Goal: Information Seeking & Learning: Compare options

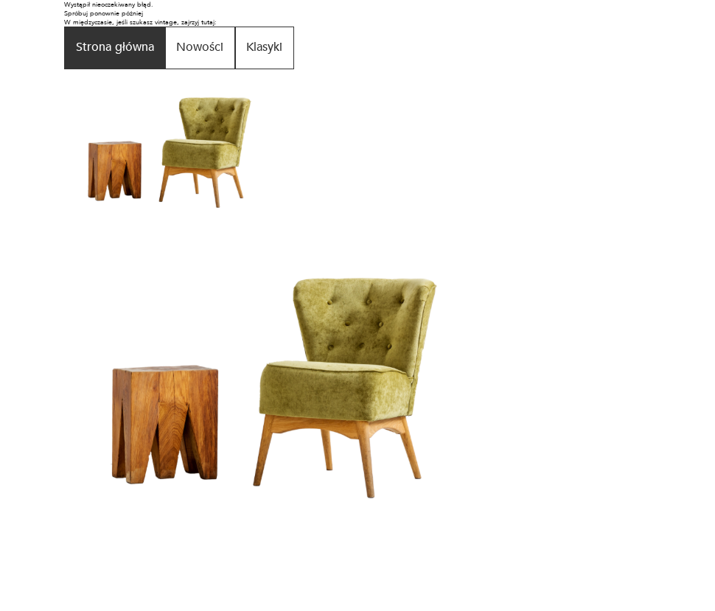
click at [145, 45] on button "Strona główna" at bounding box center [114, 48] width 101 height 43
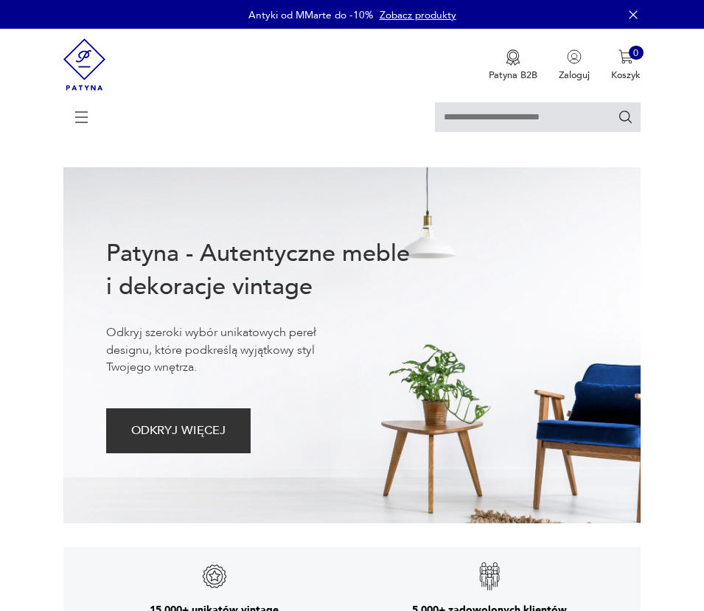
click at [85, 116] on icon at bounding box center [82, 117] width 52 height 52
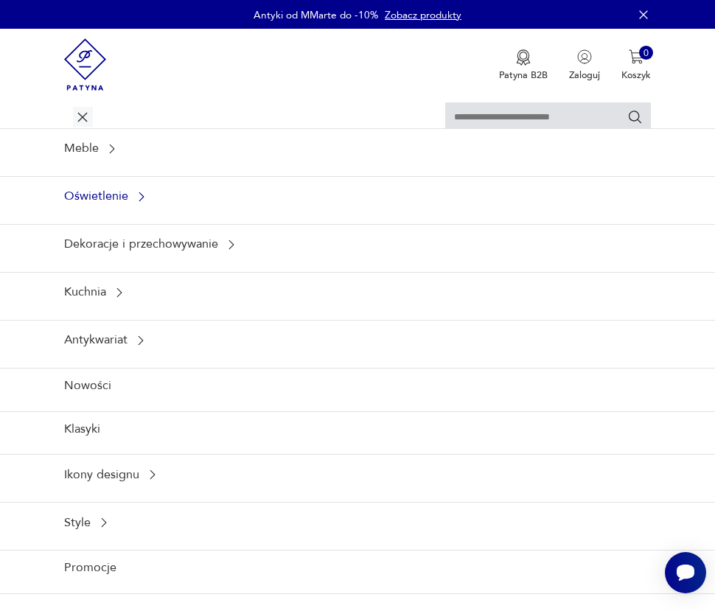
click at [113, 208] on div "Oświetlenie" at bounding box center [357, 196] width 715 height 41
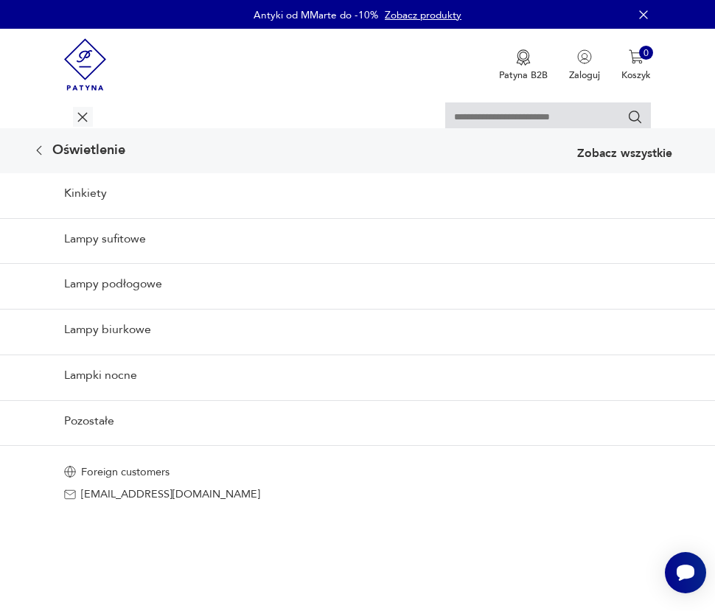
click at [126, 243] on link "Lampy sufitowe" at bounding box center [357, 238] width 715 height 41
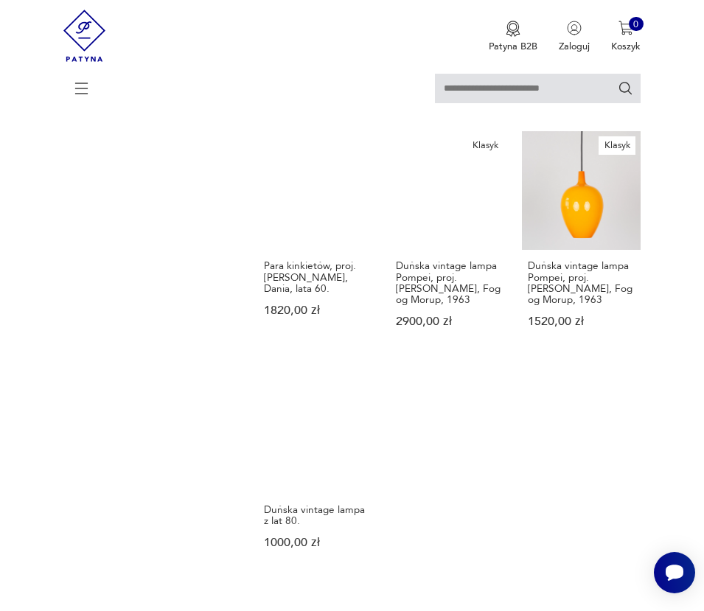
scroll to position [1465, 0]
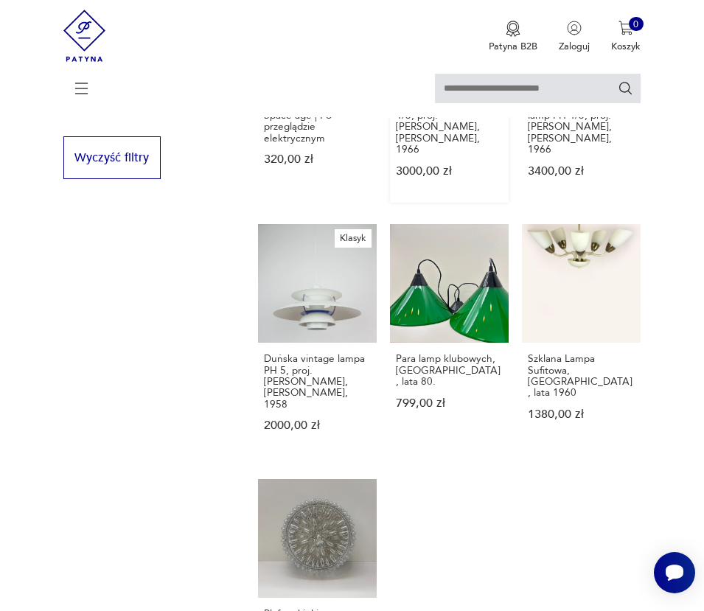
scroll to position [1496, 0]
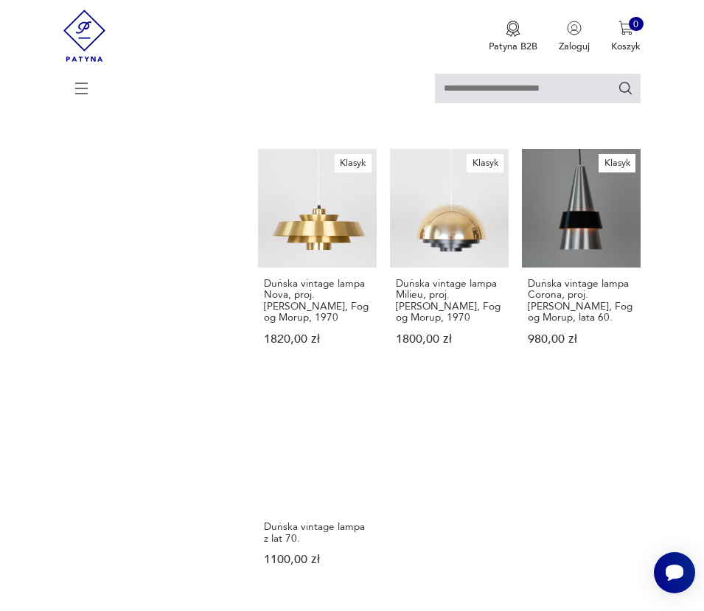
scroll to position [1440, 0]
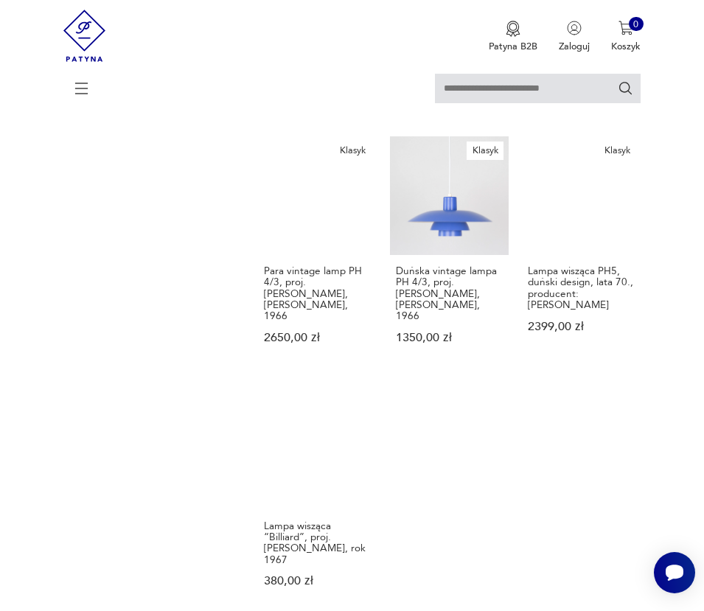
scroll to position [1706, 0]
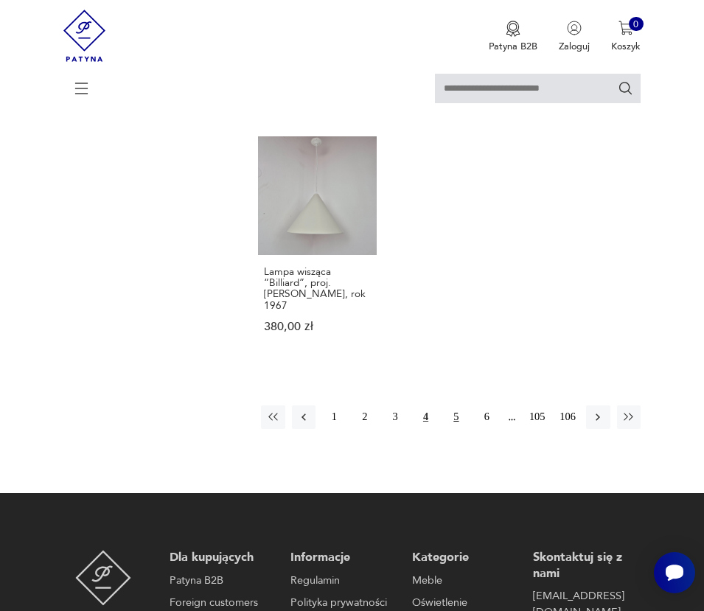
click at [452, 405] on button "5" at bounding box center [456, 417] width 24 height 24
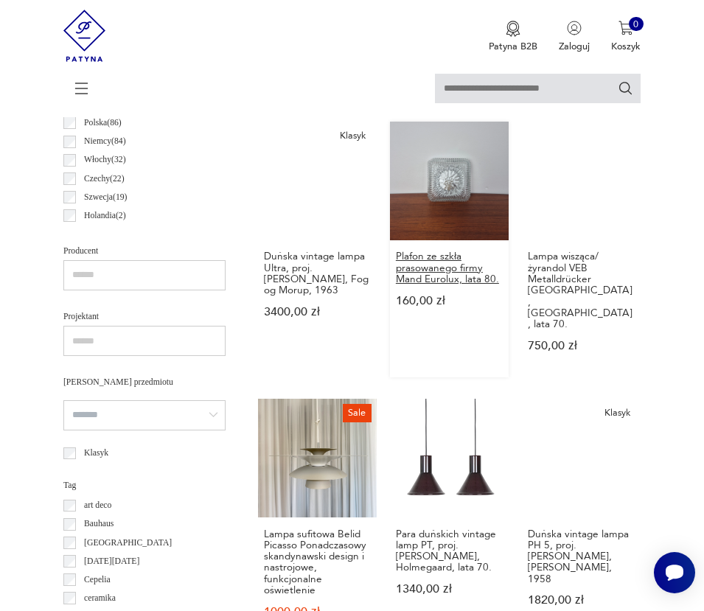
scroll to position [755, 0]
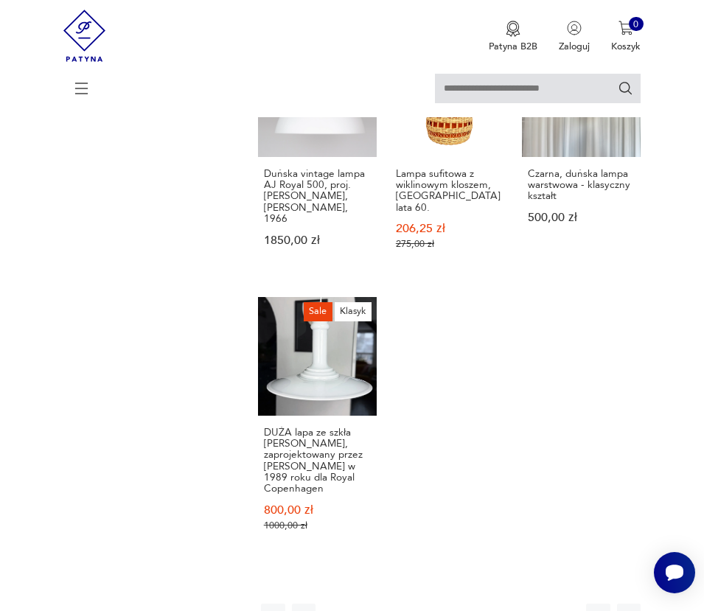
click at [480, 603] on button "6" at bounding box center [486, 615] width 24 height 24
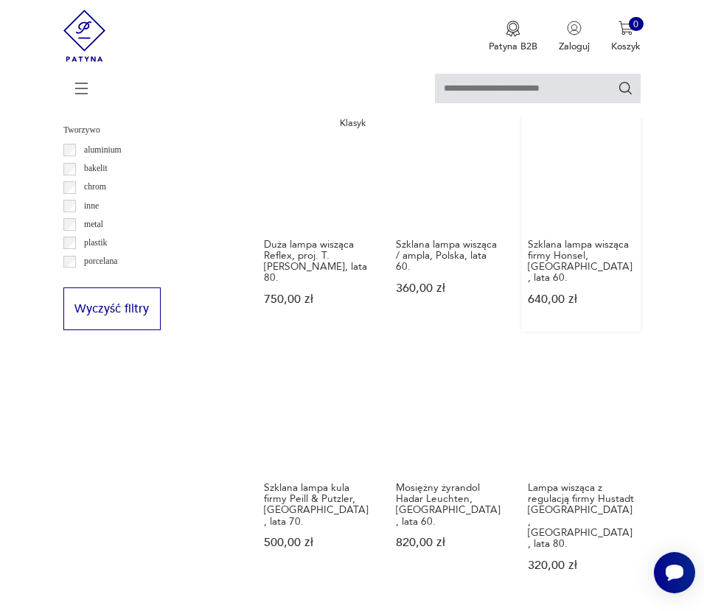
scroll to position [1501, 0]
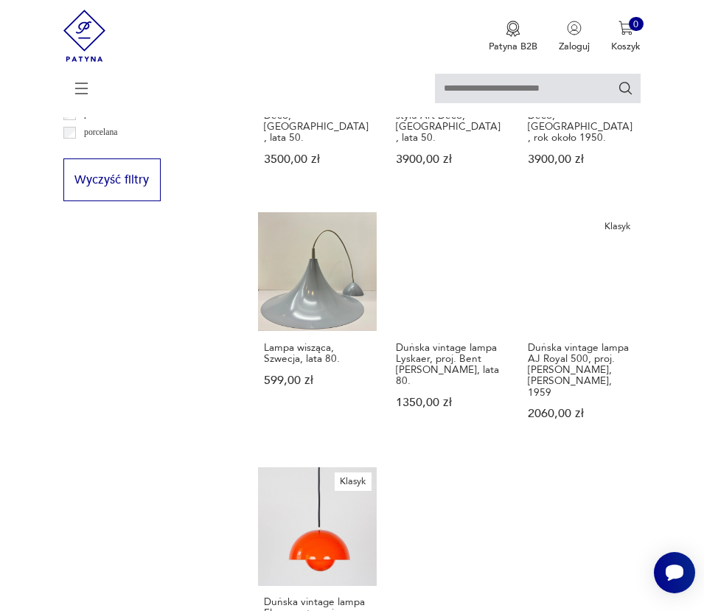
scroll to position [1559, 0]
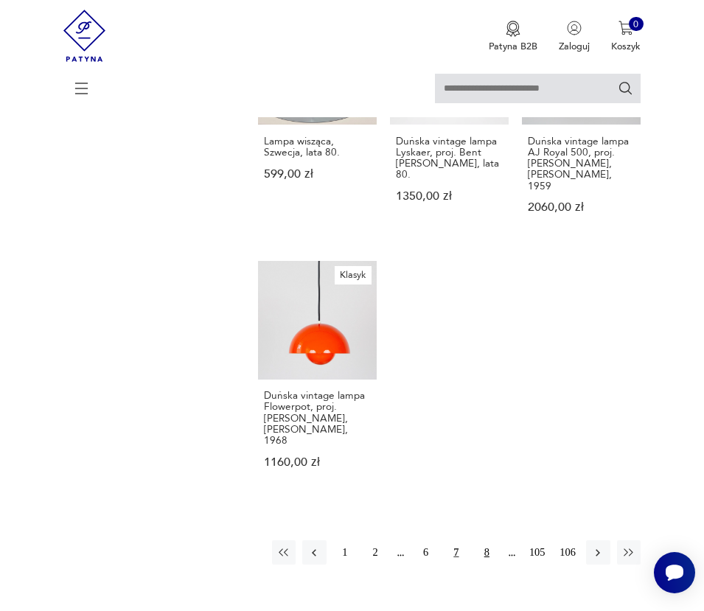
click at [488, 540] on button "8" at bounding box center [486, 552] width 24 height 24
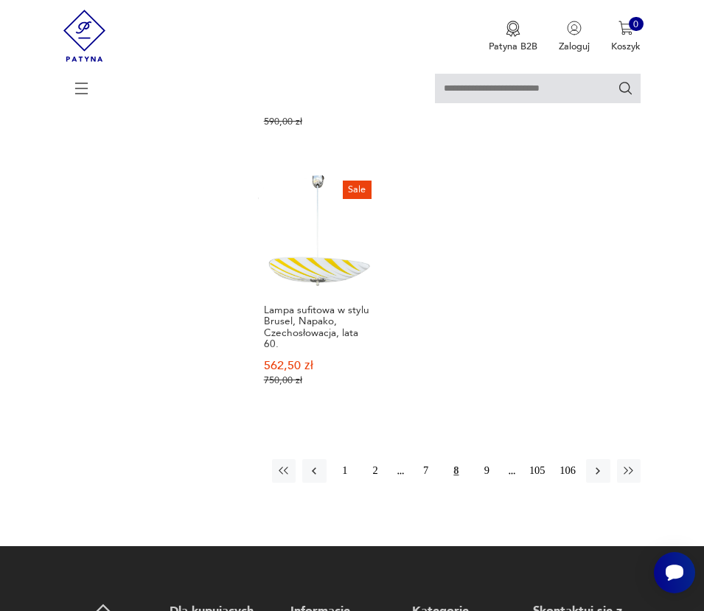
scroll to position [1818, 0]
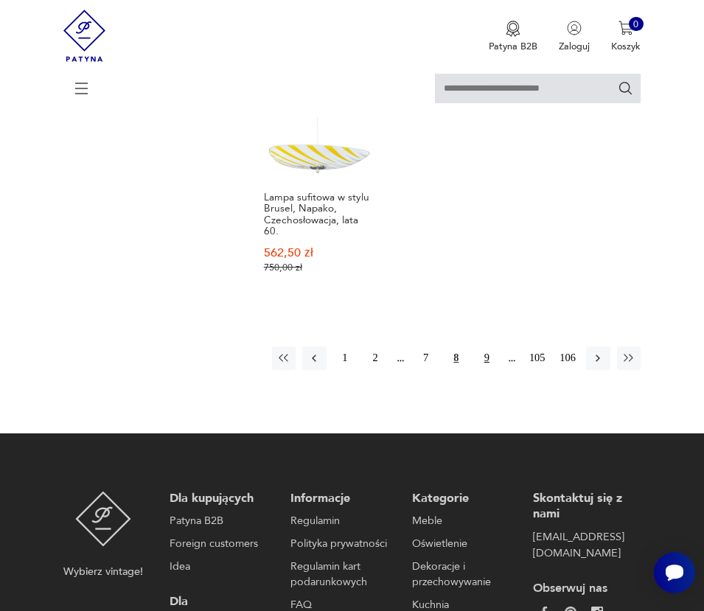
click at [484, 346] on button "9" at bounding box center [486, 358] width 24 height 24
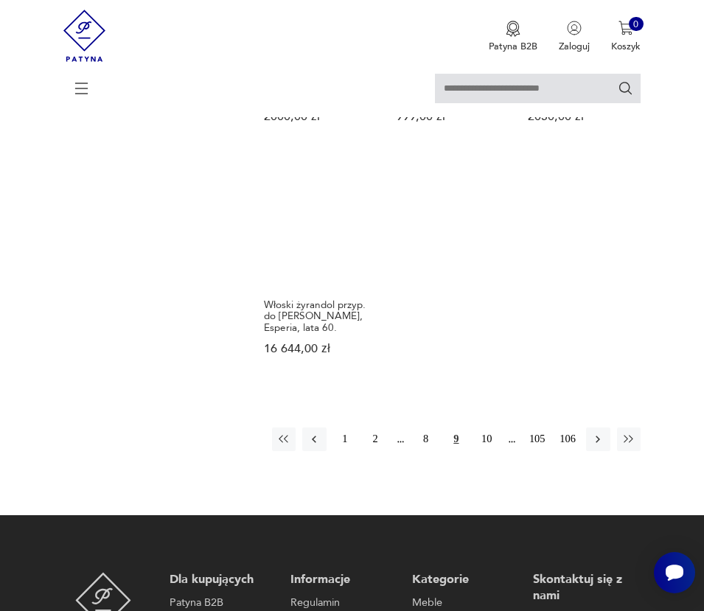
scroll to position [1683, 0]
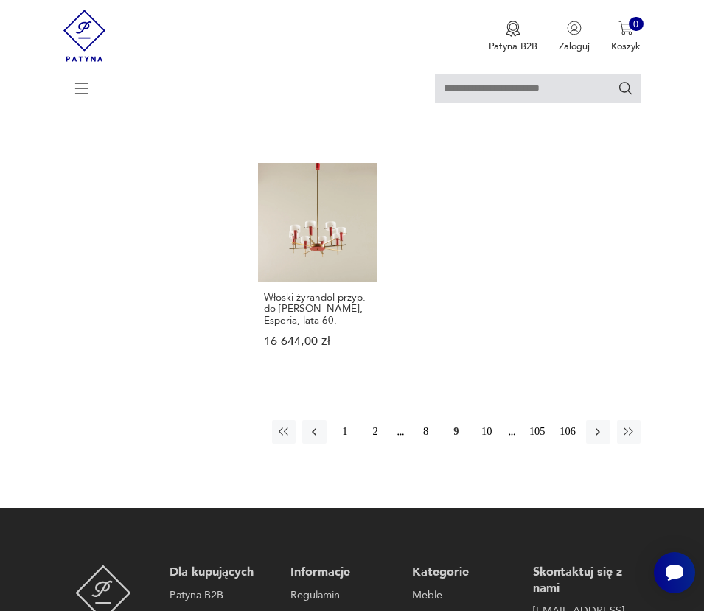
click at [488, 420] on button "10" at bounding box center [486, 432] width 24 height 24
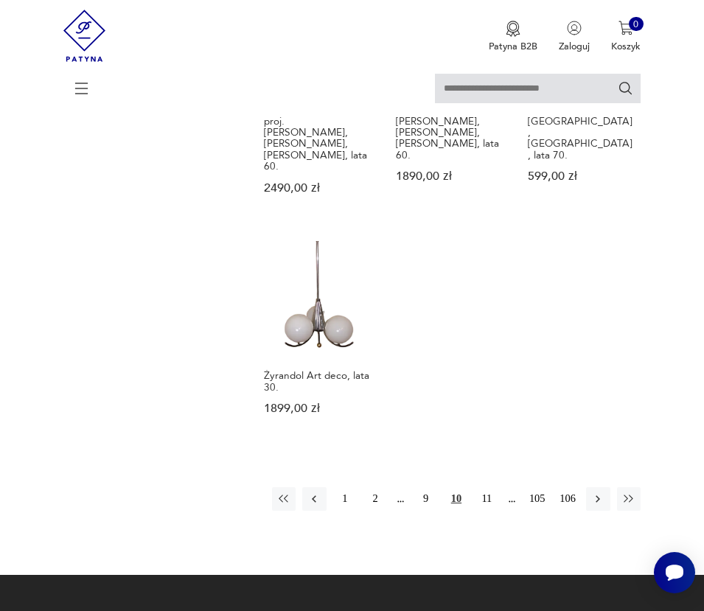
scroll to position [1633, 0]
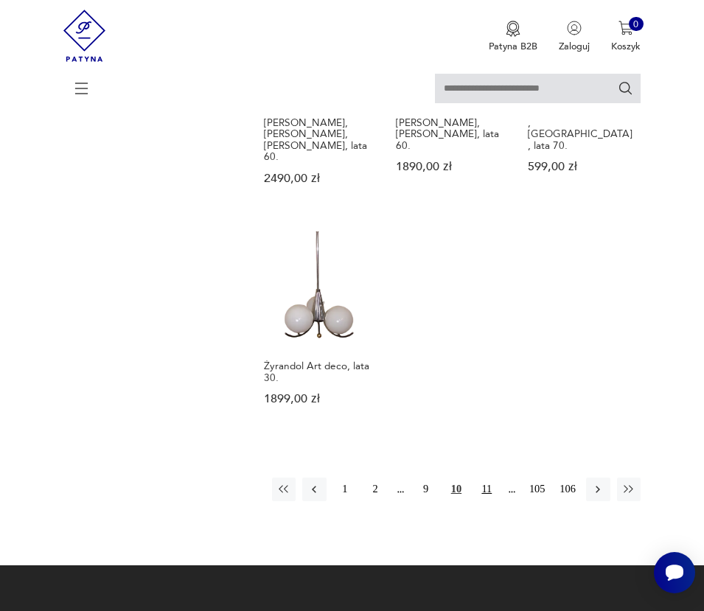
click at [481, 477] on button "11" at bounding box center [486, 489] width 24 height 24
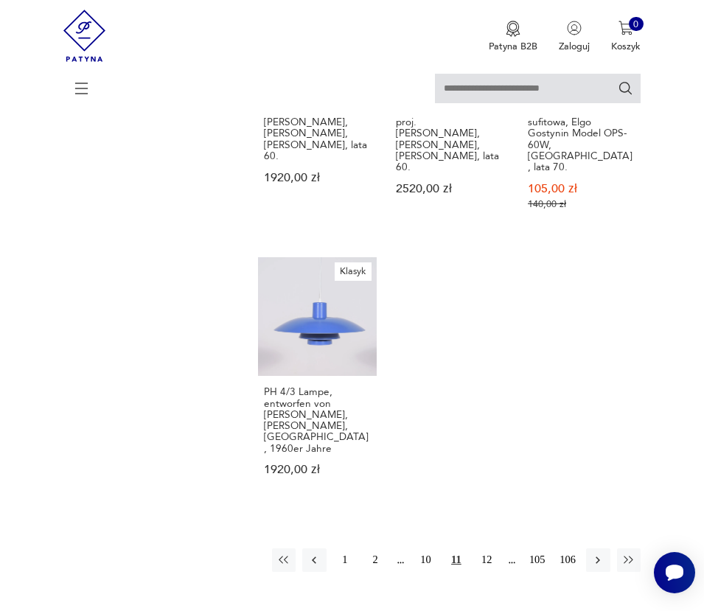
scroll to position [1566, 0]
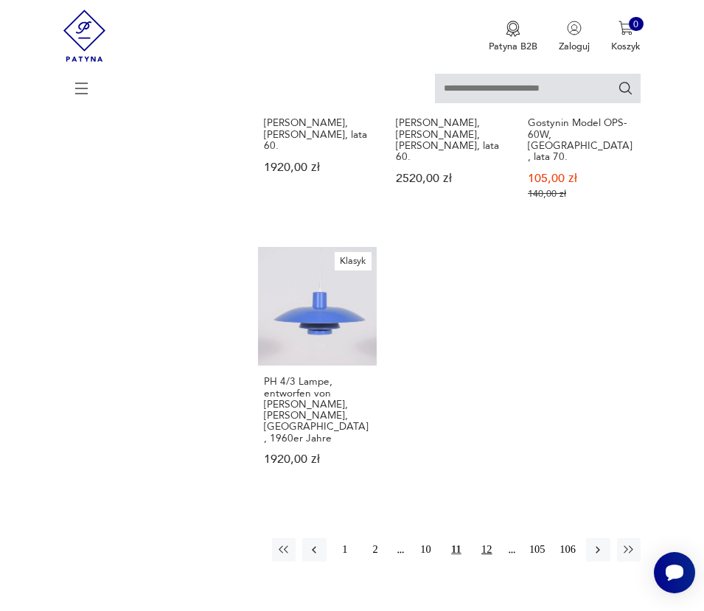
click at [487, 538] on button "12" at bounding box center [486, 550] width 24 height 24
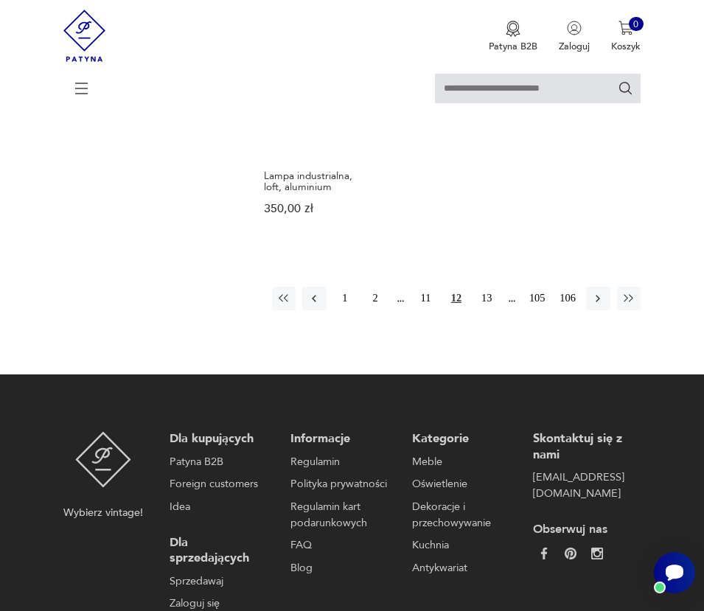
scroll to position [1702, 0]
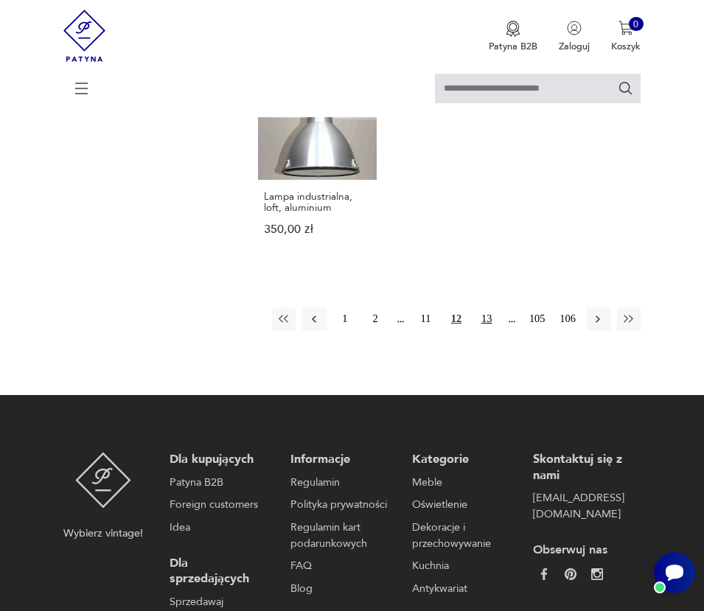
click at [483, 307] on button "13" at bounding box center [486, 319] width 24 height 24
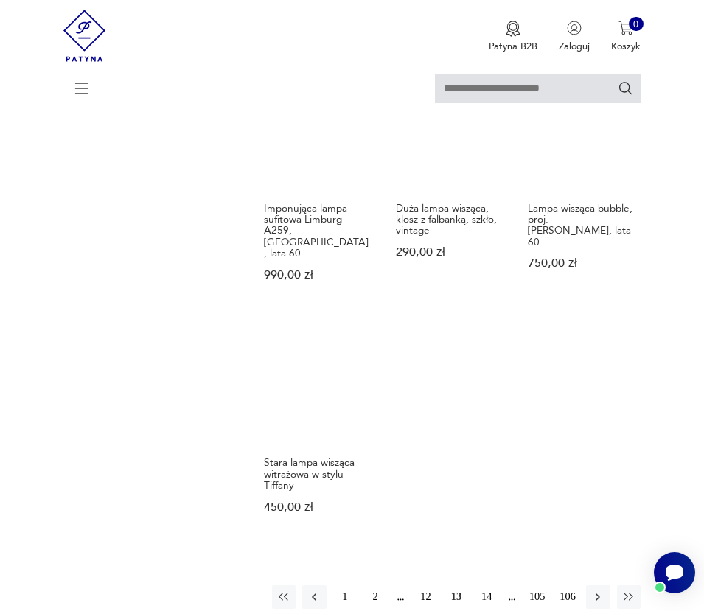
scroll to position [1556, 0]
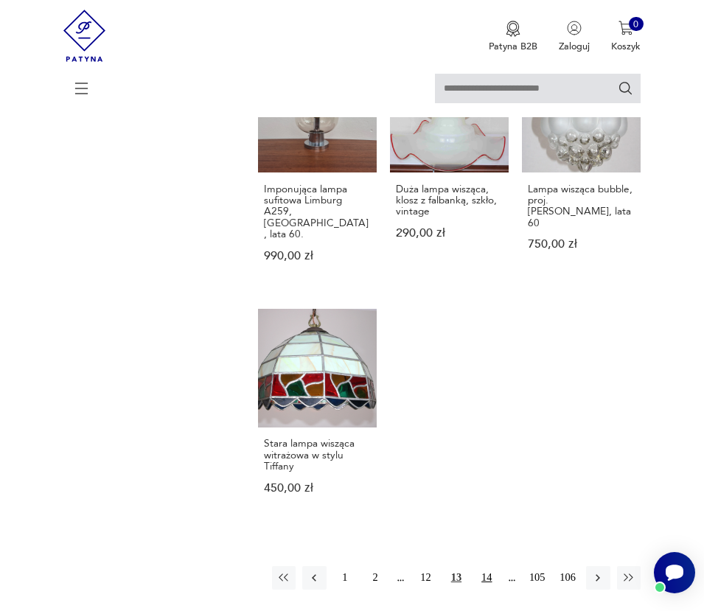
click at [486, 566] on button "14" at bounding box center [486, 578] width 24 height 24
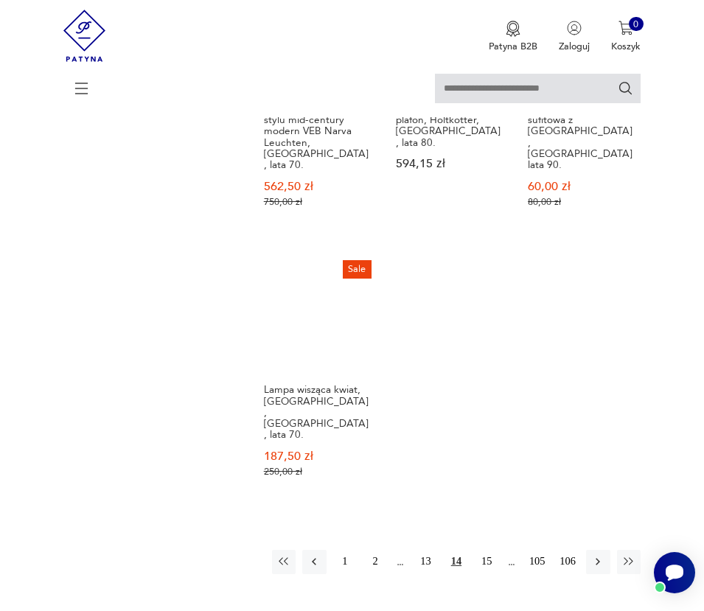
scroll to position [1793, 0]
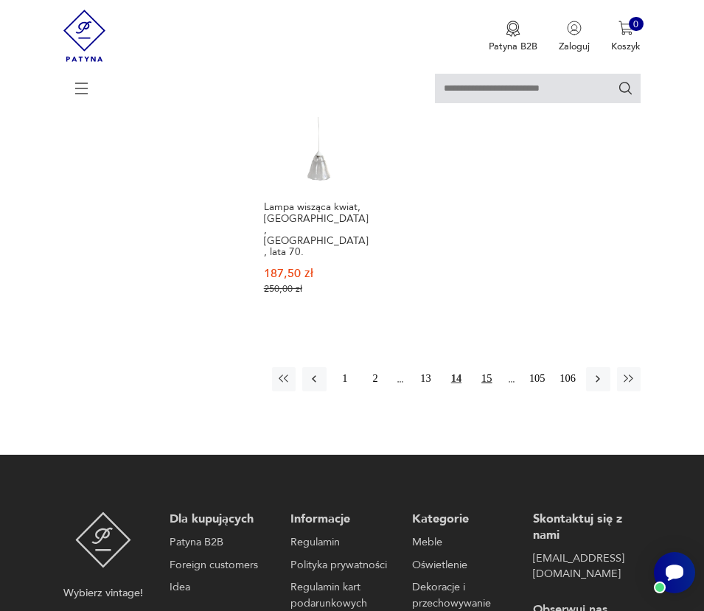
click at [483, 367] on button "15" at bounding box center [486, 379] width 24 height 24
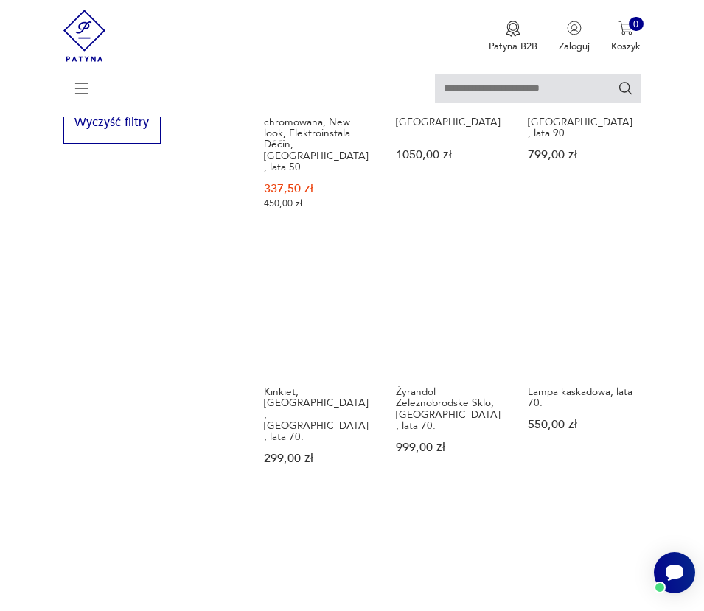
scroll to position [1593, 0]
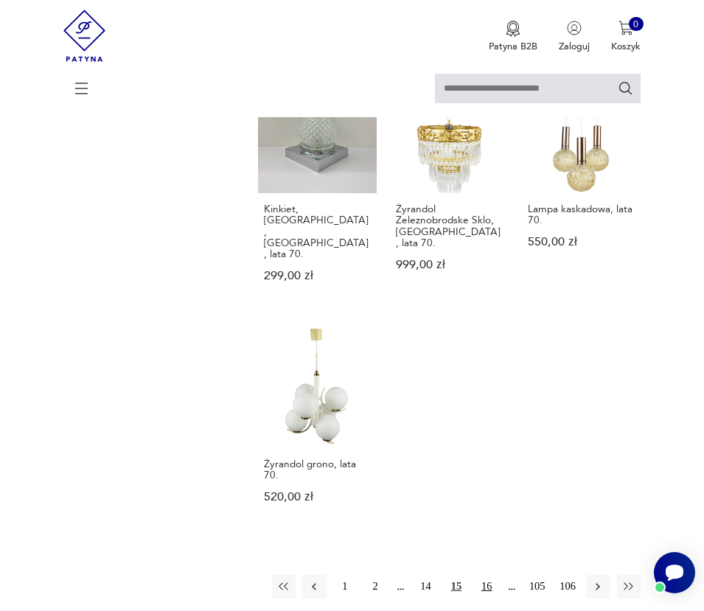
click at [480, 575] on button "16" at bounding box center [486, 587] width 24 height 24
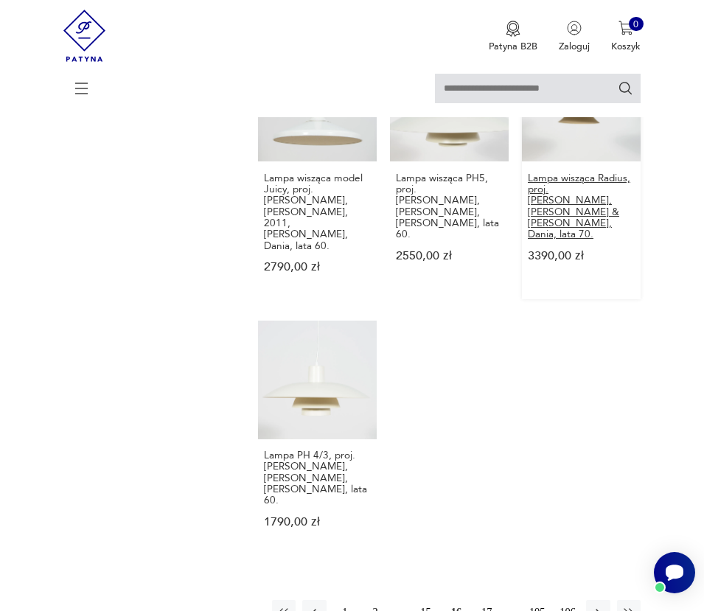
scroll to position [1538, 0]
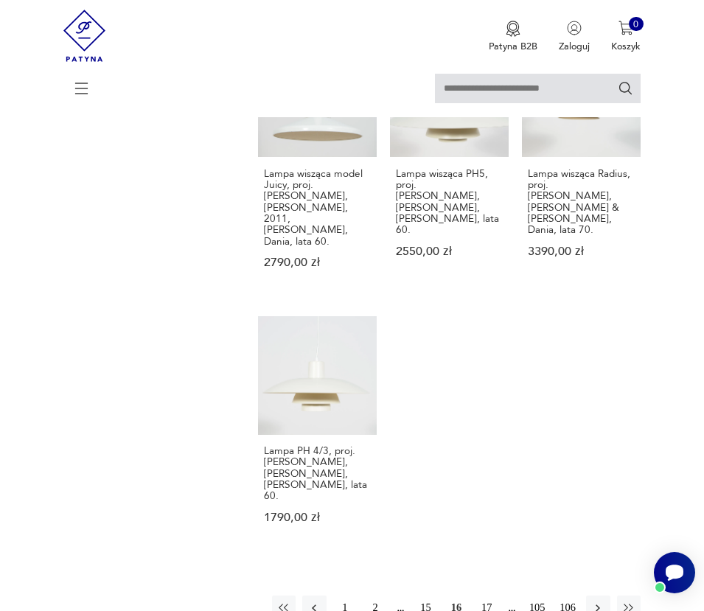
click at [487, 595] on button "17" at bounding box center [486, 607] width 24 height 24
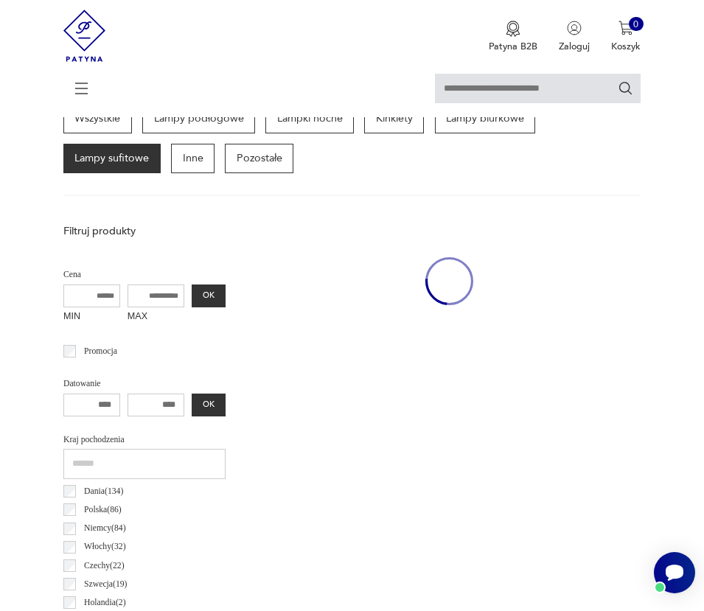
scroll to position [312, 0]
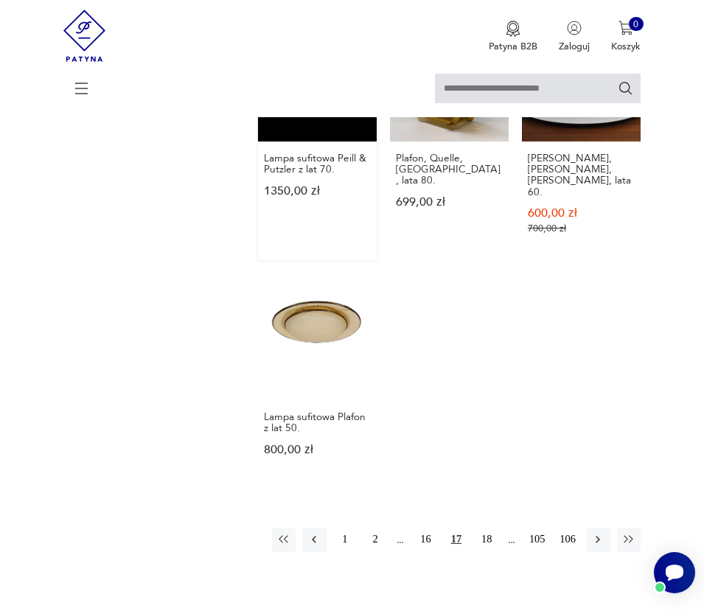
scroll to position [1616, 0]
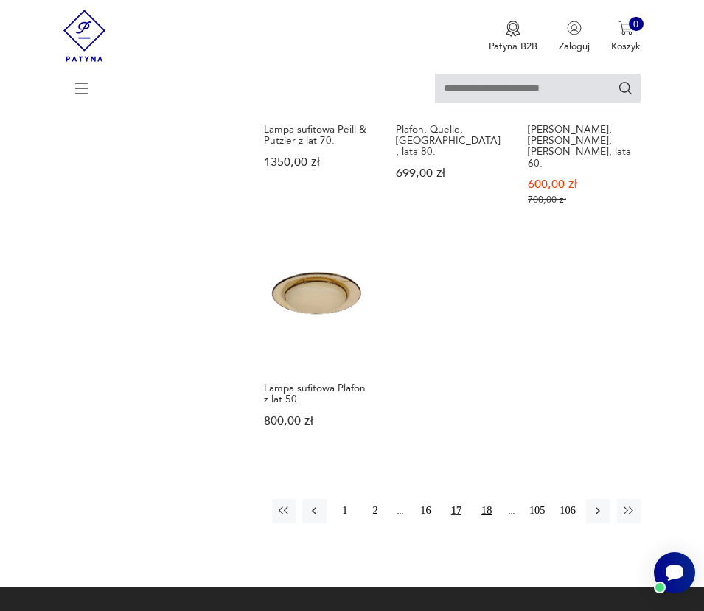
click at [486, 499] on button "18" at bounding box center [486, 511] width 24 height 24
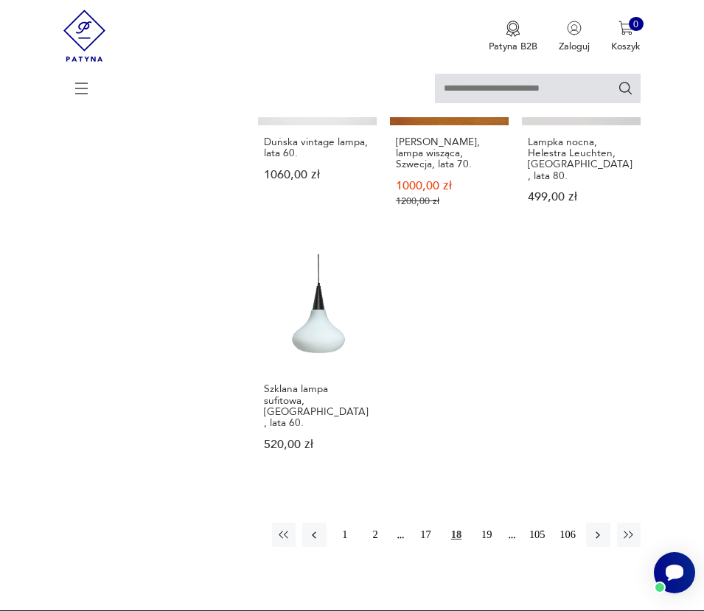
scroll to position [1527, 0]
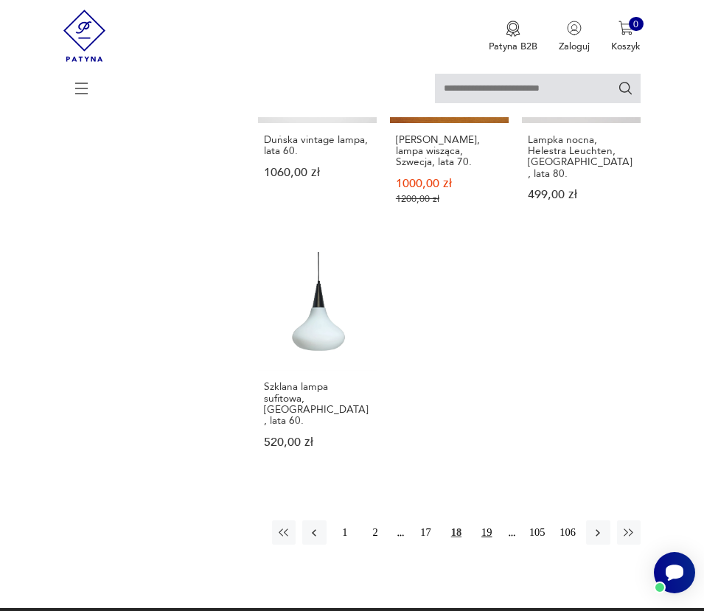
click at [488, 520] on button "19" at bounding box center [486, 532] width 24 height 24
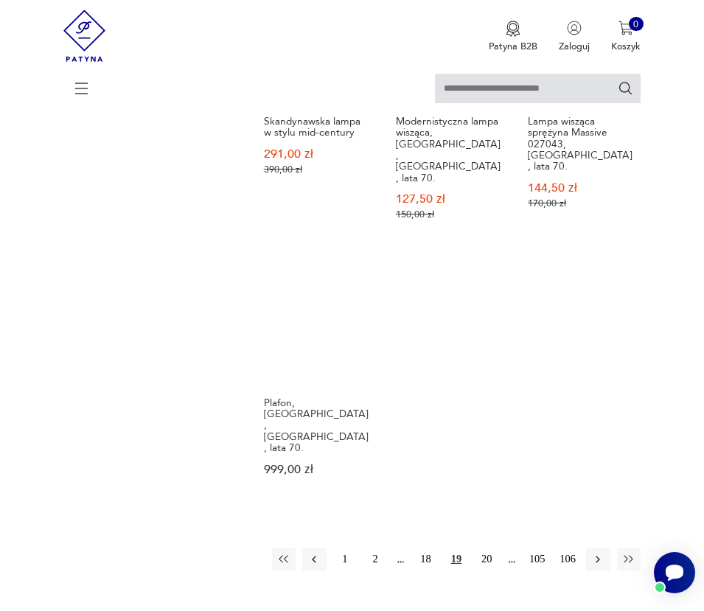
scroll to position [1603, 0]
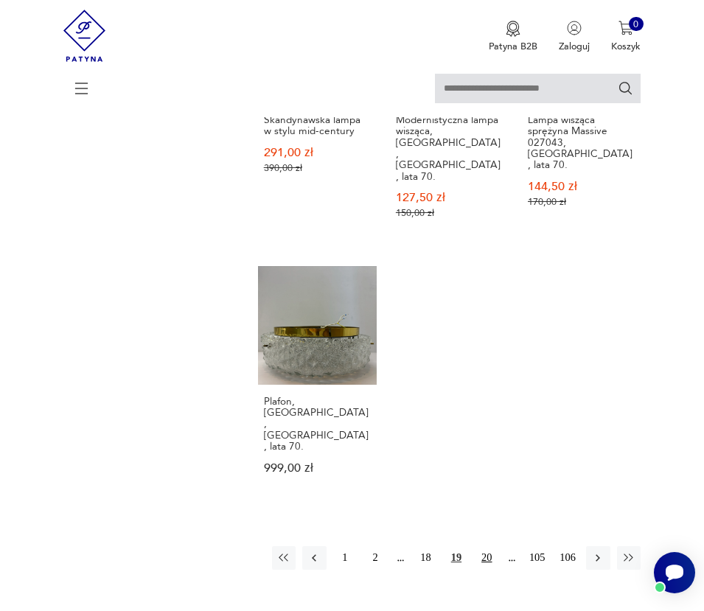
click at [485, 546] on button "20" at bounding box center [486, 558] width 24 height 24
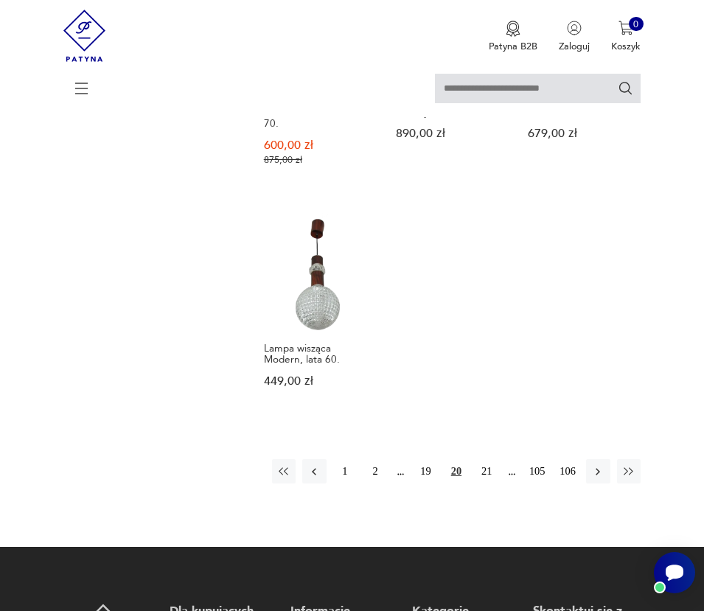
scroll to position [1644, 0]
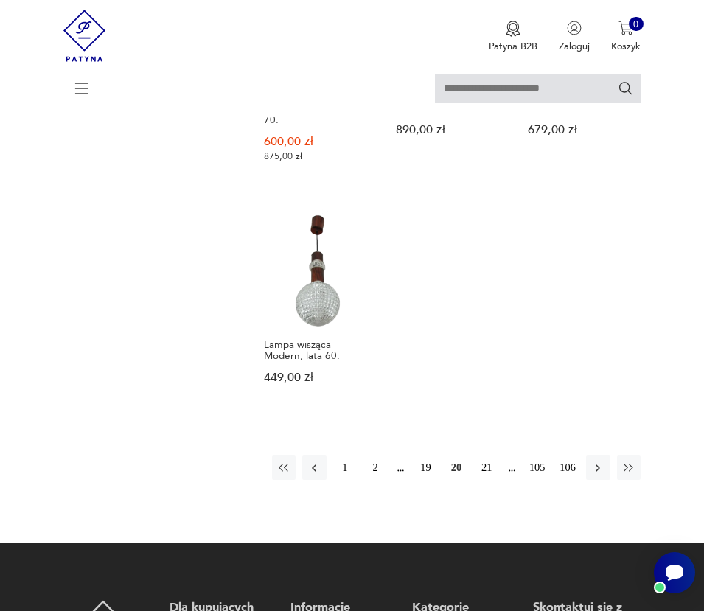
click at [483, 455] on button "21" at bounding box center [486, 467] width 24 height 24
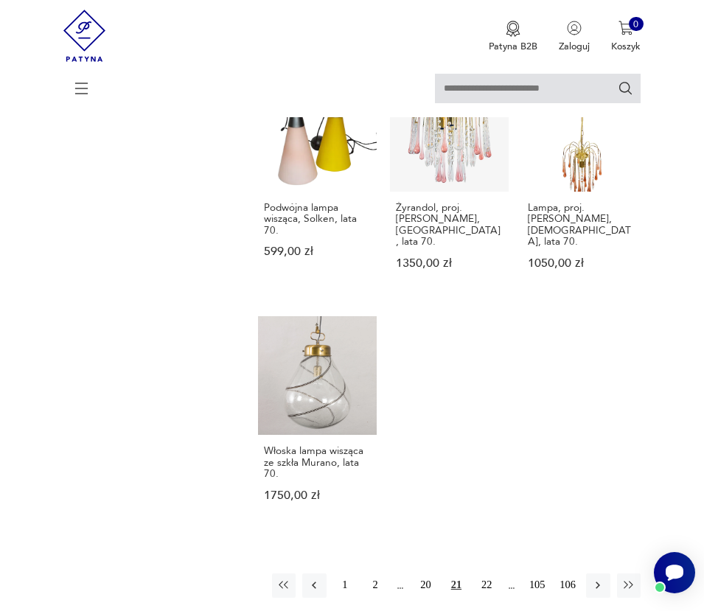
scroll to position [1557, 0]
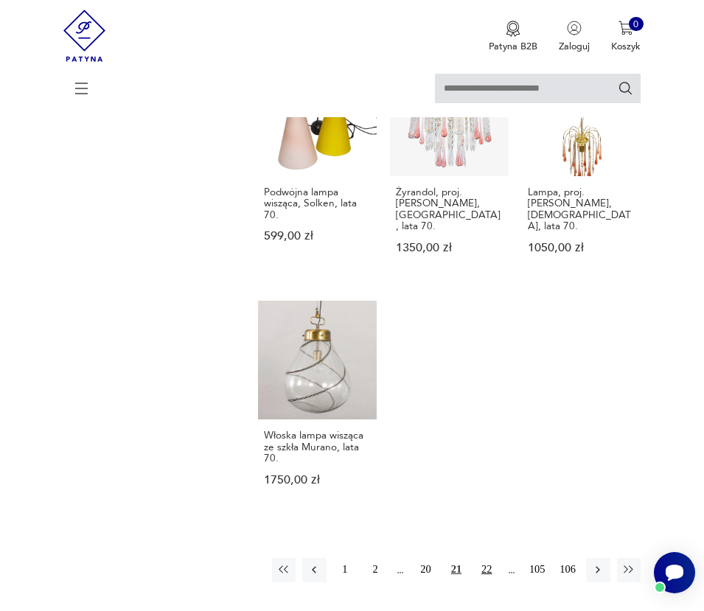
click at [485, 558] on button "22" at bounding box center [486, 570] width 24 height 24
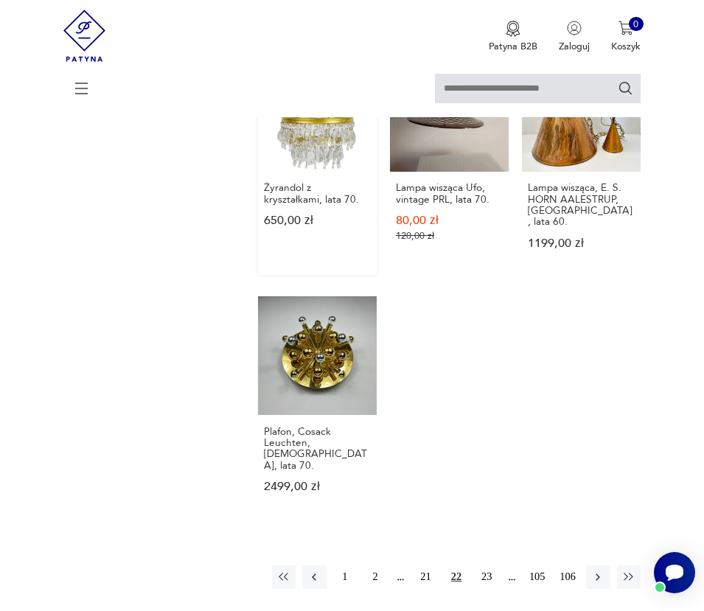
scroll to position [1510, 0]
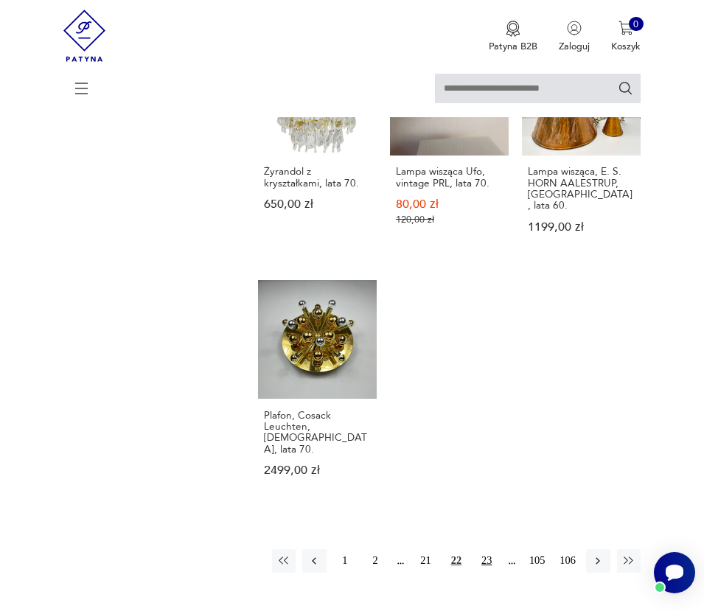
click at [485, 549] on button "23" at bounding box center [486, 561] width 24 height 24
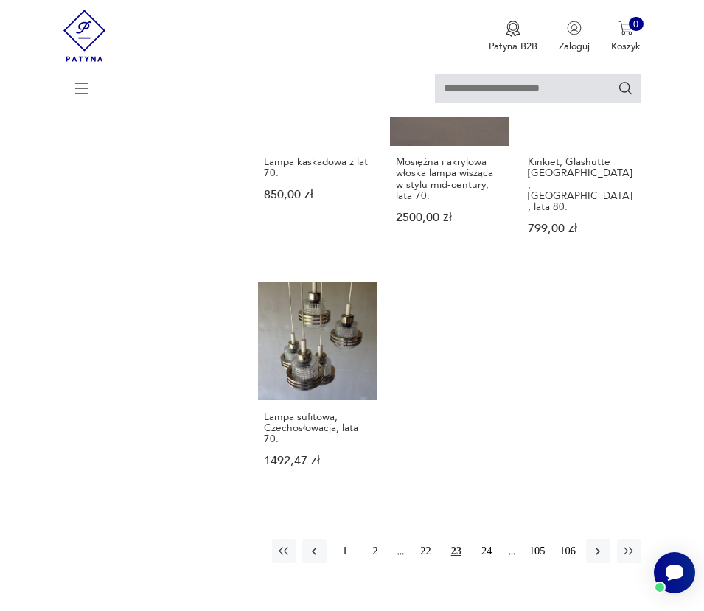
scroll to position [1563, 0]
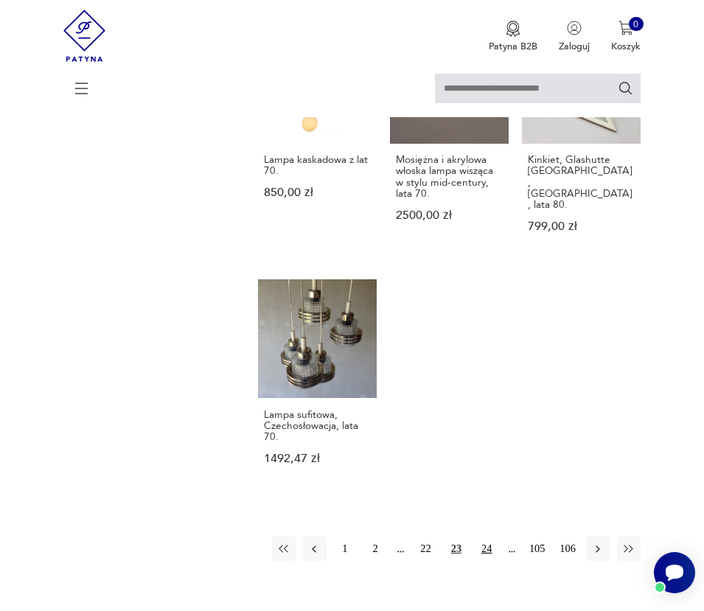
click at [483, 536] on button "24" at bounding box center [486, 548] width 24 height 24
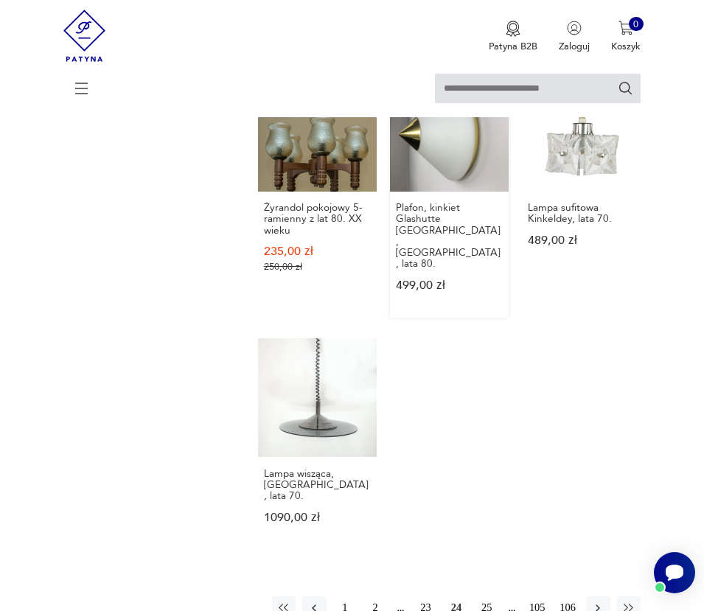
scroll to position [1488, 0]
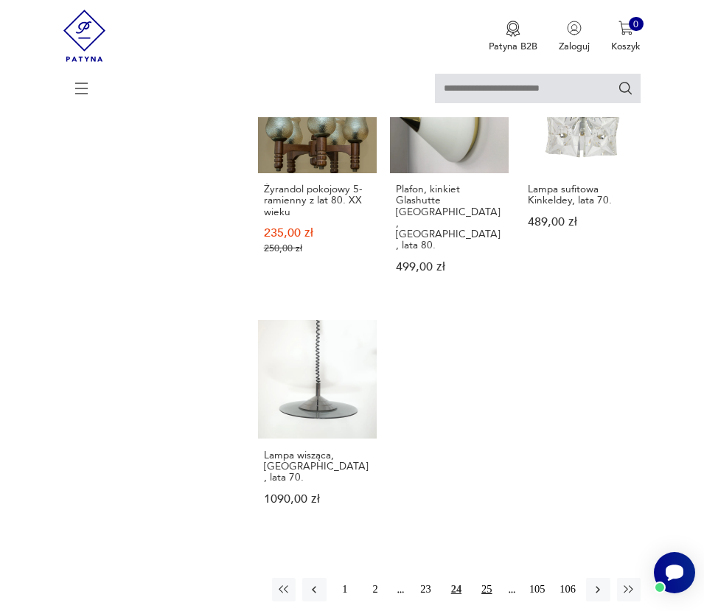
click at [487, 578] on button "25" at bounding box center [486, 590] width 24 height 24
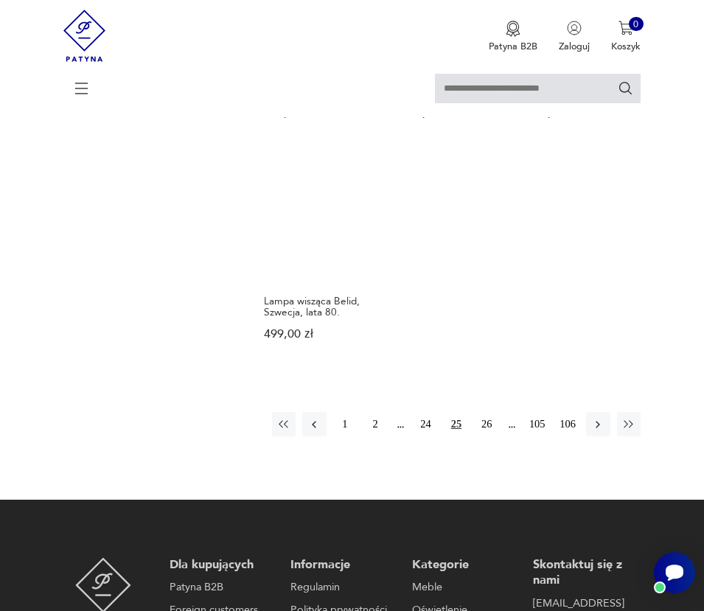
scroll to position [1634, 0]
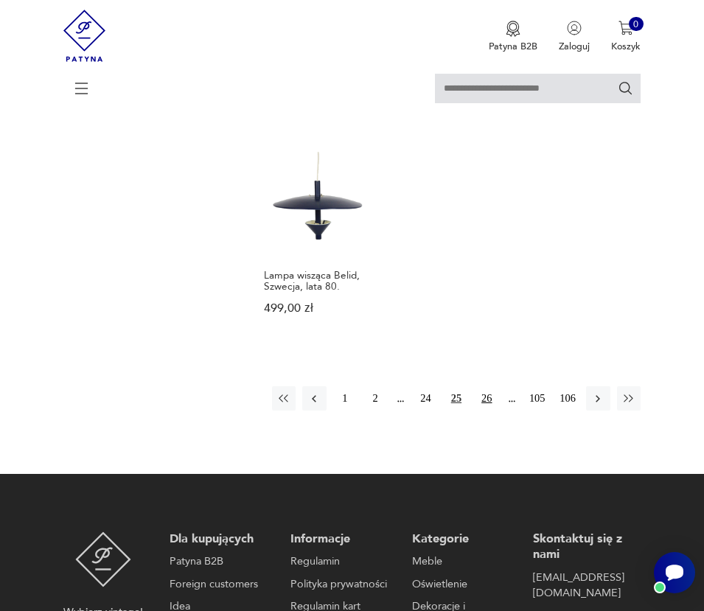
click at [487, 386] on button "26" at bounding box center [486, 398] width 24 height 24
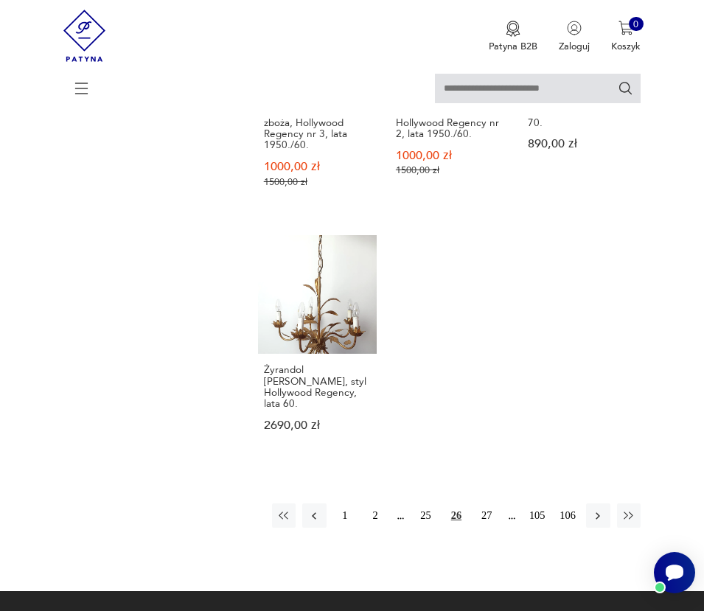
scroll to position [1629, 0]
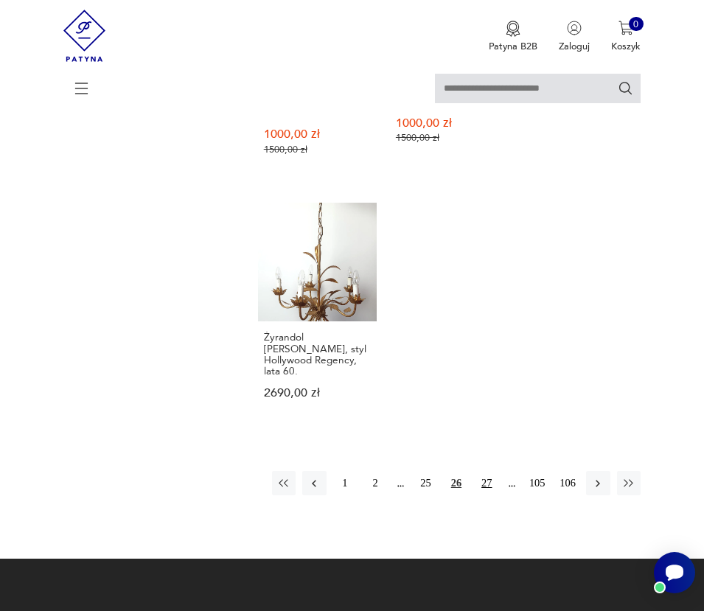
click at [481, 471] on button "27" at bounding box center [486, 483] width 24 height 24
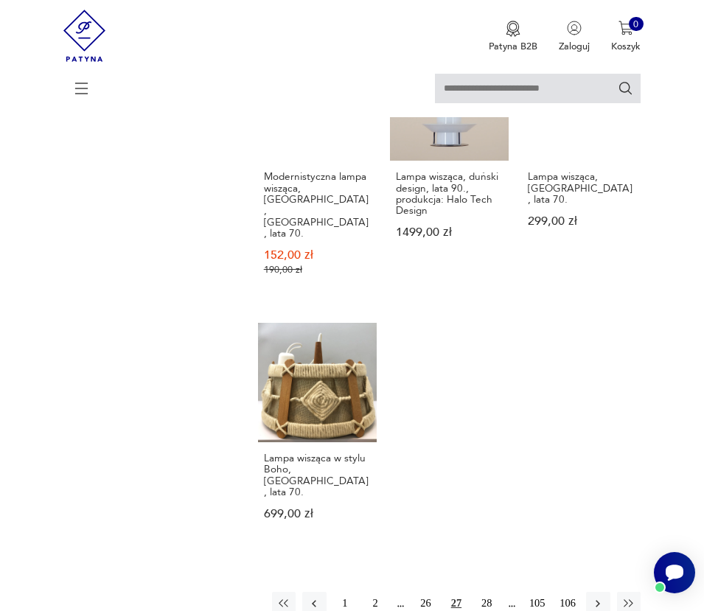
scroll to position [1504, 0]
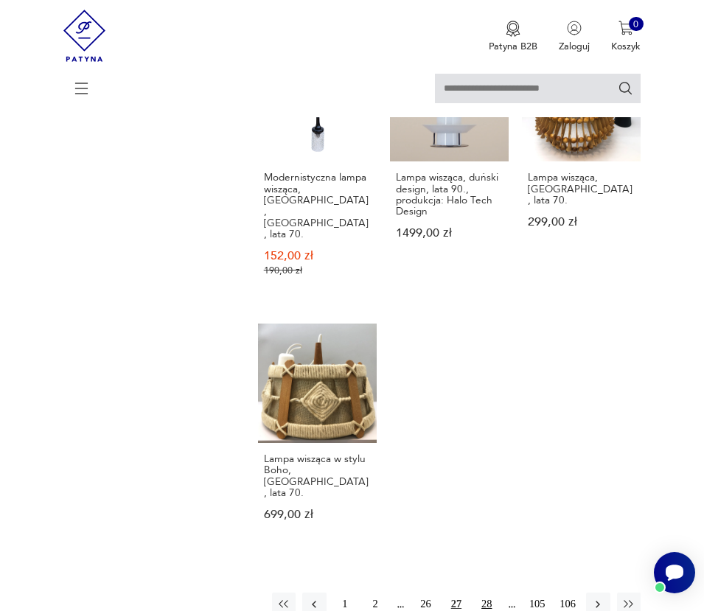
click at [486, 592] on button "28" at bounding box center [486, 604] width 24 height 24
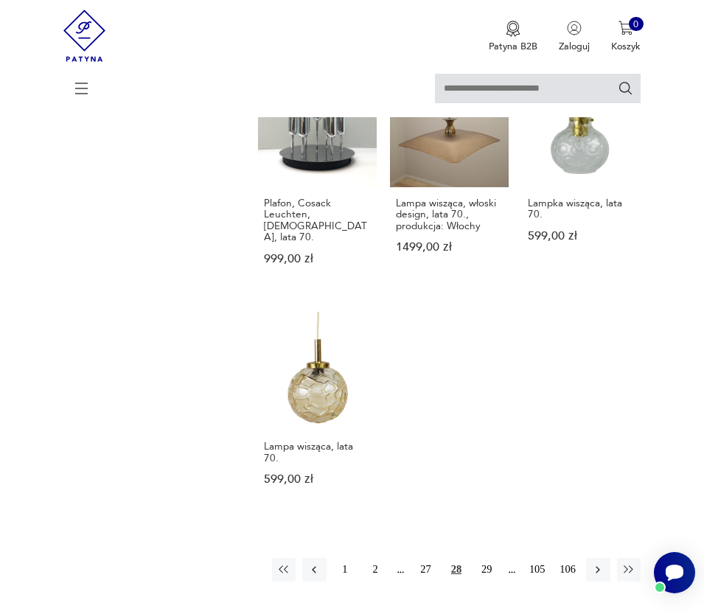
scroll to position [1539, 0]
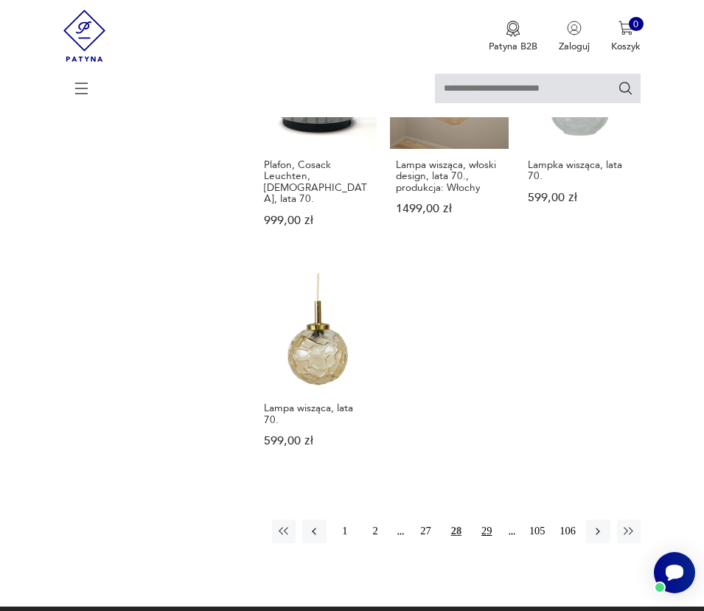
click at [487, 519] on button "29" at bounding box center [486, 531] width 24 height 24
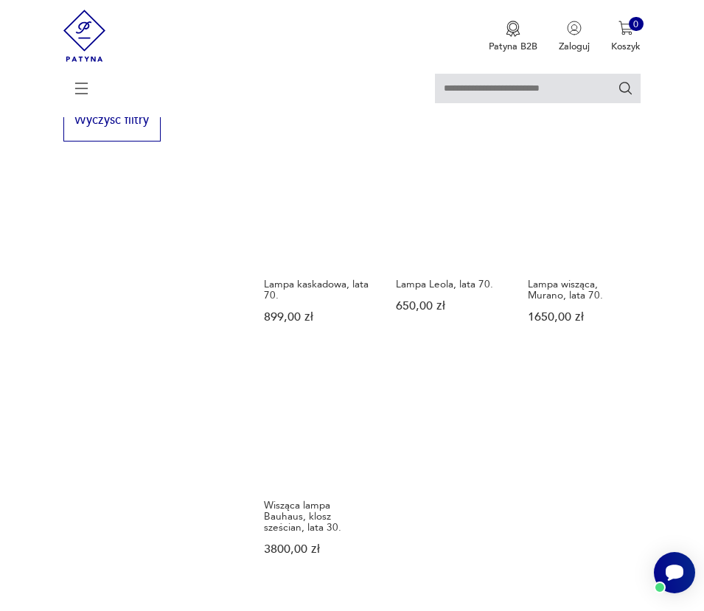
scroll to position [1434, 0]
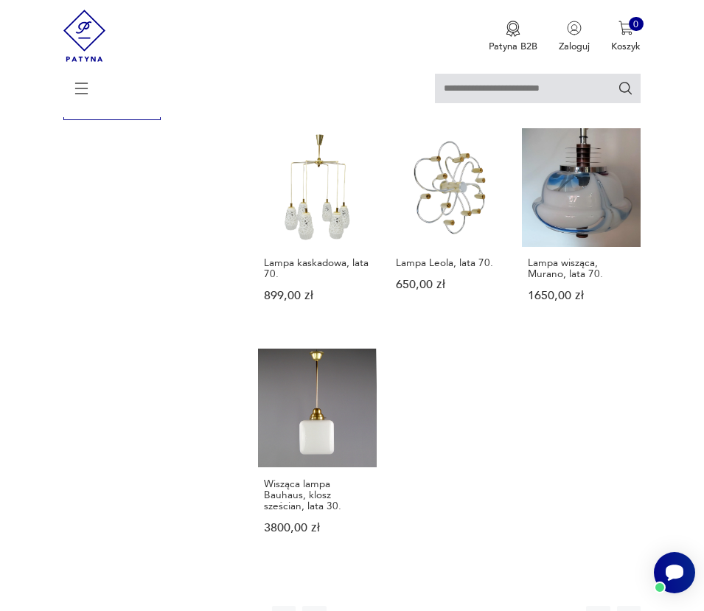
click at [485, 606] on button "30" at bounding box center [486, 618] width 24 height 24
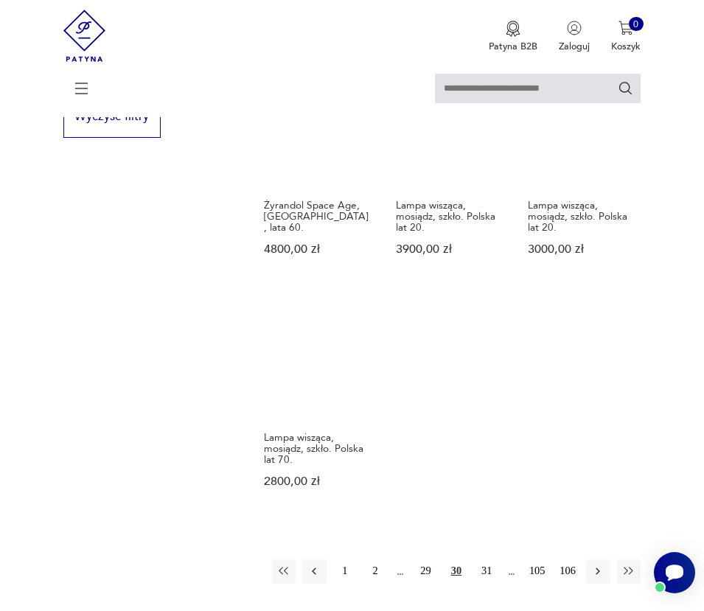
scroll to position [1454, 0]
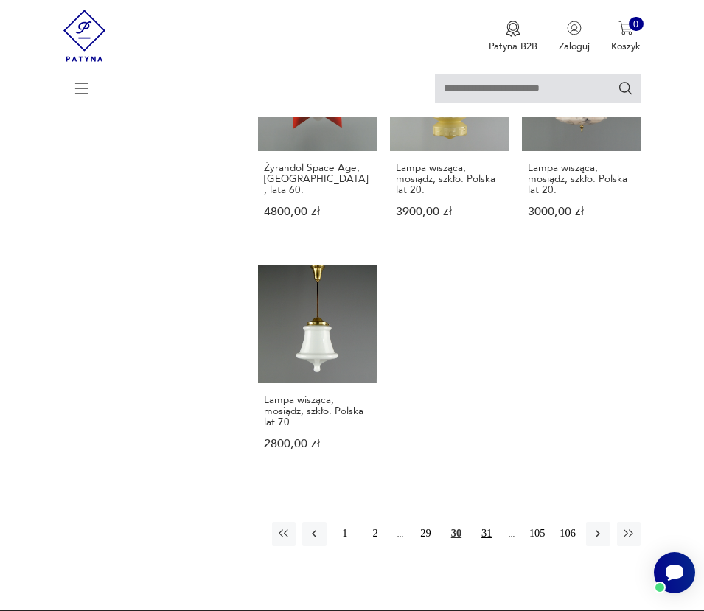
click at [486, 536] on button "31" at bounding box center [486, 534] width 24 height 24
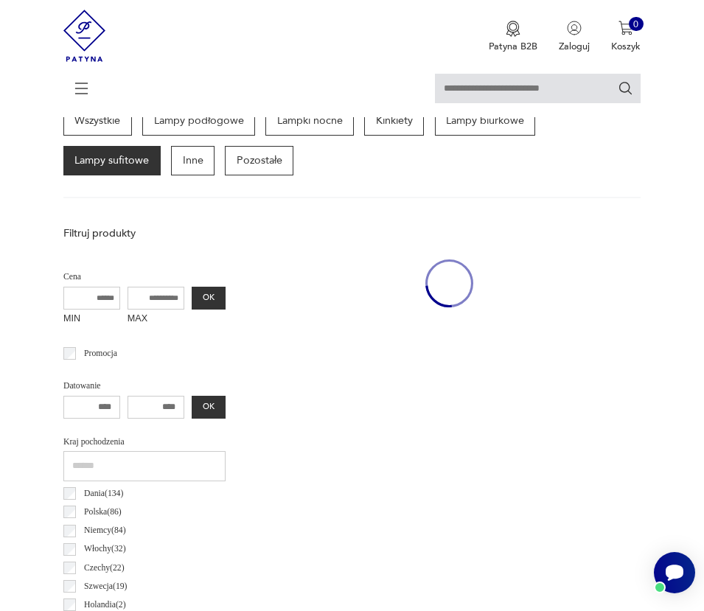
scroll to position [312, 0]
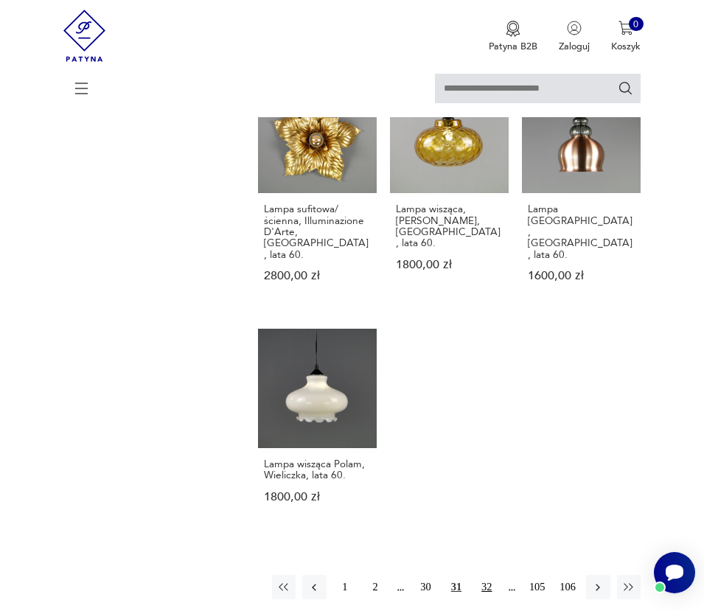
click at [486, 575] on button "32" at bounding box center [486, 587] width 24 height 24
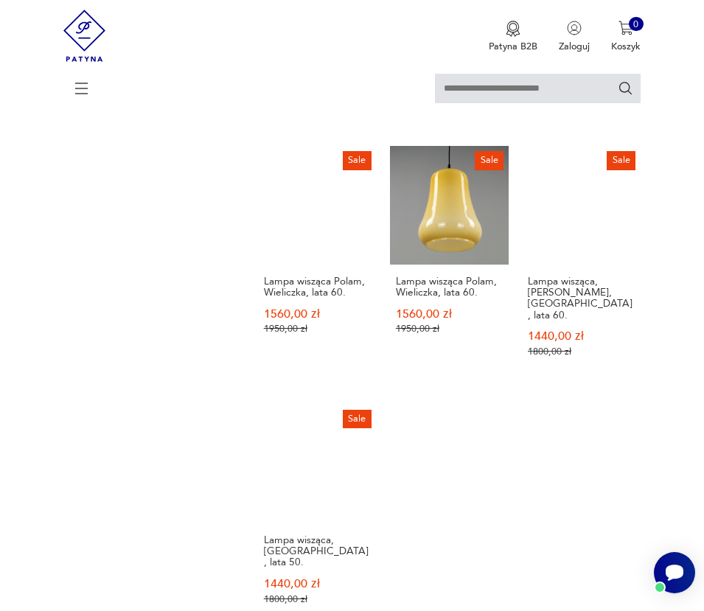
scroll to position [1455, 0]
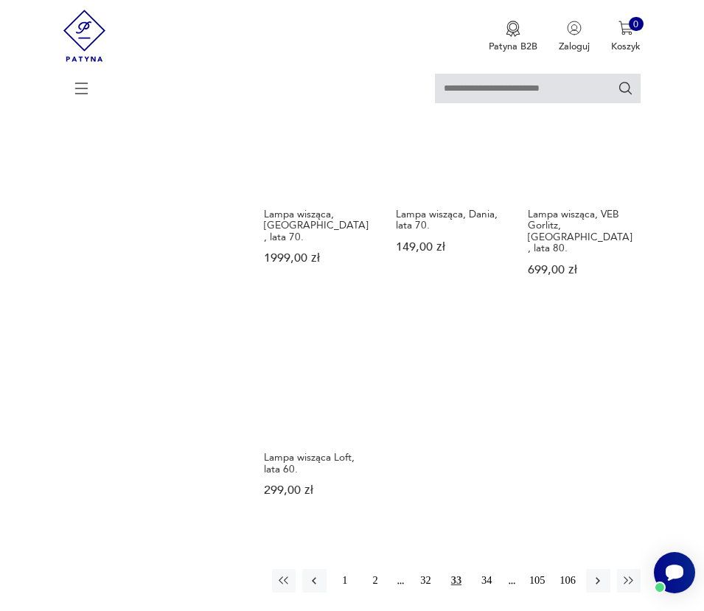
scroll to position [1514, 0]
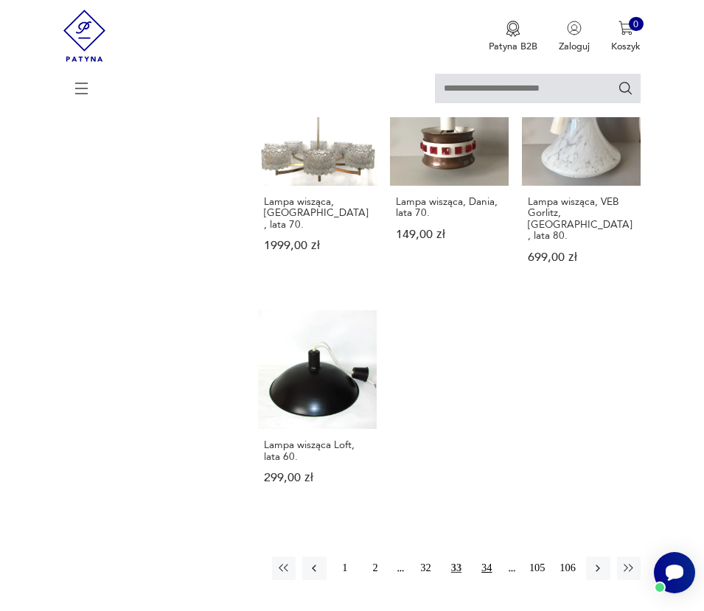
click at [480, 556] on button "34" at bounding box center [486, 568] width 24 height 24
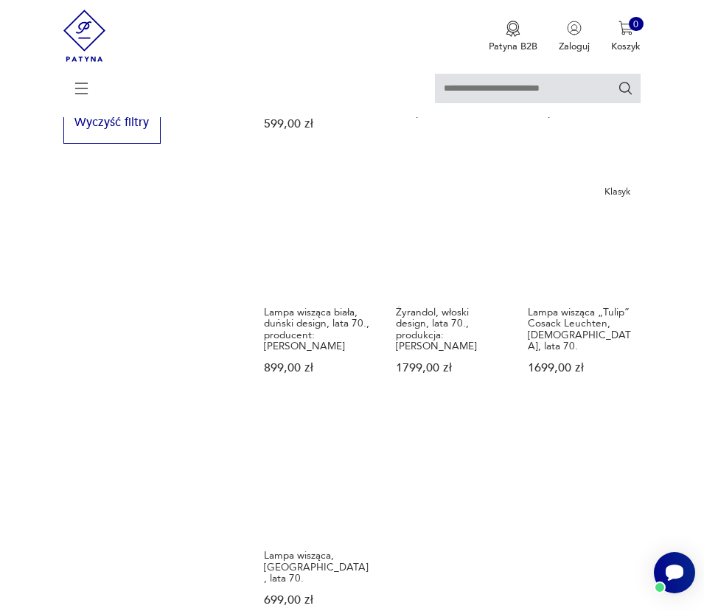
scroll to position [1463, 0]
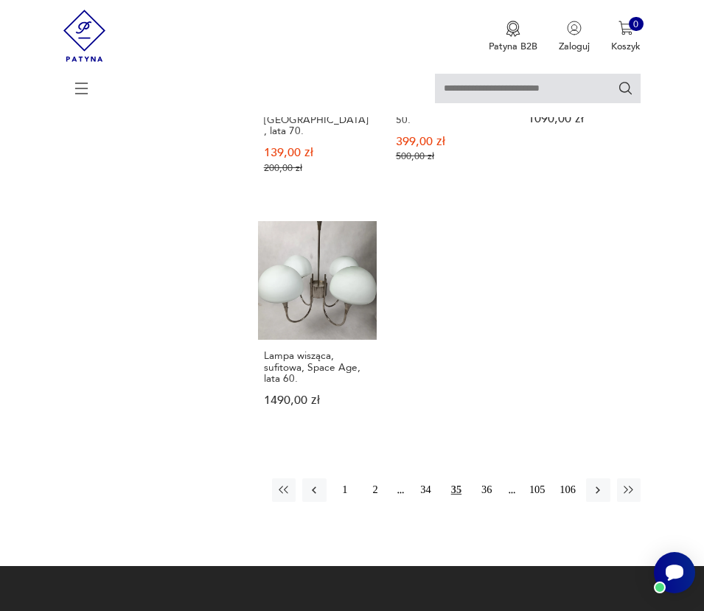
scroll to position [1598, 0]
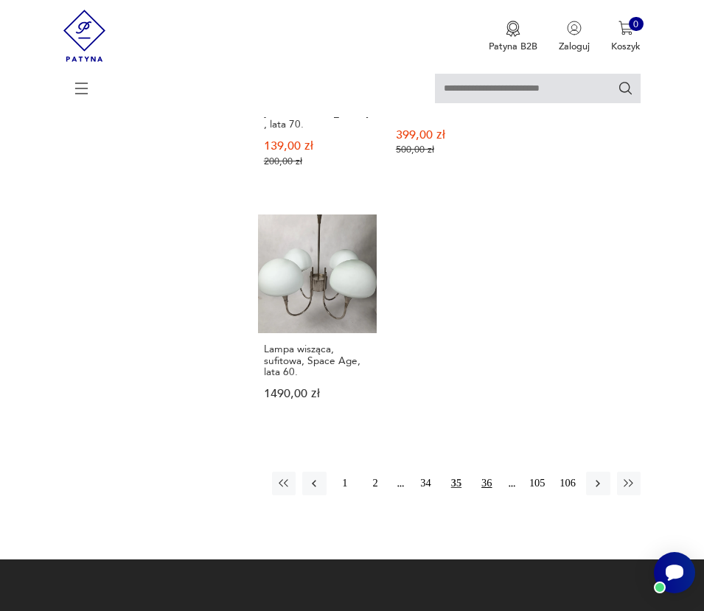
click at [488, 472] on button "36" at bounding box center [486, 484] width 24 height 24
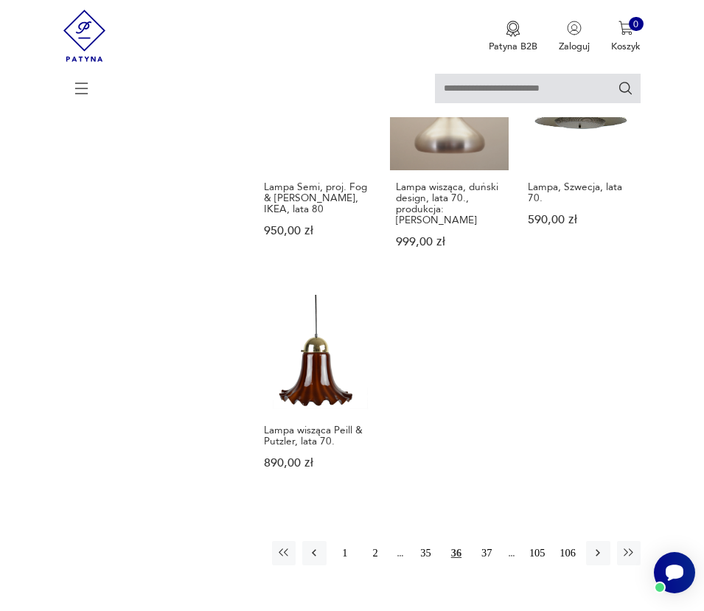
scroll to position [1518, 0]
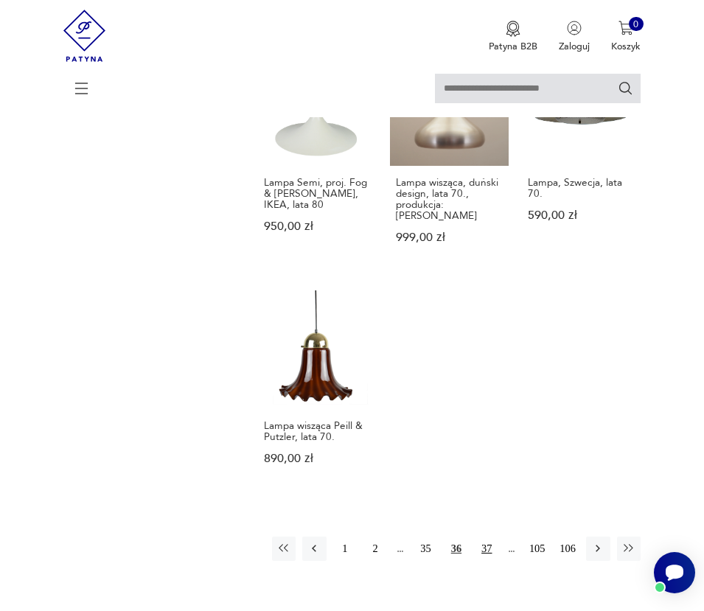
click at [482, 536] on button "37" at bounding box center [486, 548] width 24 height 24
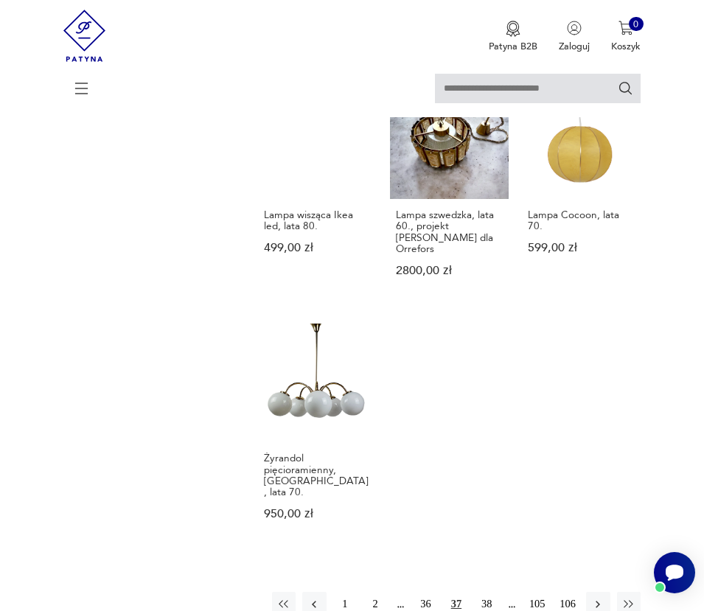
scroll to position [1509, 0]
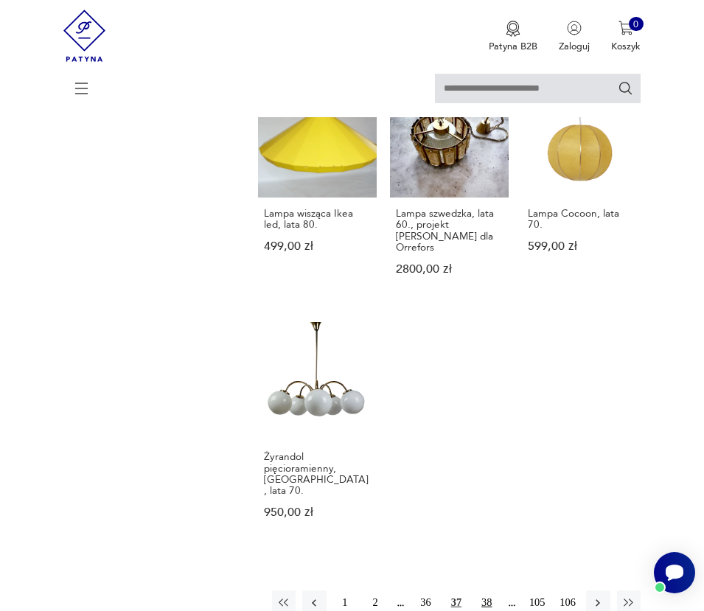
click at [485, 590] on button "38" at bounding box center [486, 602] width 24 height 24
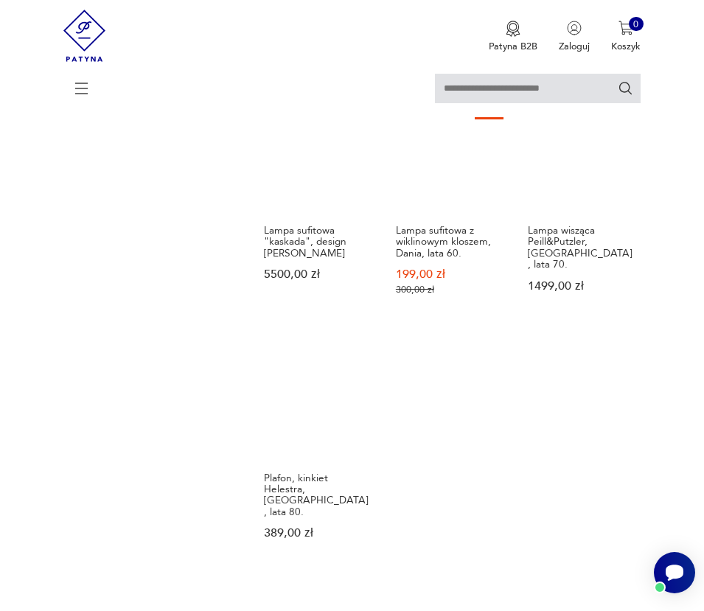
scroll to position [1518, 0]
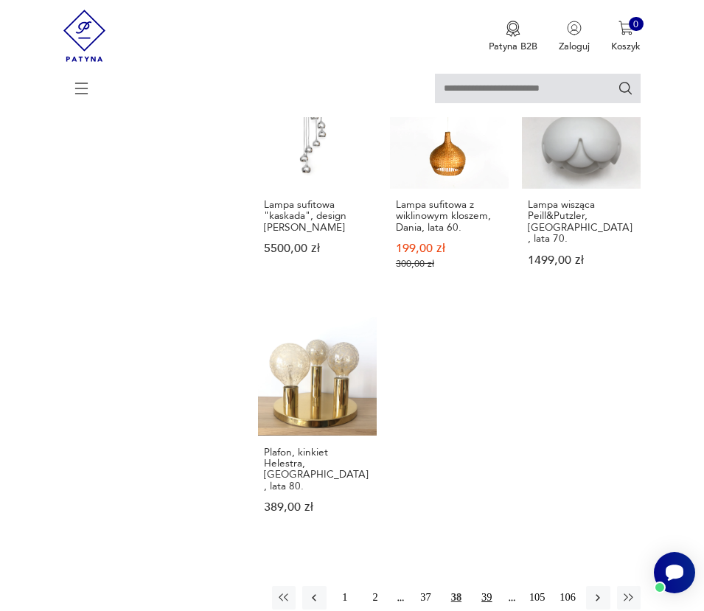
click at [482, 586] on button "39" at bounding box center [486, 598] width 24 height 24
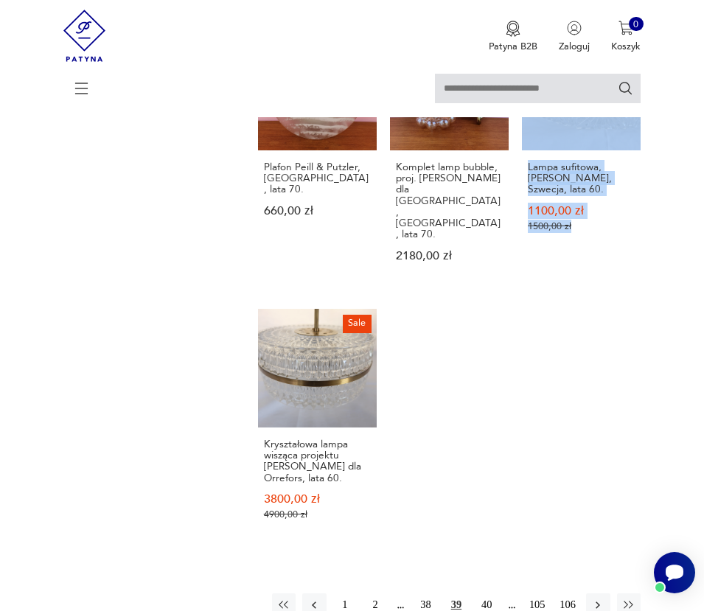
scroll to position [1529, 0]
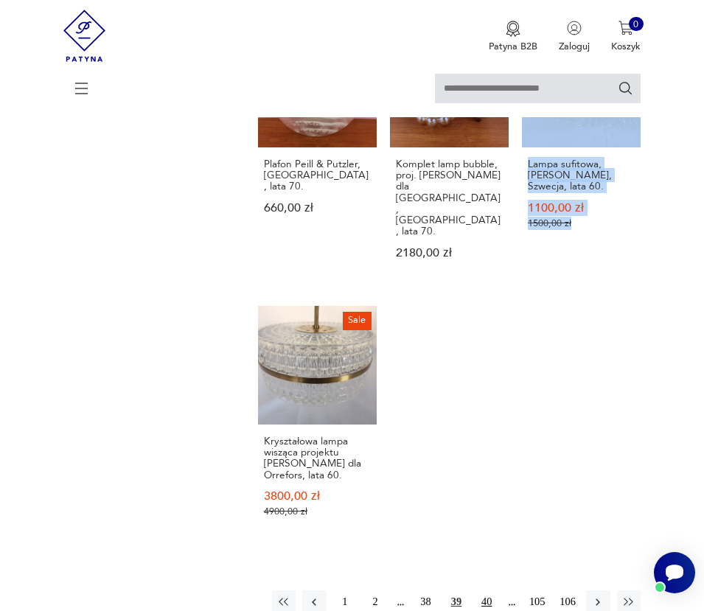
click at [487, 590] on button "40" at bounding box center [486, 602] width 24 height 24
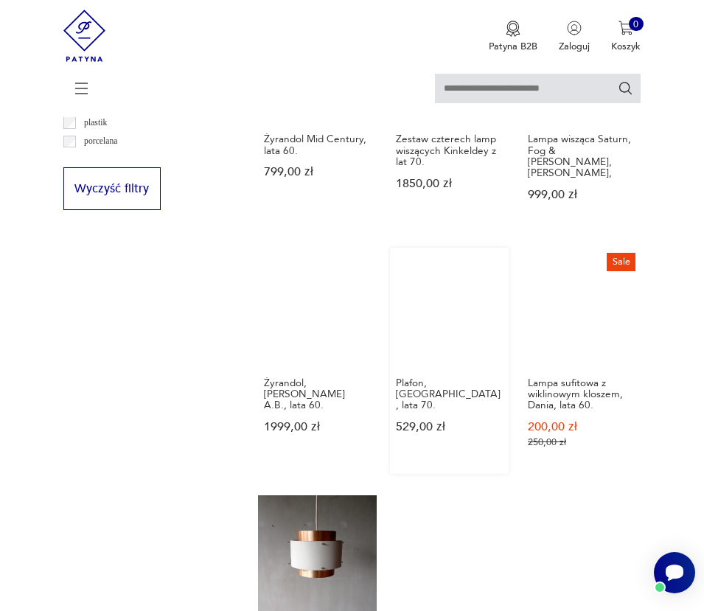
scroll to position [1595, 0]
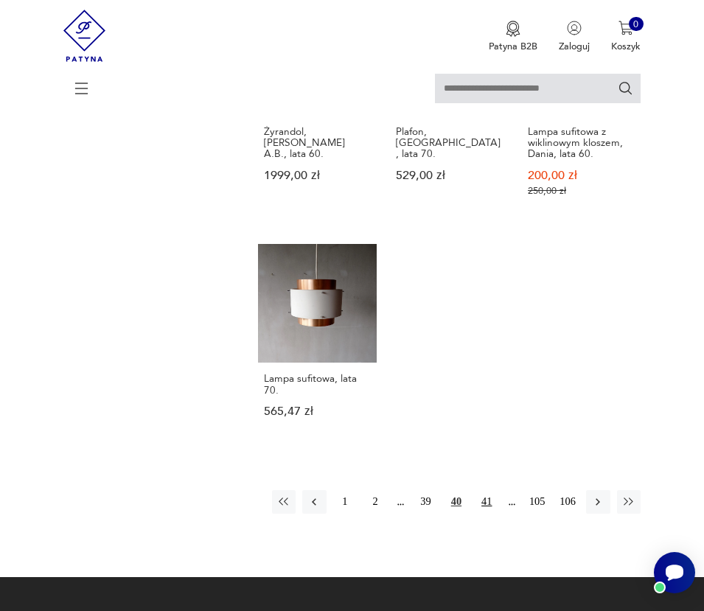
click at [485, 490] on button "41" at bounding box center [486, 502] width 24 height 24
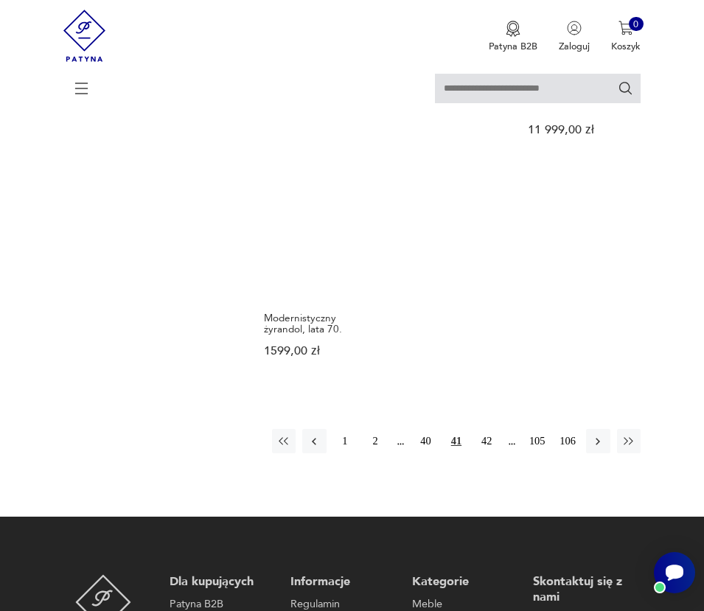
scroll to position [1638, 0]
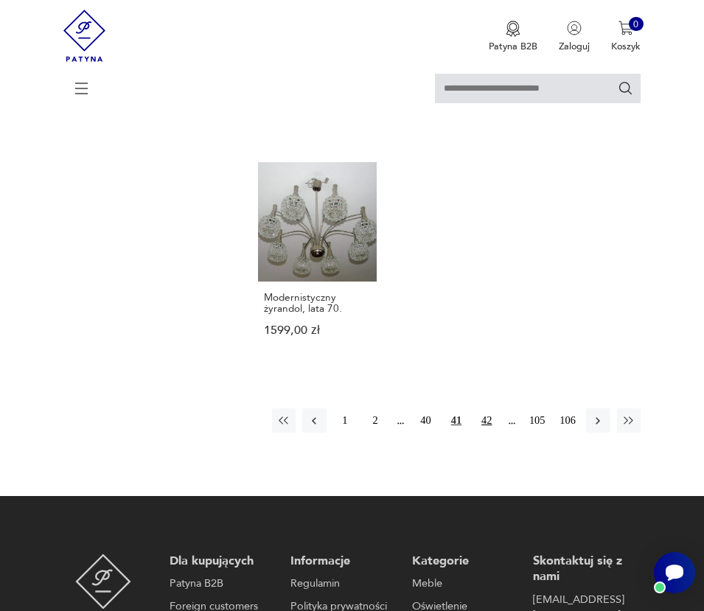
click at [491, 408] on button "42" at bounding box center [486, 420] width 24 height 24
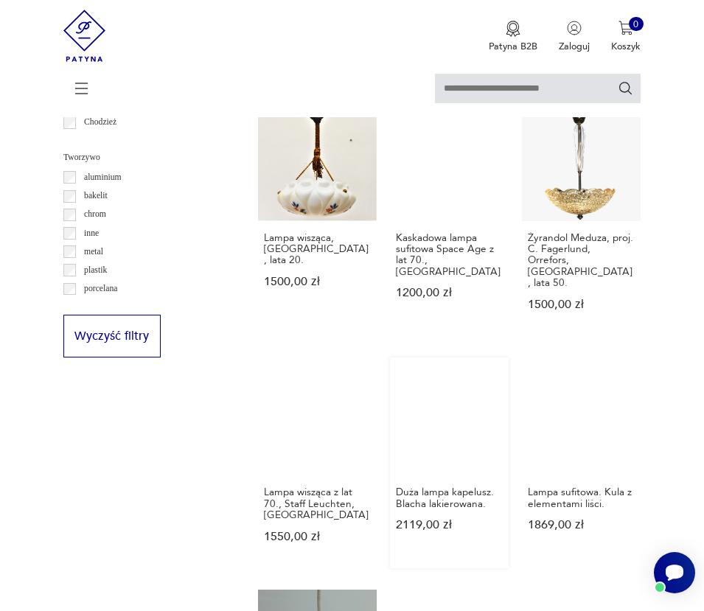
scroll to position [1415, 0]
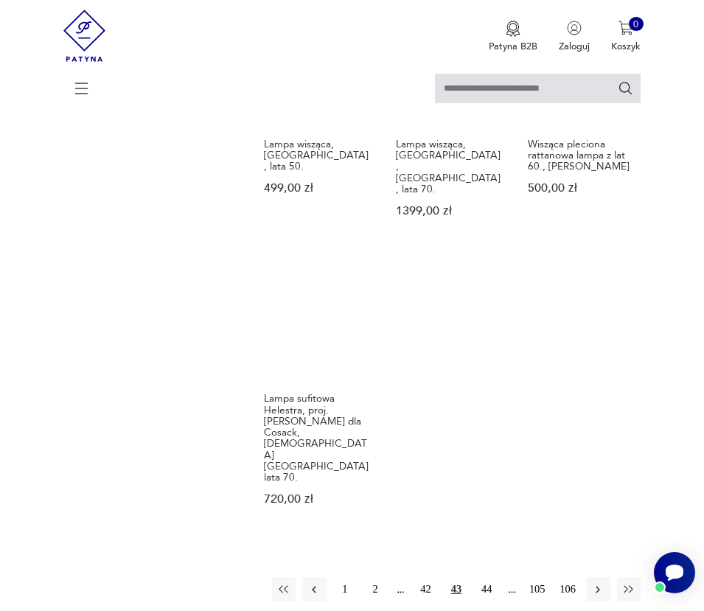
scroll to position [1656, 0]
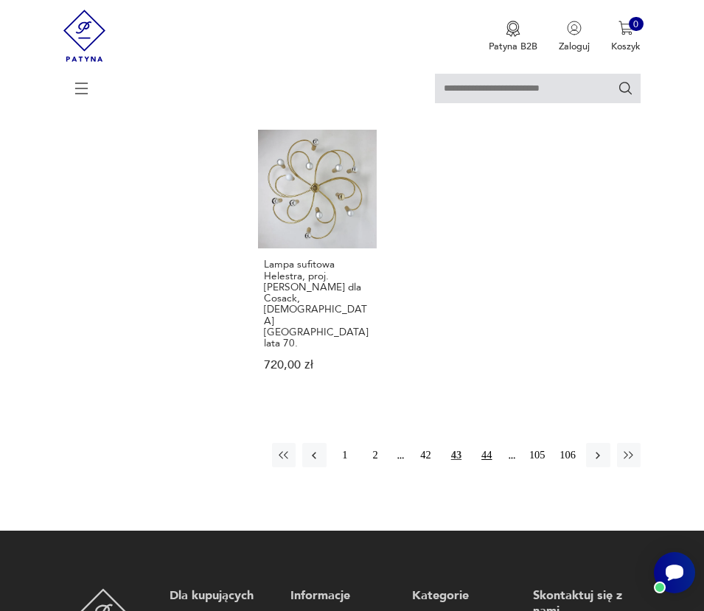
click at [487, 443] on button "44" at bounding box center [486, 455] width 24 height 24
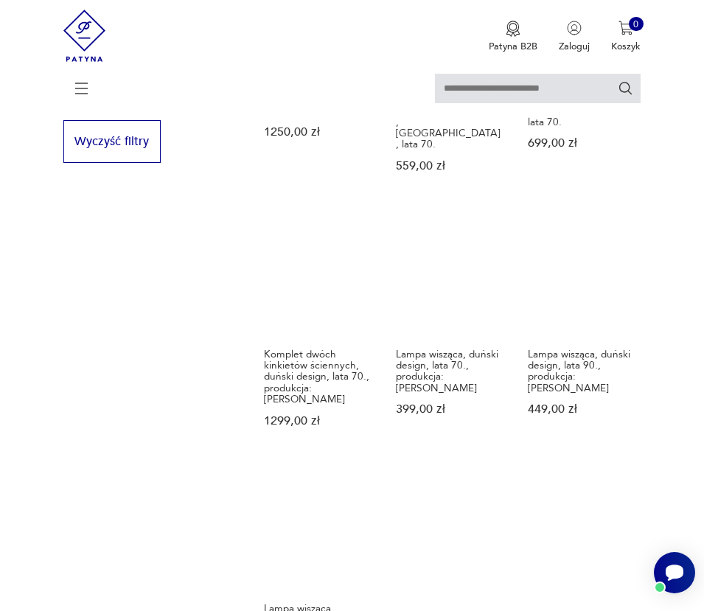
scroll to position [1596, 0]
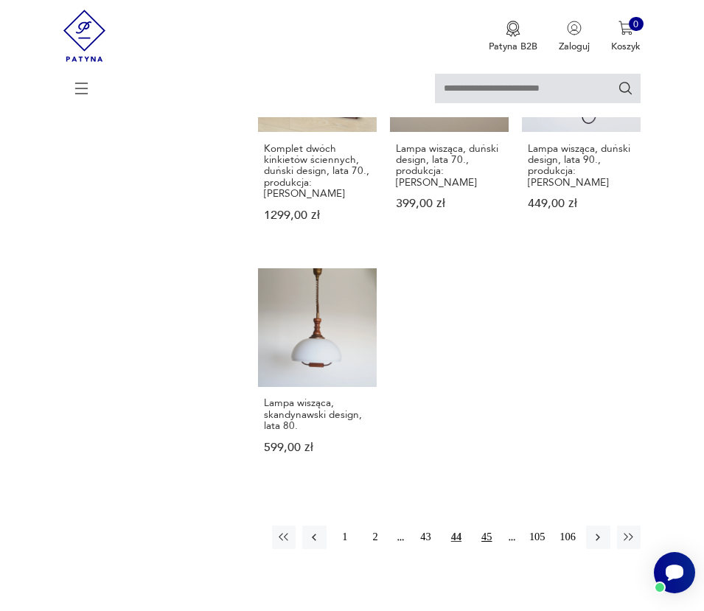
click at [486, 525] on button "45" at bounding box center [486, 537] width 24 height 24
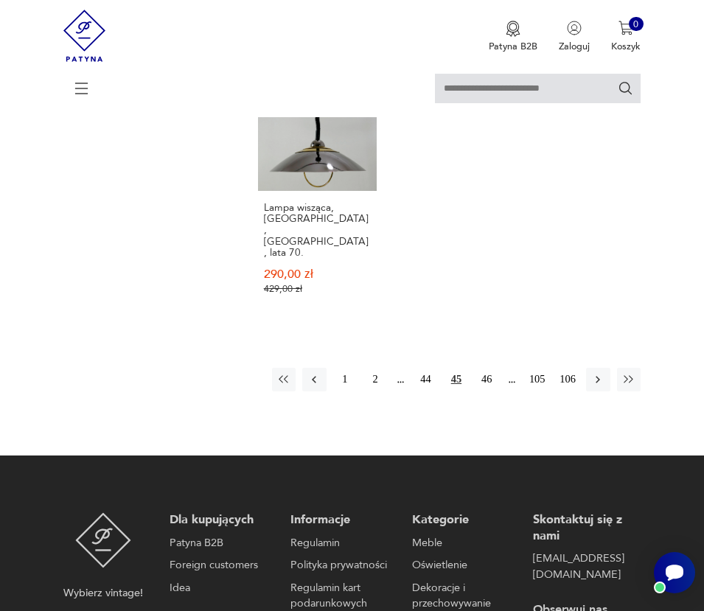
scroll to position [1824, 0]
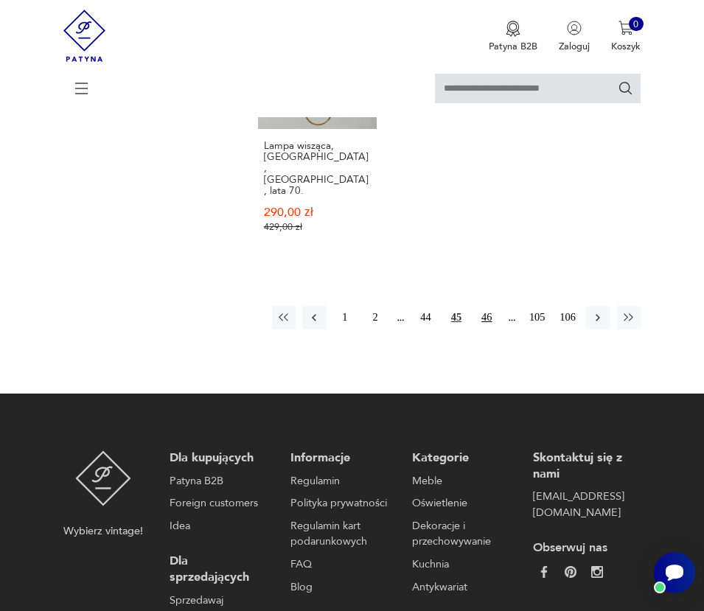
click at [486, 306] on button "46" at bounding box center [486, 318] width 24 height 24
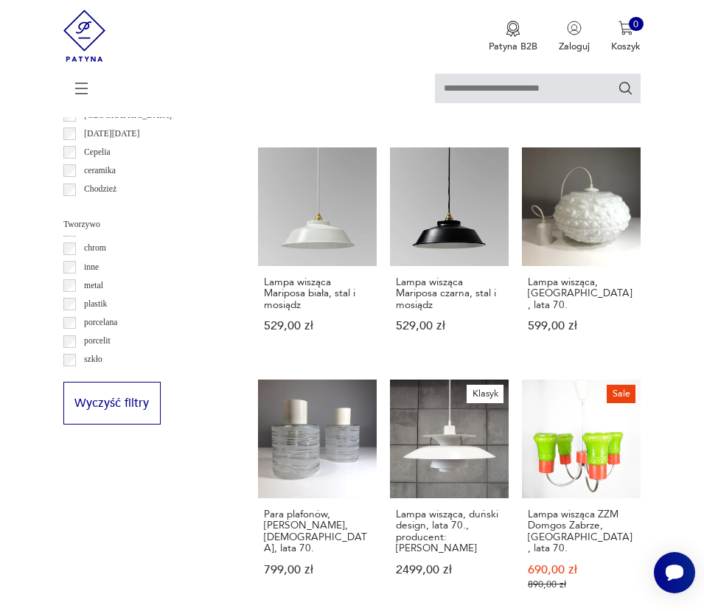
scroll to position [34, 0]
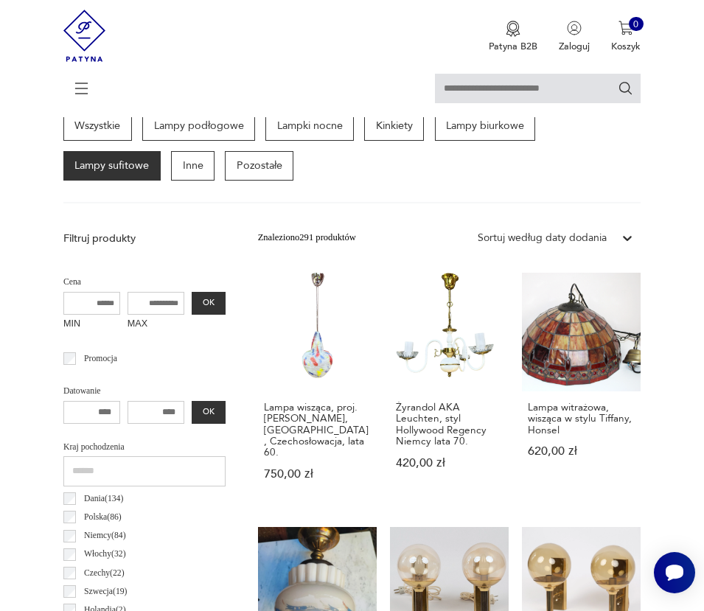
scroll to position [286, 0]
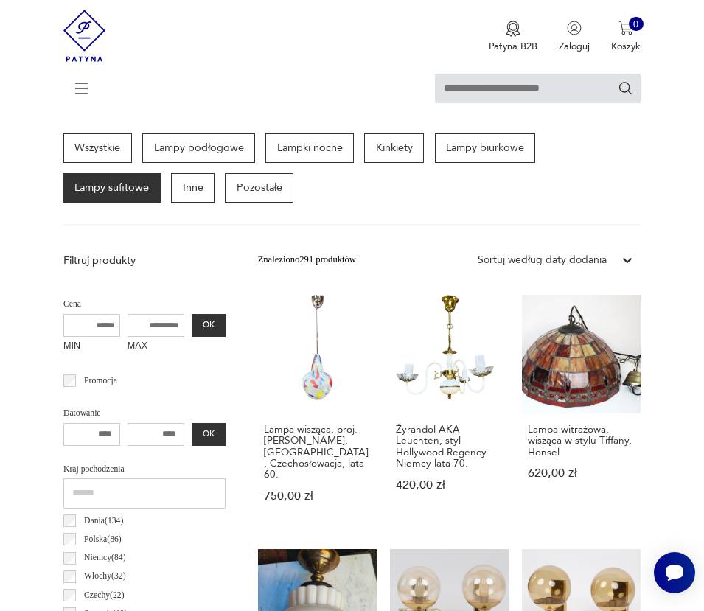
drag, startPoint x: 157, startPoint y: 325, endPoint x: 147, endPoint y: 320, distance: 11.2
click at [147, 319] on input "MAX" at bounding box center [155, 326] width 57 height 24
type input "****"
click at [218, 329] on button "OK" at bounding box center [209, 326] width 35 height 24
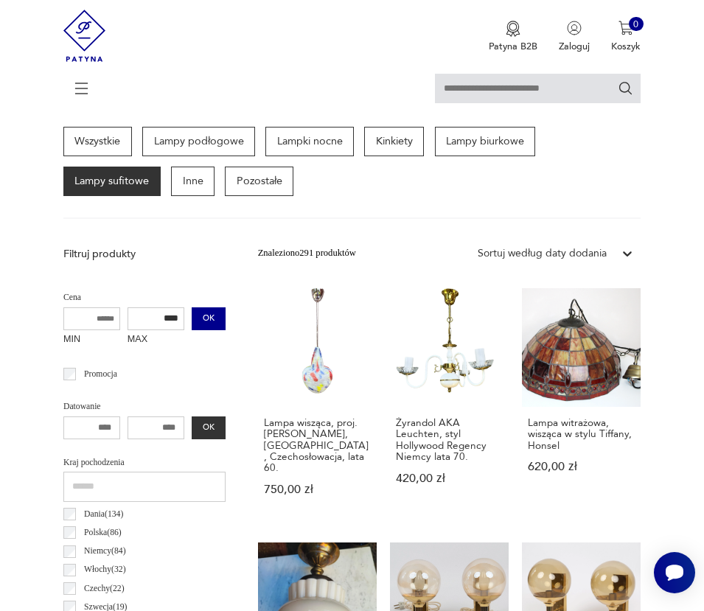
scroll to position [312, 0]
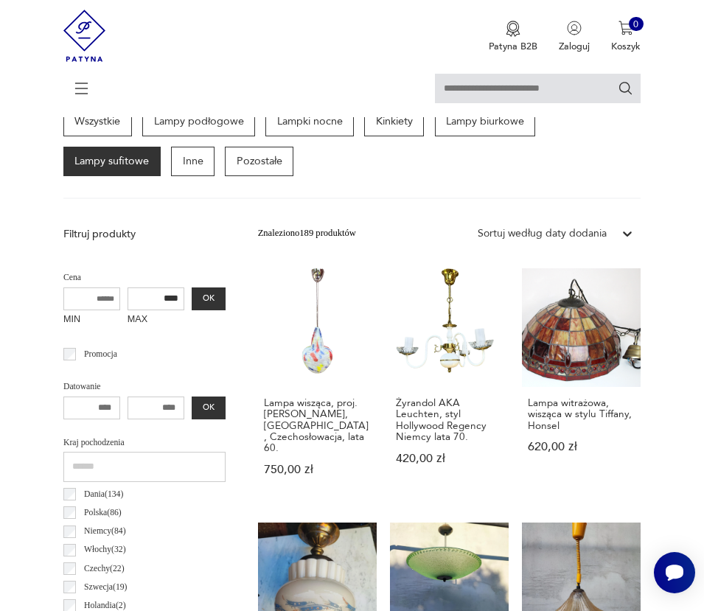
click at [617, 234] on div at bounding box center [627, 233] width 27 height 27
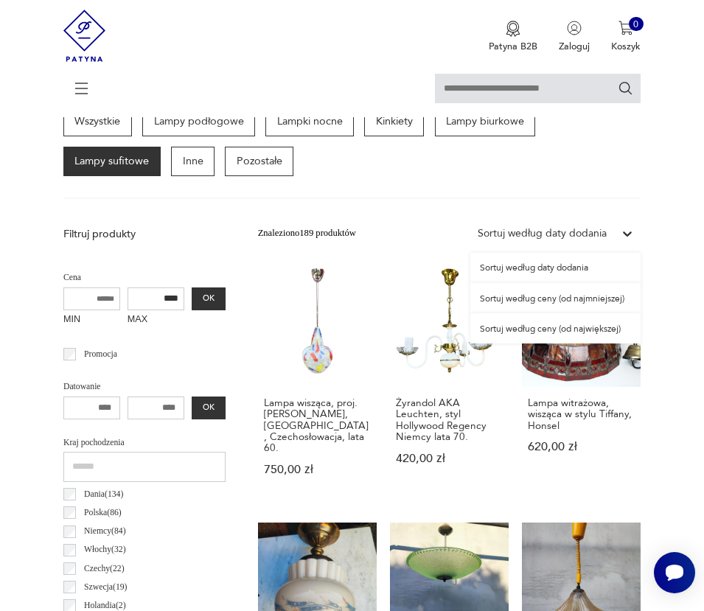
click at [592, 295] on div "Sortuj według ceny (od najmniejszej)" at bounding box center [555, 298] width 170 height 30
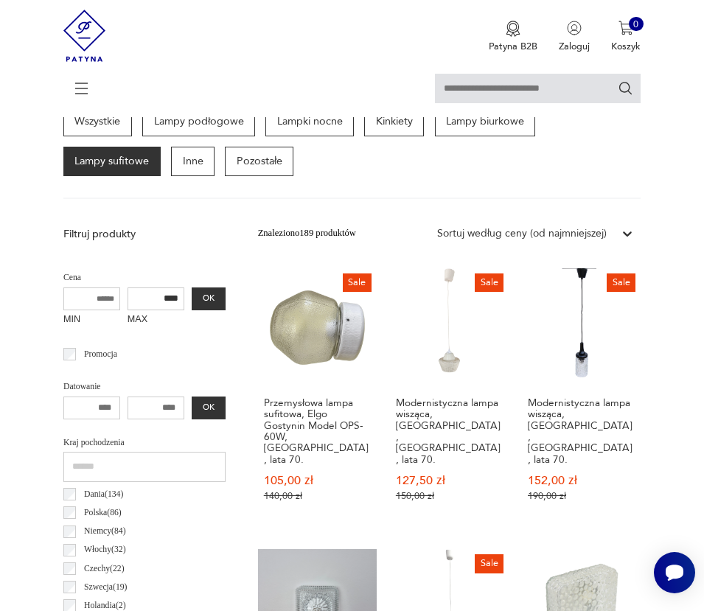
click at [598, 231] on div "Sortuj według ceny (od najmniejszej)" at bounding box center [521, 233] width 169 height 15
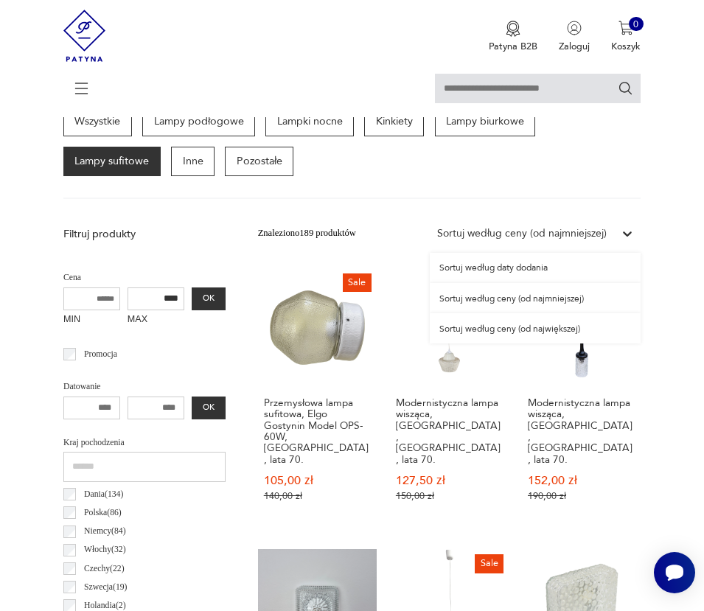
click at [559, 329] on div "Sortuj według ceny (od największej)" at bounding box center [535, 328] width 211 height 30
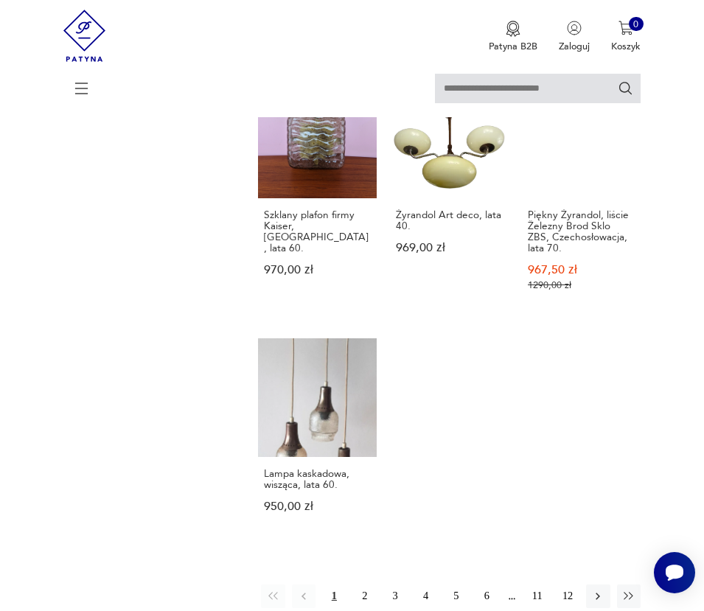
scroll to position [1513, 0]
click at [361, 583] on button "2" at bounding box center [365, 595] width 24 height 24
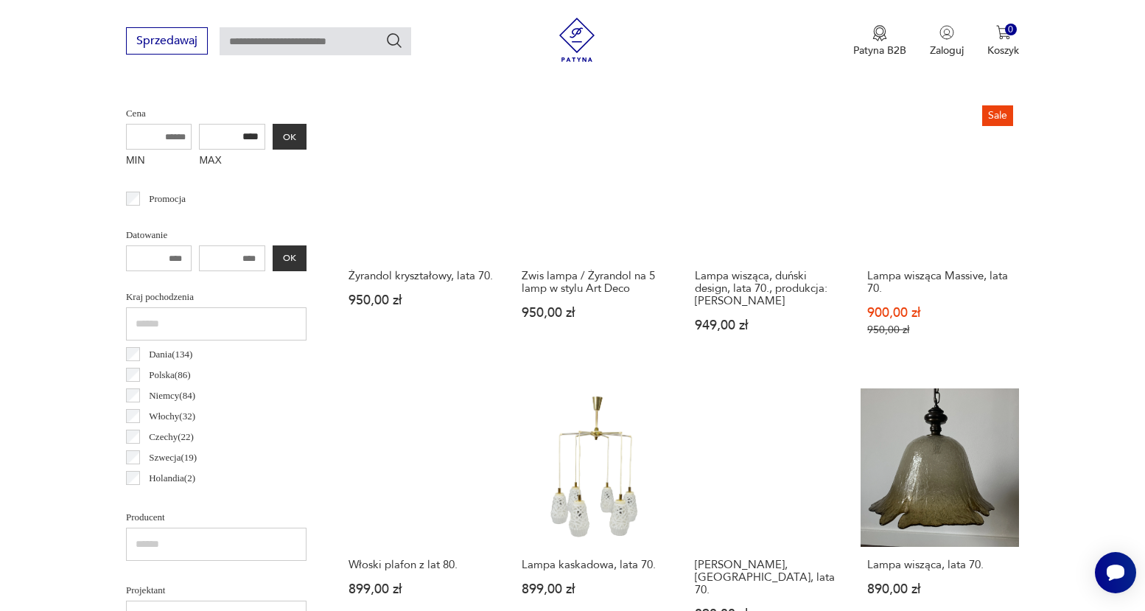
scroll to position [558, 0]
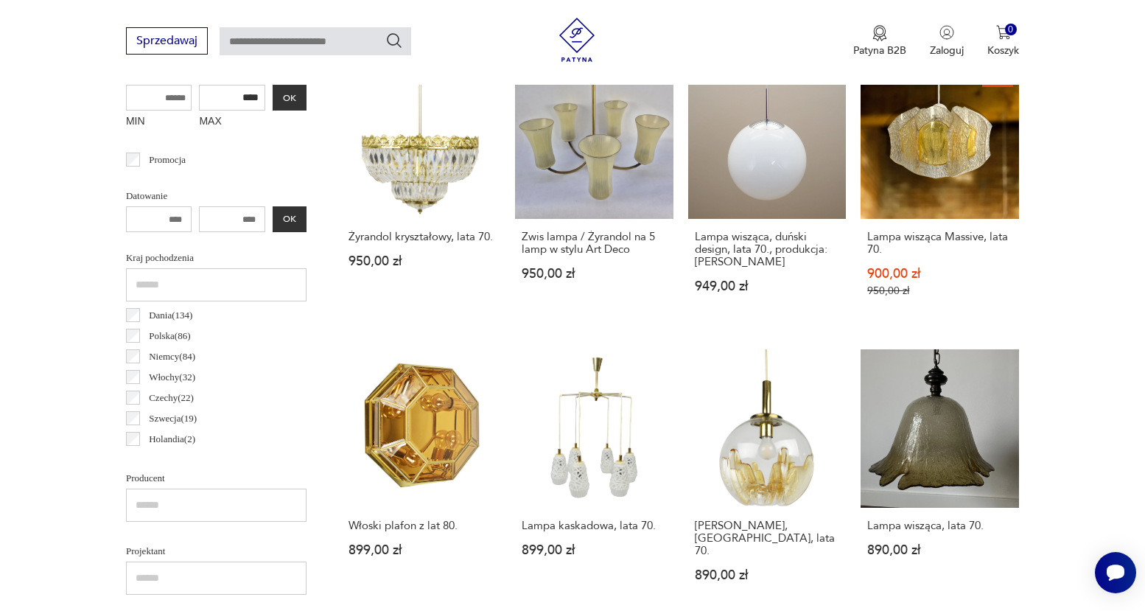
click at [180, 217] on input "number" at bounding box center [159, 219] width 66 height 26
drag, startPoint x: 222, startPoint y: 218, endPoint x: 307, endPoint y: 217, distance: 85.5
type input "****"
click at [288, 212] on div "**** OK" at bounding box center [216, 219] width 180 height 26
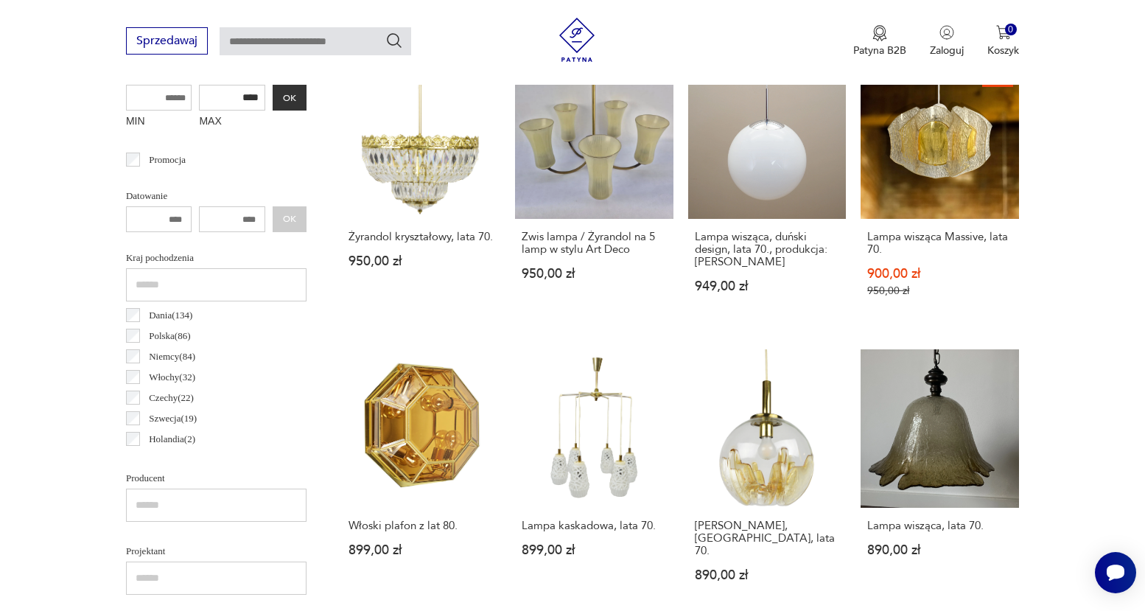
click at [172, 216] on input "number" at bounding box center [159, 219] width 66 height 26
type input "****"
click at [299, 214] on button "OK" at bounding box center [290, 219] width 34 height 26
click at [300, 214] on button "OK" at bounding box center [290, 219] width 34 height 26
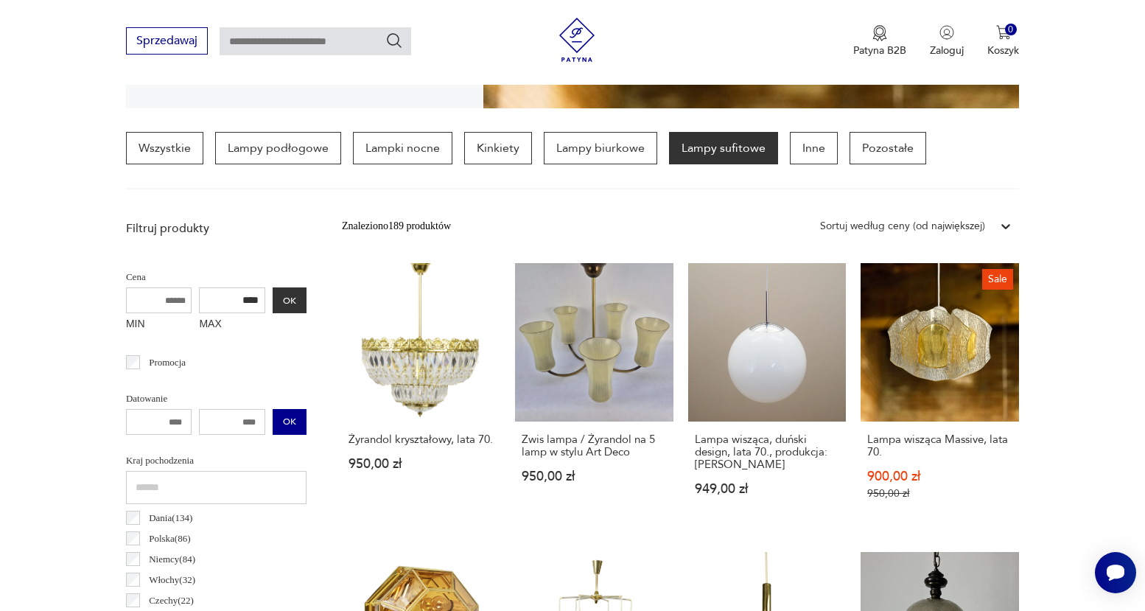
scroll to position [347, 0]
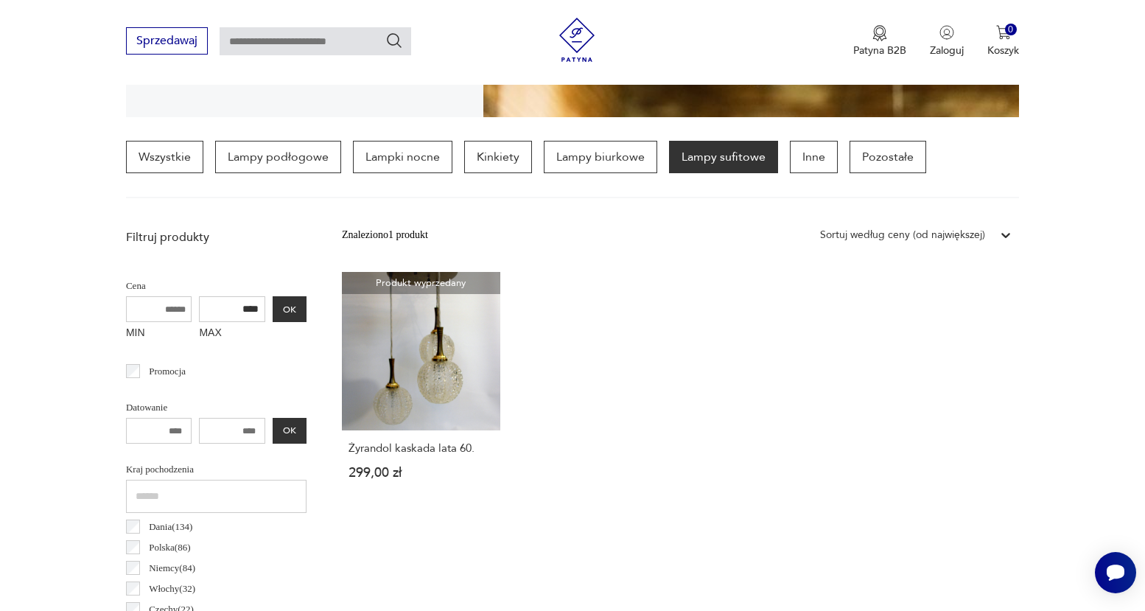
click at [248, 430] on input "****" at bounding box center [232, 431] width 66 height 26
click at [290, 435] on button "OK" at bounding box center [290, 431] width 34 height 26
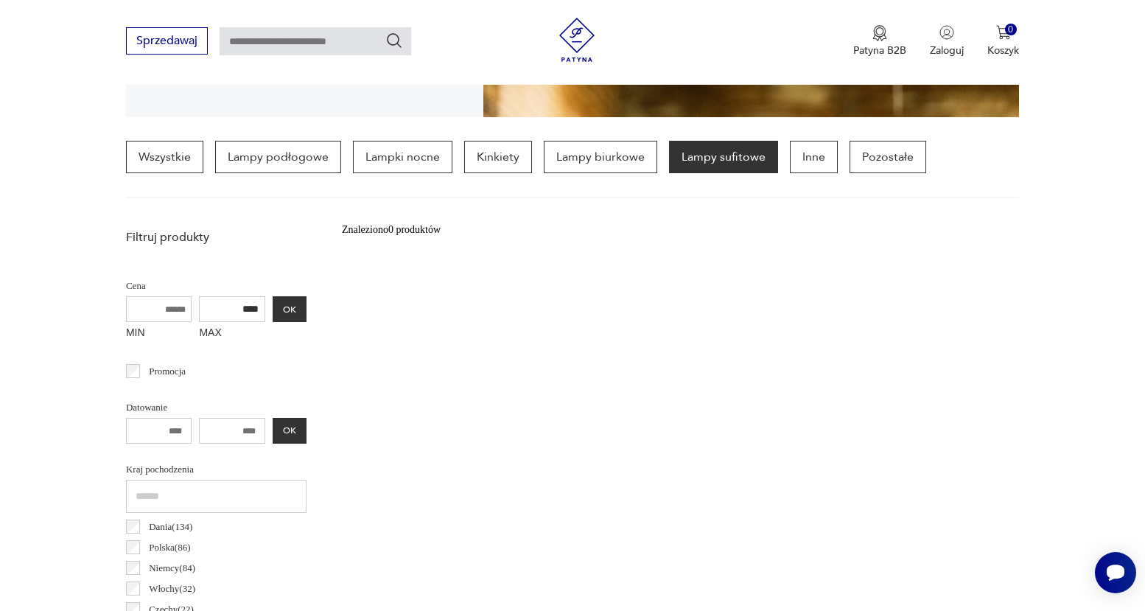
drag, startPoint x: 244, startPoint y: 430, endPoint x: 267, endPoint y: 432, distance: 23.7
click at [267, 432] on div "**** **** OK" at bounding box center [216, 431] width 180 height 26
type input "****"
click at [290, 429] on button "OK" at bounding box center [290, 431] width 34 height 26
drag, startPoint x: 186, startPoint y: 428, endPoint x: 230, endPoint y: 430, distance: 44.3
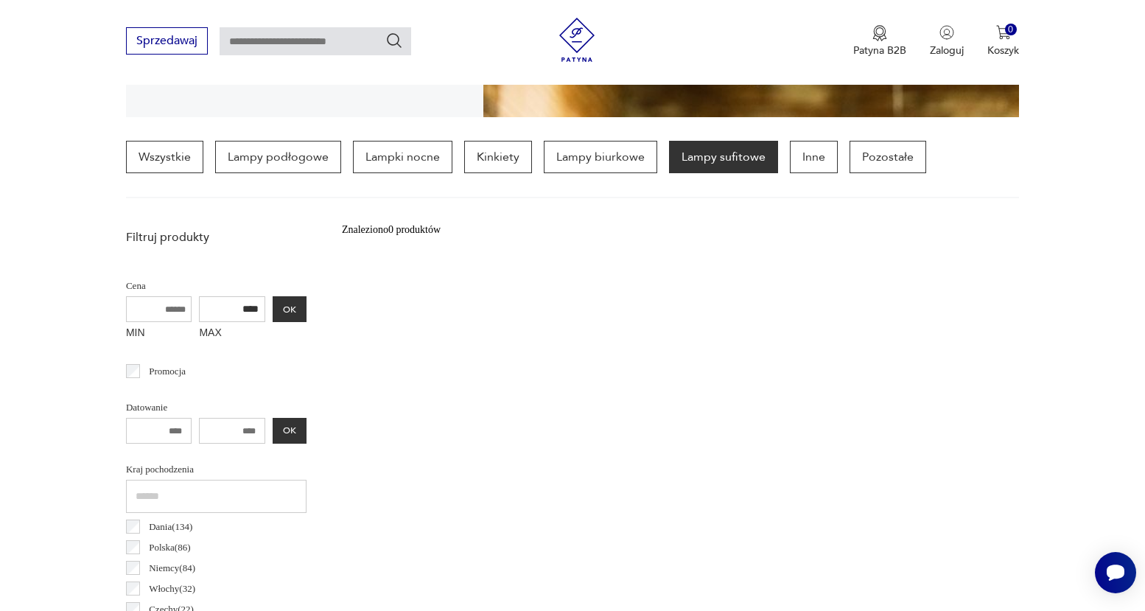
click at [230, 430] on div "**** **** OK" at bounding box center [216, 431] width 180 height 26
drag, startPoint x: 229, startPoint y: 425, endPoint x: 285, endPoint y: 427, distance: 56.0
click at [285, 427] on div "**** OK" at bounding box center [216, 431] width 180 height 26
click at [294, 432] on button "OK" at bounding box center [290, 431] width 34 height 26
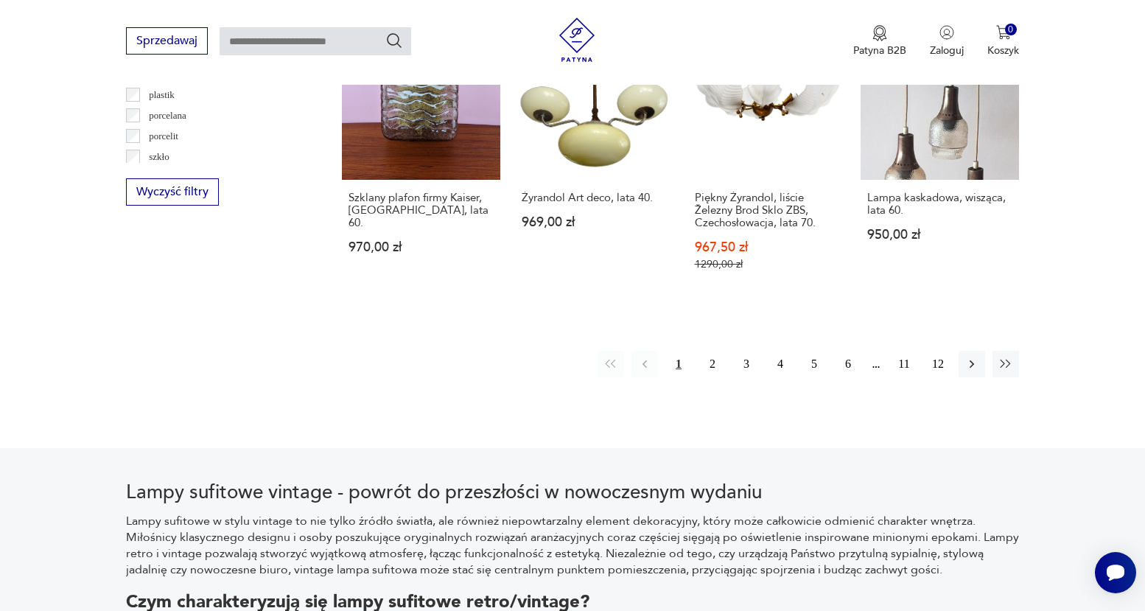
scroll to position [1430, 0]
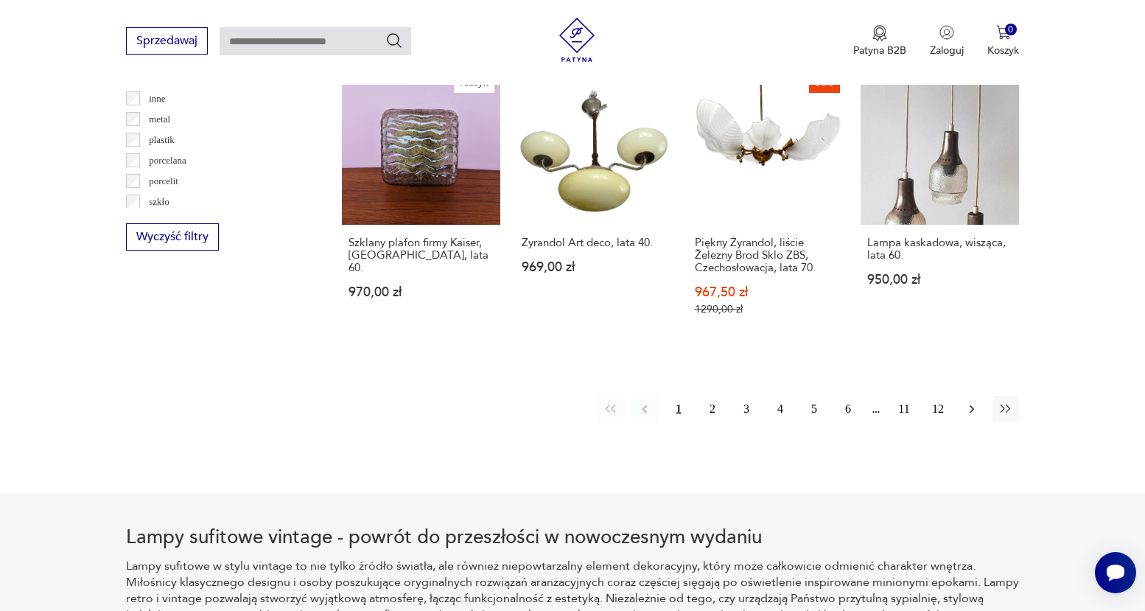
click at [703, 402] on icon "button" at bounding box center [971, 409] width 15 height 15
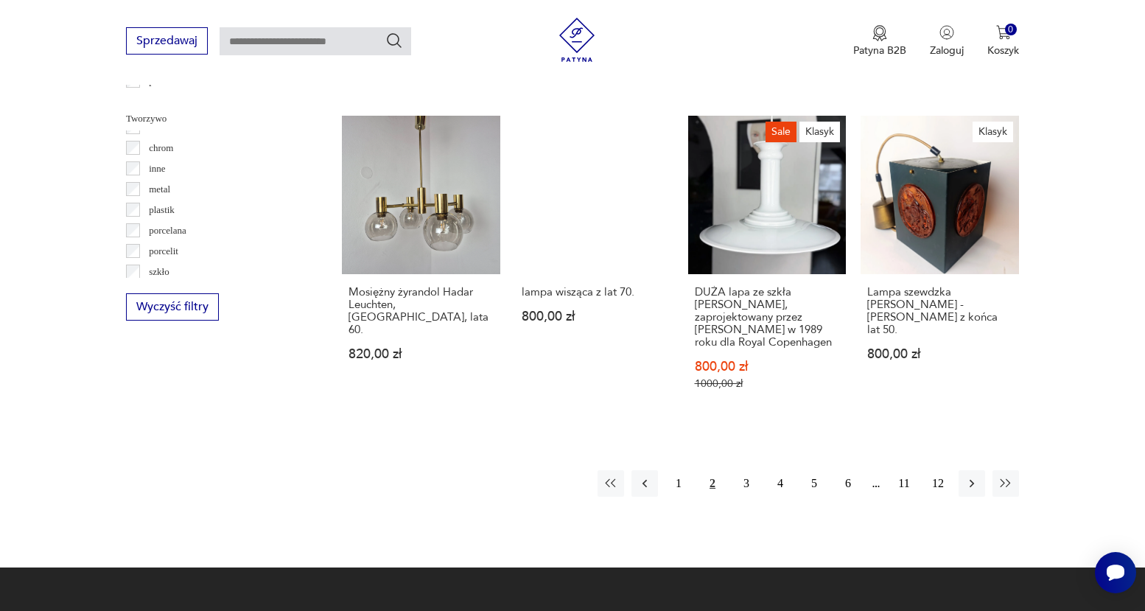
scroll to position [1361, 0]
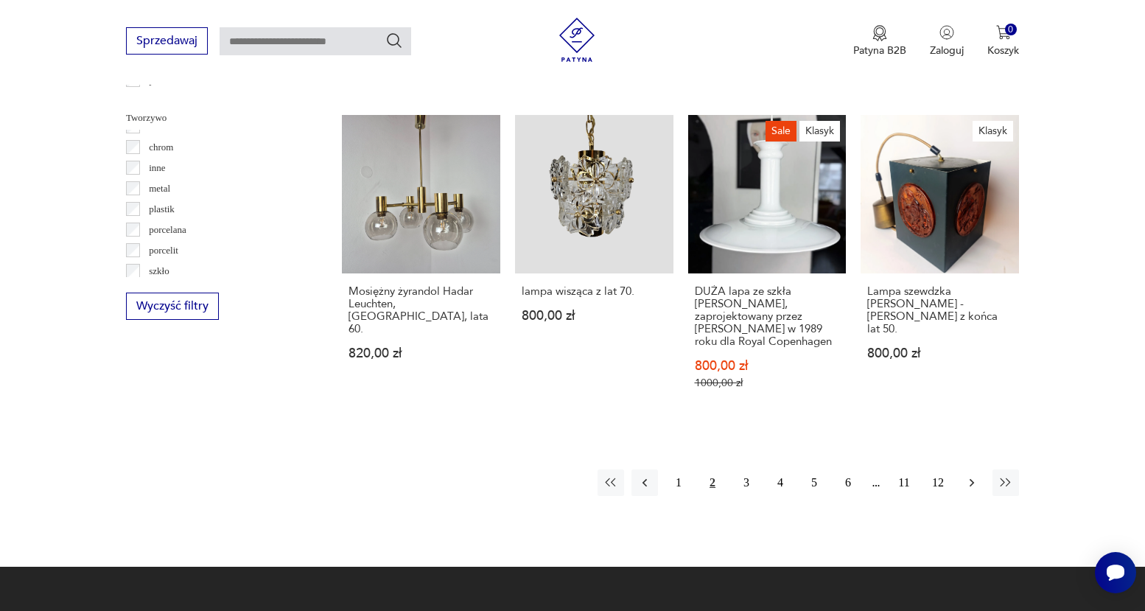
click at [703, 475] on icon "button" at bounding box center [971, 482] width 15 height 15
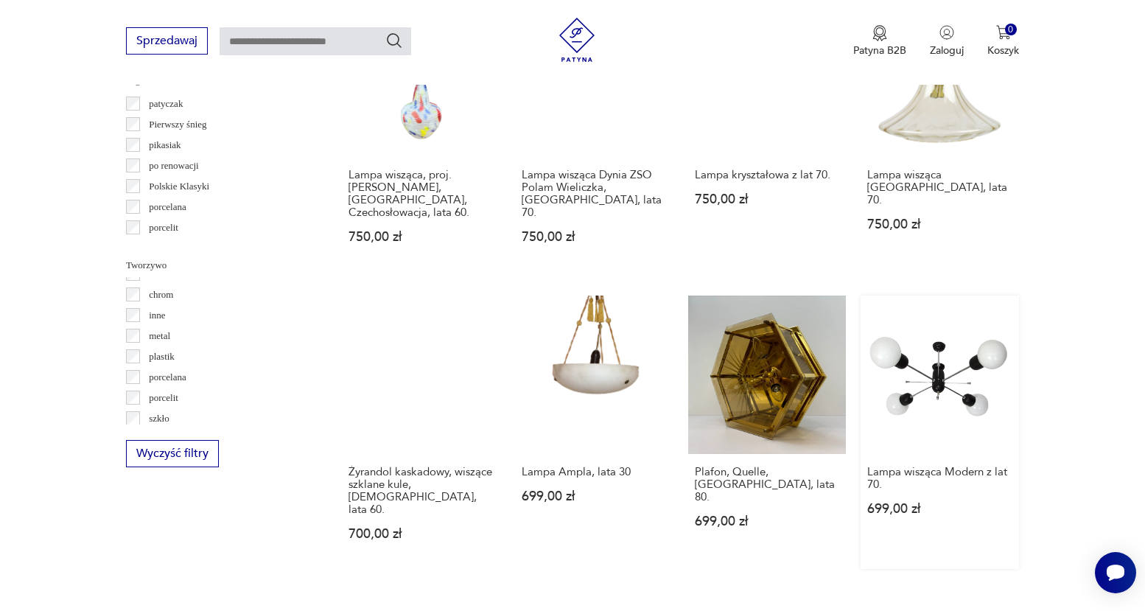
scroll to position [1406, 0]
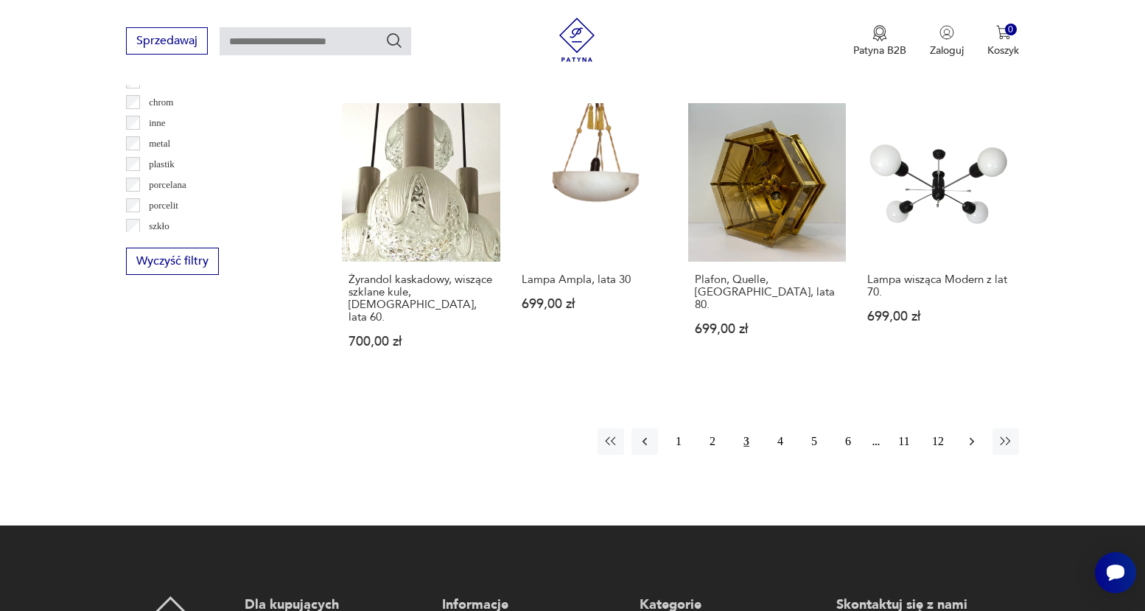
click at [703, 434] on icon "button" at bounding box center [971, 441] width 15 height 15
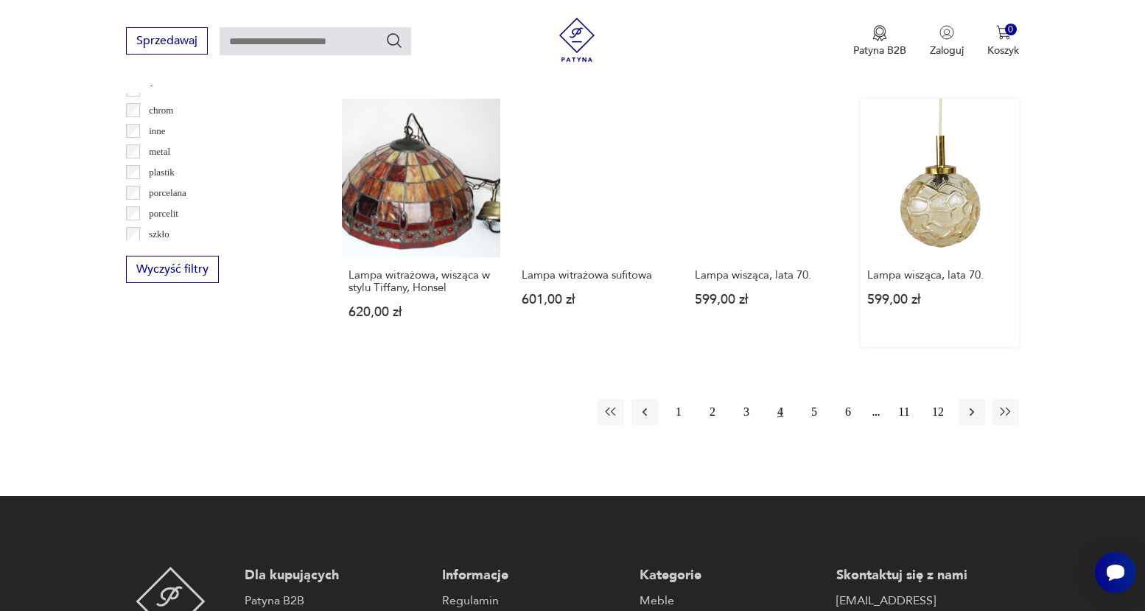
scroll to position [1406, 0]
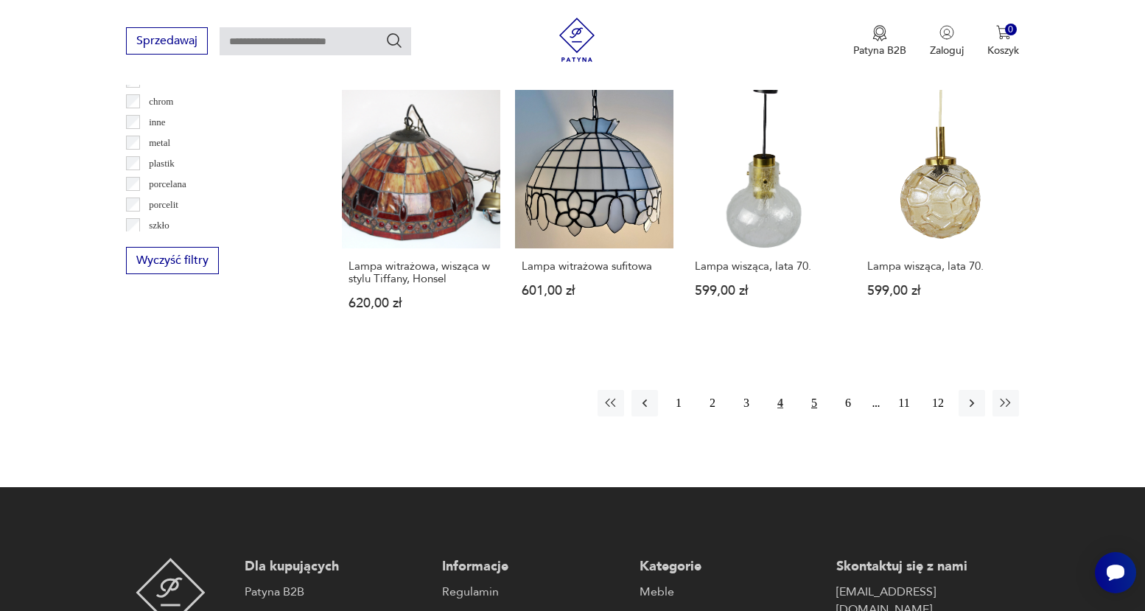
click at [703, 390] on button "5" at bounding box center [814, 403] width 27 height 27
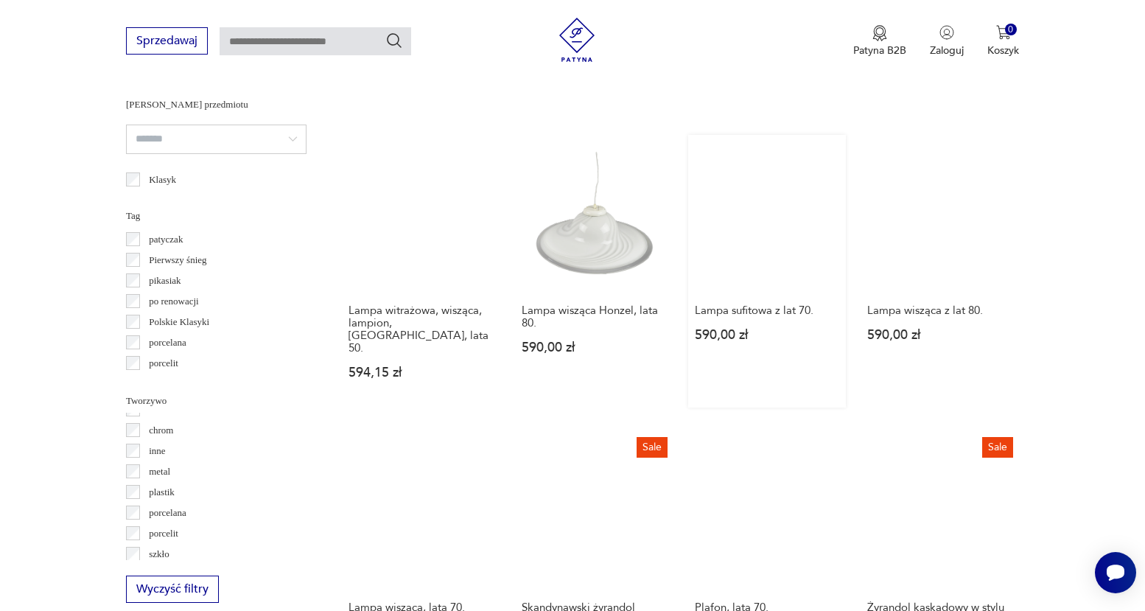
scroll to position [1347, 0]
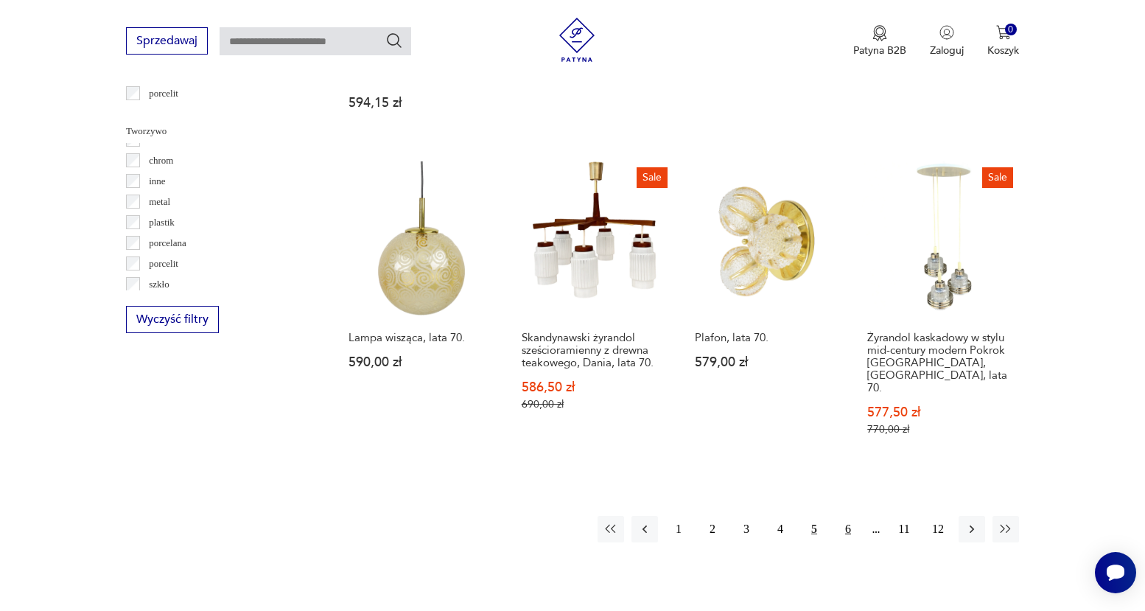
click at [703, 516] on button "6" at bounding box center [848, 529] width 27 height 27
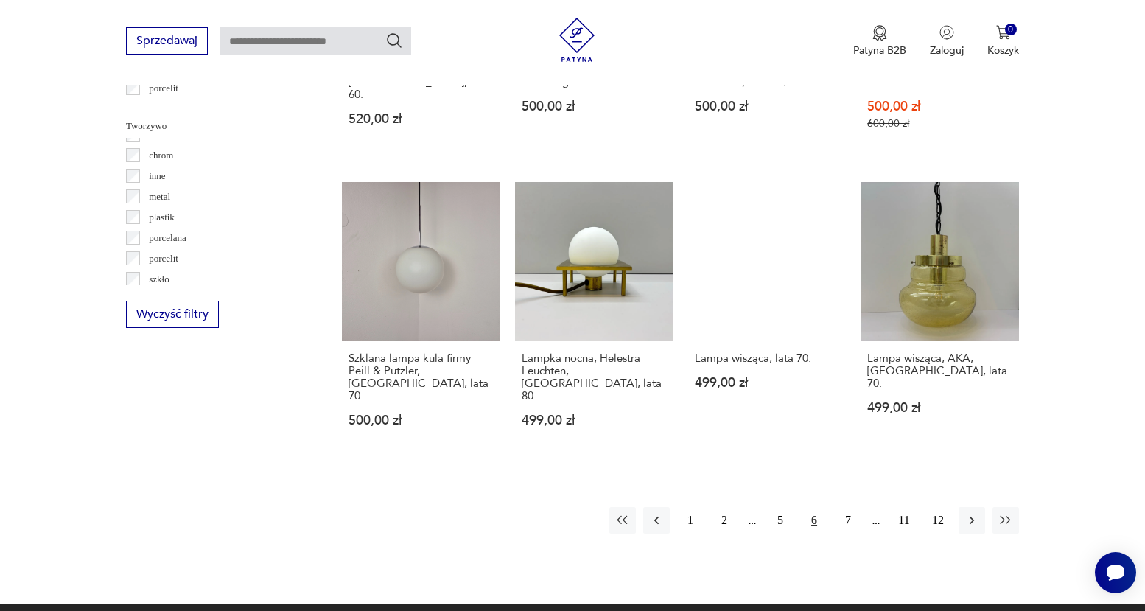
scroll to position [1389, 0]
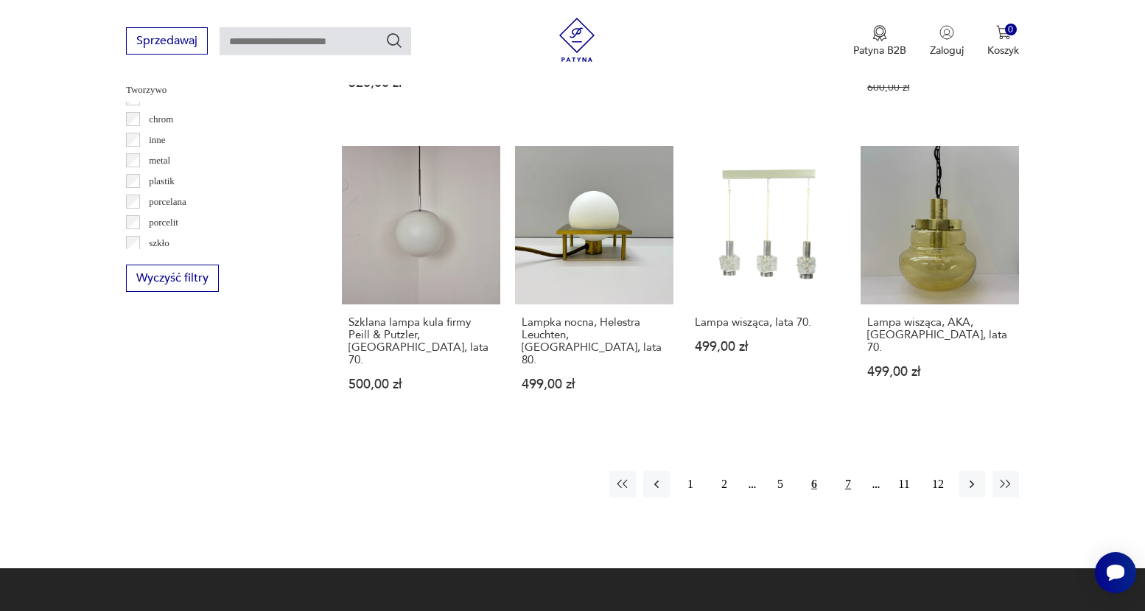
click at [703, 471] on button "7" at bounding box center [848, 484] width 27 height 27
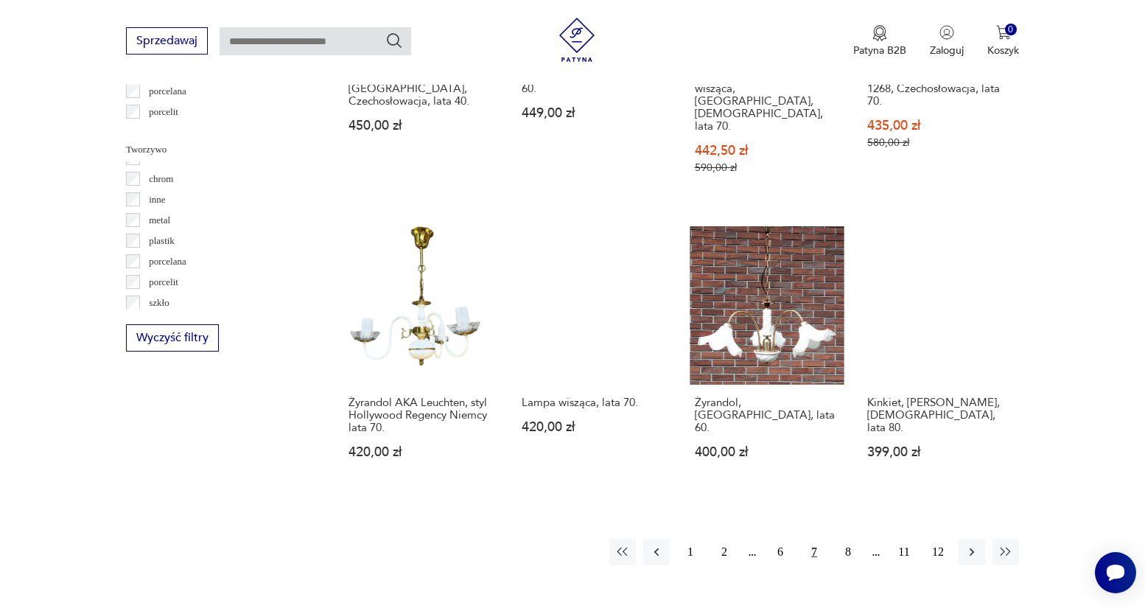
scroll to position [1507, 0]
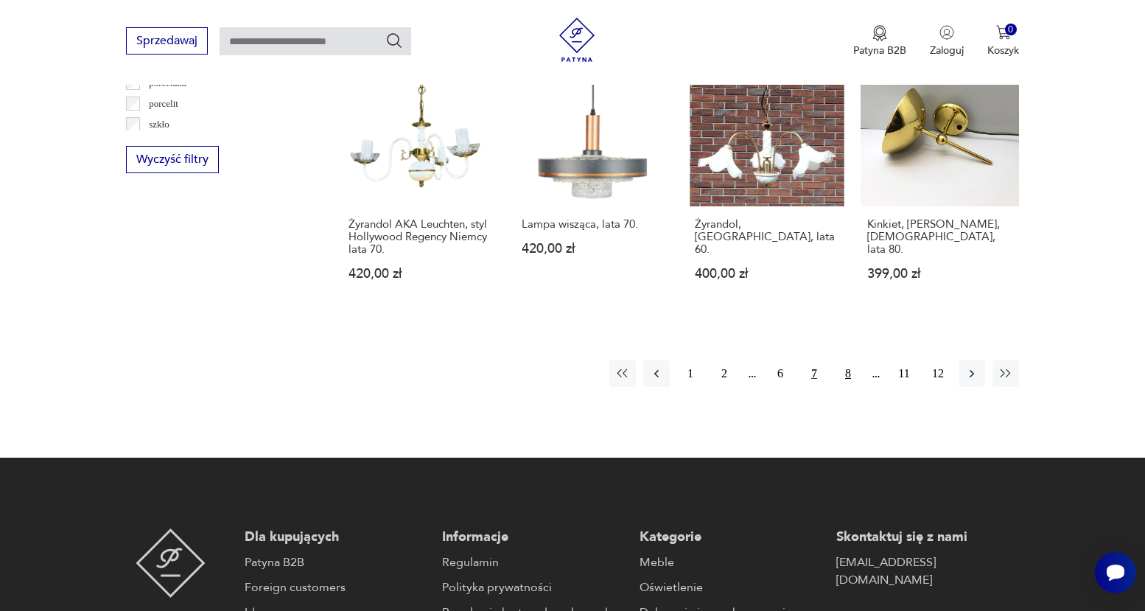
click at [703, 360] on button "8" at bounding box center [848, 373] width 27 height 27
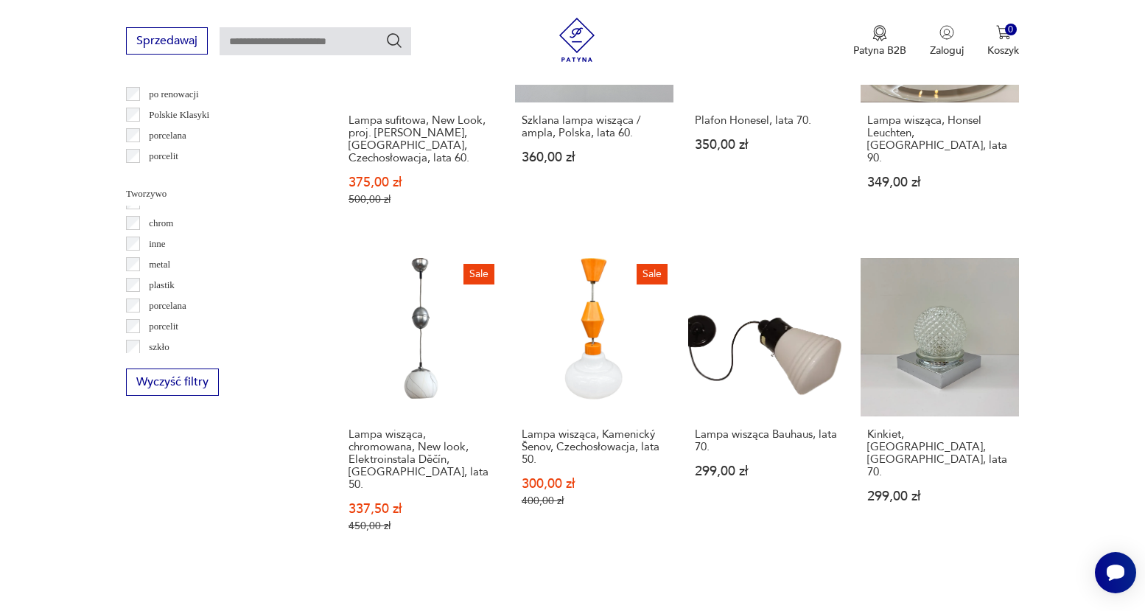
scroll to position [1291, 0]
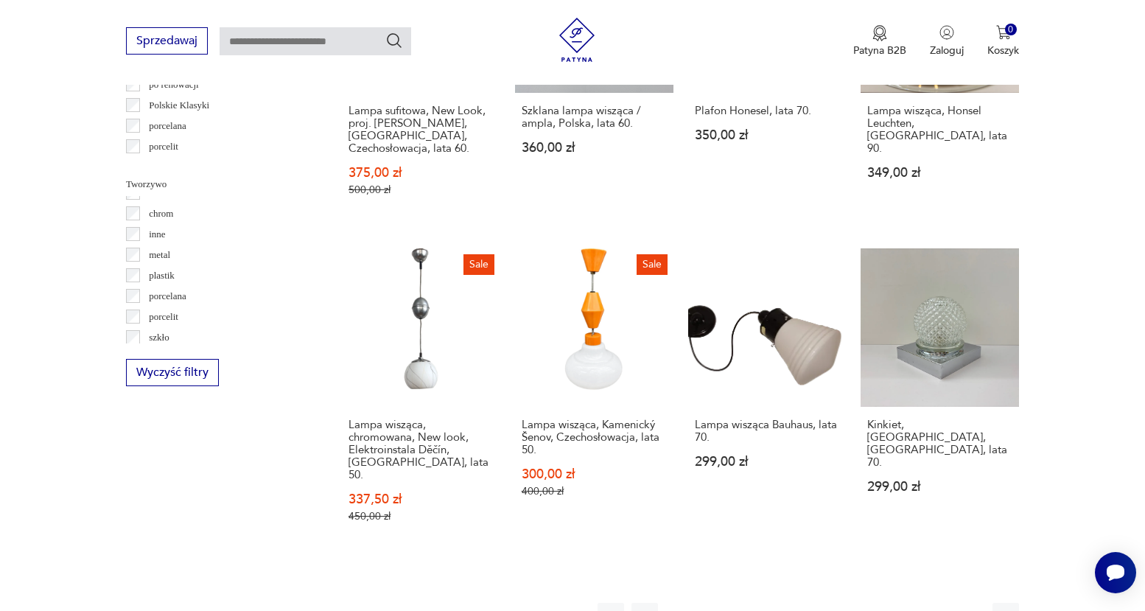
click at [703, 609] on icon "button" at bounding box center [971, 616] width 15 height 15
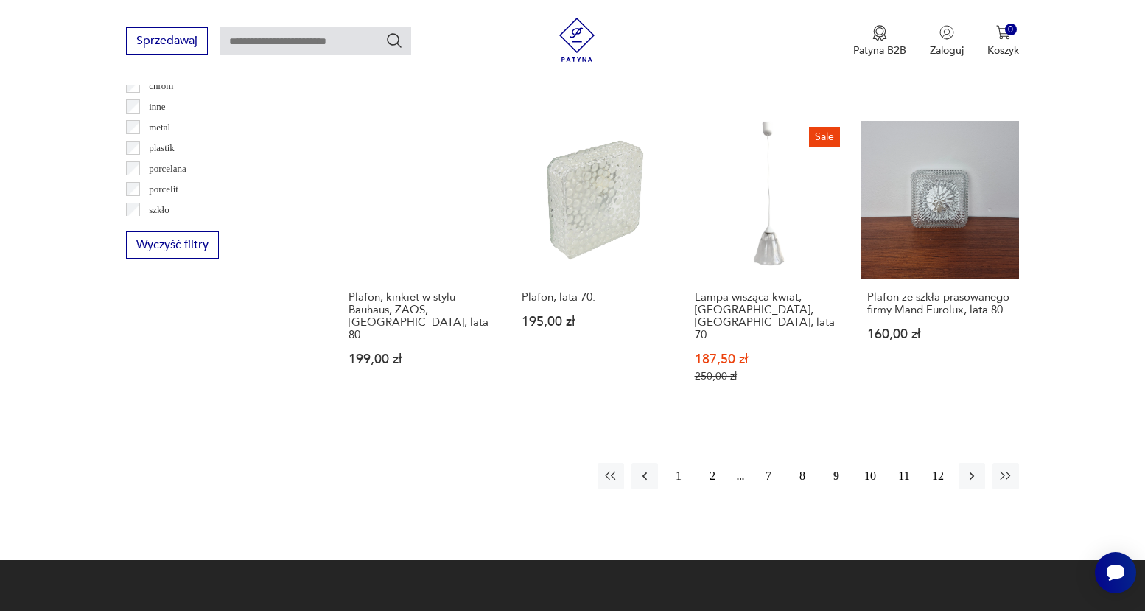
scroll to position [1429, 0]
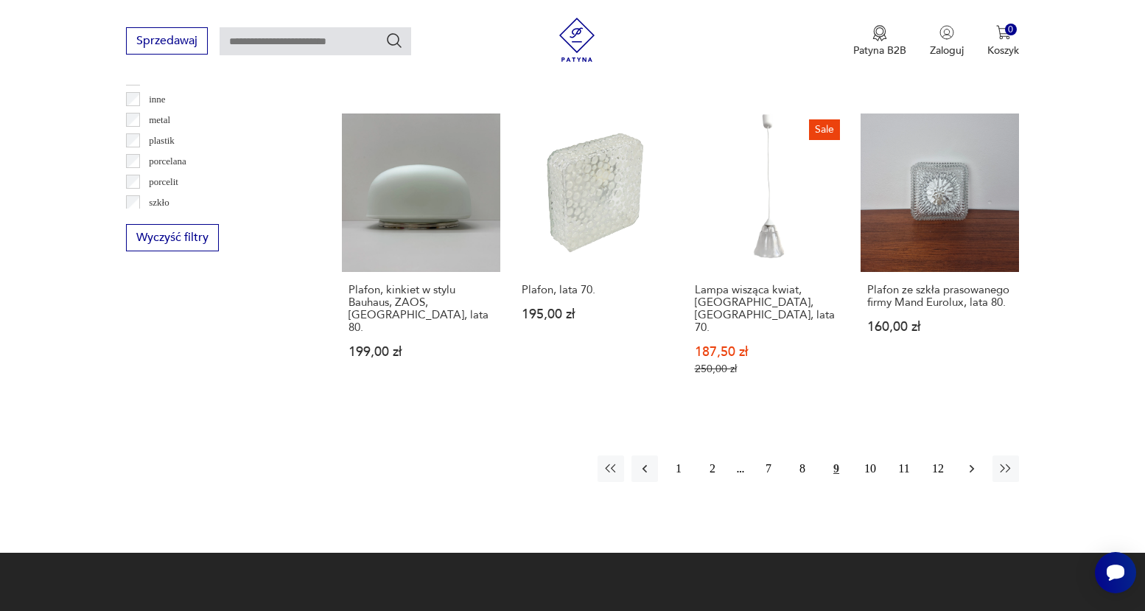
click at [703, 461] on icon "button" at bounding box center [971, 468] width 15 height 15
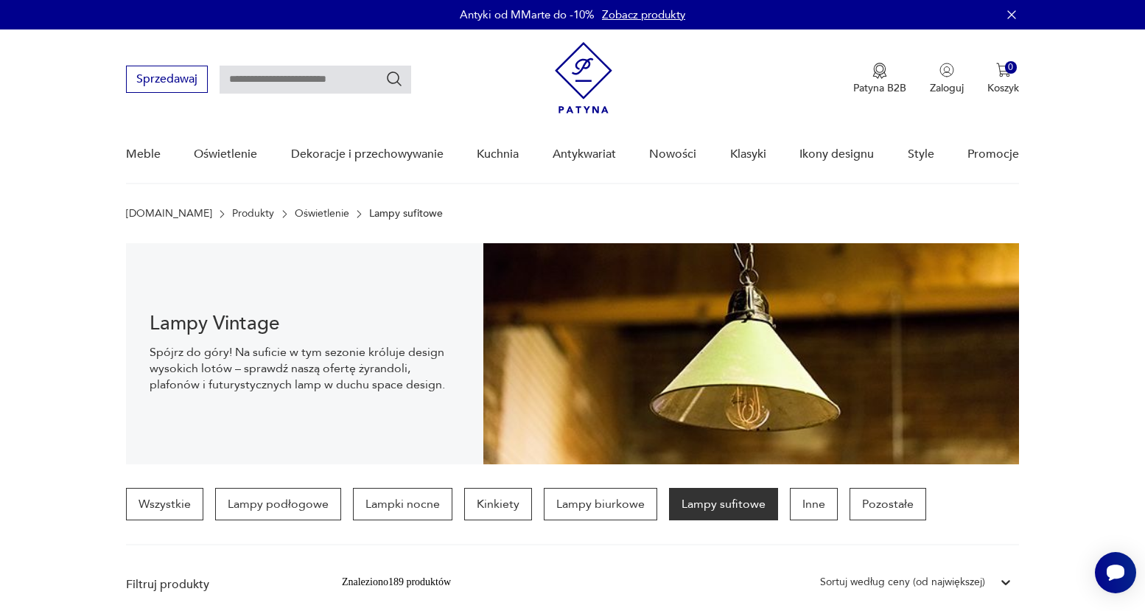
click at [264, 77] on input "text" at bounding box center [316, 80] width 192 height 28
click at [703, 158] on link "Klasyki" at bounding box center [748, 154] width 36 height 57
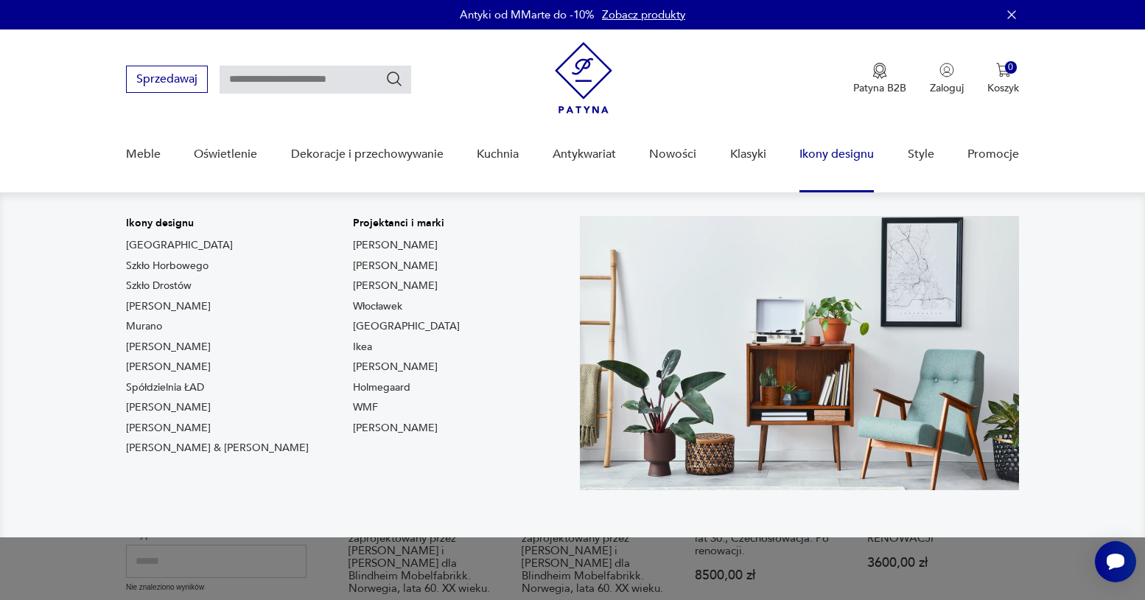
click at [703, 159] on link "Ikony designu" at bounding box center [836, 154] width 74 height 57
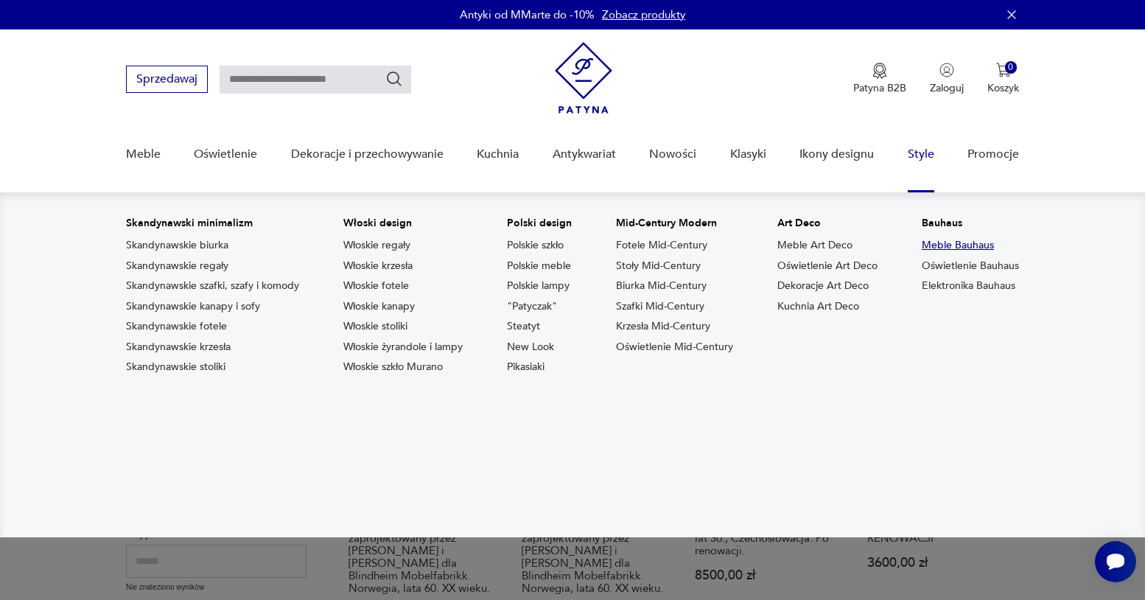
click at [703, 245] on link "Meble Bauhaus" at bounding box center [958, 245] width 72 height 15
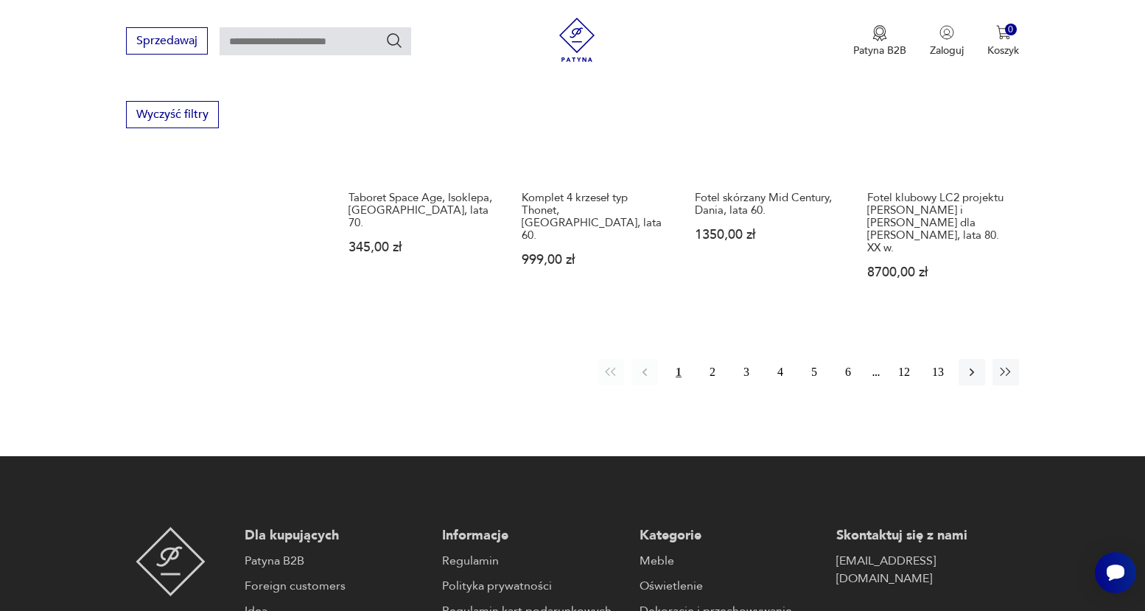
scroll to position [1574, 0]
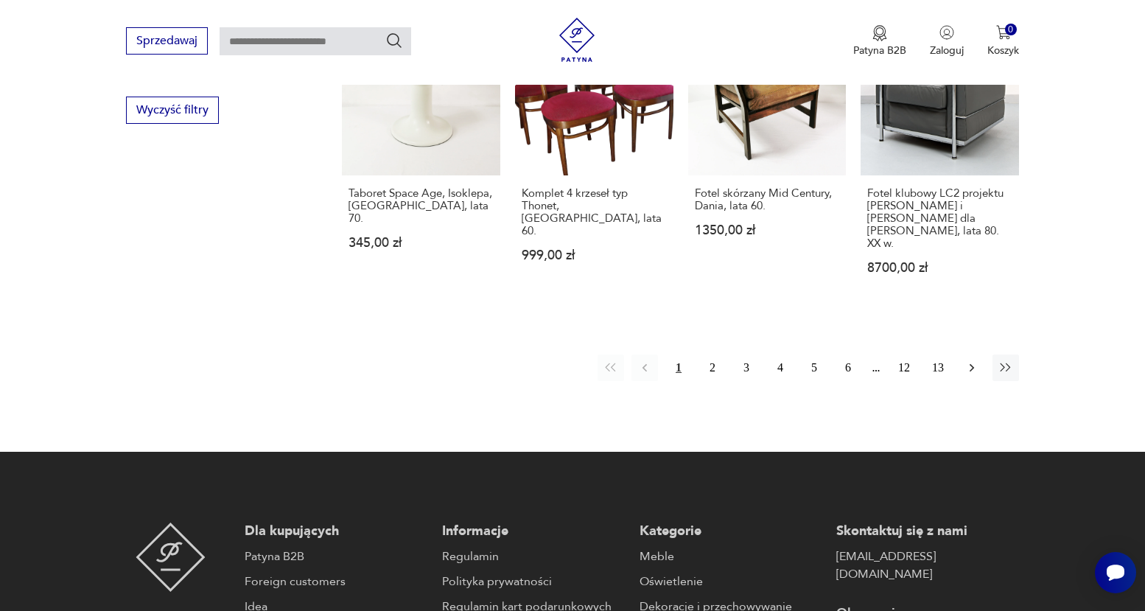
click at [703, 360] on icon "button" at bounding box center [971, 367] width 15 height 15
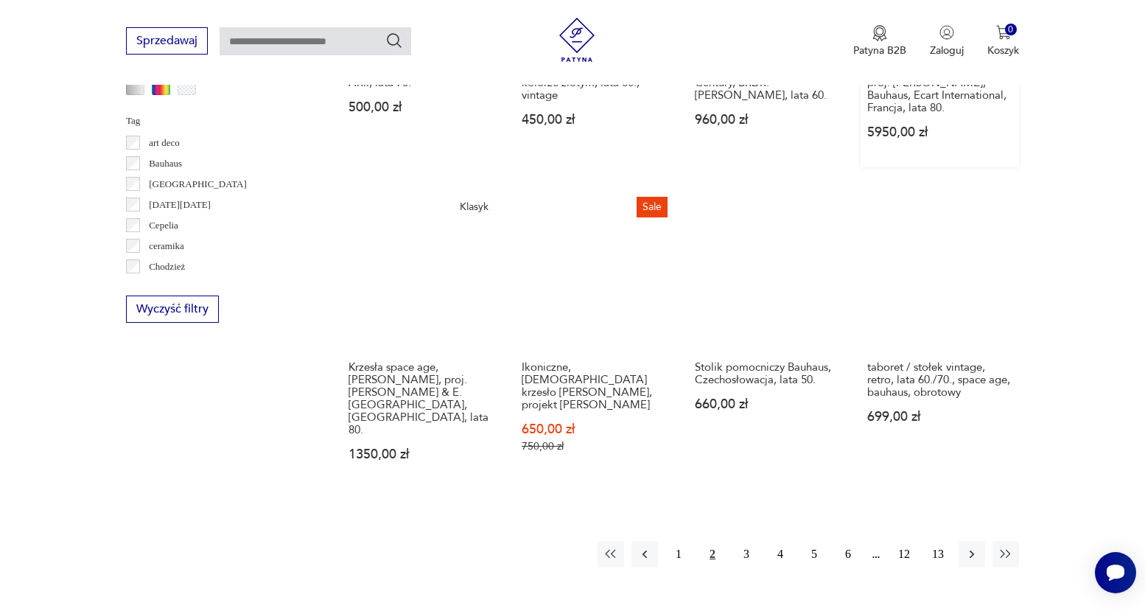
scroll to position [1518, 0]
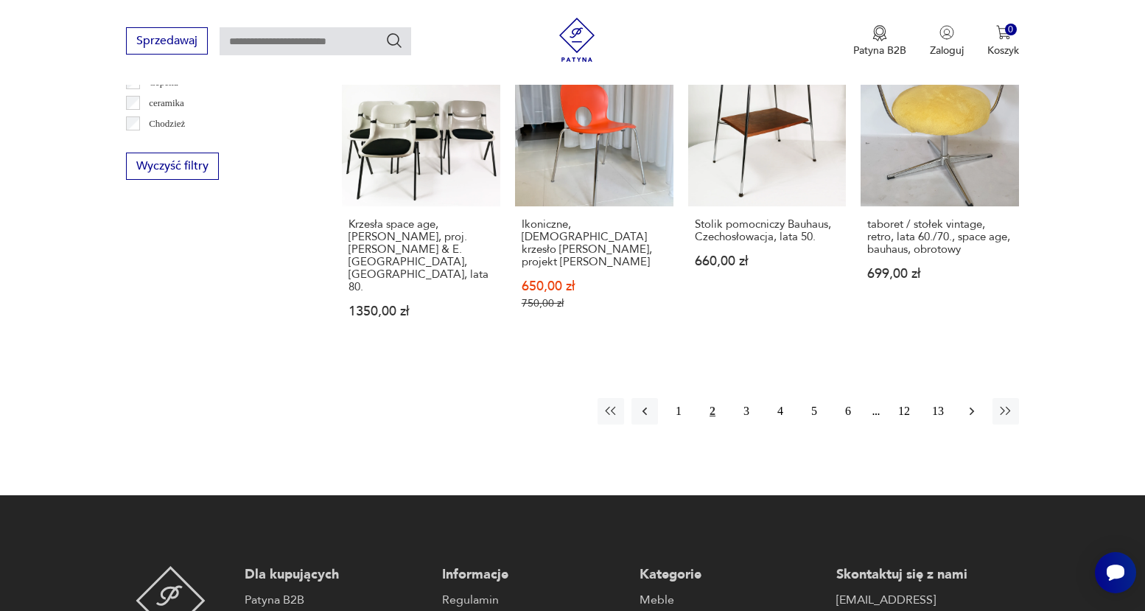
click at [703, 404] on icon "button" at bounding box center [971, 411] width 15 height 15
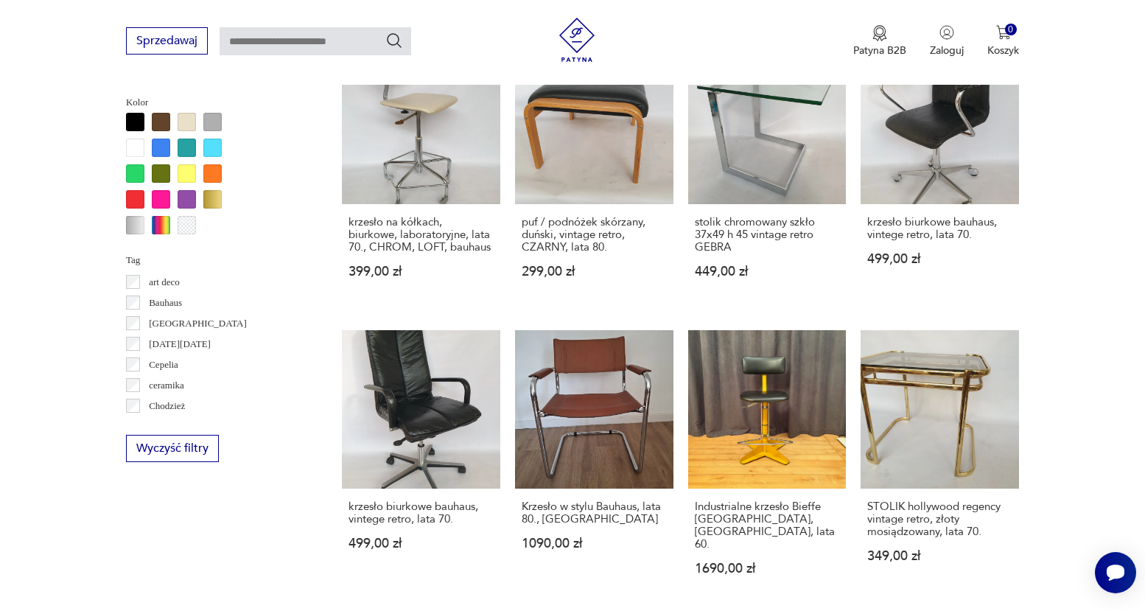
scroll to position [1333, 0]
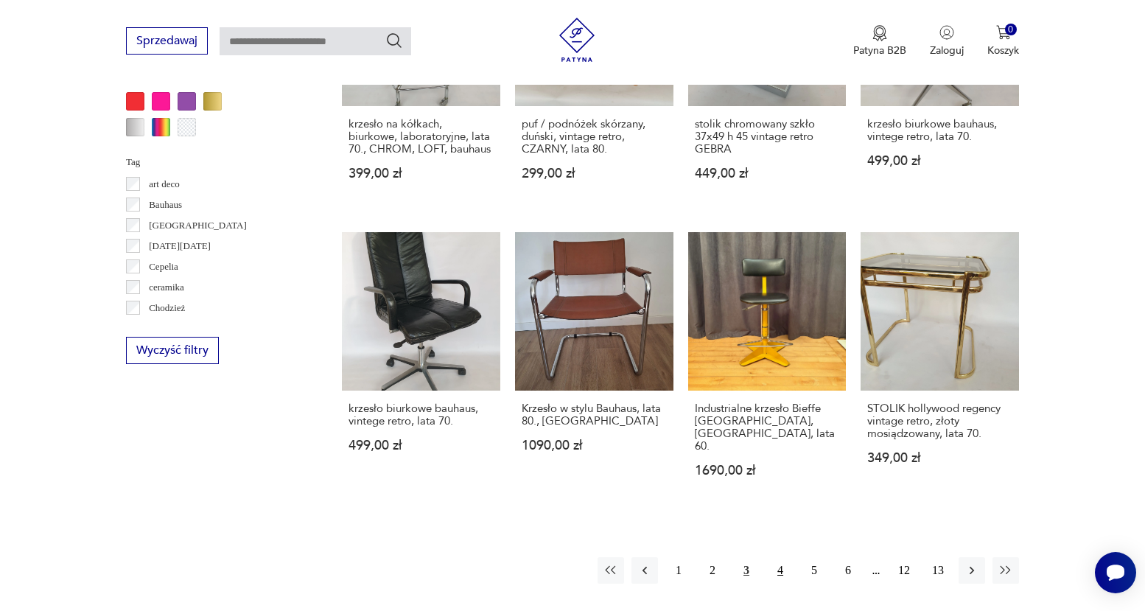
click at [703, 557] on button "4" at bounding box center [780, 570] width 27 height 27
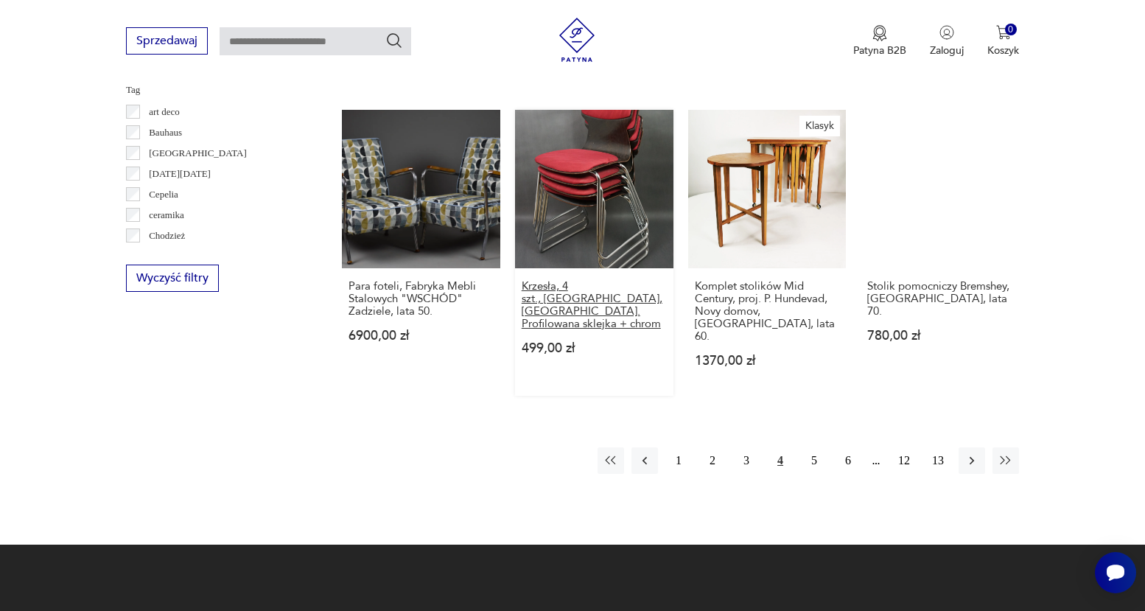
scroll to position [1410, 0]
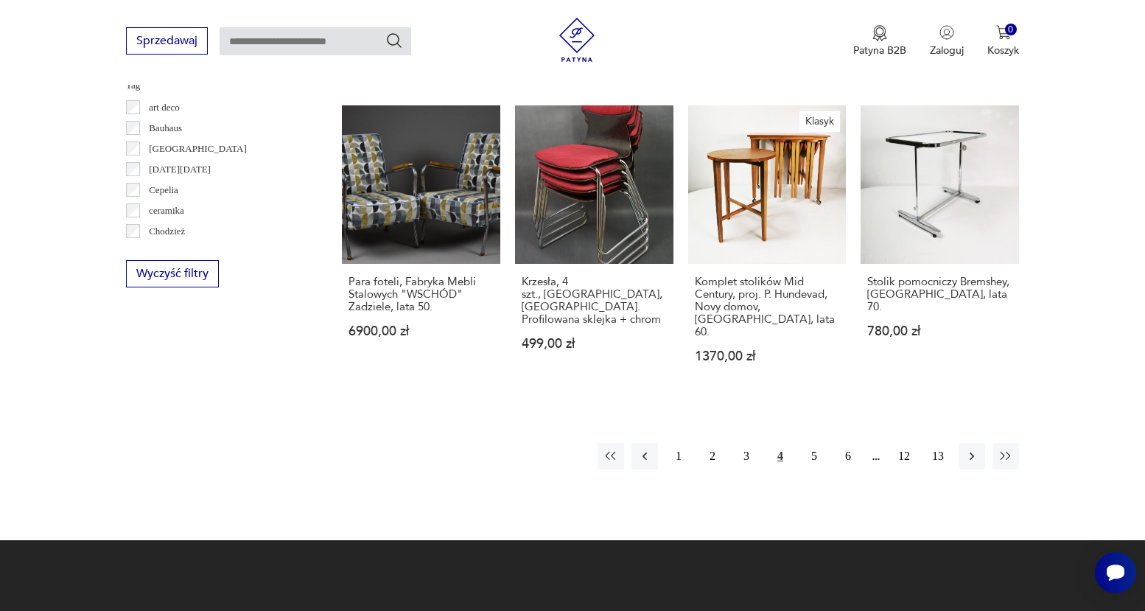
click at [291, 38] on input "text" at bounding box center [316, 41] width 192 height 28
type input "******"
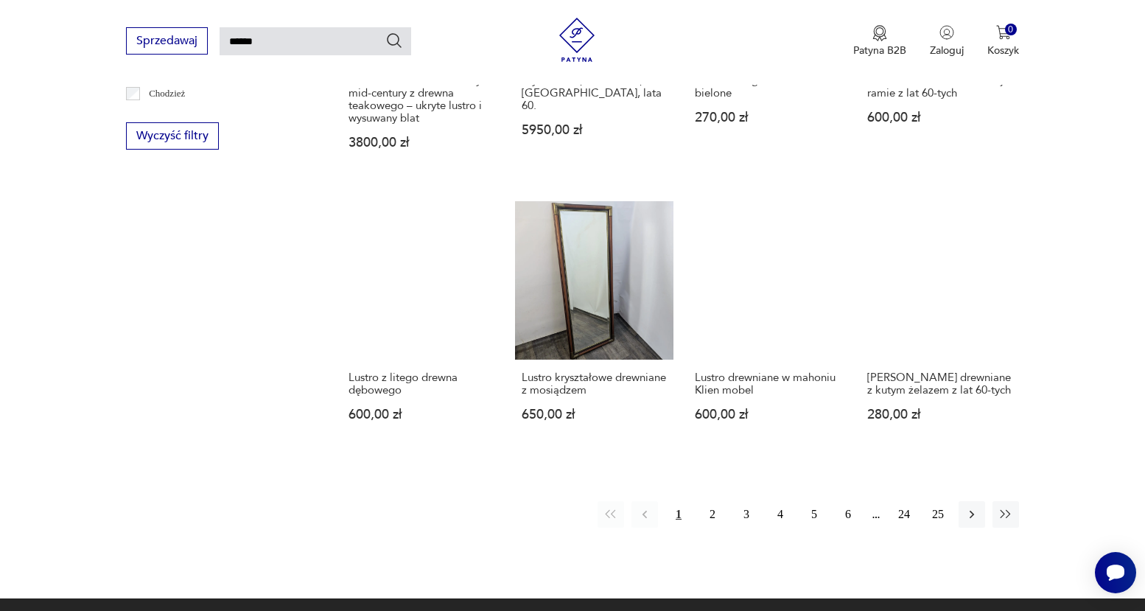
scroll to position [1053, 0]
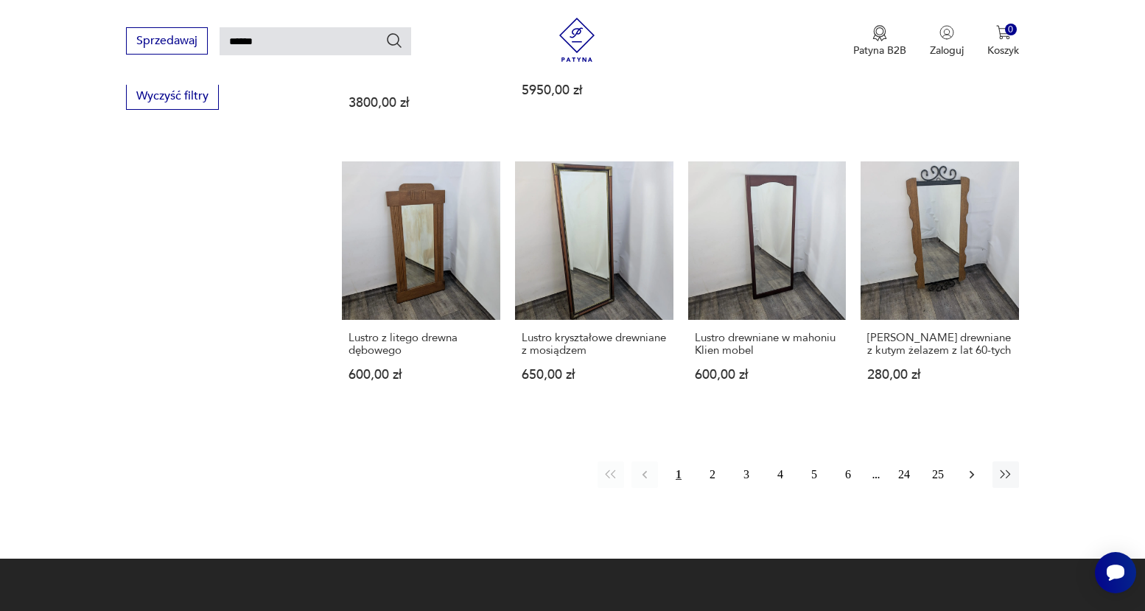
click at [703, 467] on icon "button" at bounding box center [971, 474] width 15 height 15
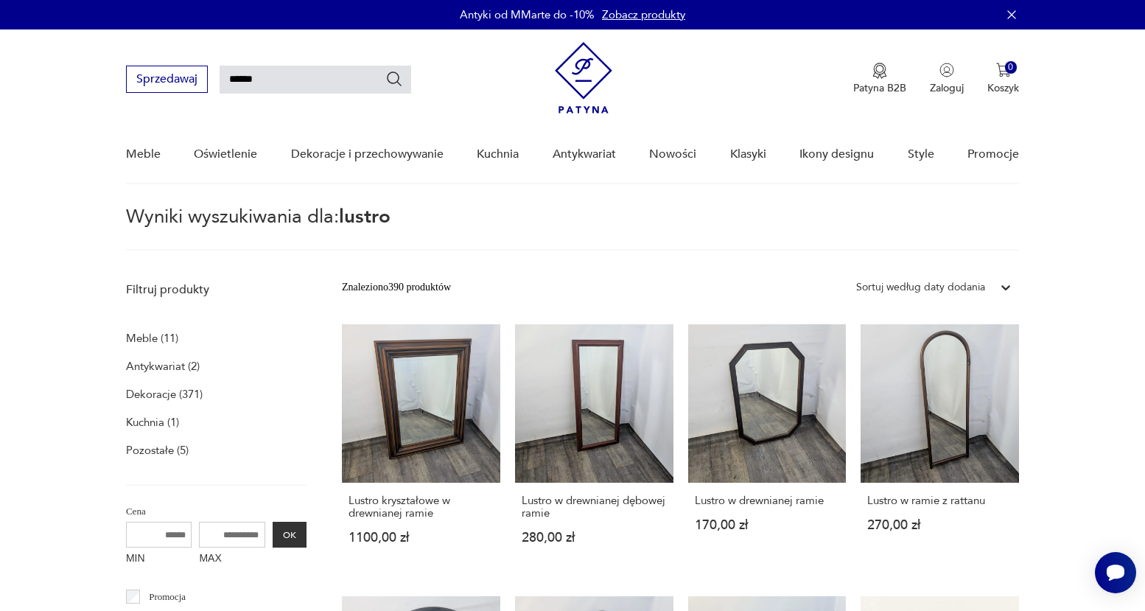
click at [703, 284] on div "Sortuj według daty dodania" at bounding box center [921, 287] width 144 height 19
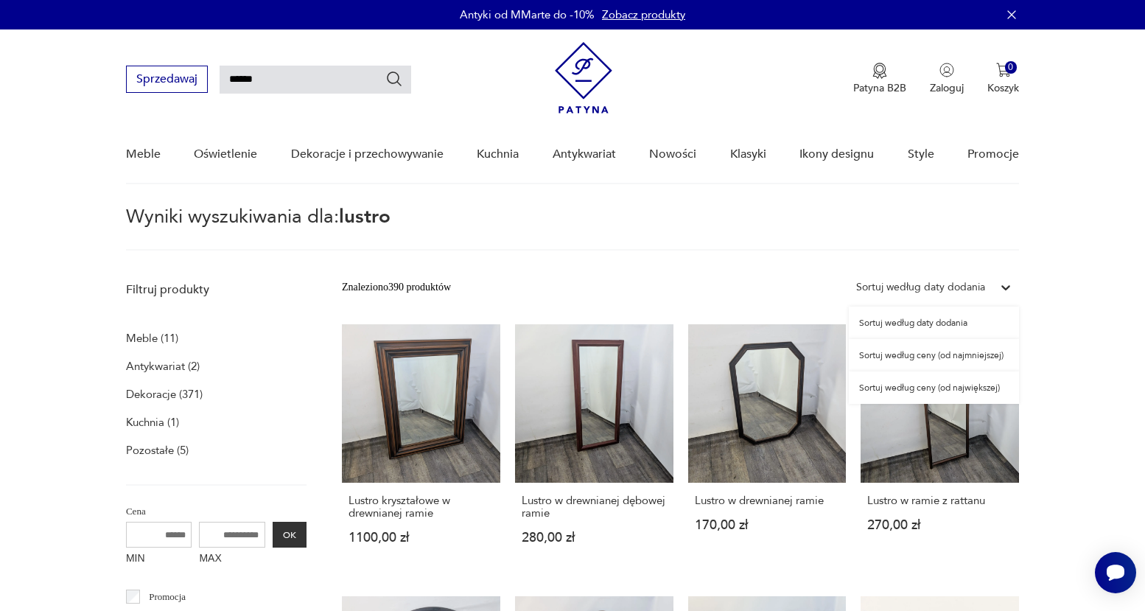
click at [703, 356] on div "Sortuj według ceny (od najmniejszej)" at bounding box center [934, 355] width 170 height 32
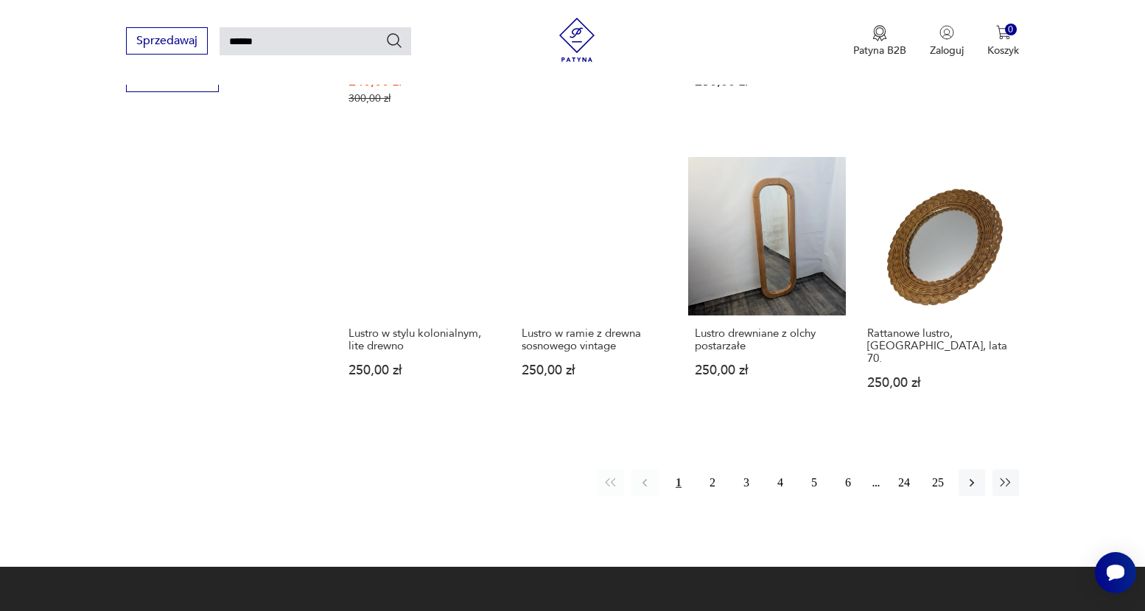
scroll to position [1075, 0]
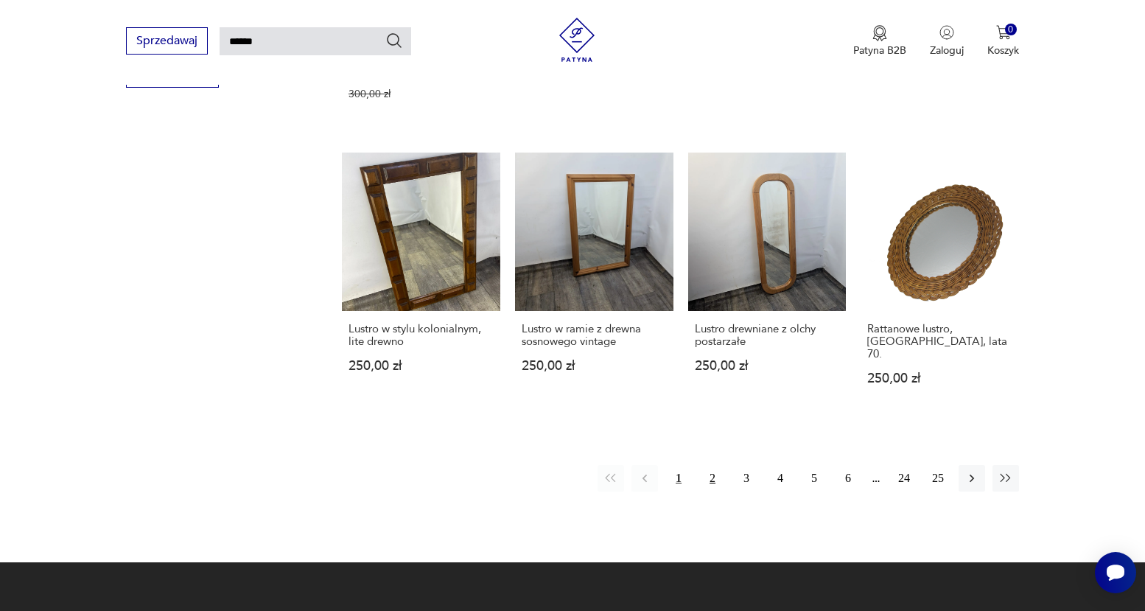
click at [703, 465] on button "2" at bounding box center [712, 478] width 27 height 27
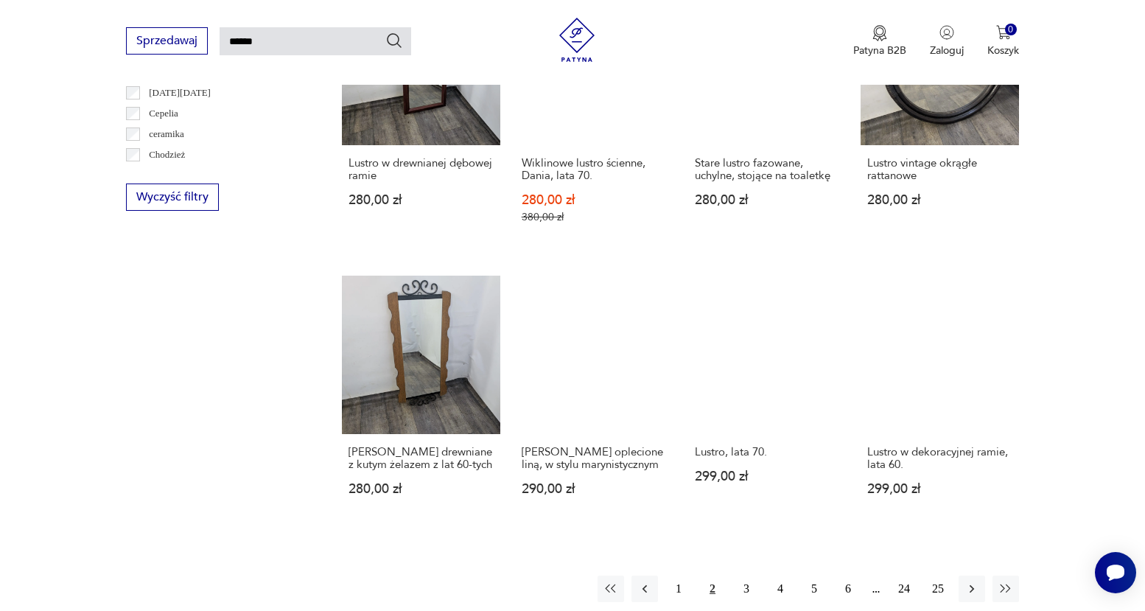
scroll to position [972, 0]
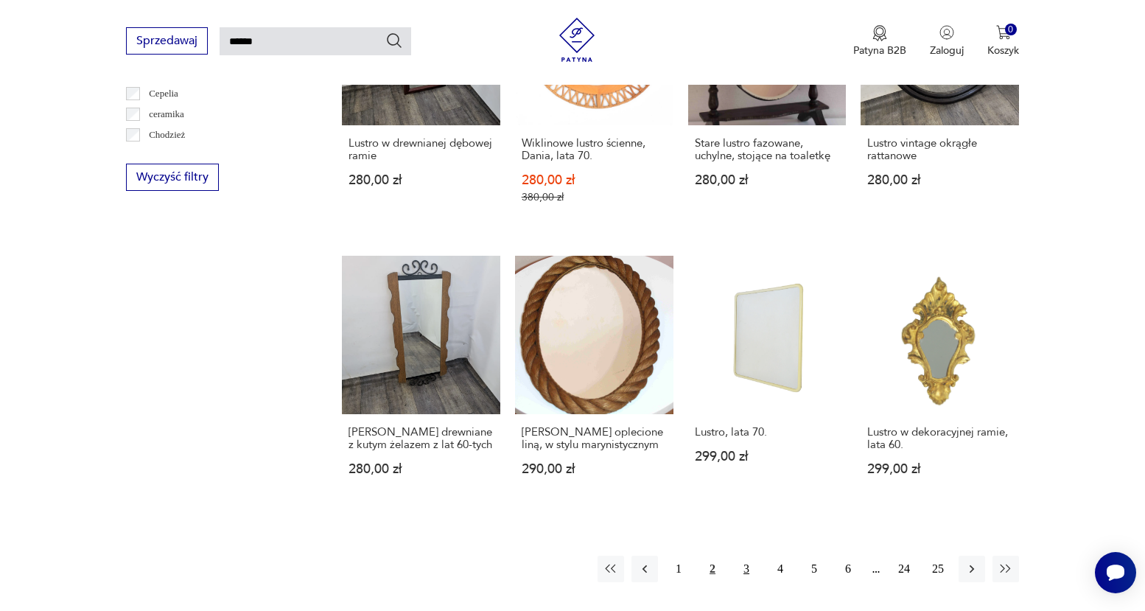
click at [703, 555] on button "3" at bounding box center [746, 568] width 27 height 27
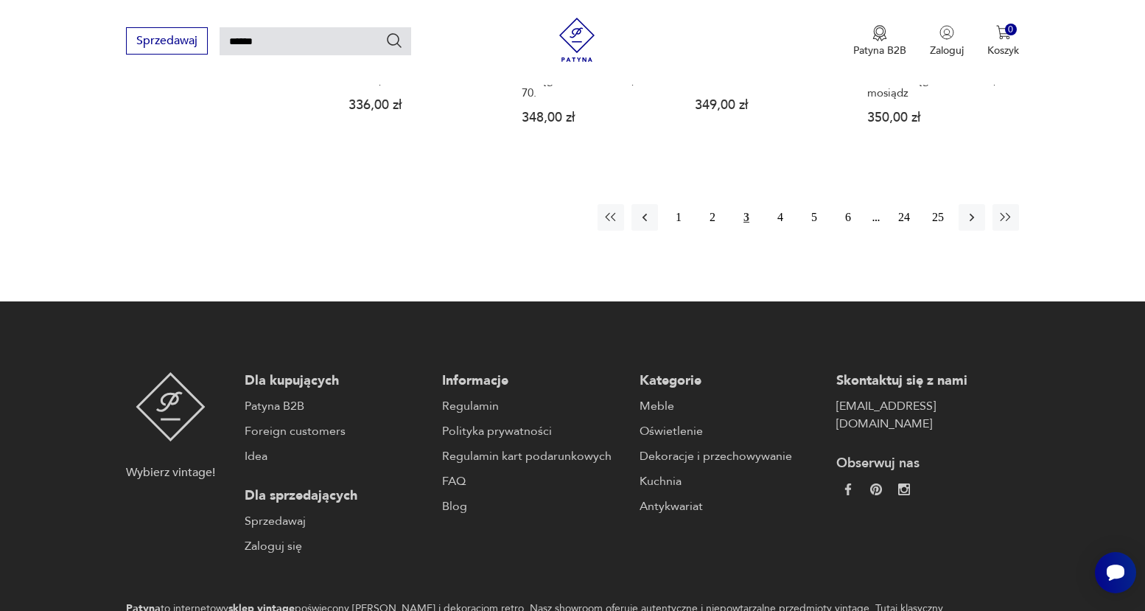
scroll to position [1287, 0]
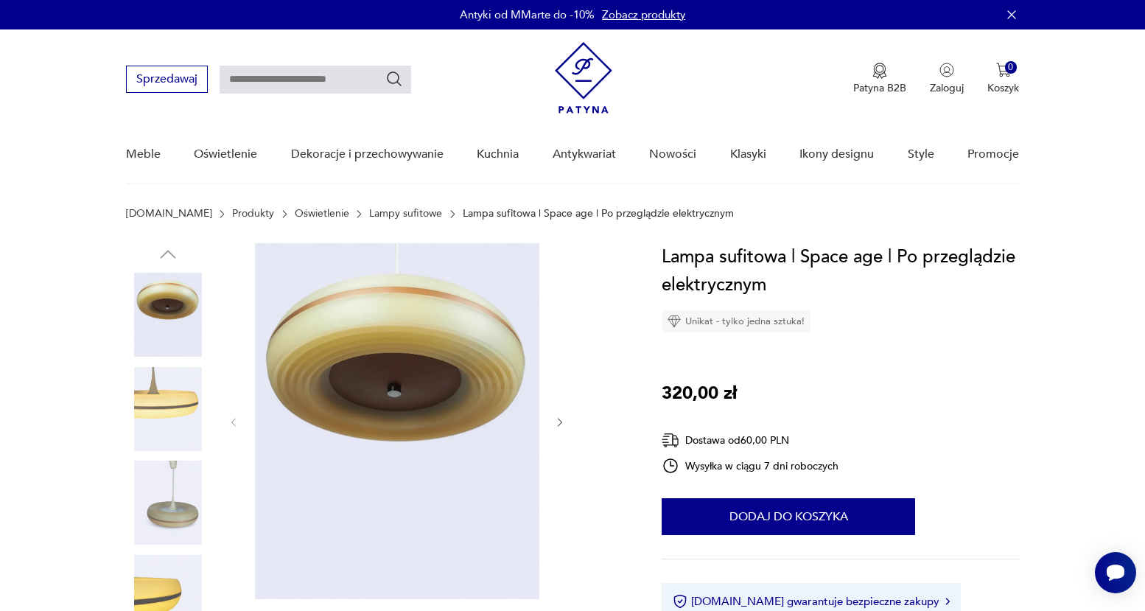
click at [558, 419] on icon "button" at bounding box center [560, 422] width 13 height 13
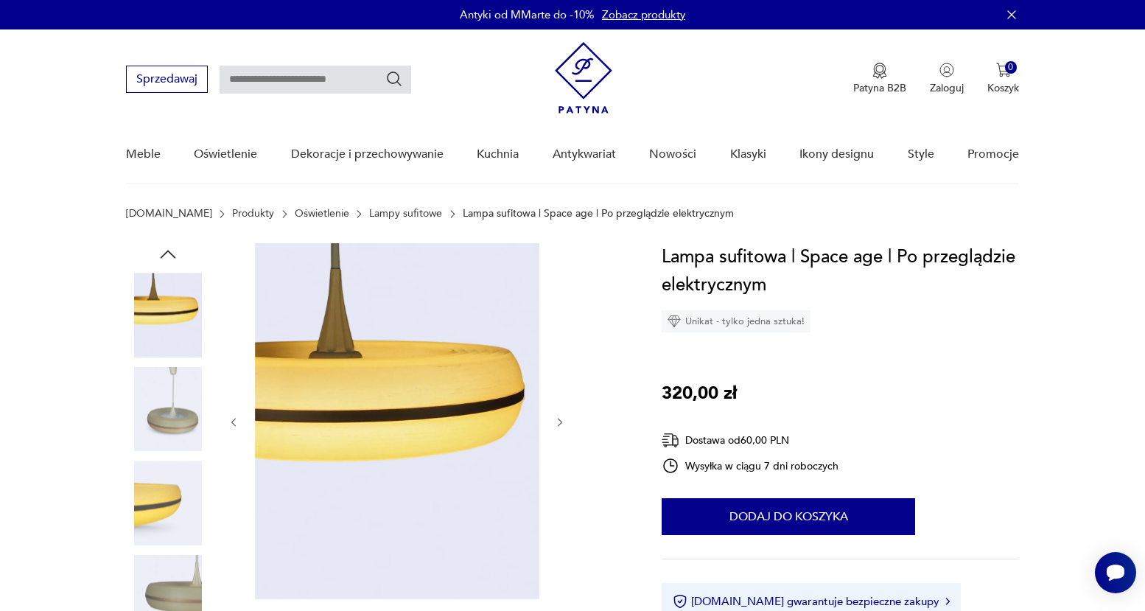
click at [558, 421] on icon "button" at bounding box center [560, 422] width 13 height 13
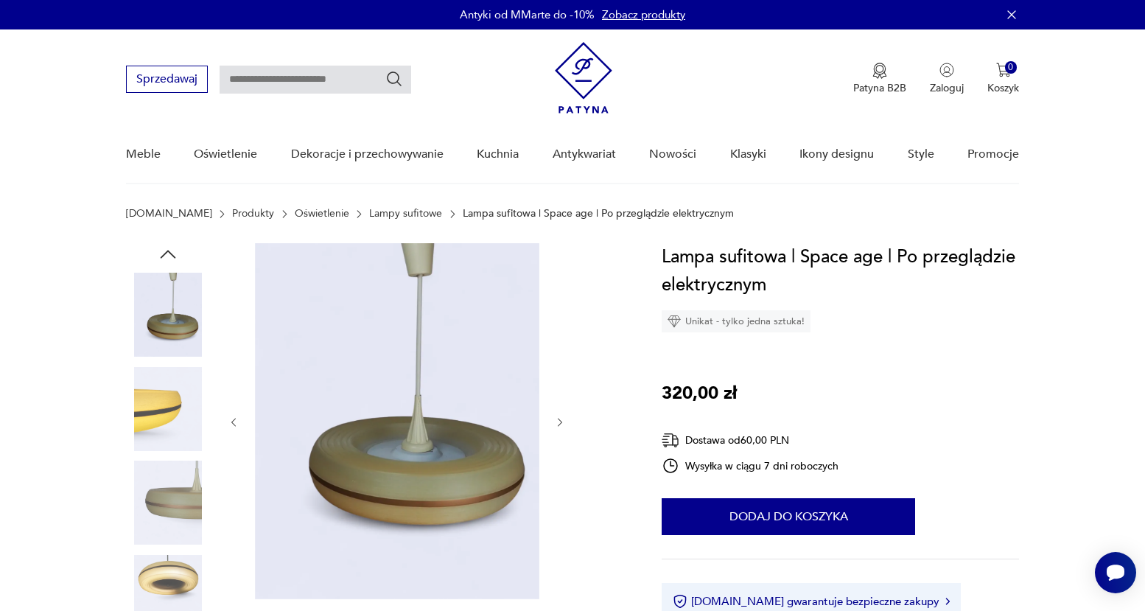
click at [558, 421] on icon "button" at bounding box center [560, 422] width 13 height 13
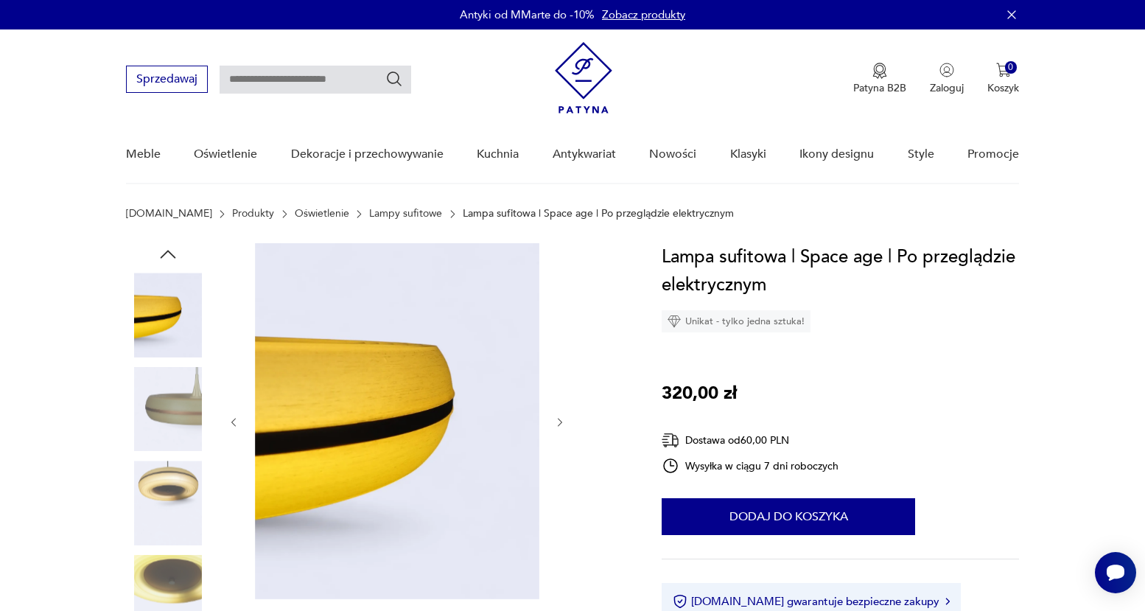
click at [558, 421] on icon "button" at bounding box center [560, 422] width 13 height 13
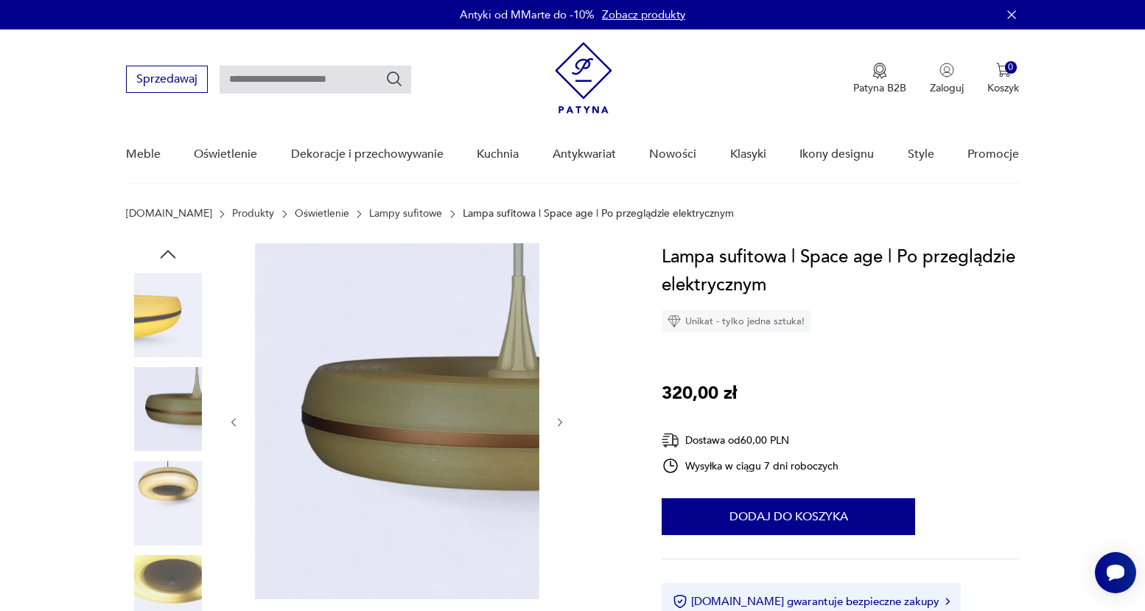
click at [558, 421] on icon "button" at bounding box center [560, 422] width 13 height 13
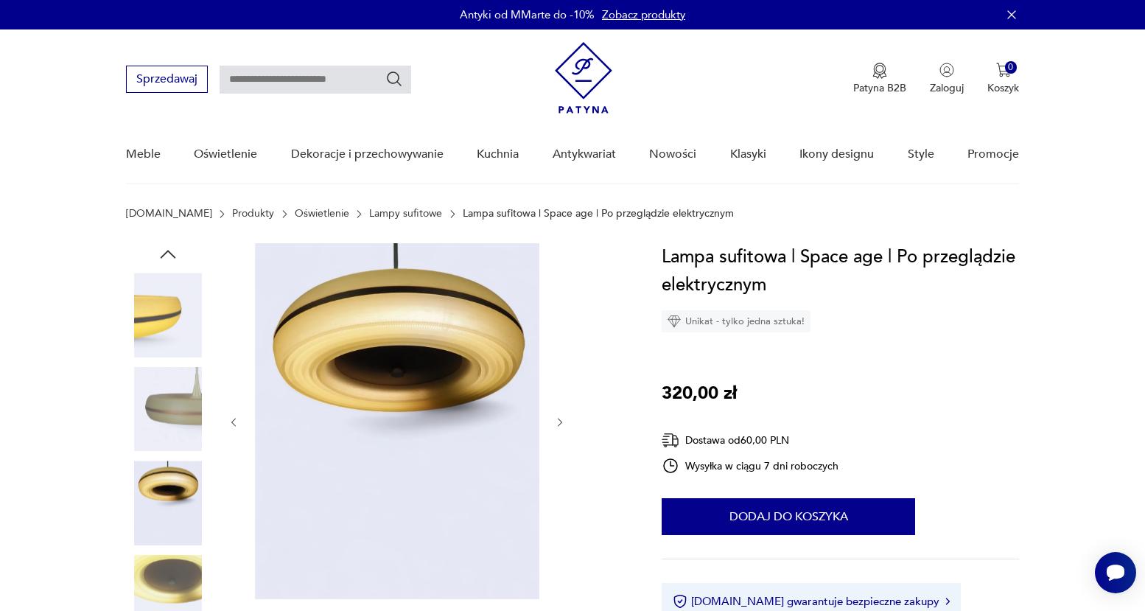
click at [558, 421] on icon "button" at bounding box center [560, 422] width 13 height 13
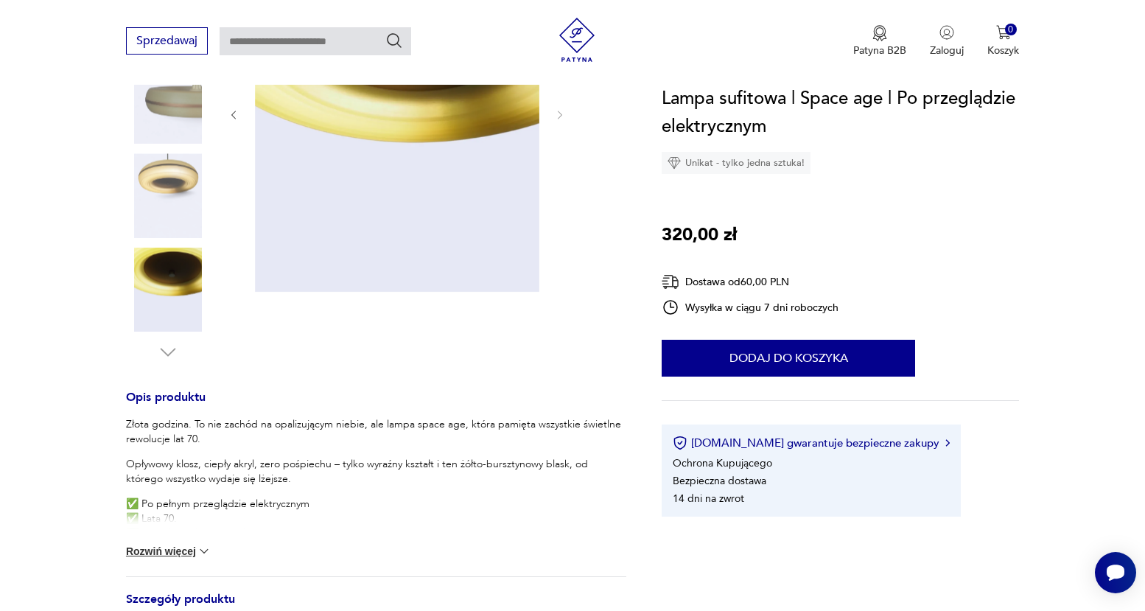
scroll to position [311, 0]
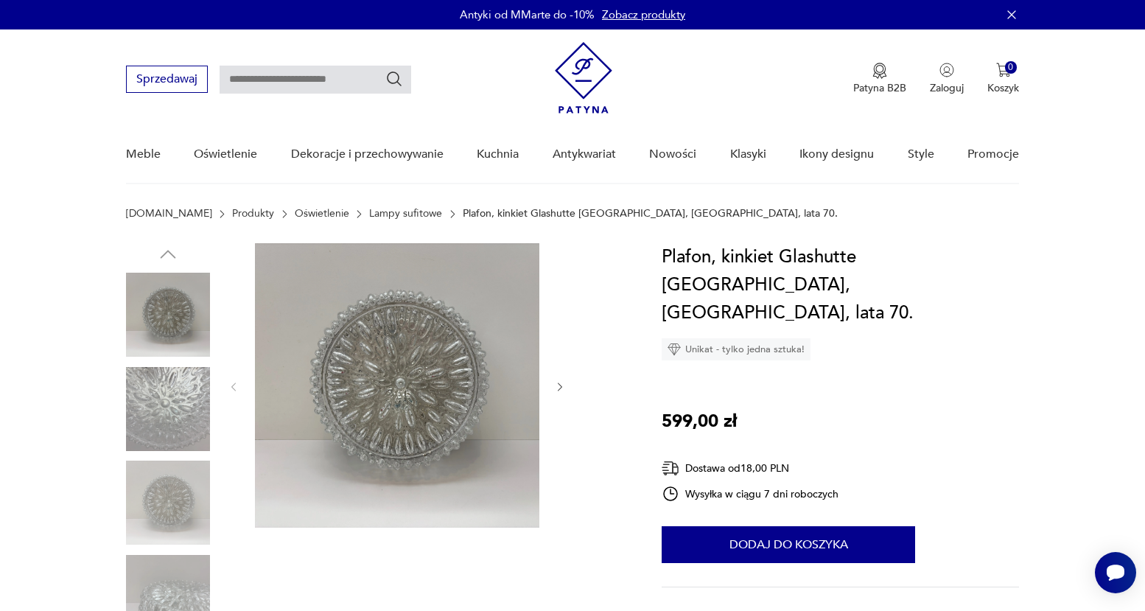
click at [556, 385] on icon "button" at bounding box center [560, 387] width 13 height 13
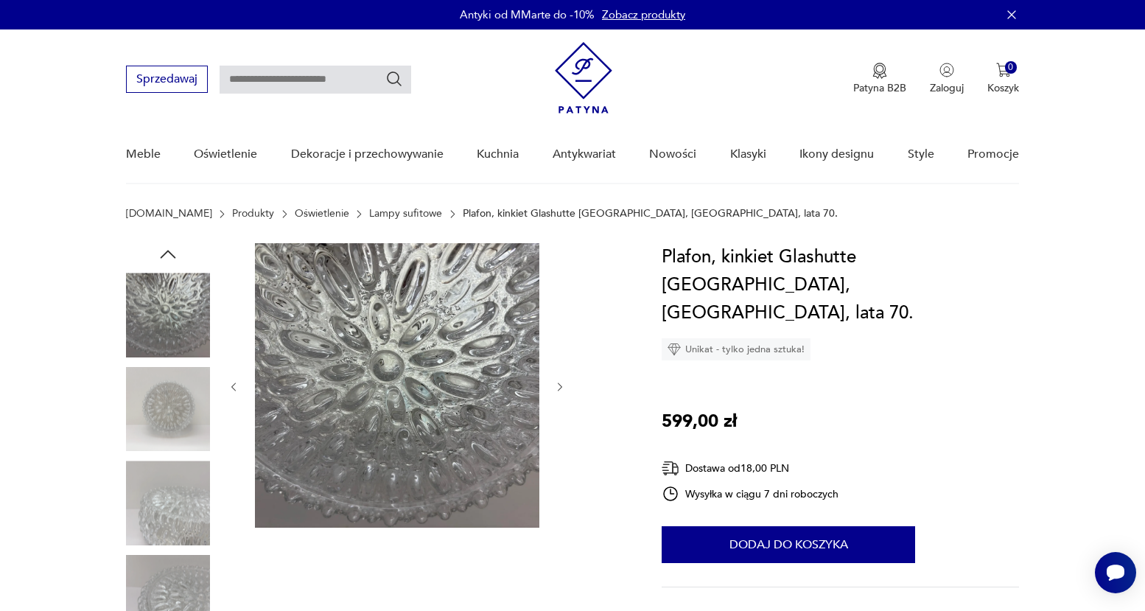
click at [557, 384] on icon "button" at bounding box center [560, 387] width 13 height 13
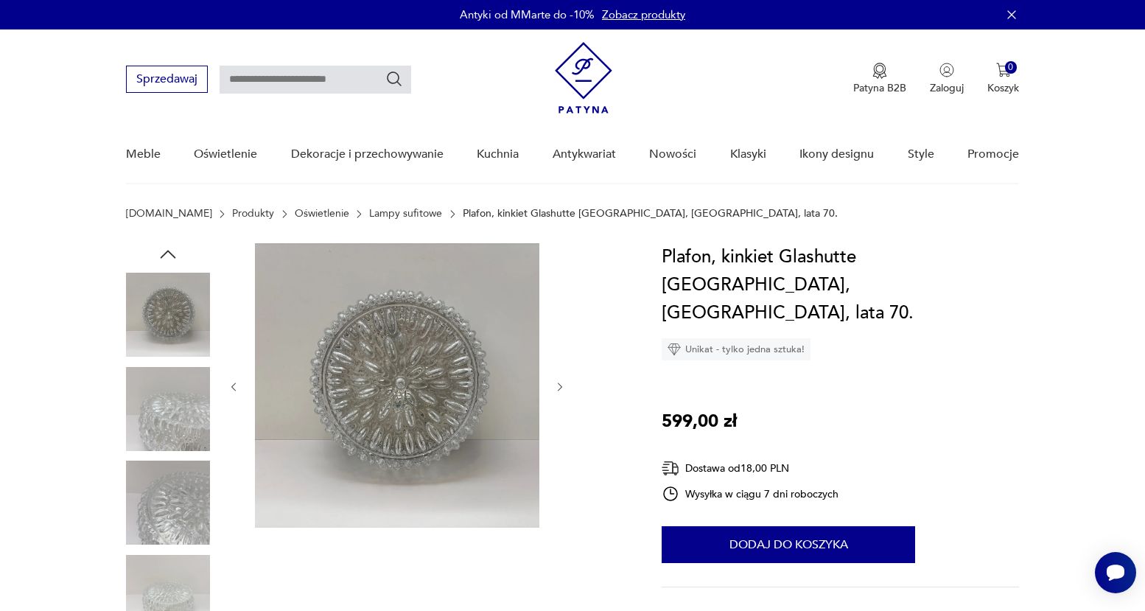
click at [560, 386] on icon "button" at bounding box center [560, 387] width 13 height 13
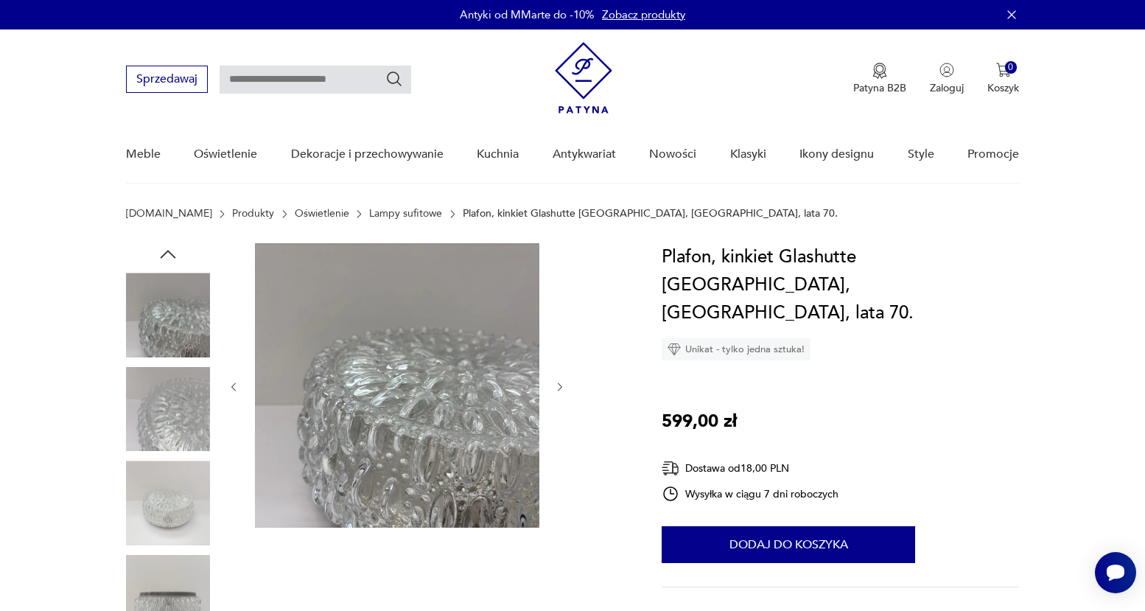
click at [560, 386] on icon "button" at bounding box center [560, 387] width 13 height 13
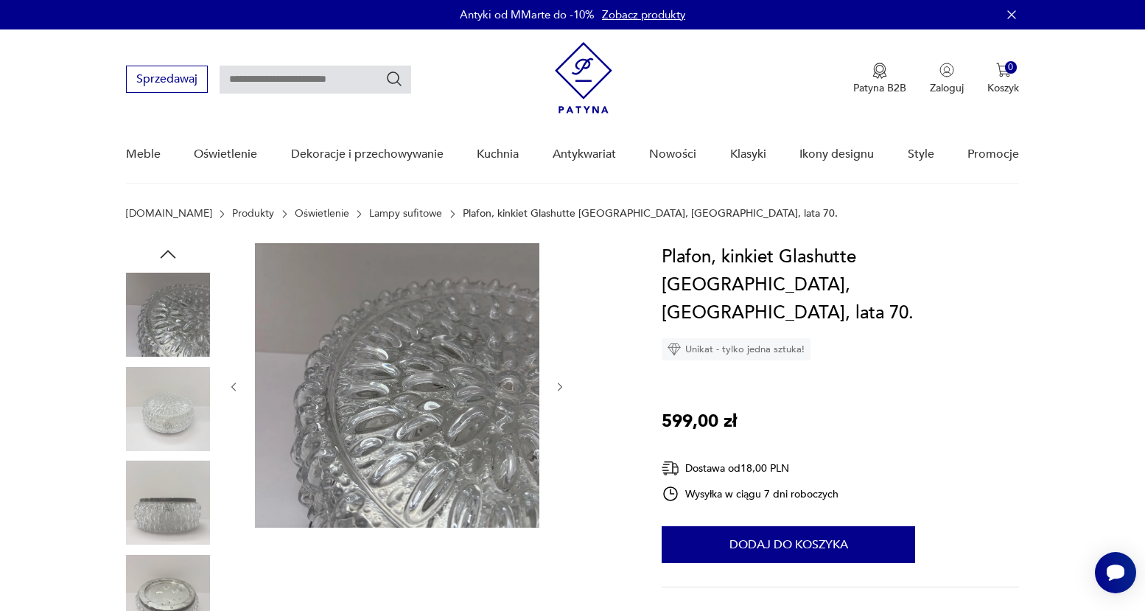
click at [560, 386] on icon "button" at bounding box center [560, 387] width 13 height 13
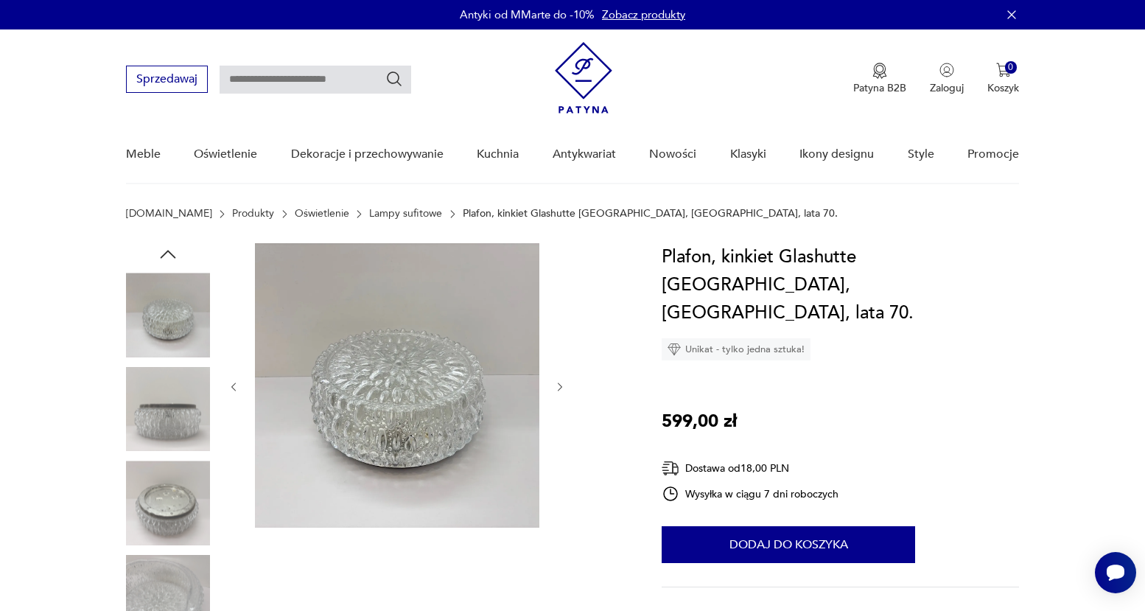
click at [560, 386] on icon "button" at bounding box center [560, 387] width 13 height 13
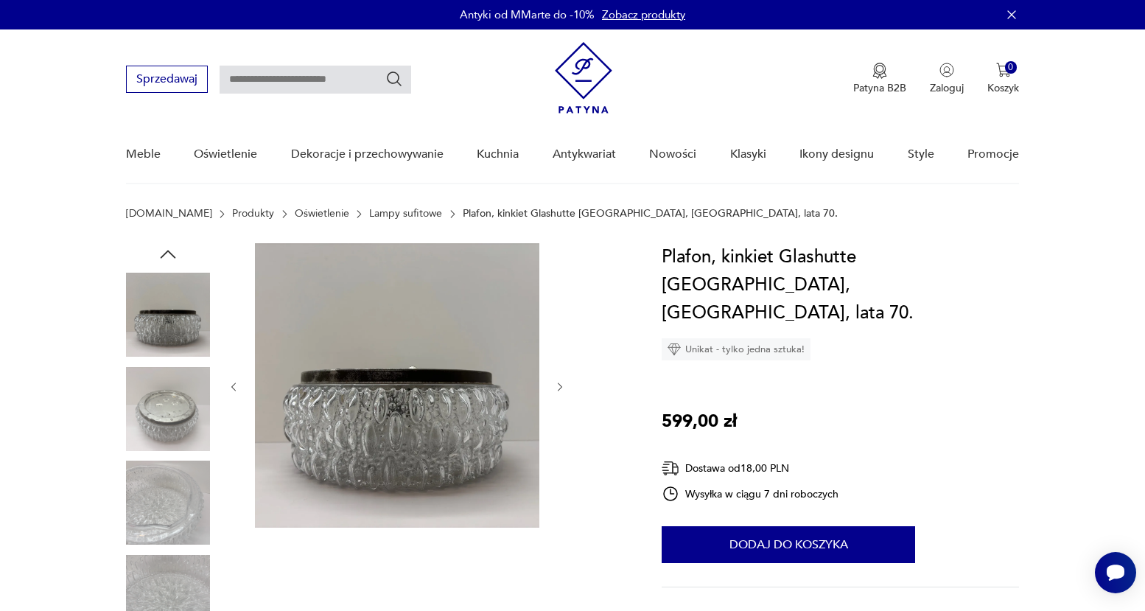
click at [560, 386] on icon "button" at bounding box center [560, 387] width 13 height 13
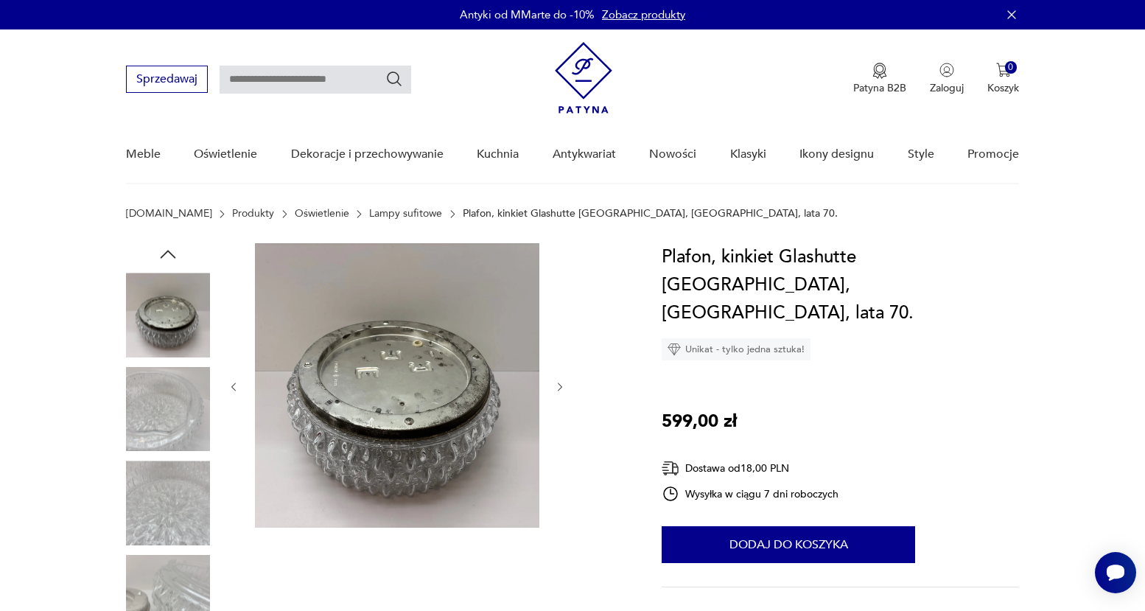
click at [560, 386] on icon "button" at bounding box center [560, 387] width 13 height 13
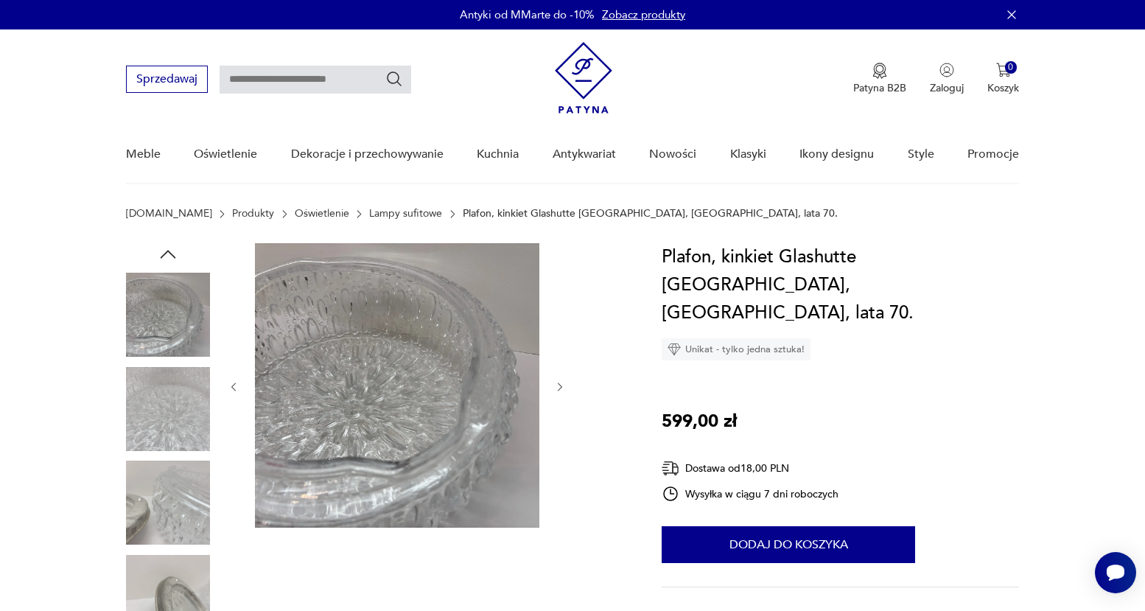
click at [560, 386] on icon "button" at bounding box center [560, 387] width 13 height 13
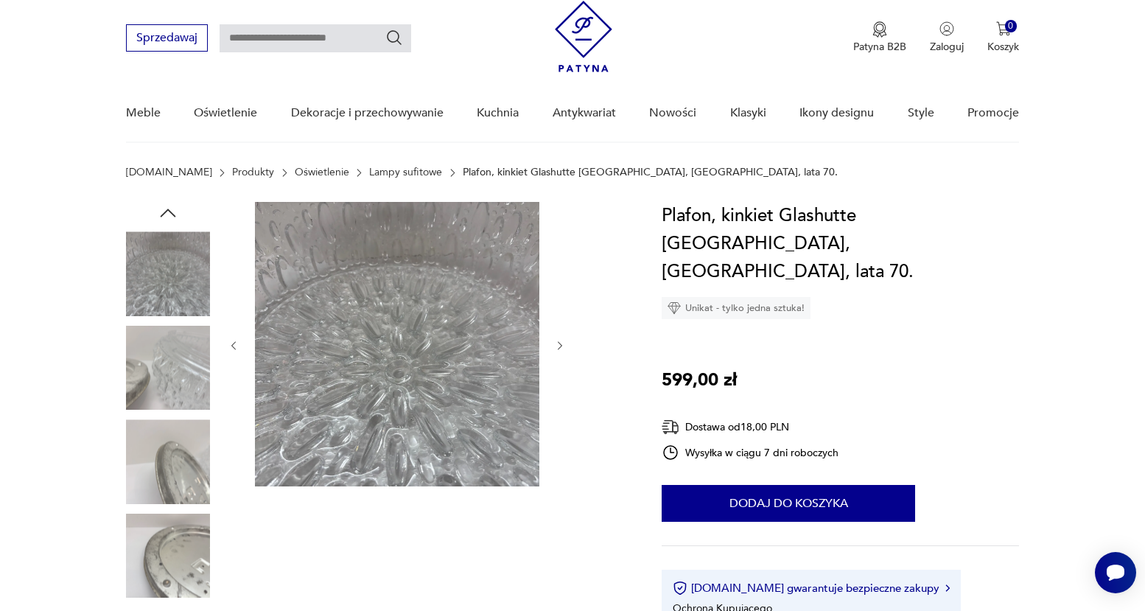
scroll to position [245, 0]
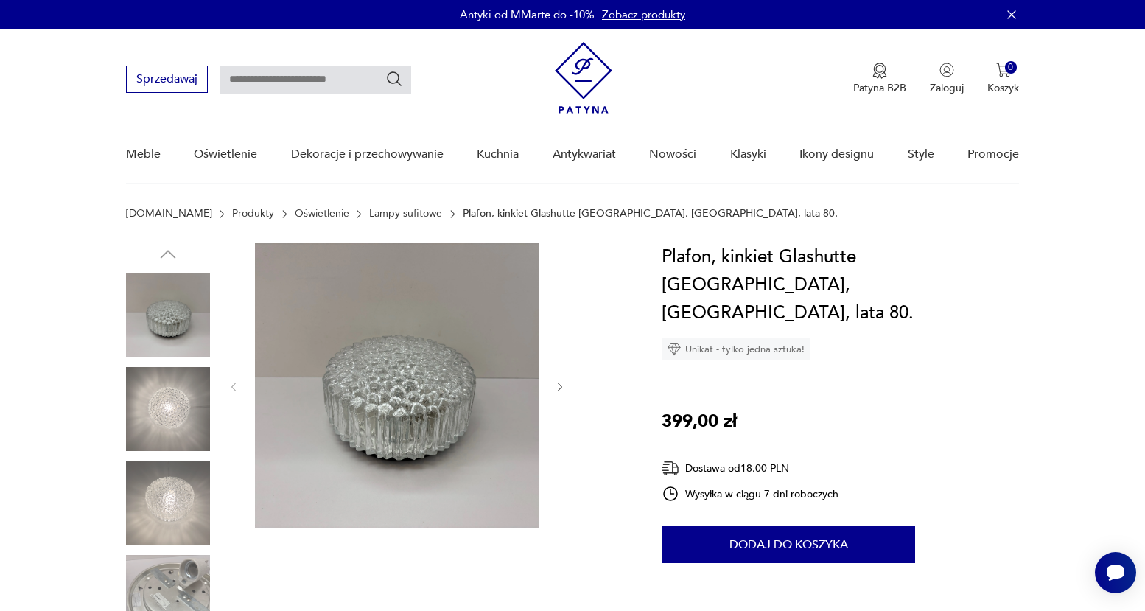
click at [566, 389] on icon "button" at bounding box center [560, 387] width 13 height 13
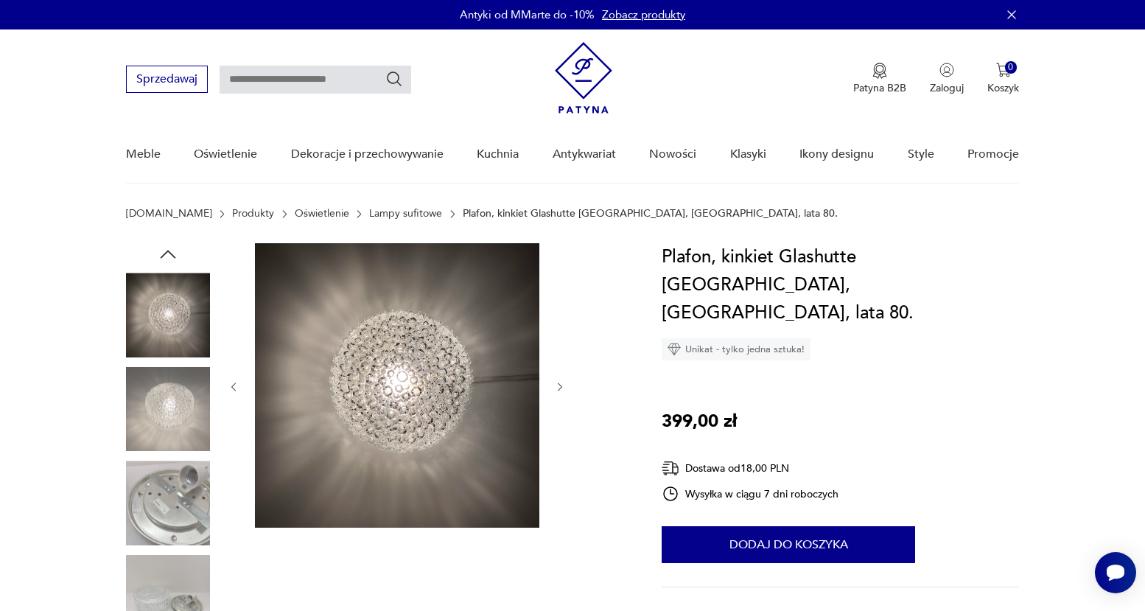
click at [566, 389] on icon "button" at bounding box center [560, 387] width 13 height 13
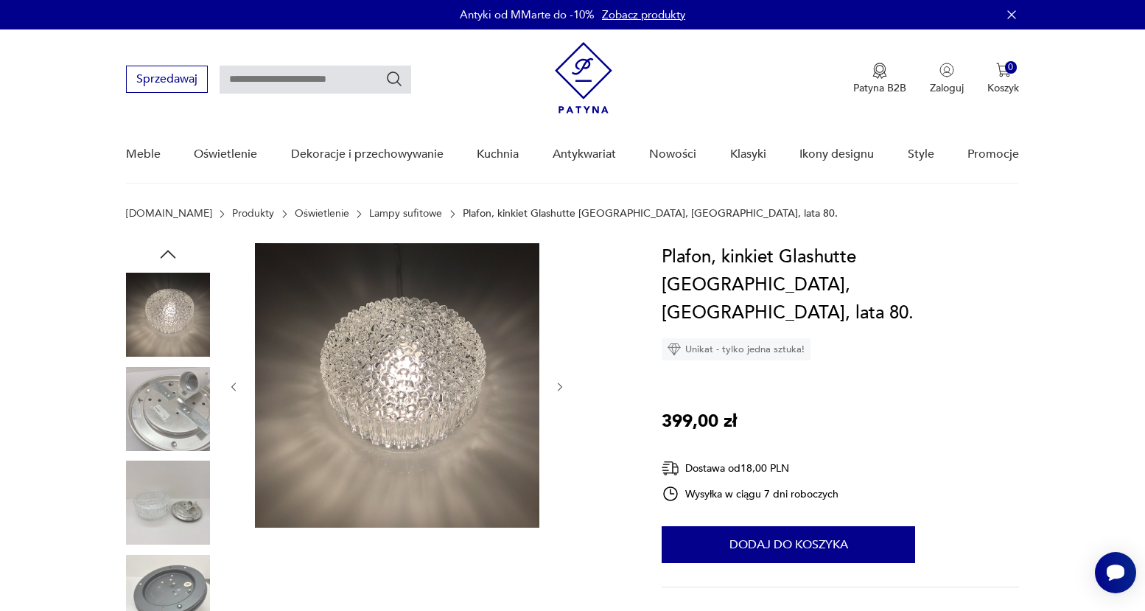
click at [566, 389] on icon "button" at bounding box center [560, 387] width 13 height 13
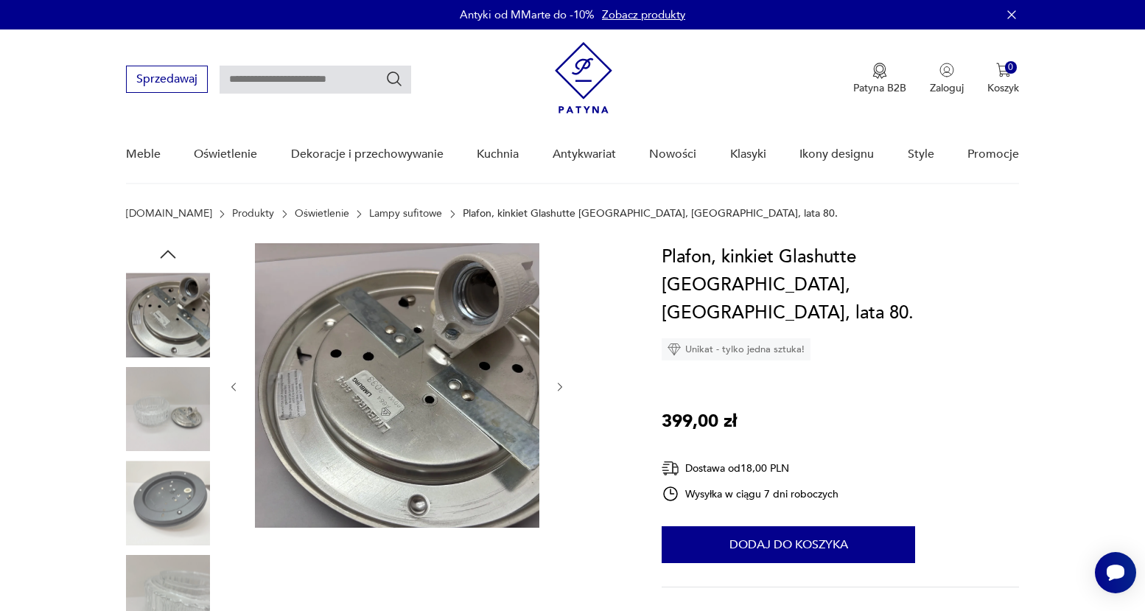
click at [566, 389] on icon "button" at bounding box center [560, 387] width 13 height 13
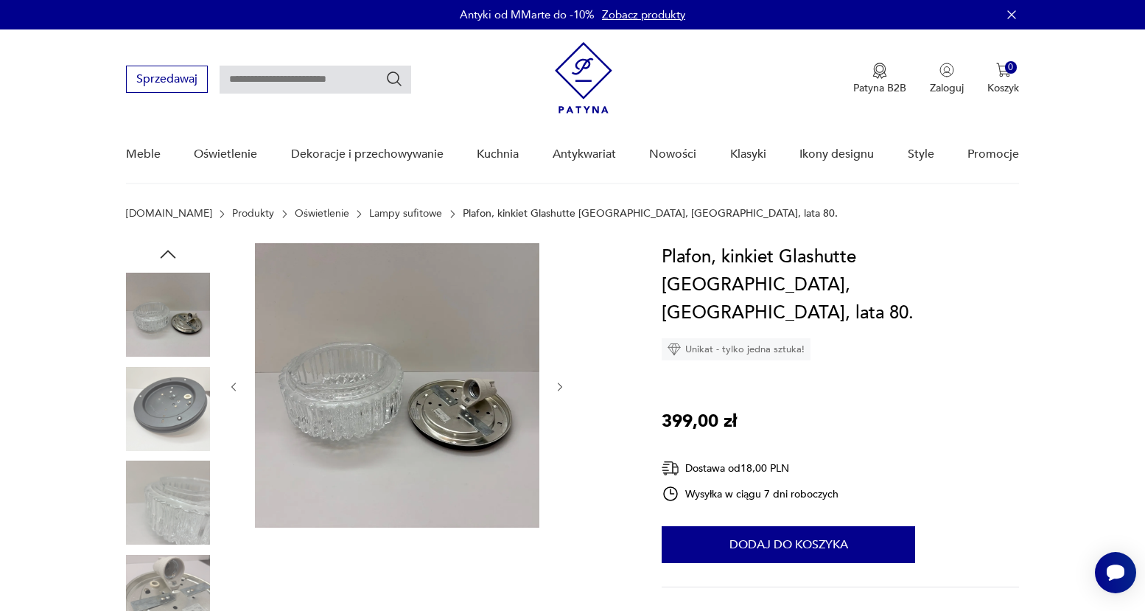
click at [566, 389] on icon "button" at bounding box center [560, 387] width 13 height 13
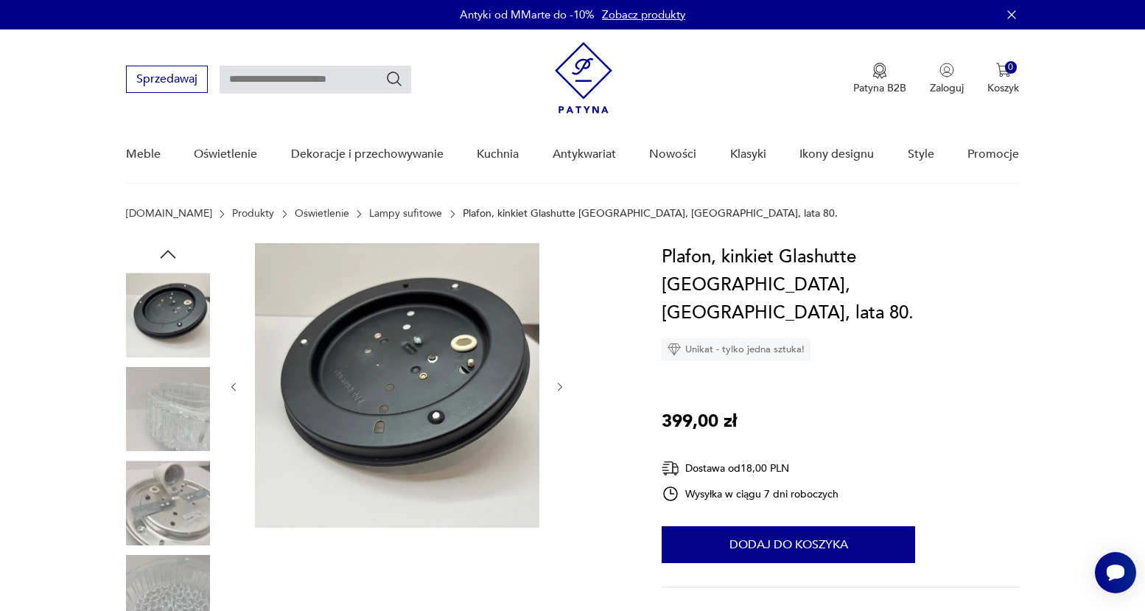
click at [566, 389] on icon "button" at bounding box center [560, 387] width 13 height 13
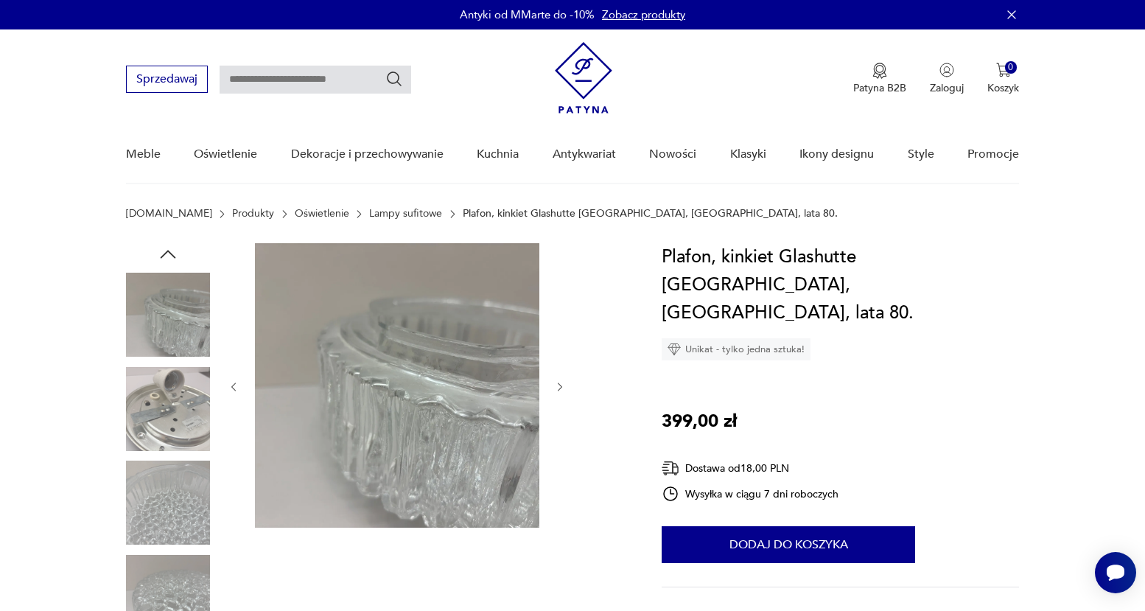
click at [566, 389] on icon "button" at bounding box center [560, 387] width 13 height 13
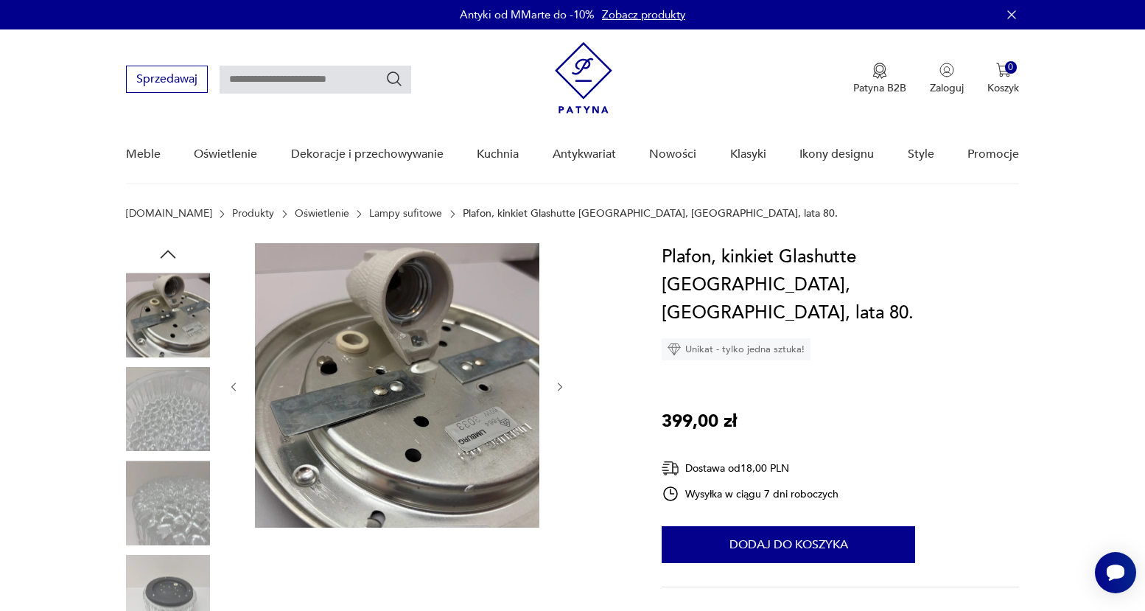
click at [566, 389] on icon "button" at bounding box center [560, 387] width 13 height 13
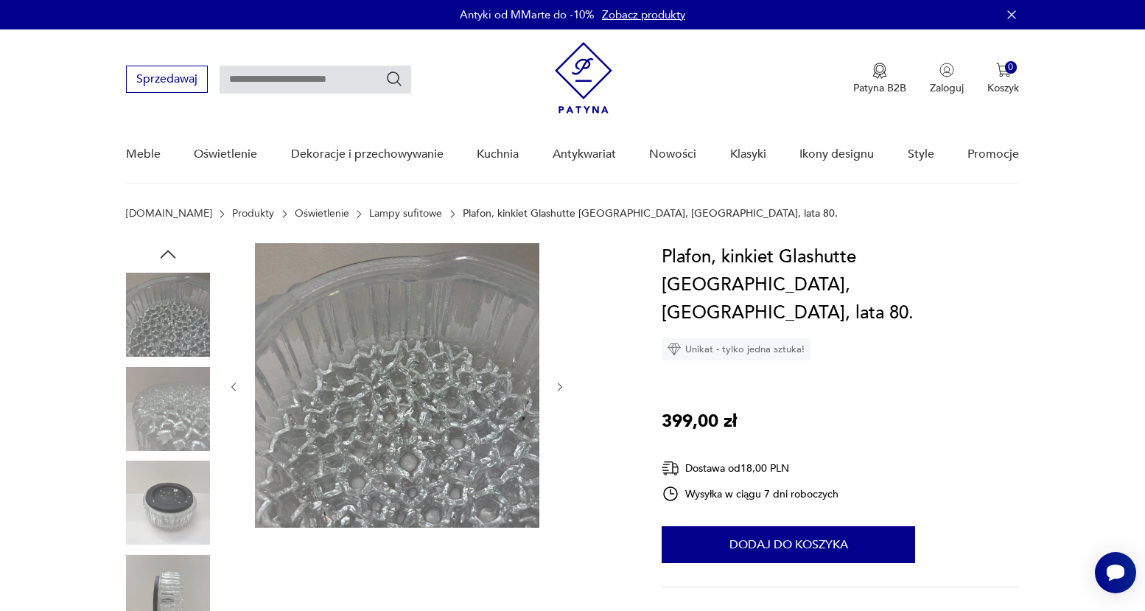
click at [566, 389] on icon "button" at bounding box center [560, 387] width 13 height 13
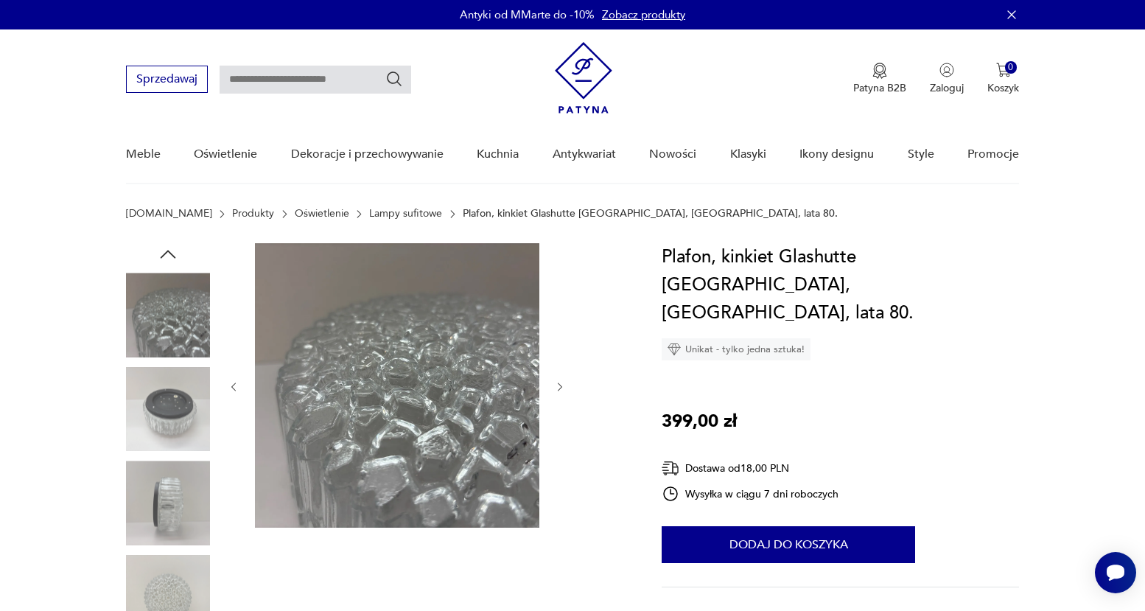
click at [566, 389] on icon "button" at bounding box center [560, 387] width 13 height 13
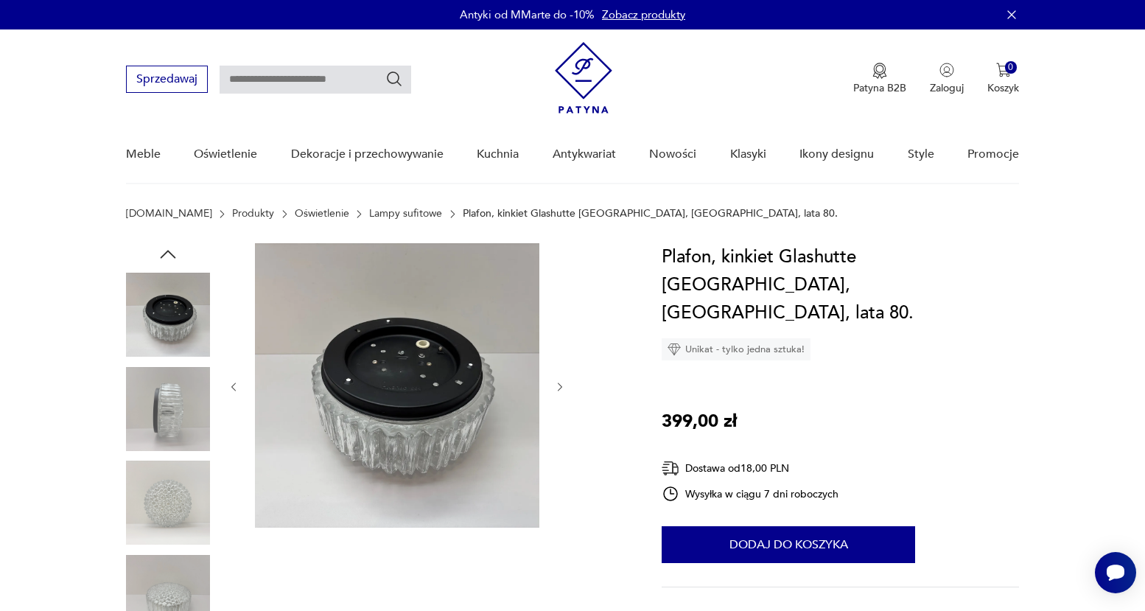
click at [566, 389] on icon "button" at bounding box center [560, 387] width 13 height 13
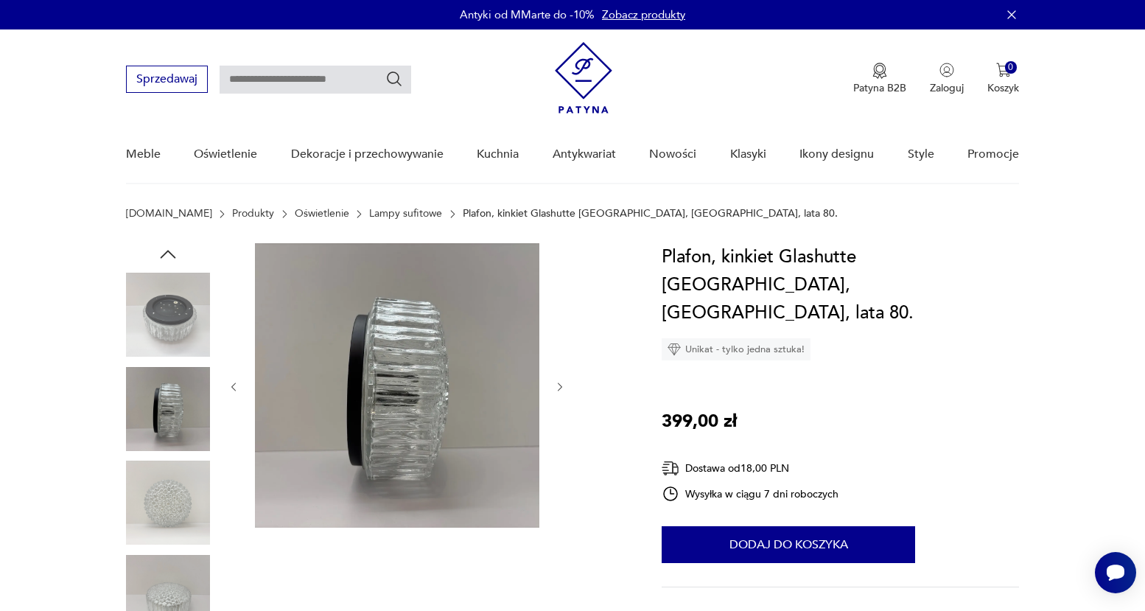
click at [566, 389] on icon "button" at bounding box center [560, 387] width 13 height 13
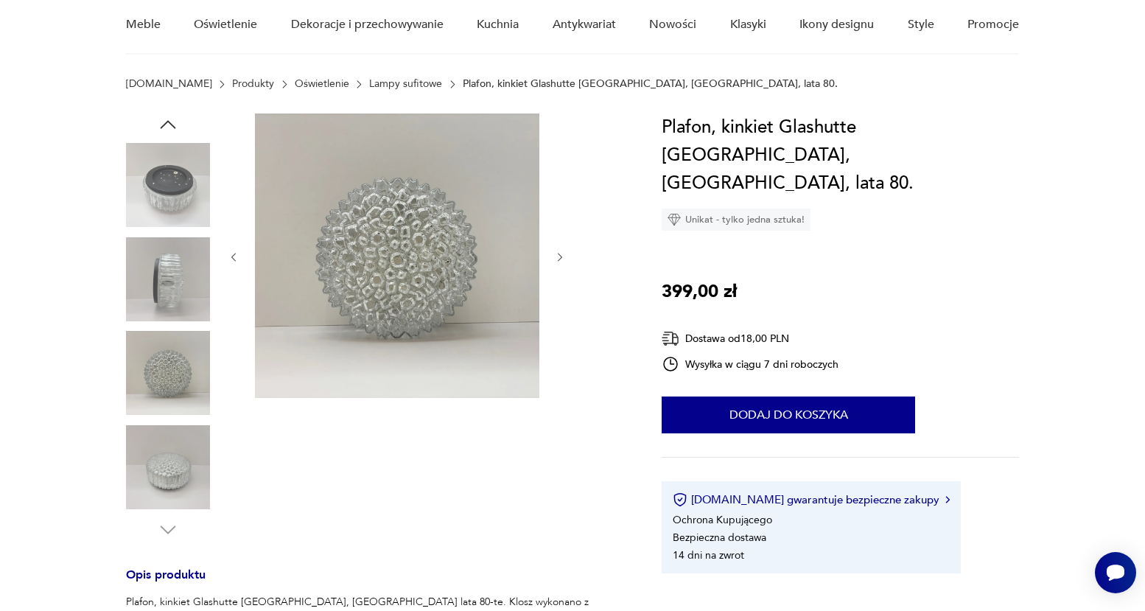
scroll to position [133, 0]
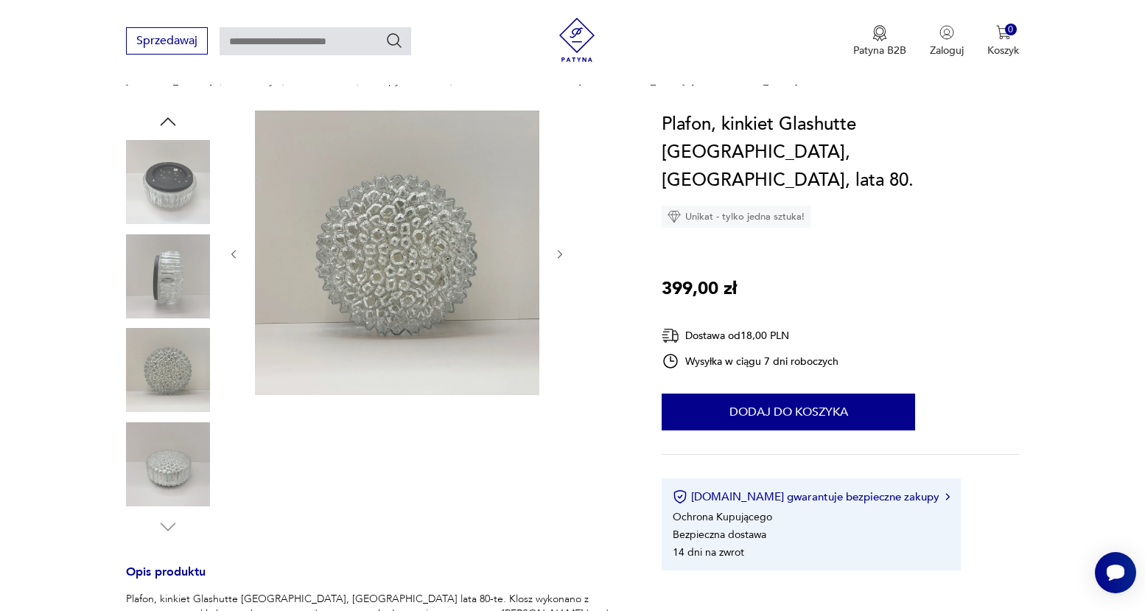
click at [177, 116] on icon "button" at bounding box center [168, 122] width 22 height 22
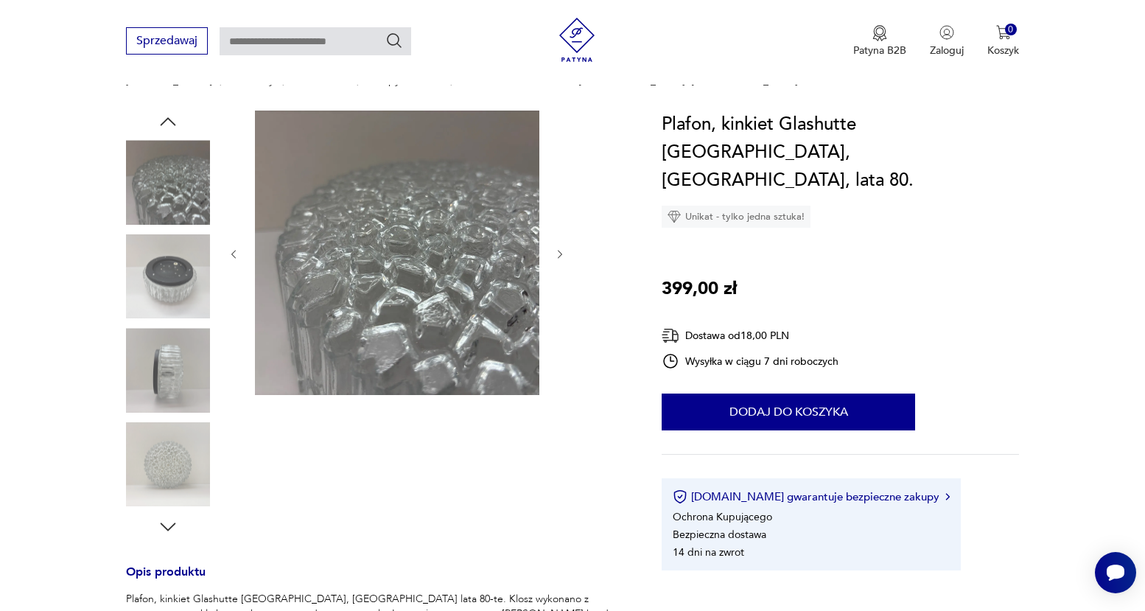
click at [174, 117] on icon "button" at bounding box center [168, 122] width 22 height 22
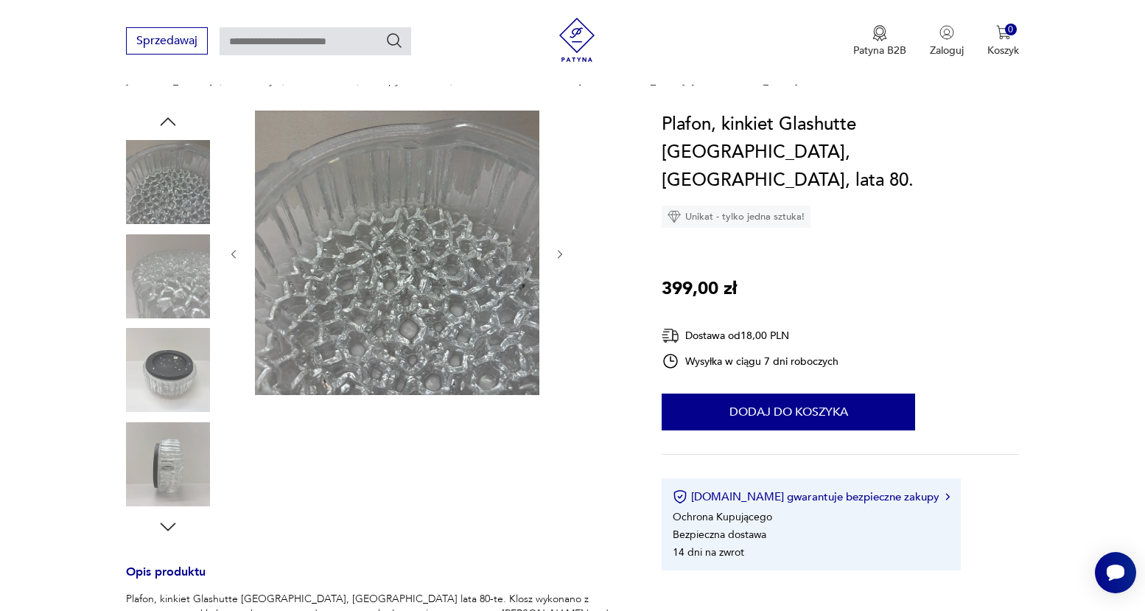
click at [174, 117] on icon "button" at bounding box center [168, 122] width 22 height 22
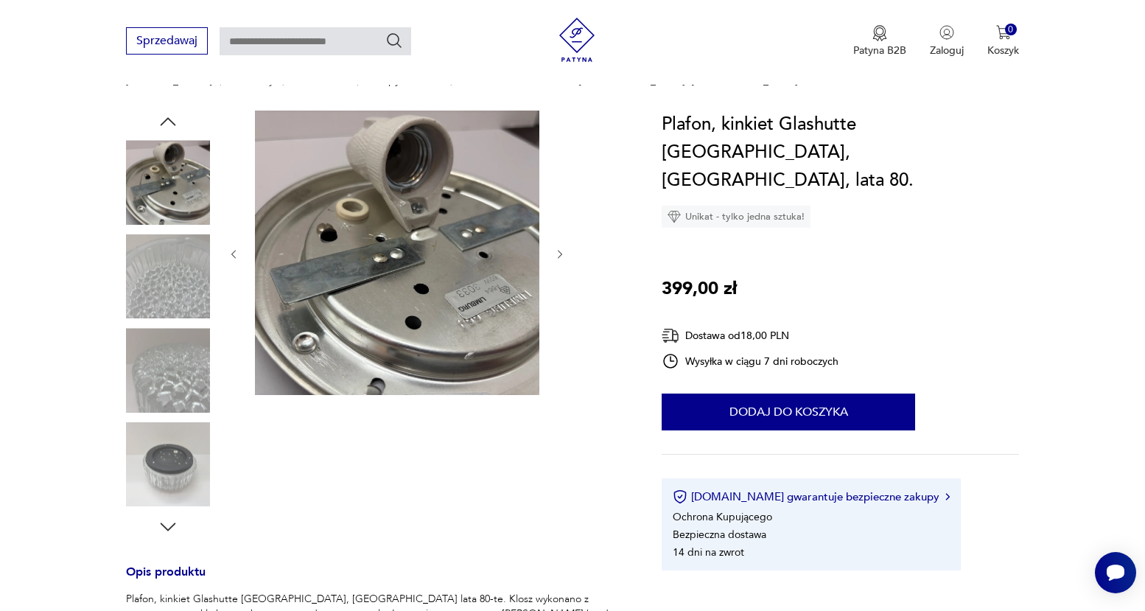
click at [174, 117] on icon "button" at bounding box center [168, 122] width 22 height 22
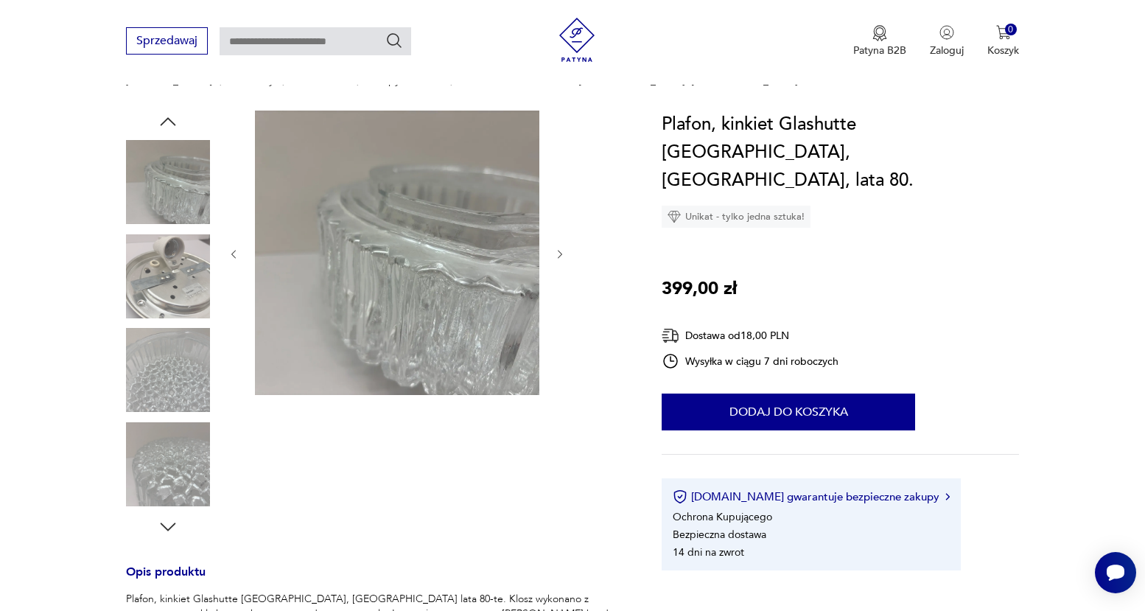
click at [174, 117] on icon "button" at bounding box center [168, 122] width 22 height 22
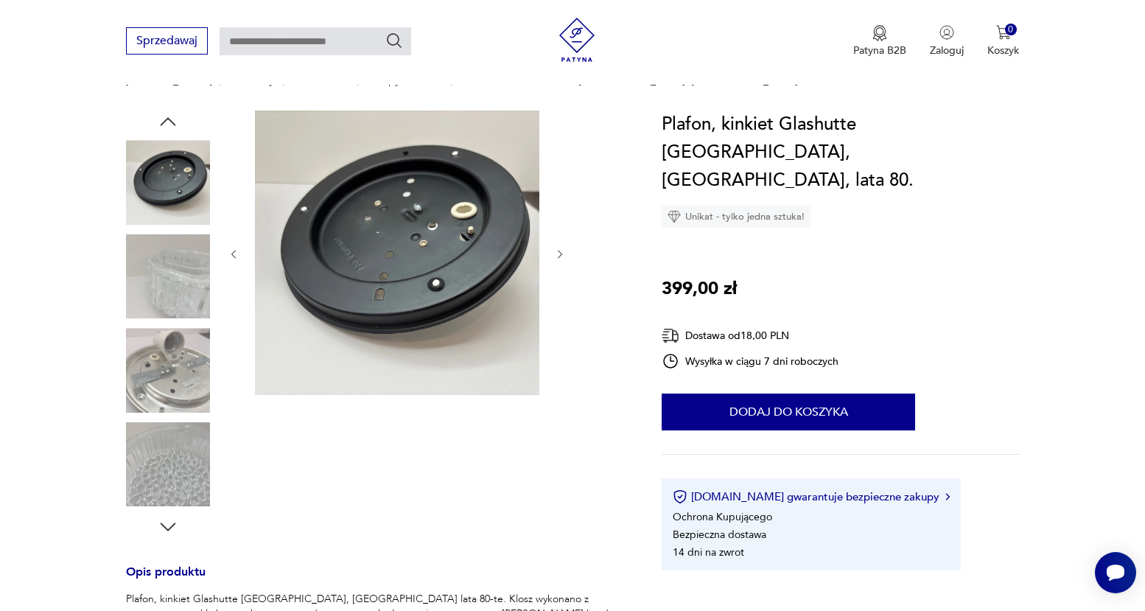
click at [174, 117] on icon "button" at bounding box center [168, 122] width 22 height 22
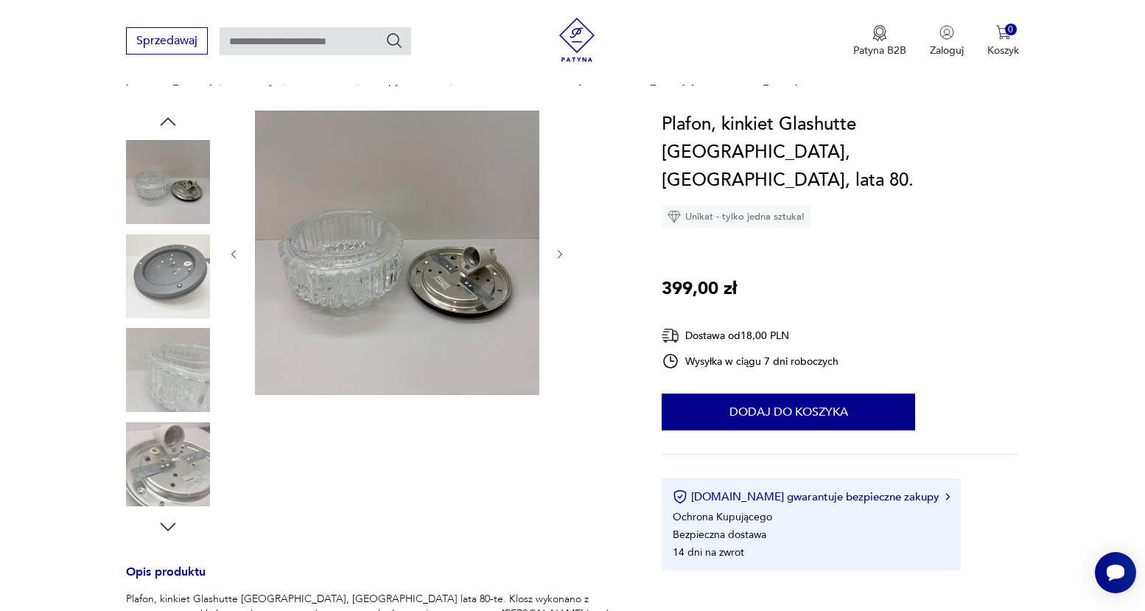
click at [174, 117] on icon "button" at bounding box center [168, 122] width 22 height 22
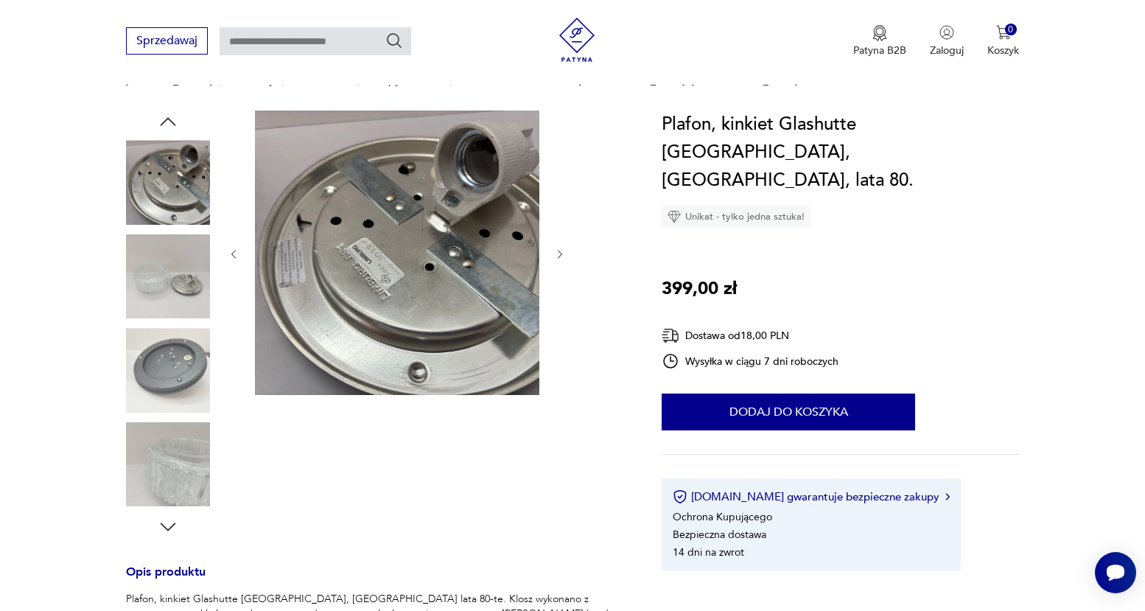
click at [174, 117] on icon "button" at bounding box center [168, 122] width 22 height 22
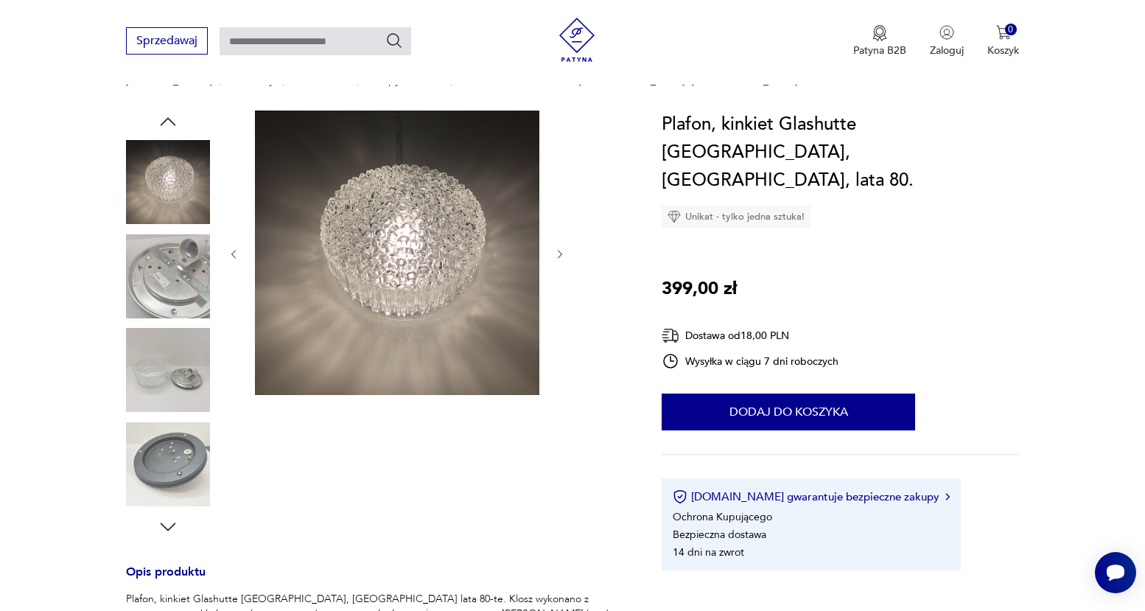
click at [174, 117] on icon "button" at bounding box center [168, 122] width 22 height 22
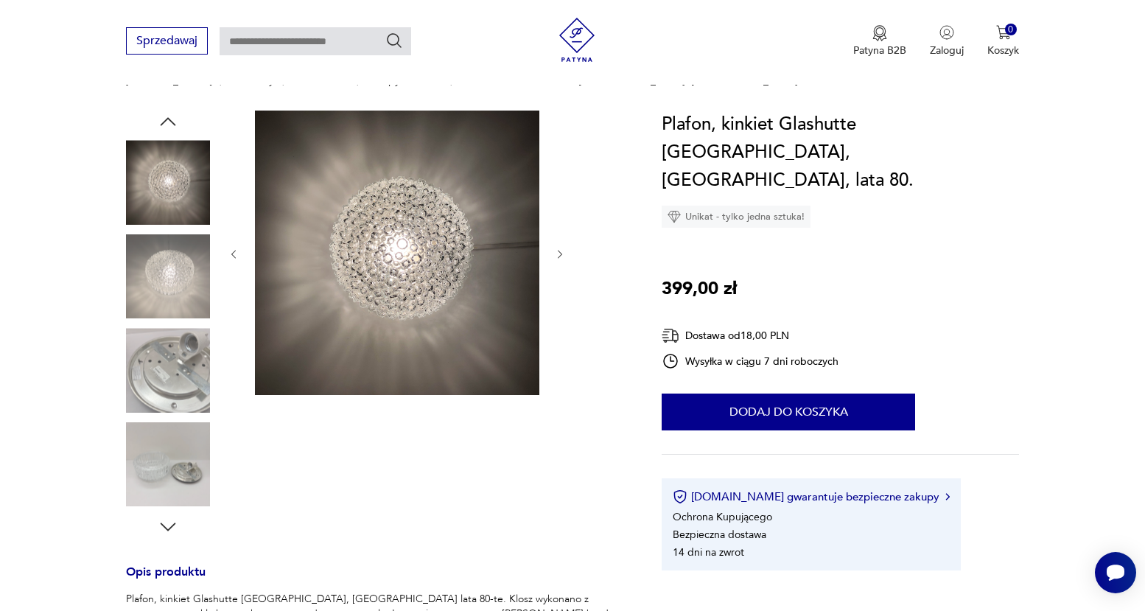
click at [174, 117] on icon "button" at bounding box center [168, 122] width 22 height 22
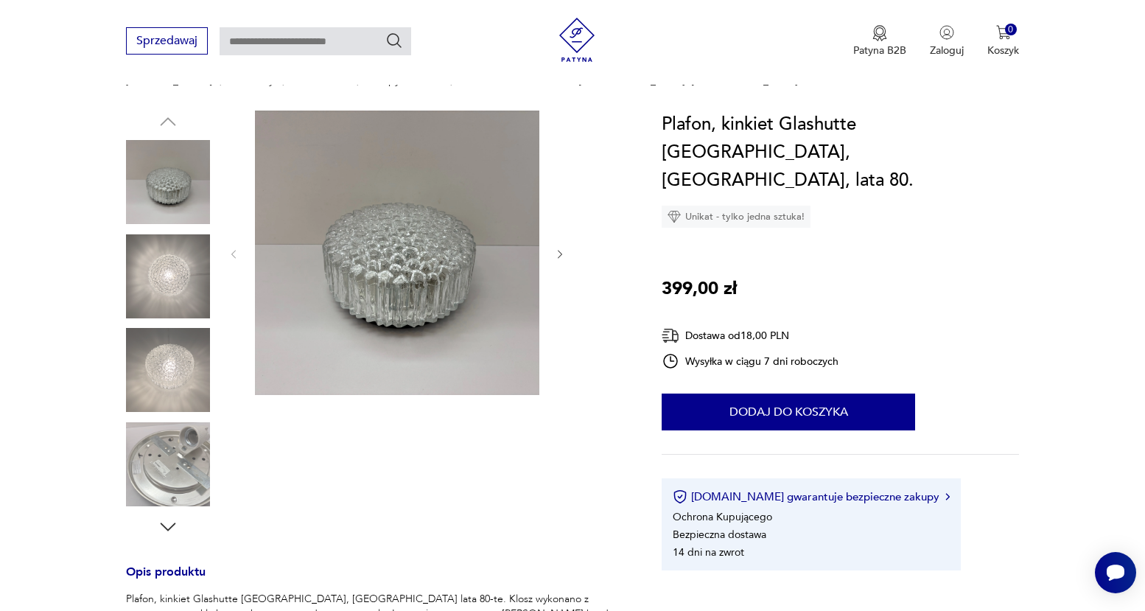
click at [174, 318] on div at bounding box center [168, 277] width 84 height 87
click at [169, 300] on img at bounding box center [168, 276] width 84 height 84
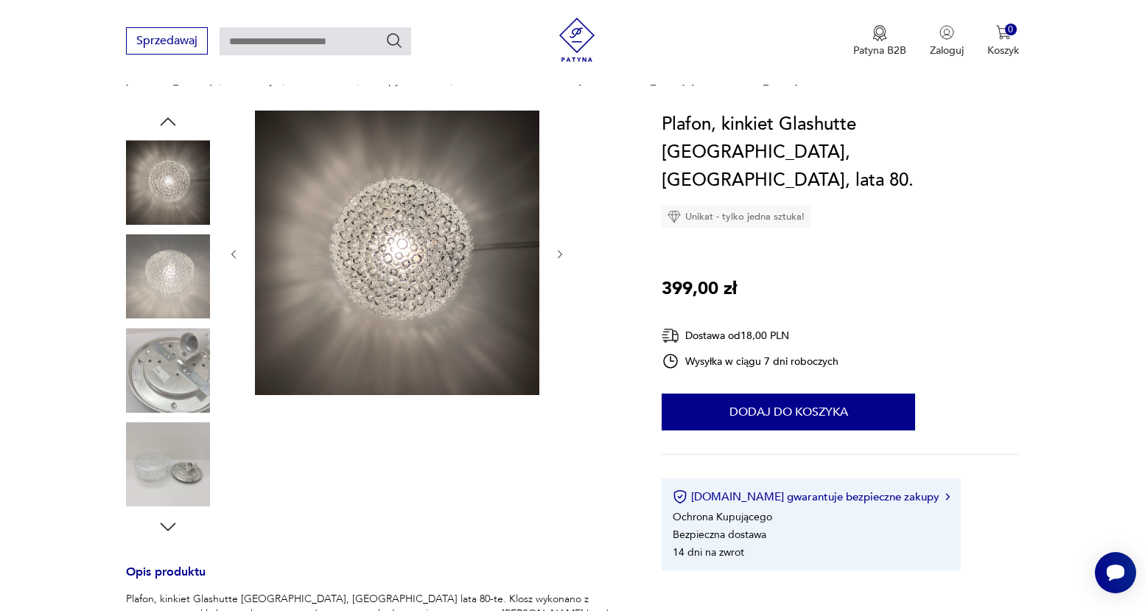
click at [157, 281] on img at bounding box center [168, 276] width 84 height 84
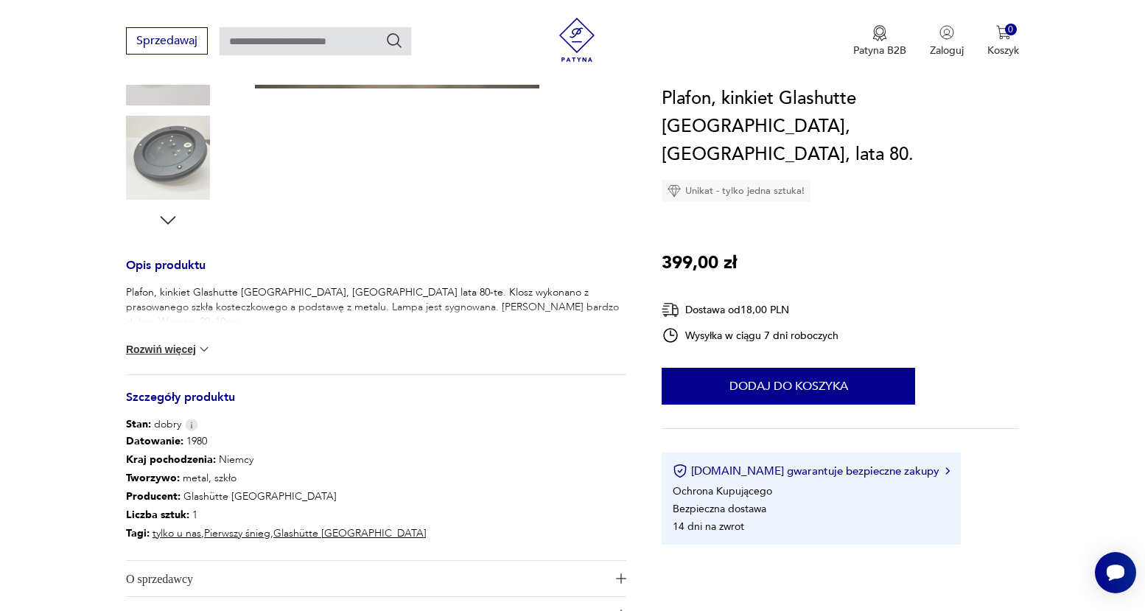
scroll to position [457, 0]
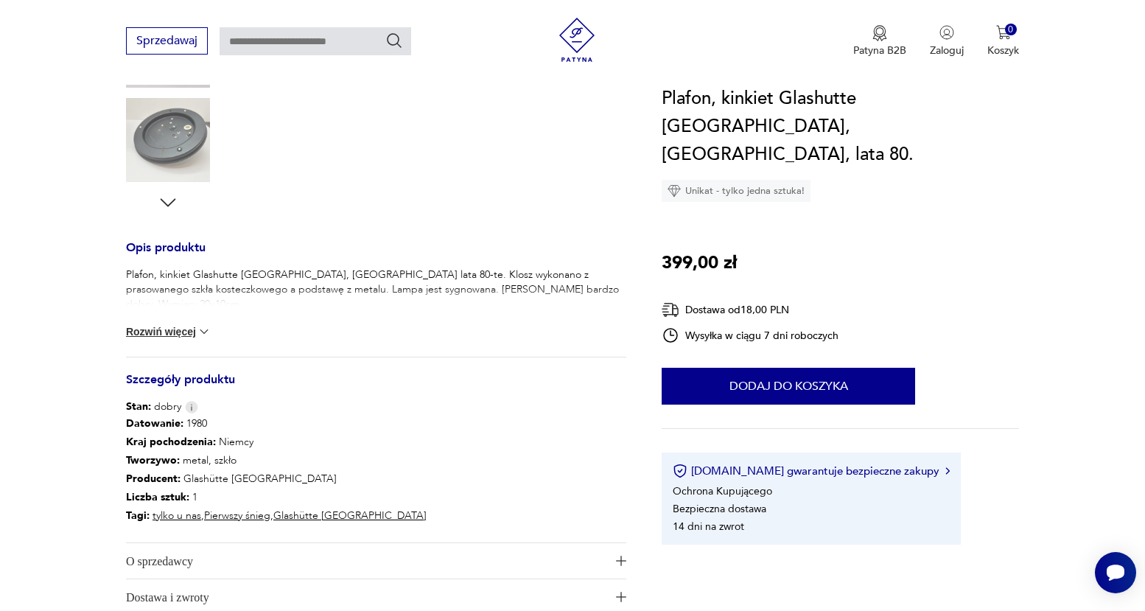
click at [182, 327] on button "Rozwiń więcej" at bounding box center [168, 331] width 85 height 15
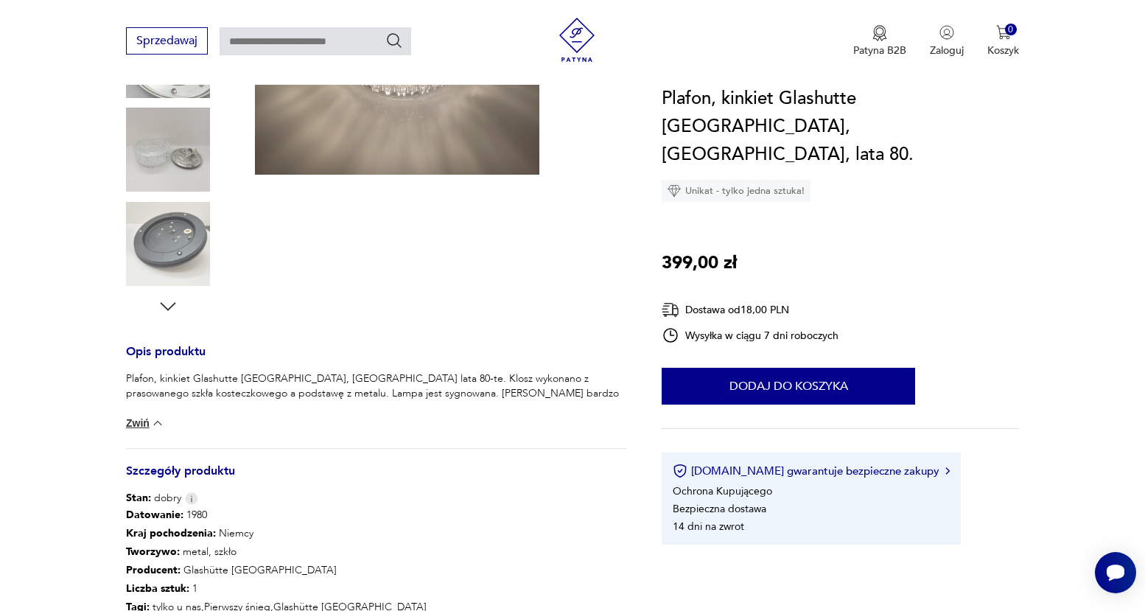
scroll to position [158, 0]
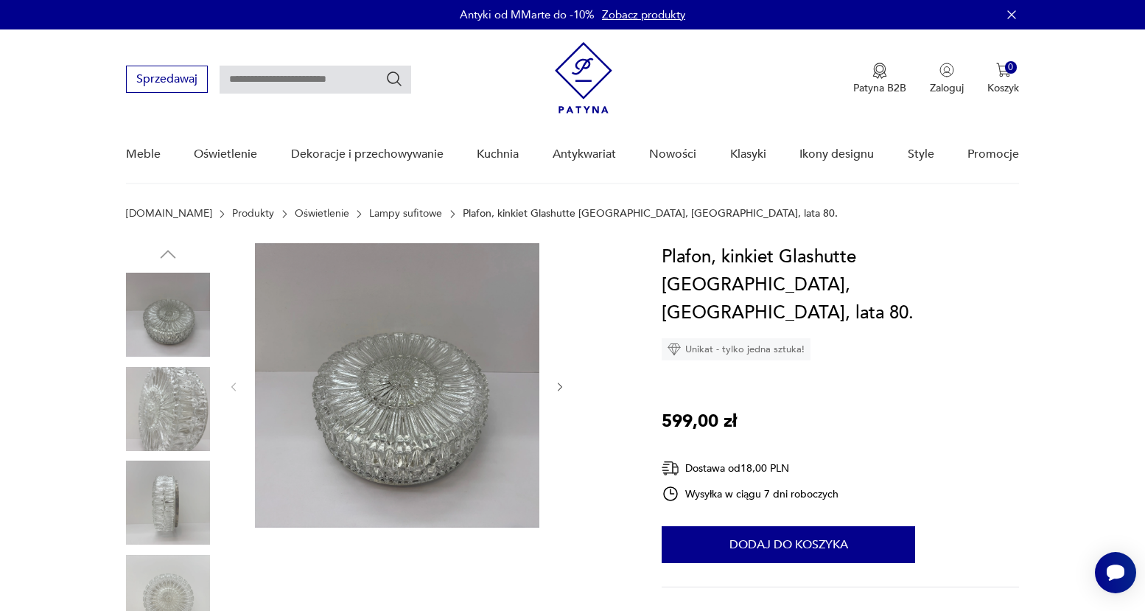
click at [564, 387] on icon "button" at bounding box center [560, 387] width 13 height 13
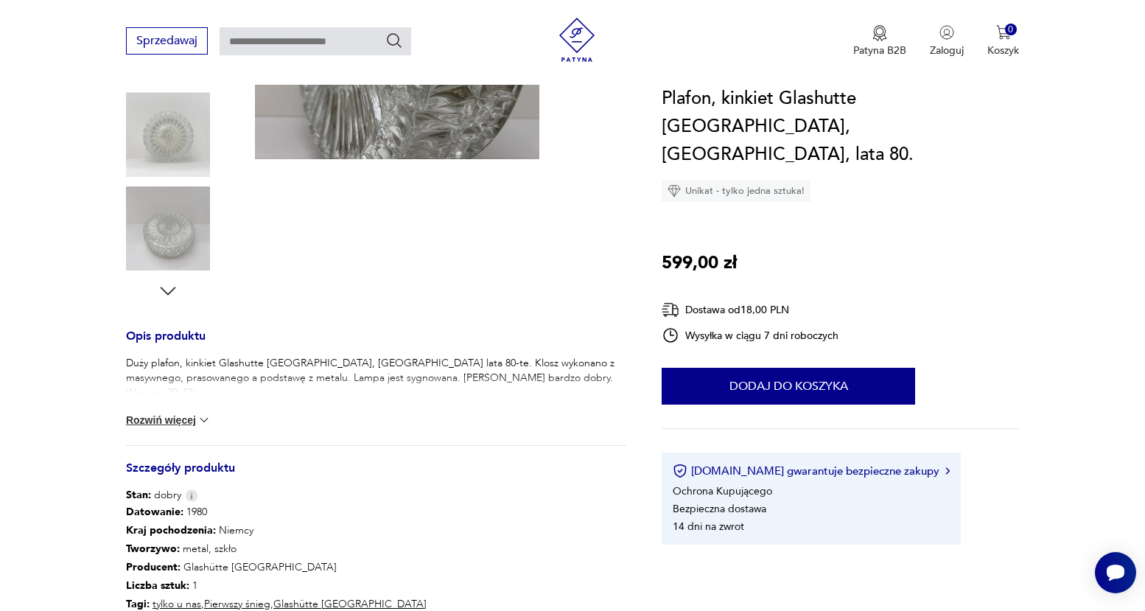
scroll to position [283, 0]
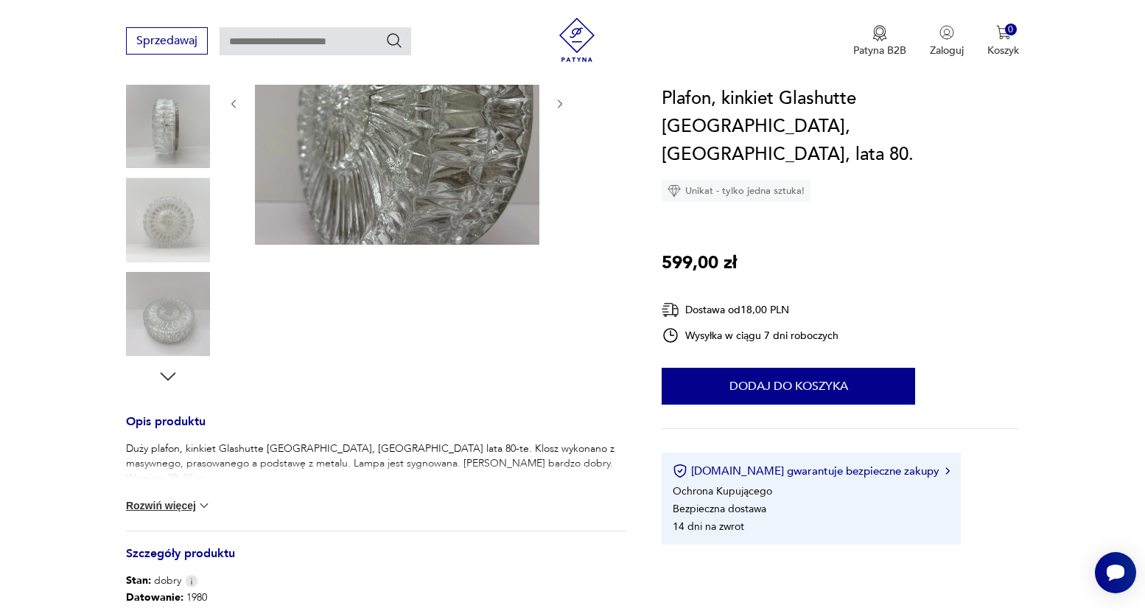
click at [166, 214] on img at bounding box center [168, 220] width 84 height 84
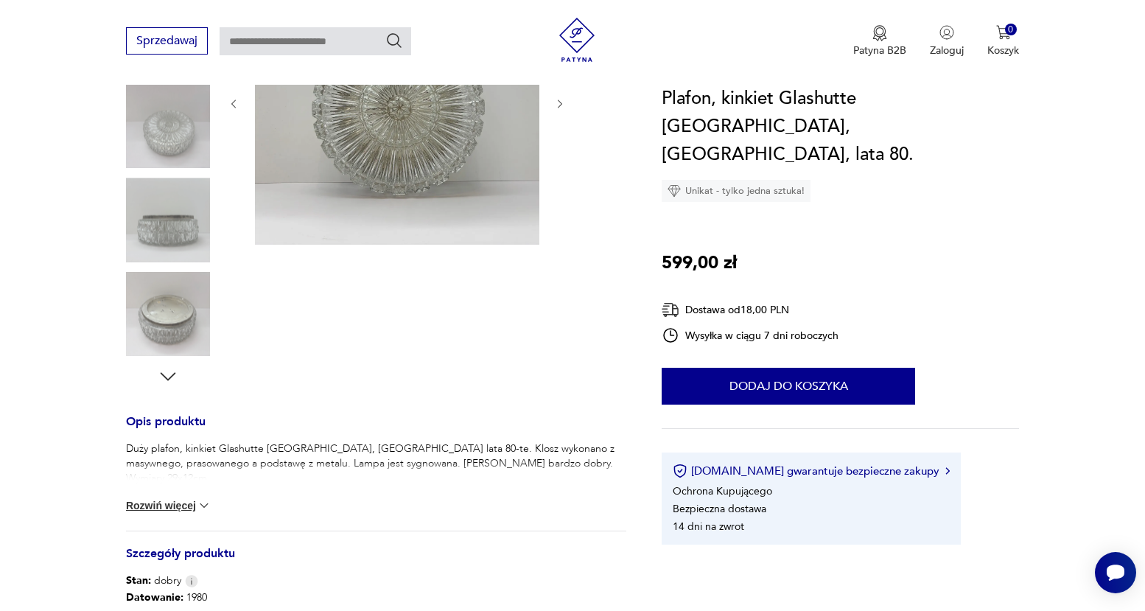
click at [167, 376] on icon "button" at bounding box center [168, 376] width 22 height 22
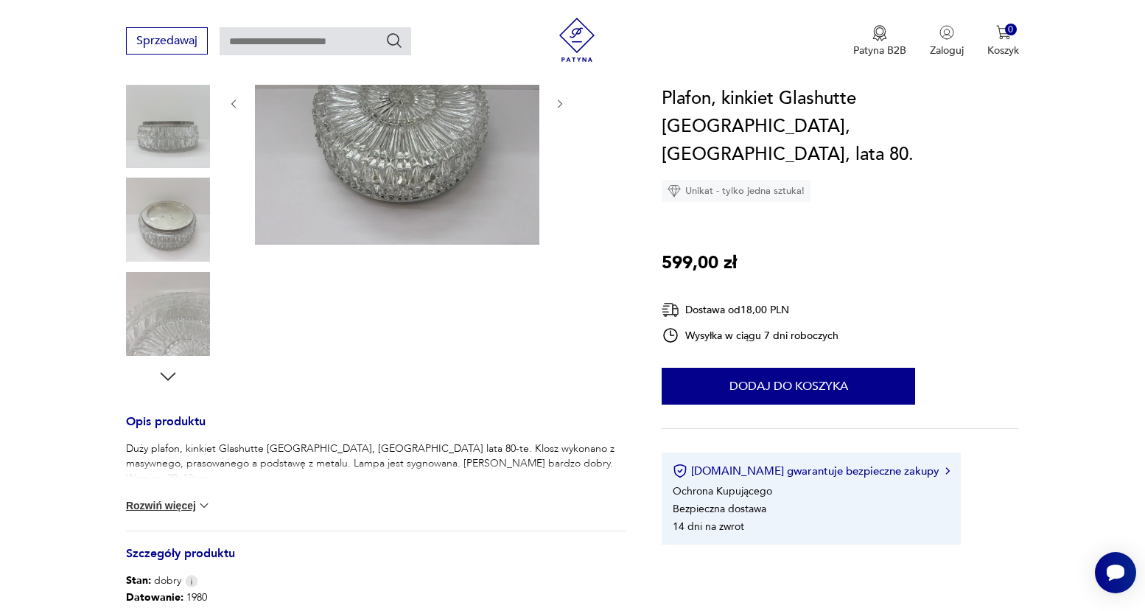
click at [167, 376] on icon "button" at bounding box center [168, 376] width 22 height 22
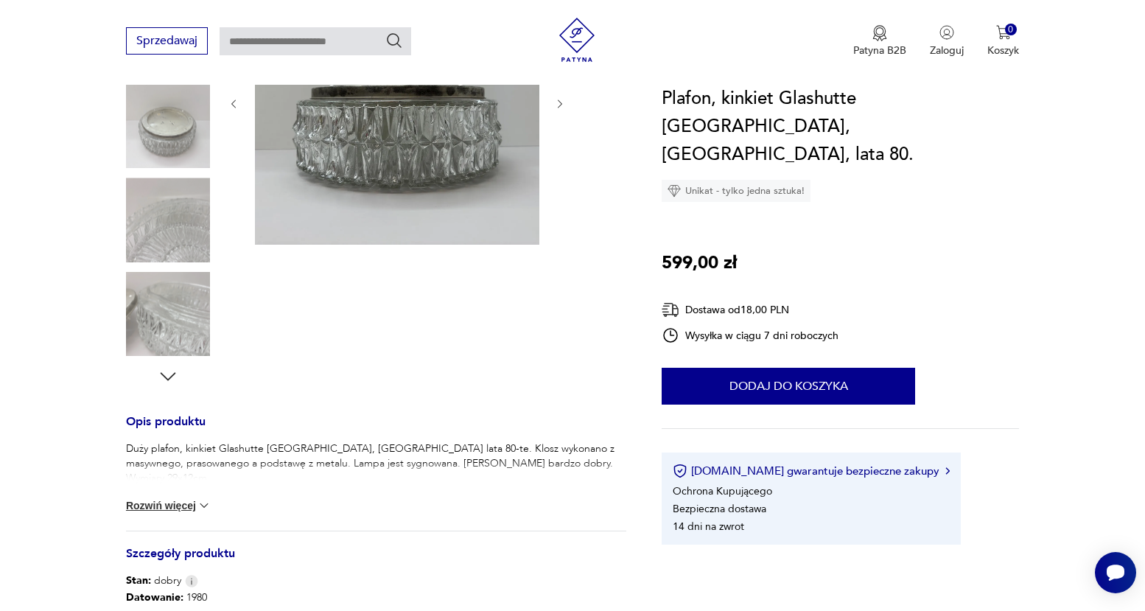
click at [167, 376] on icon "button" at bounding box center [168, 376] width 22 height 22
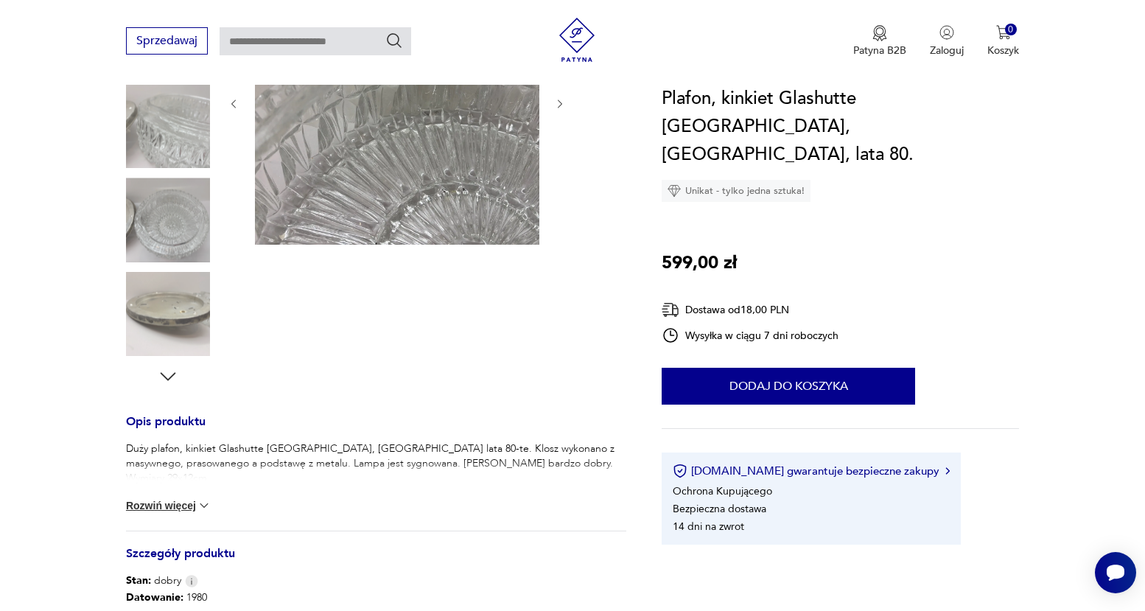
click at [167, 376] on icon "button" at bounding box center [168, 376] width 22 height 22
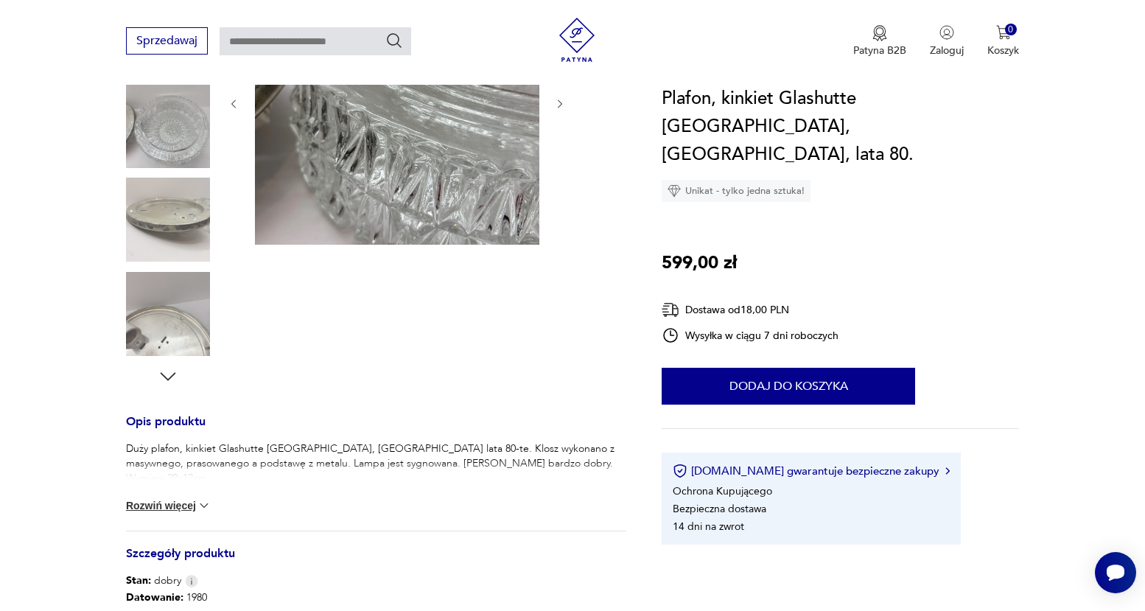
click at [167, 376] on icon "button" at bounding box center [168, 376] width 22 height 22
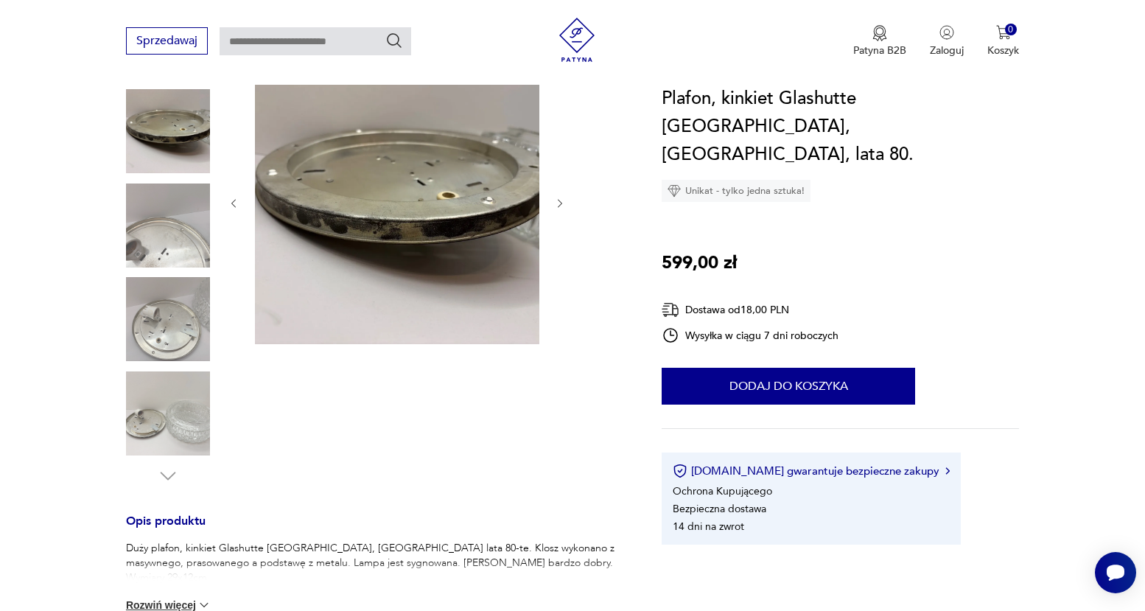
scroll to position [0, 0]
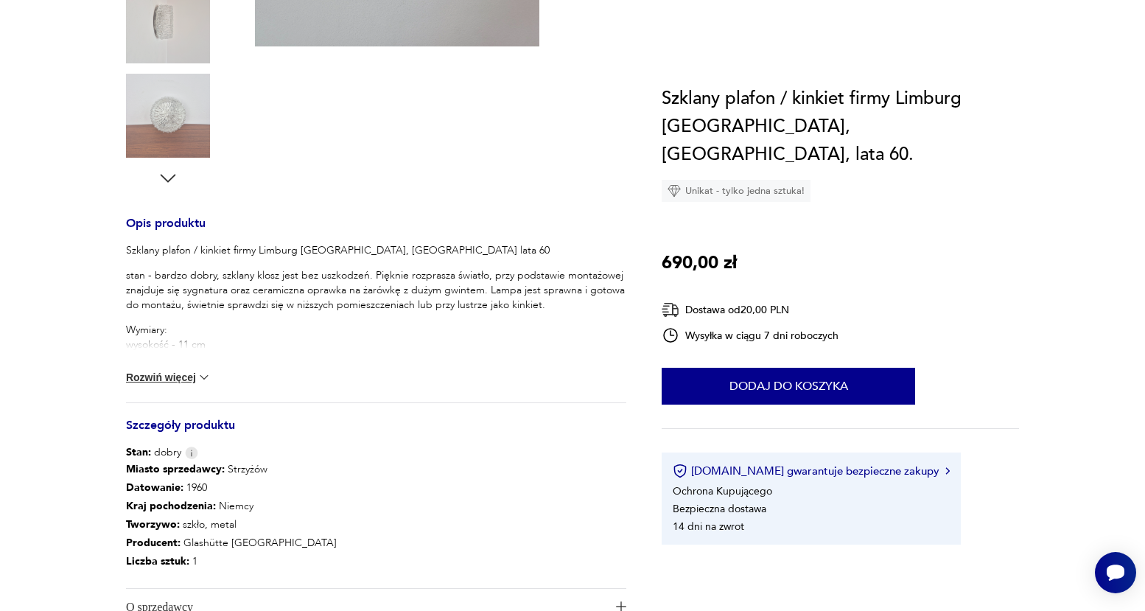
scroll to position [481, 0]
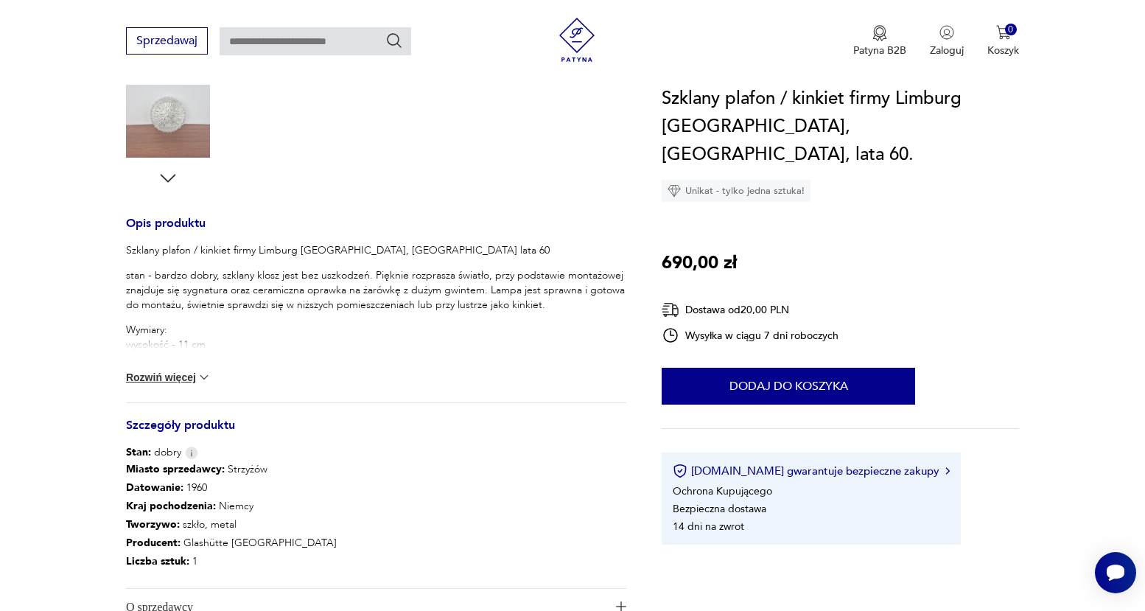
click at [207, 375] on img at bounding box center [204, 377] width 15 height 15
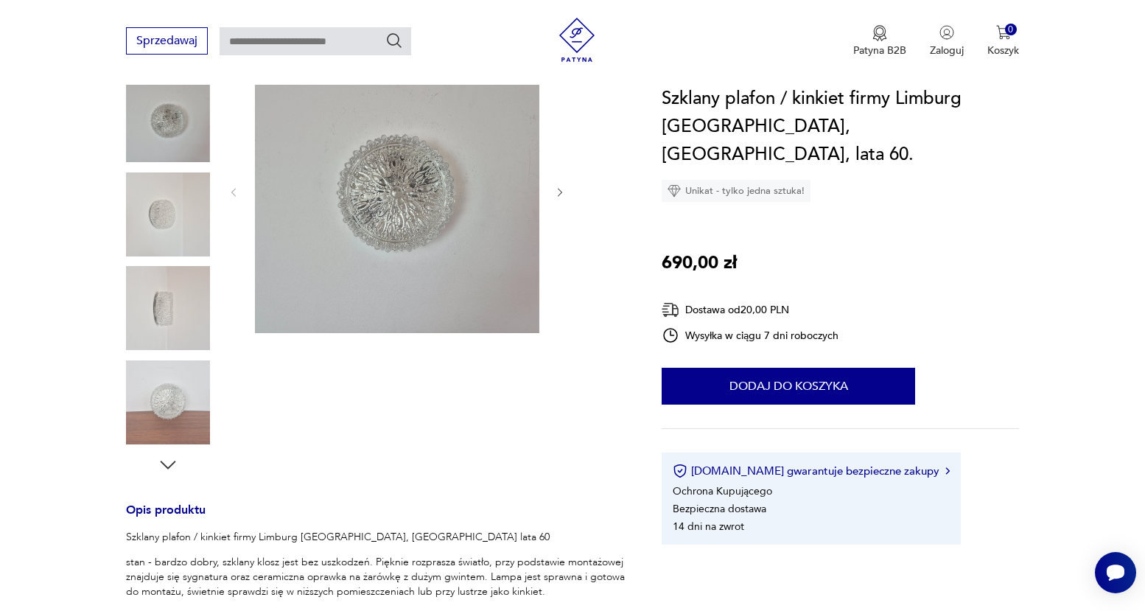
scroll to position [80, 0]
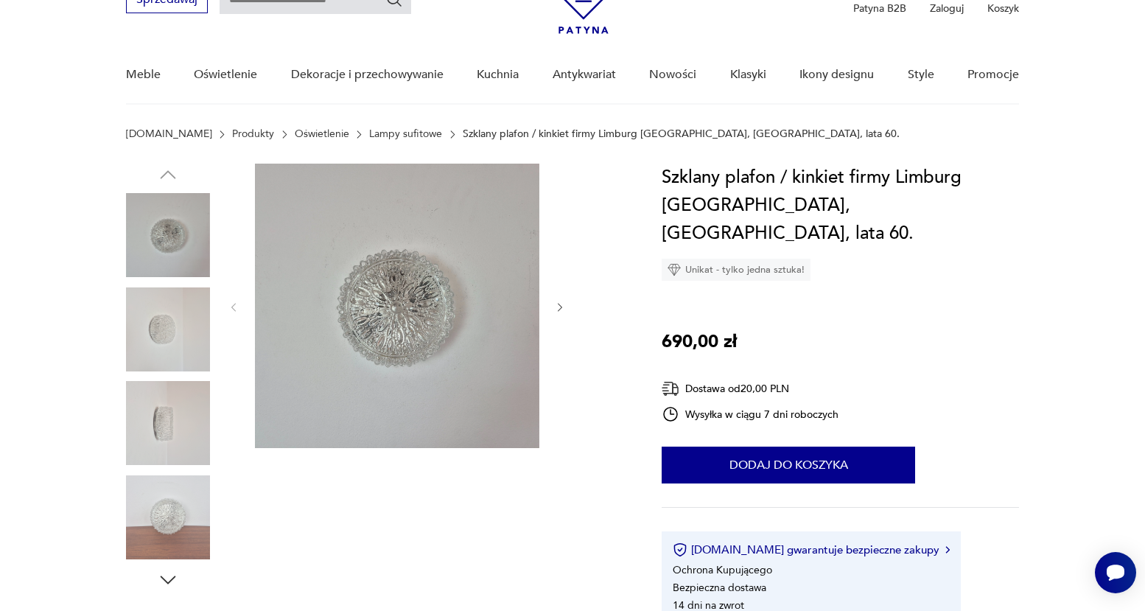
click at [193, 358] on img at bounding box center [168, 329] width 84 height 84
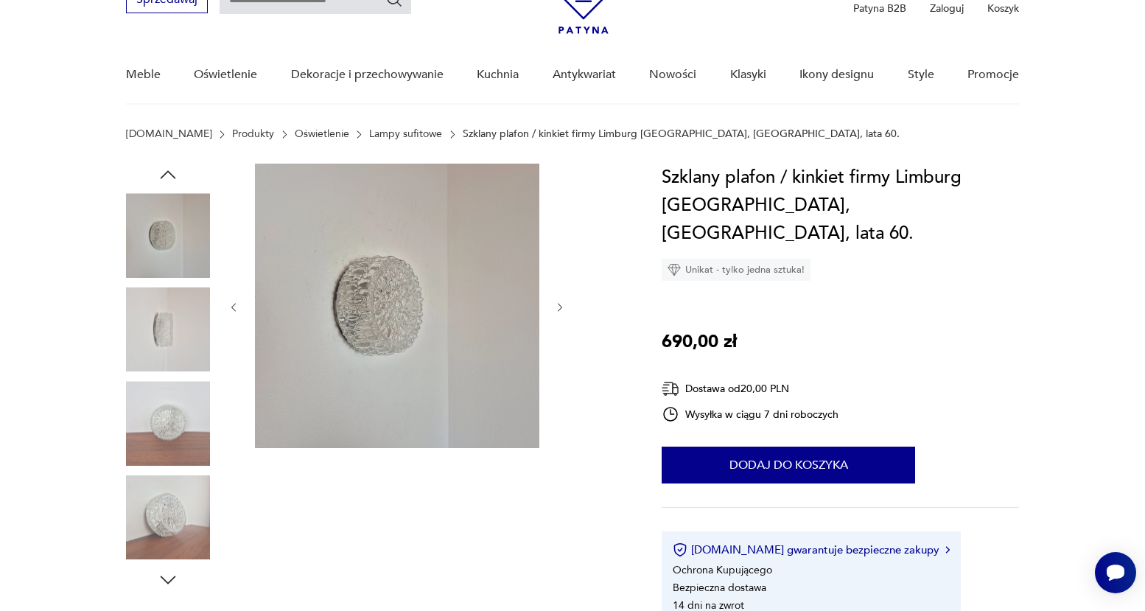
click at [171, 329] on img at bounding box center [168, 329] width 84 height 84
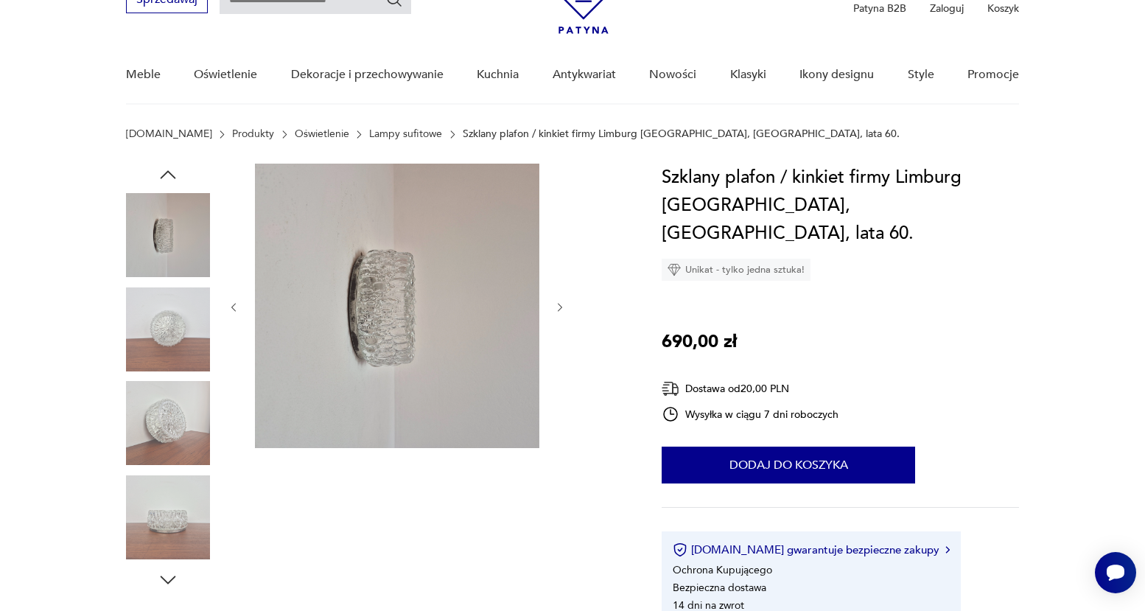
click at [169, 340] on img at bounding box center [168, 329] width 84 height 84
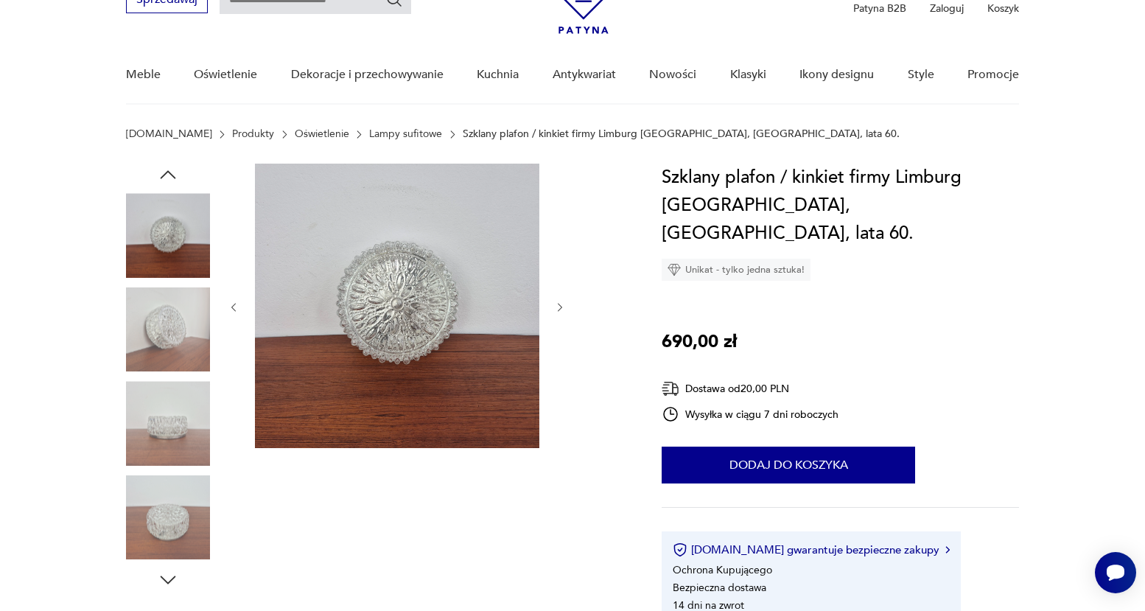
click at [167, 368] on img at bounding box center [168, 329] width 84 height 84
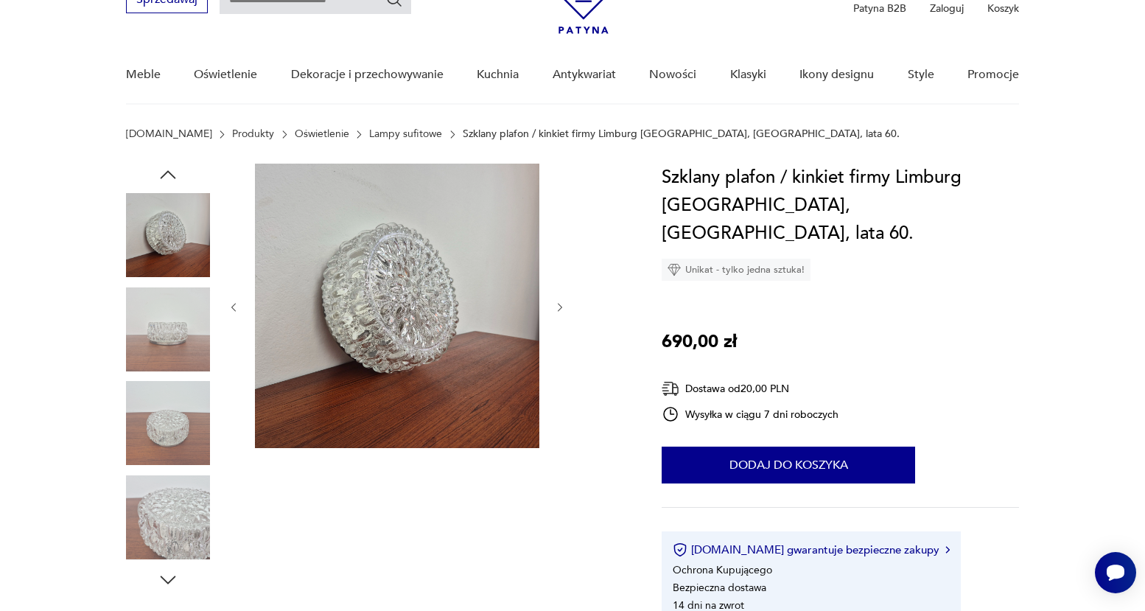
click at [171, 410] on img at bounding box center [168, 423] width 84 height 84
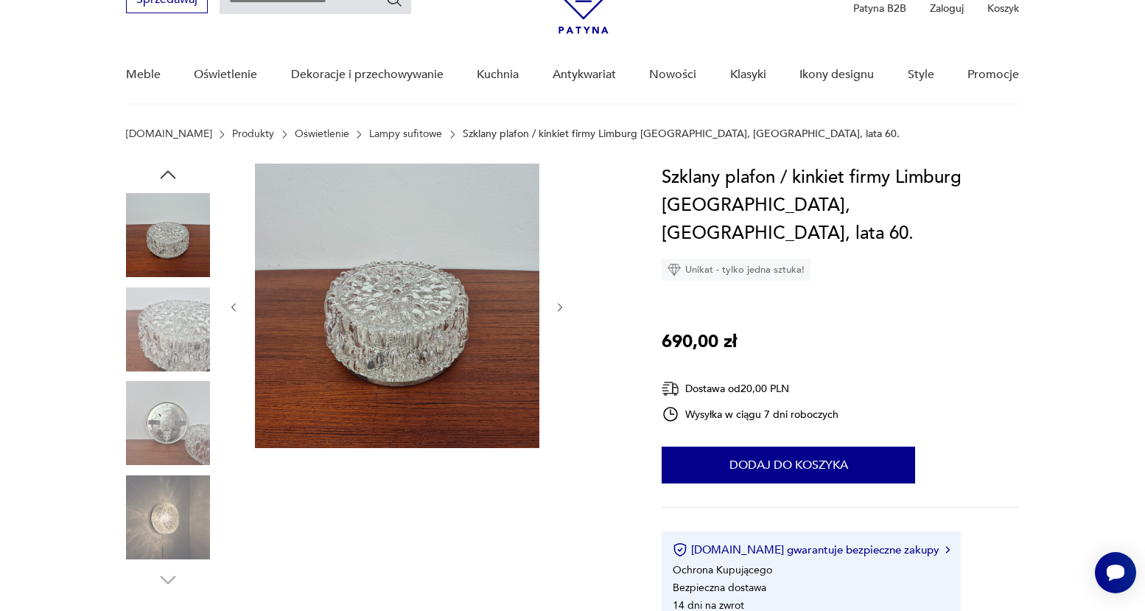
click at [175, 435] on img at bounding box center [168, 423] width 84 height 84
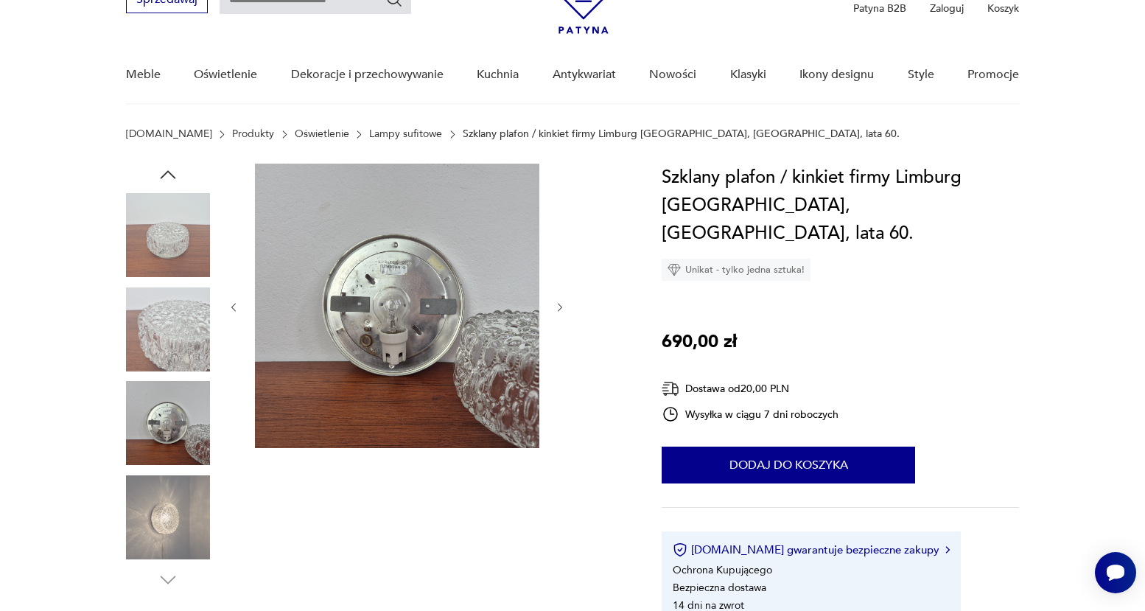
click at [175, 505] on img at bounding box center [168, 517] width 84 height 84
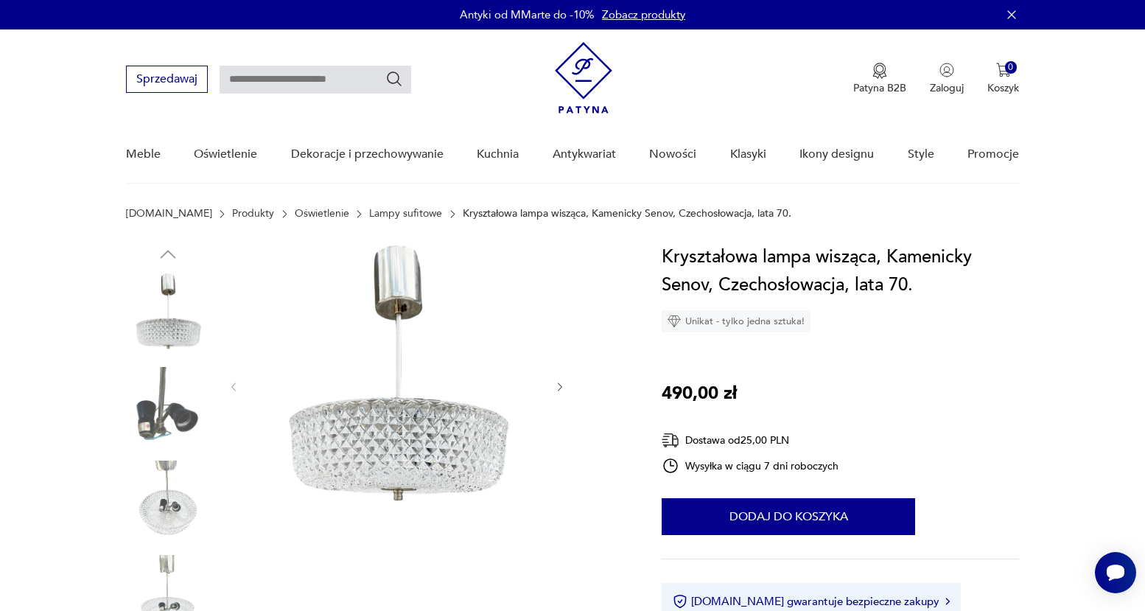
click at [550, 385] on div at bounding box center [397, 386] width 339 height 287
click at [556, 386] on icon "button" at bounding box center [560, 387] width 13 height 13
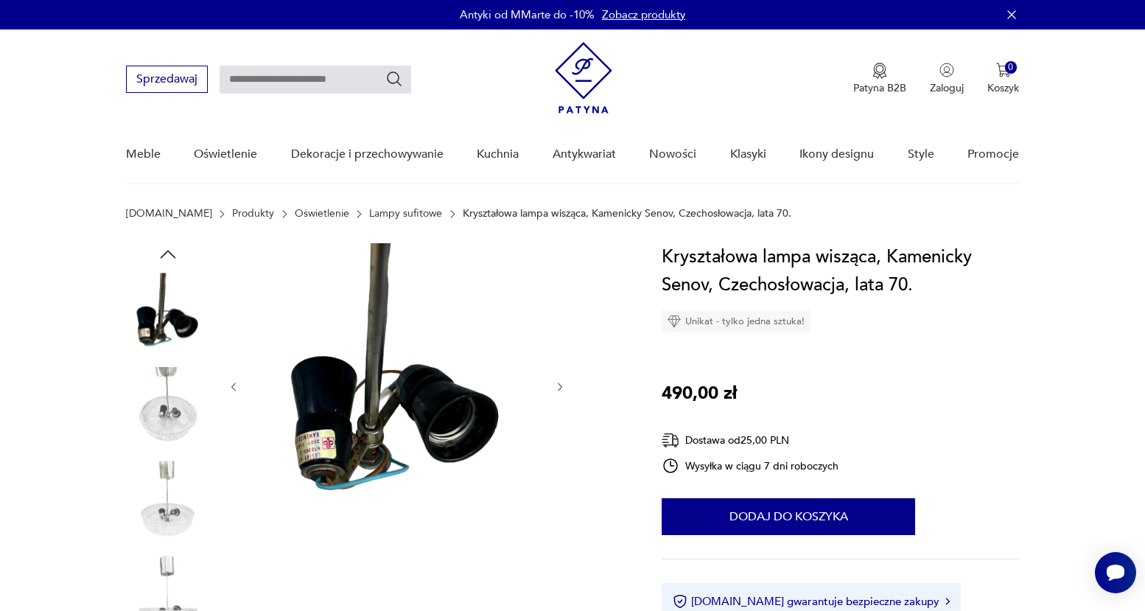
click at [556, 386] on icon "button" at bounding box center [560, 387] width 13 height 13
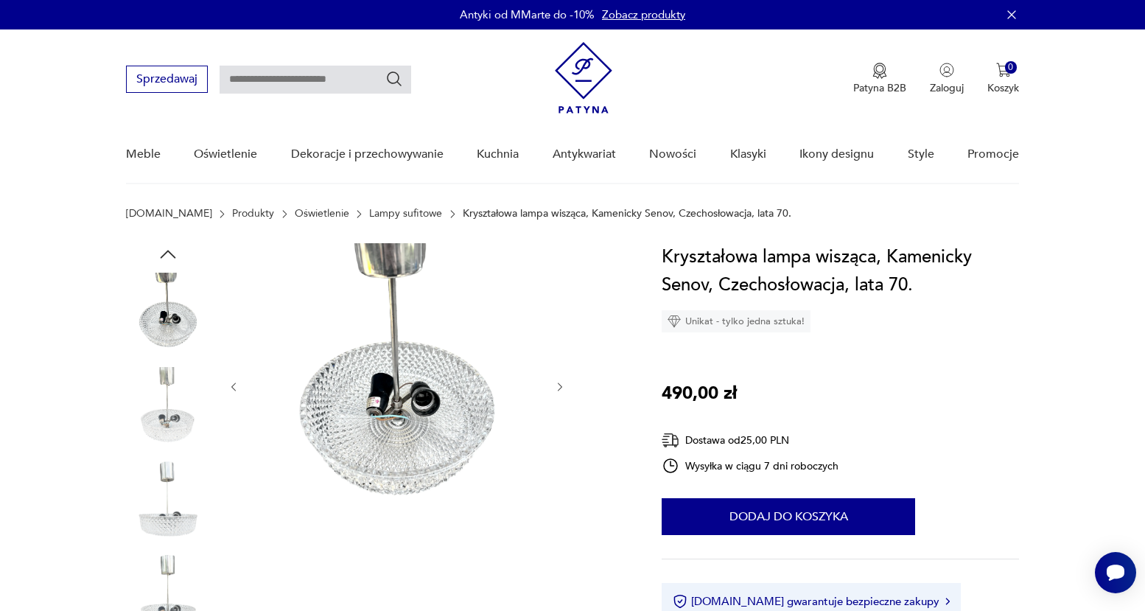
click at [556, 386] on icon "button" at bounding box center [560, 387] width 13 height 13
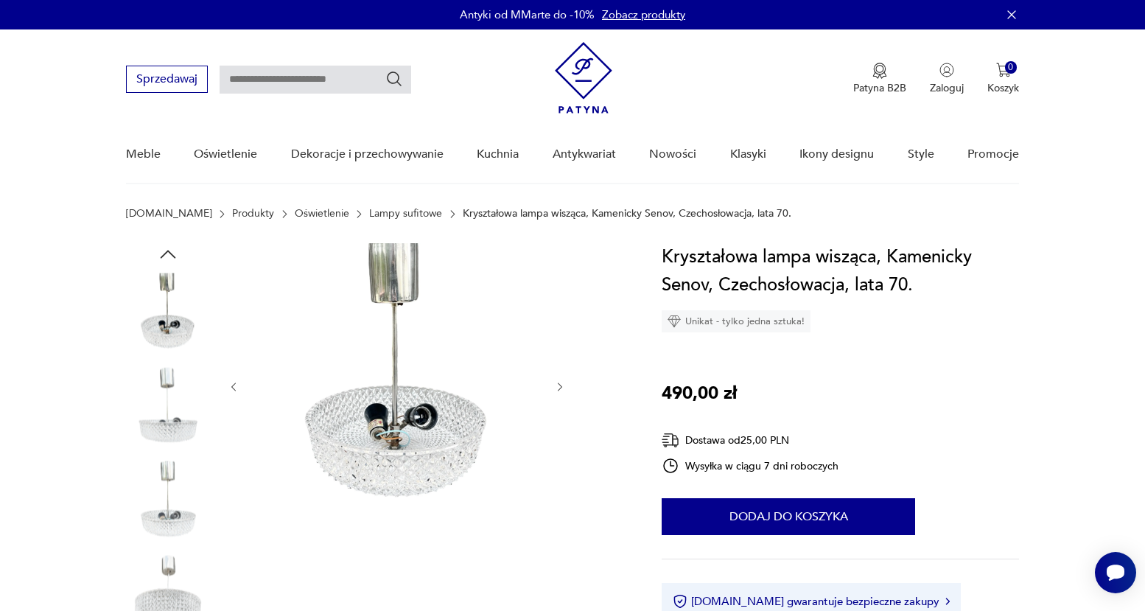
click at [556, 386] on icon "button" at bounding box center [560, 387] width 13 height 13
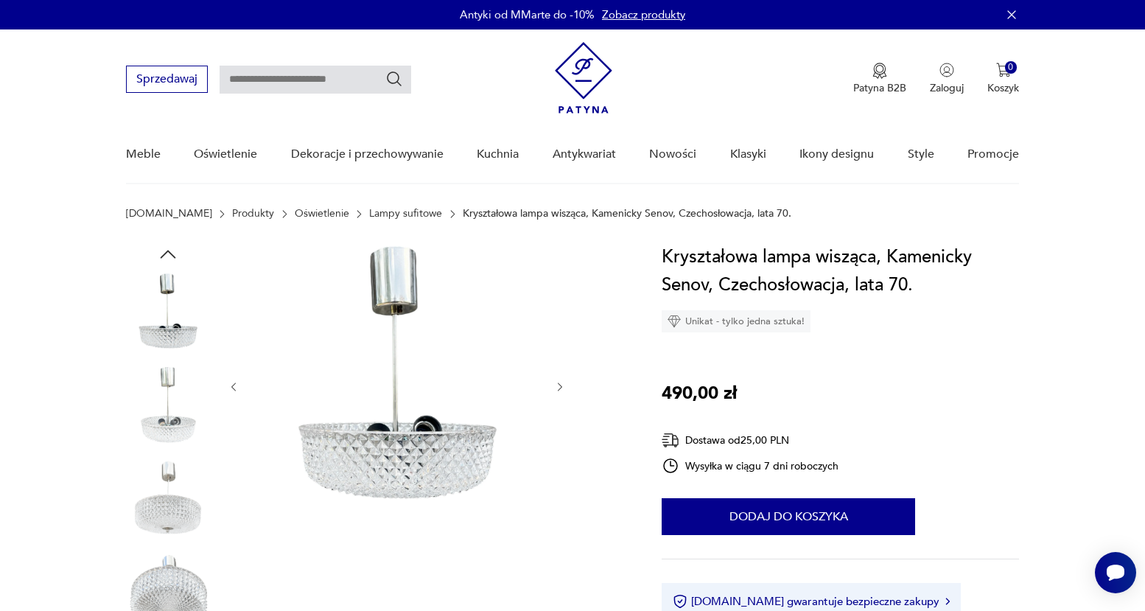
click at [556, 386] on icon "button" at bounding box center [560, 387] width 13 height 13
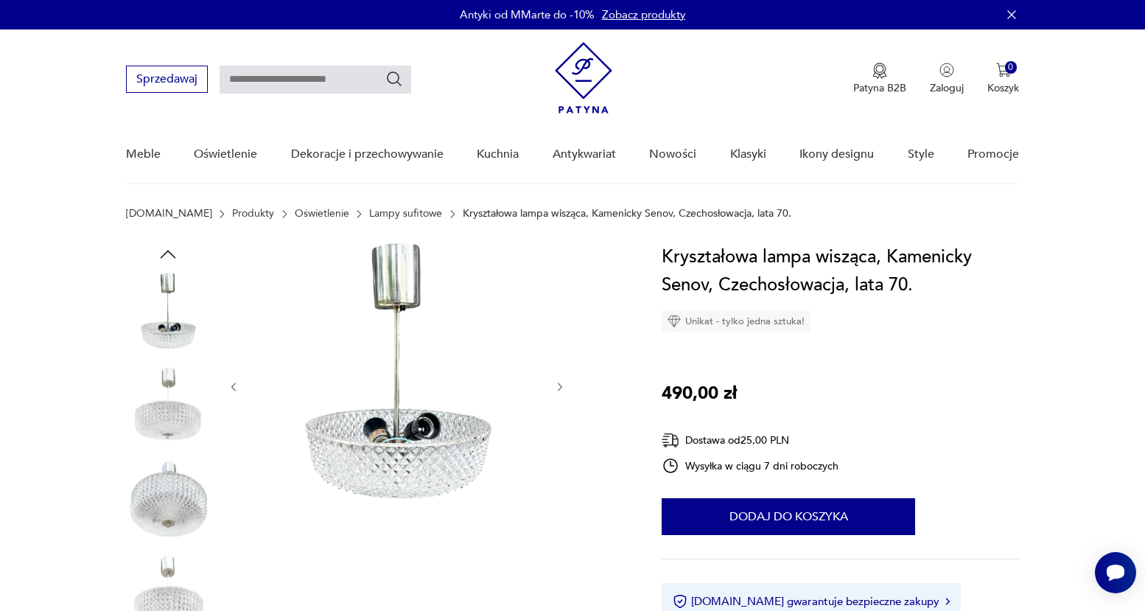
click at [556, 386] on icon "button" at bounding box center [560, 387] width 13 height 13
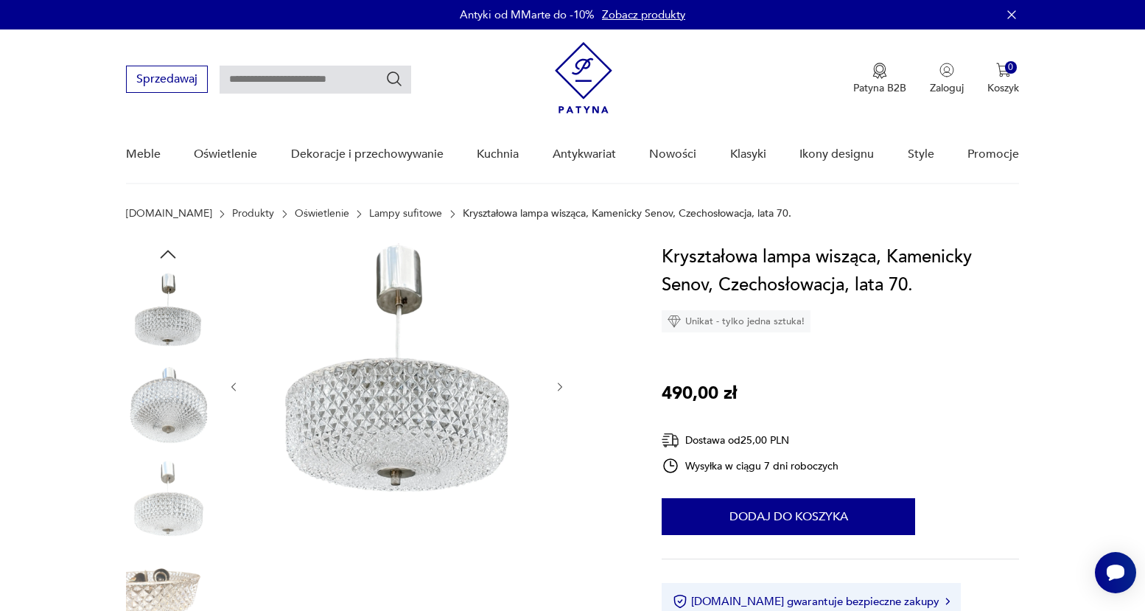
click at [556, 386] on icon "button" at bounding box center [560, 387] width 13 height 13
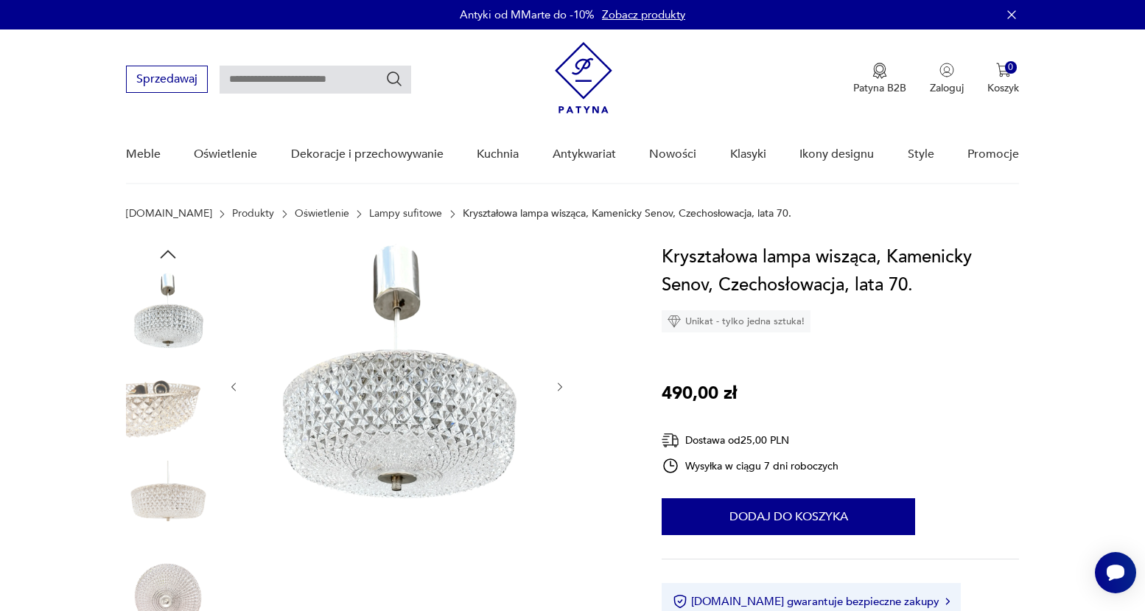
click at [556, 386] on icon "button" at bounding box center [560, 387] width 13 height 13
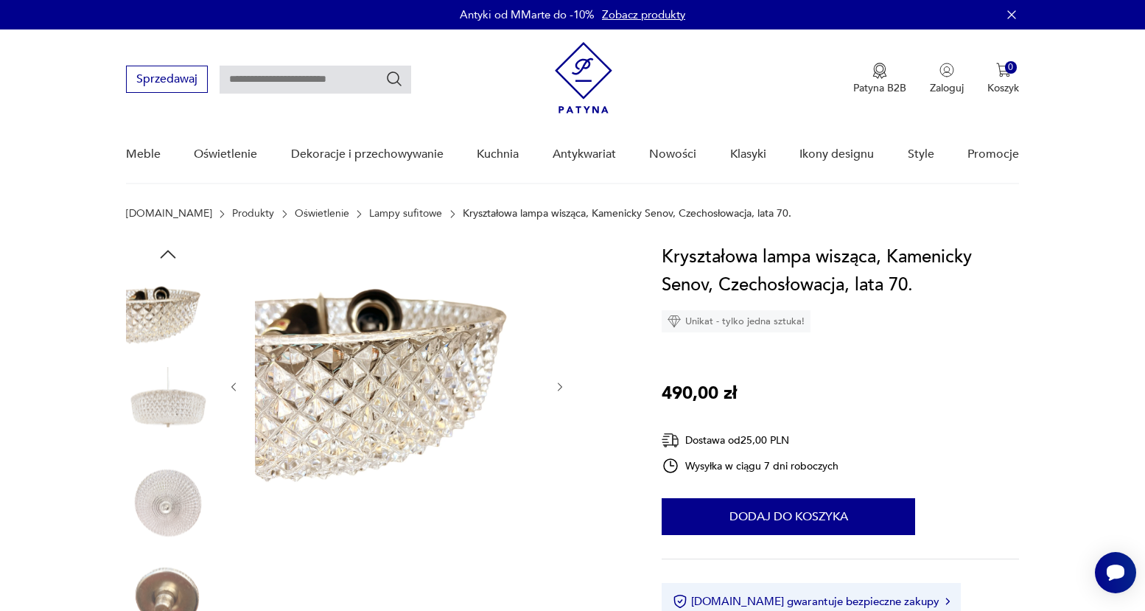
click at [556, 386] on icon "button" at bounding box center [560, 387] width 13 height 13
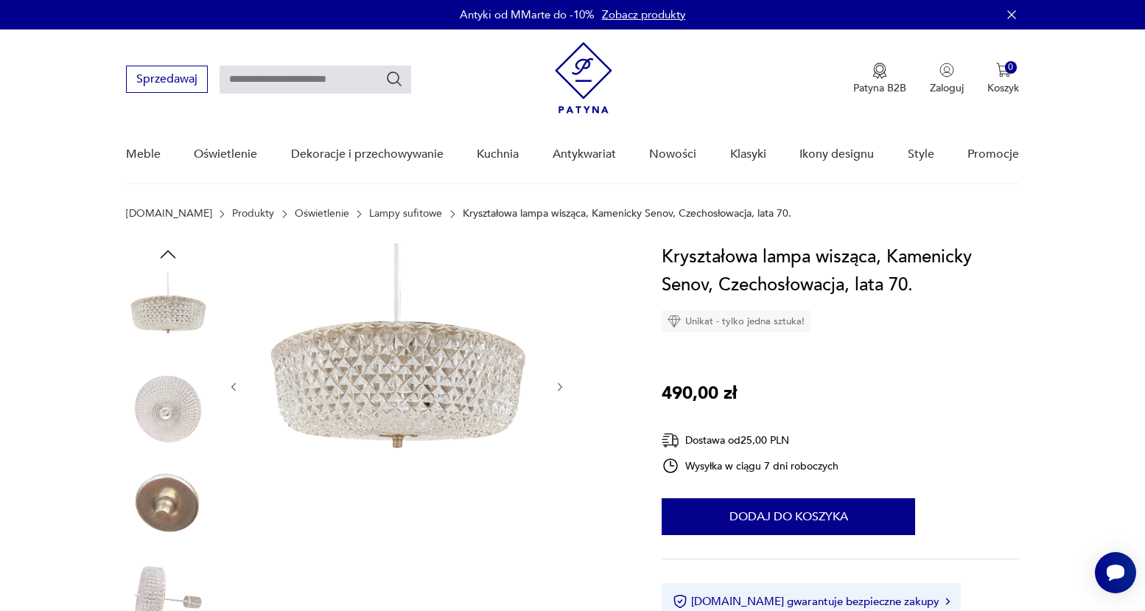
click at [556, 386] on icon "button" at bounding box center [560, 387] width 13 height 13
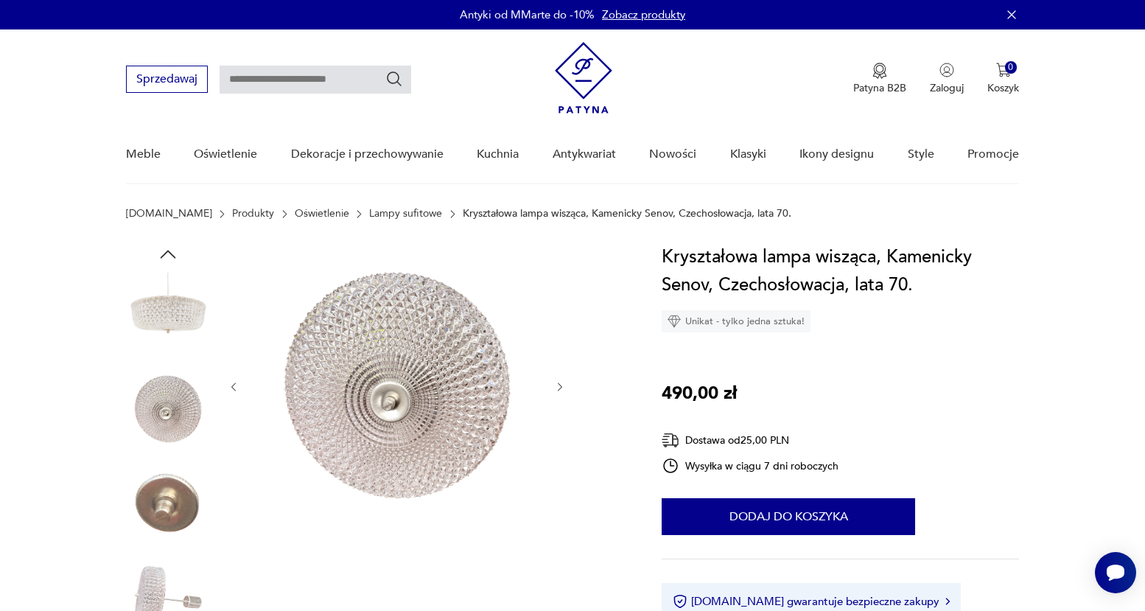
click at [556, 386] on icon "button" at bounding box center [560, 387] width 13 height 13
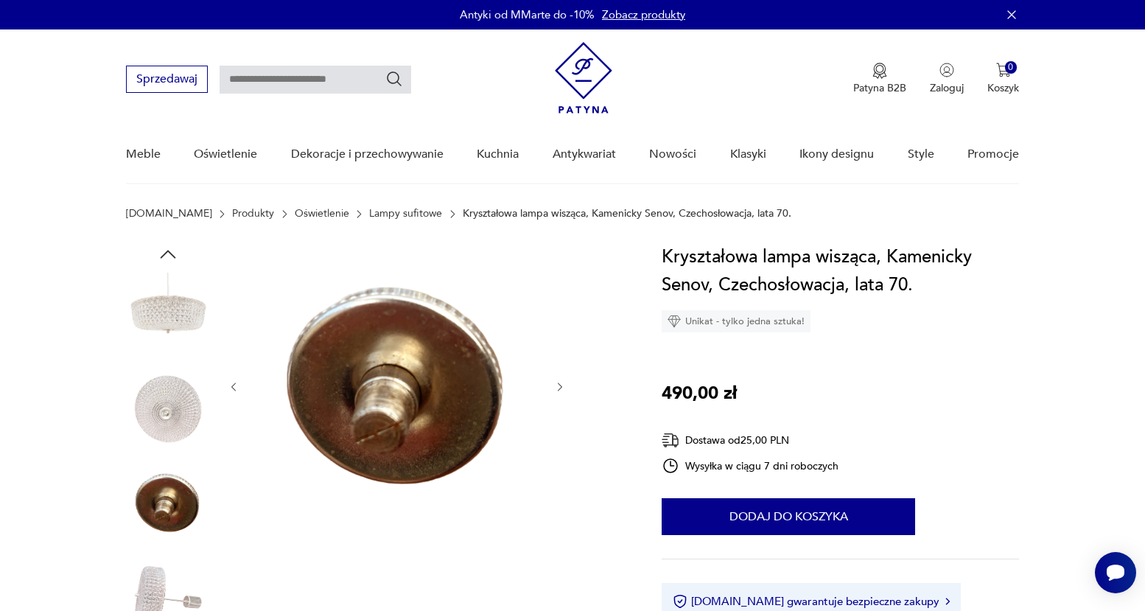
click at [556, 386] on icon "button" at bounding box center [560, 387] width 13 height 13
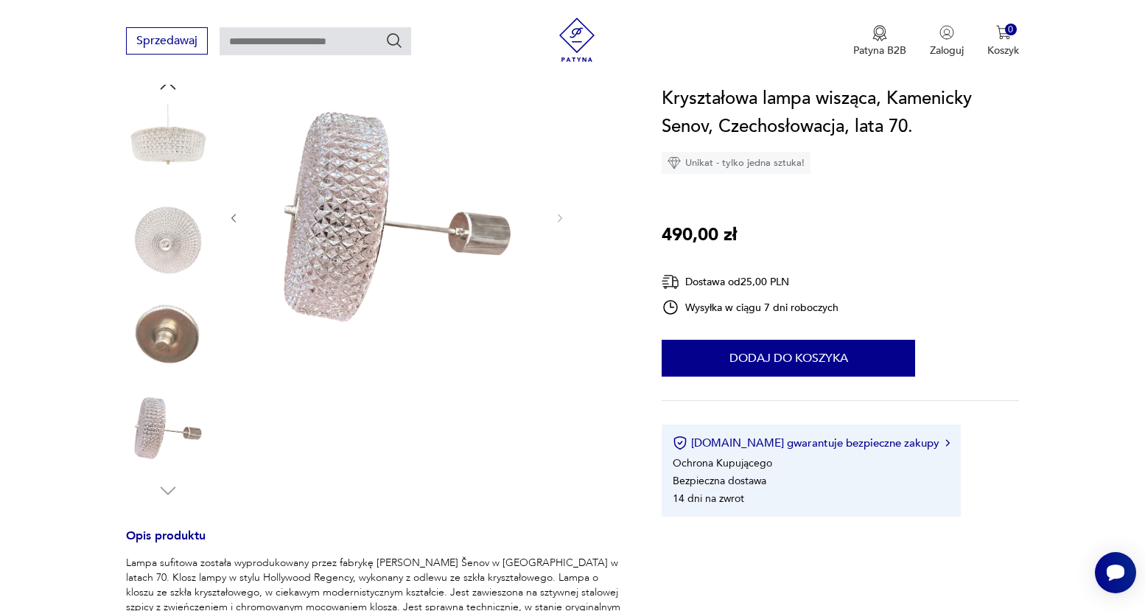
scroll to position [351, 0]
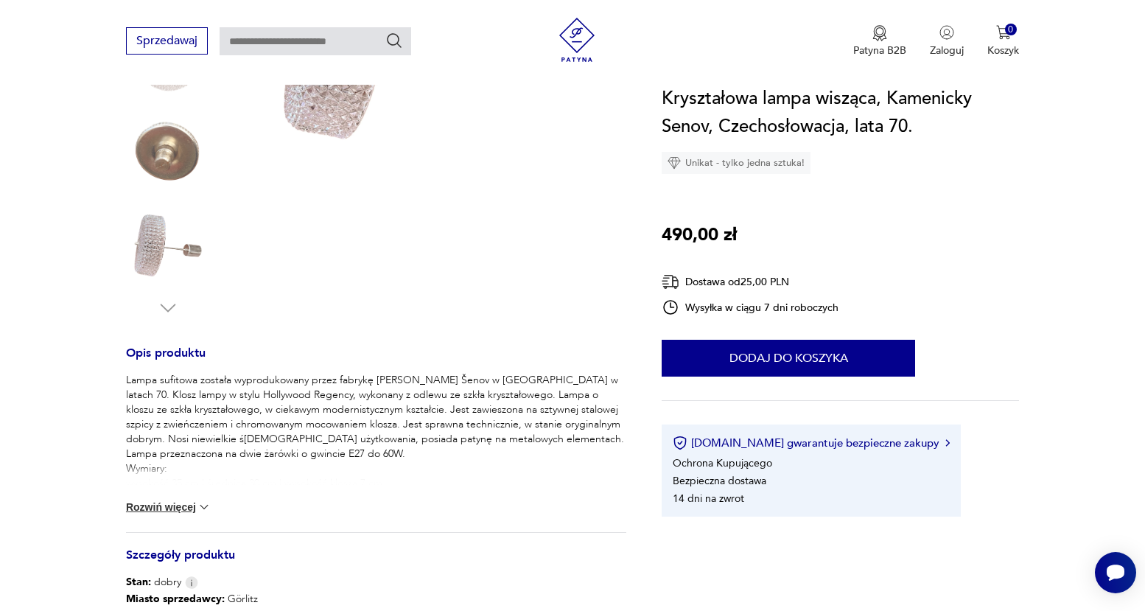
click at [195, 506] on button "Rozwiń więcej" at bounding box center [168, 507] width 85 height 15
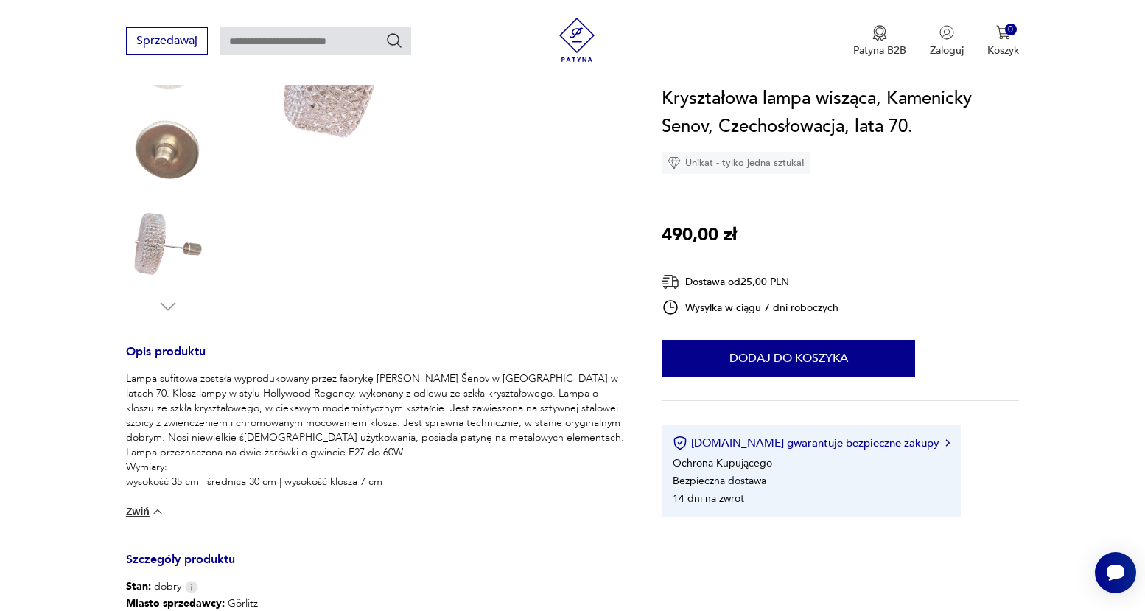
scroll to position [354, 0]
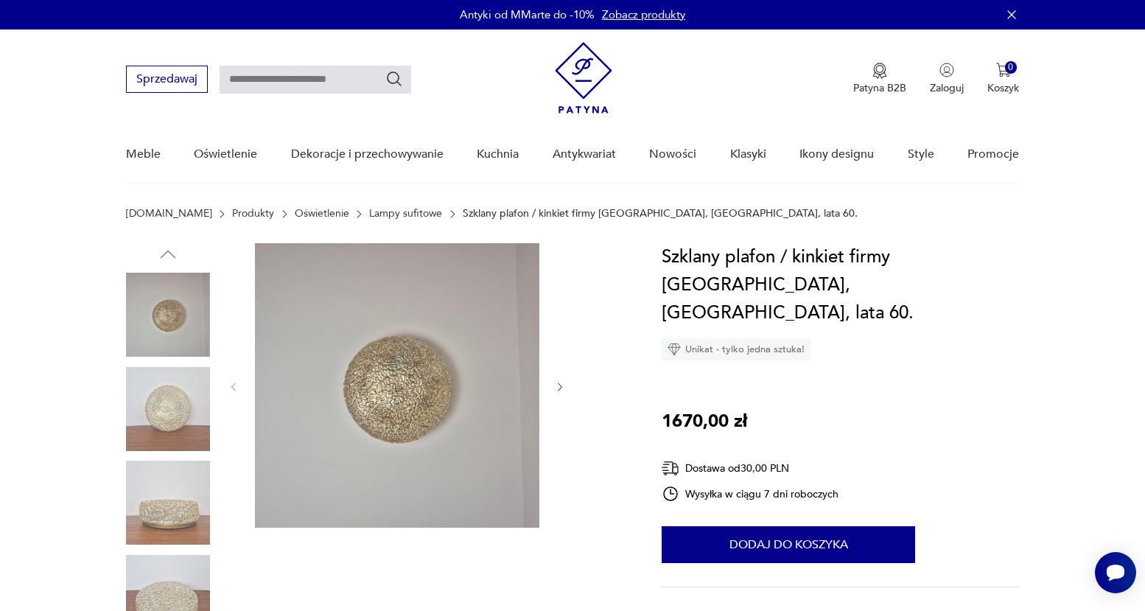
click at [565, 392] on icon "button" at bounding box center [560, 387] width 13 height 13
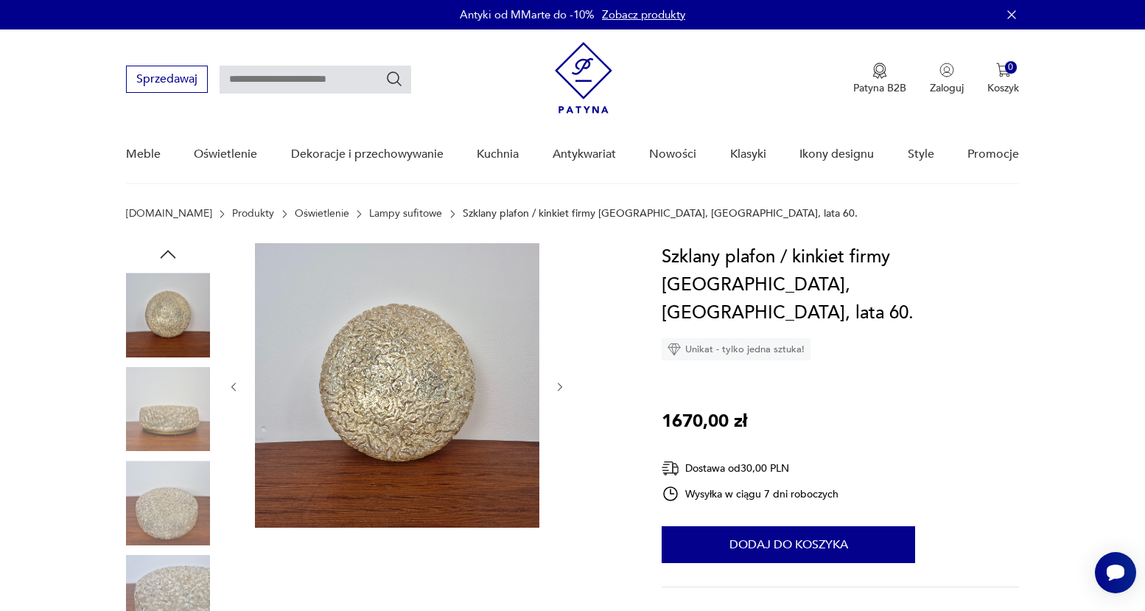
click at [562, 390] on icon "button" at bounding box center [560, 387] width 13 height 13
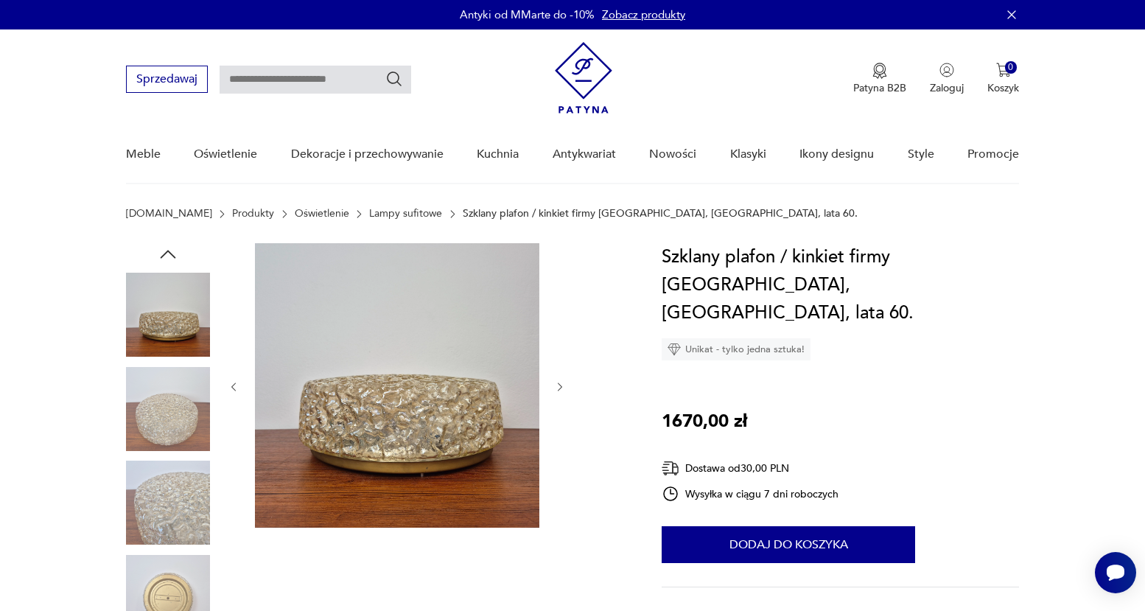
click at [562, 390] on icon "button" at bounding box center [560, 387] width 13 height 13
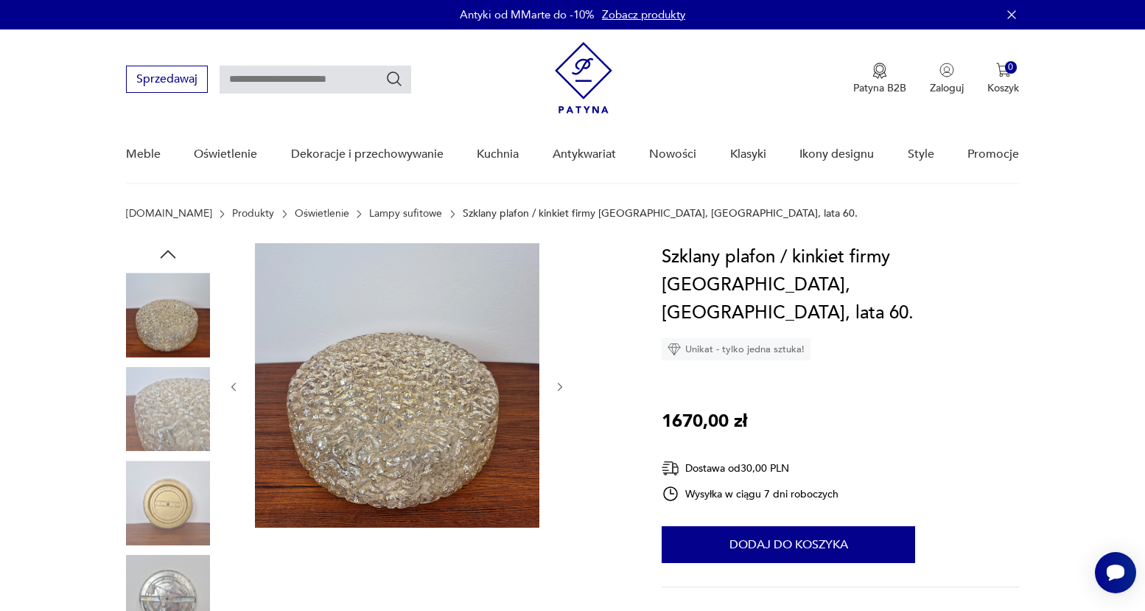
click at [562, 390] on icon "button" at bounding box center [560, 387] width 13 height 13
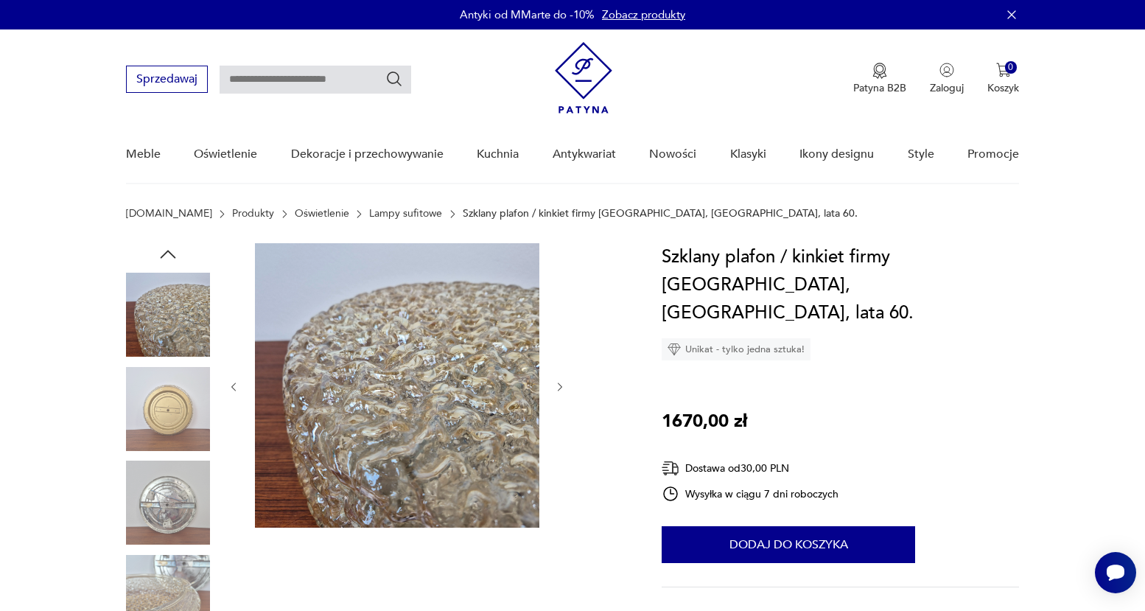
click at [562, 390] on icon "button" at bounding box center [560, 387] width 13 height 13
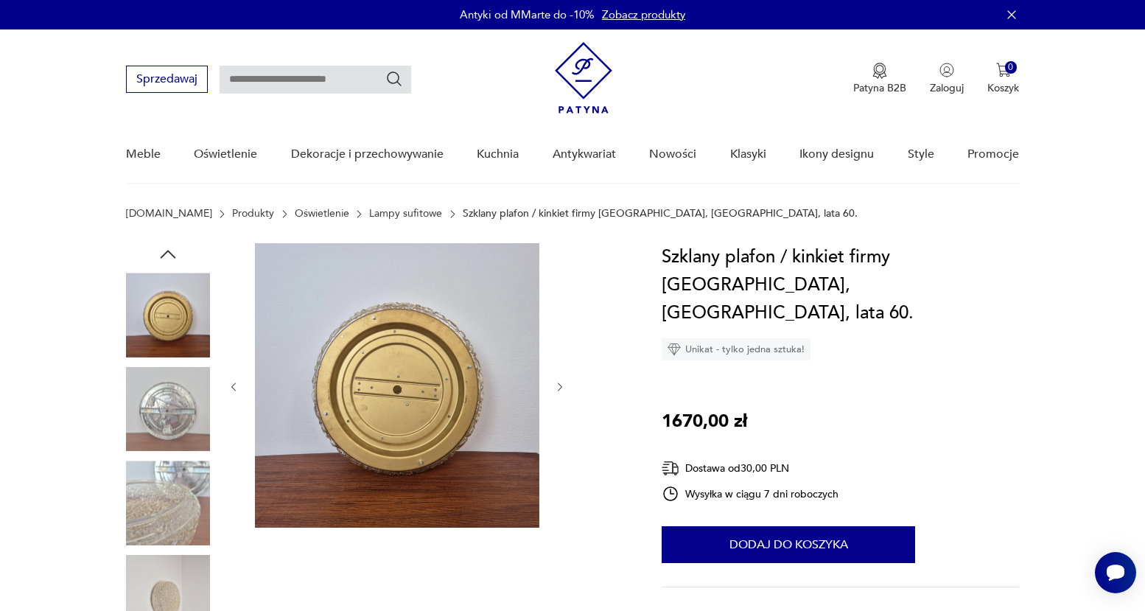
click at [562, 390] on icon "button" at bounding box center [560, 387] width 13 height 13
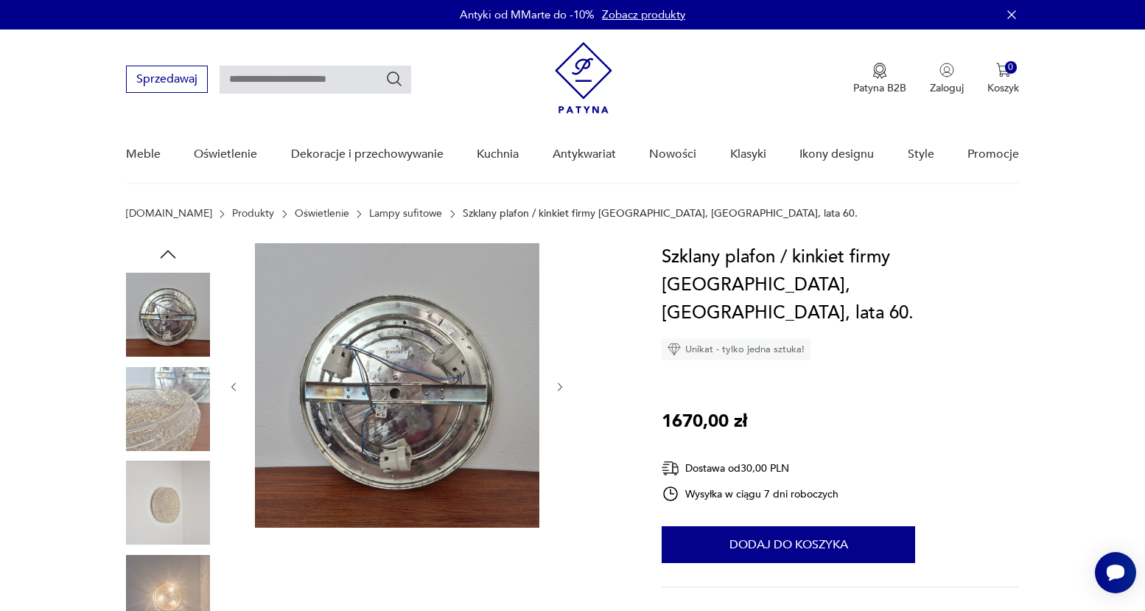
click at [562, 390] on icon "button" at bounding box center [560, 387] width 13 height 13
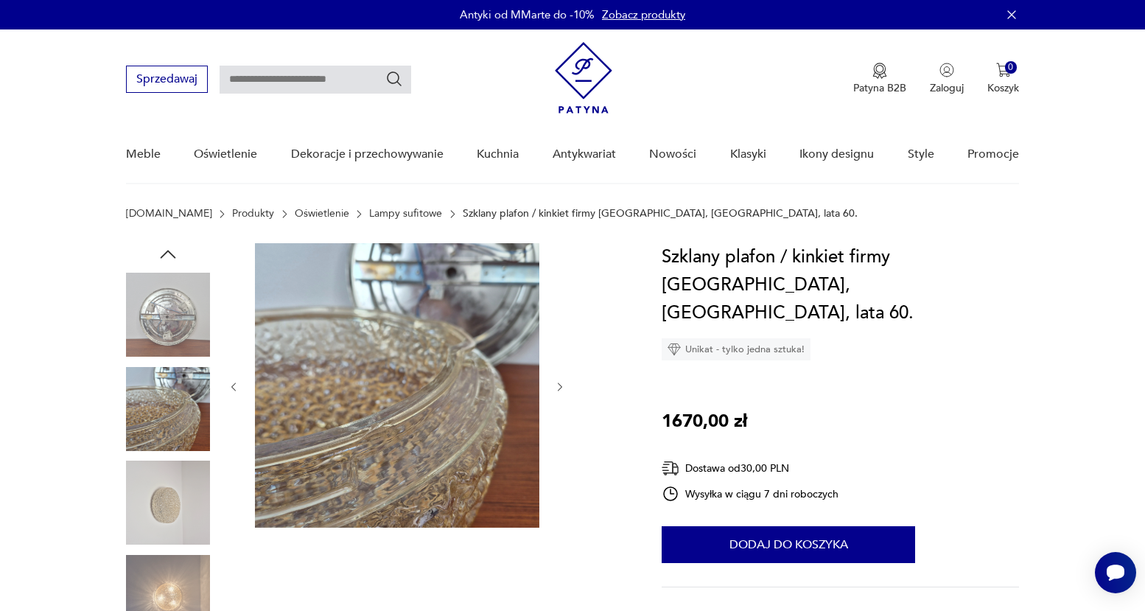
click at [562, 390] on icon "button" at bounding box center [560, 387] width 13 height 13
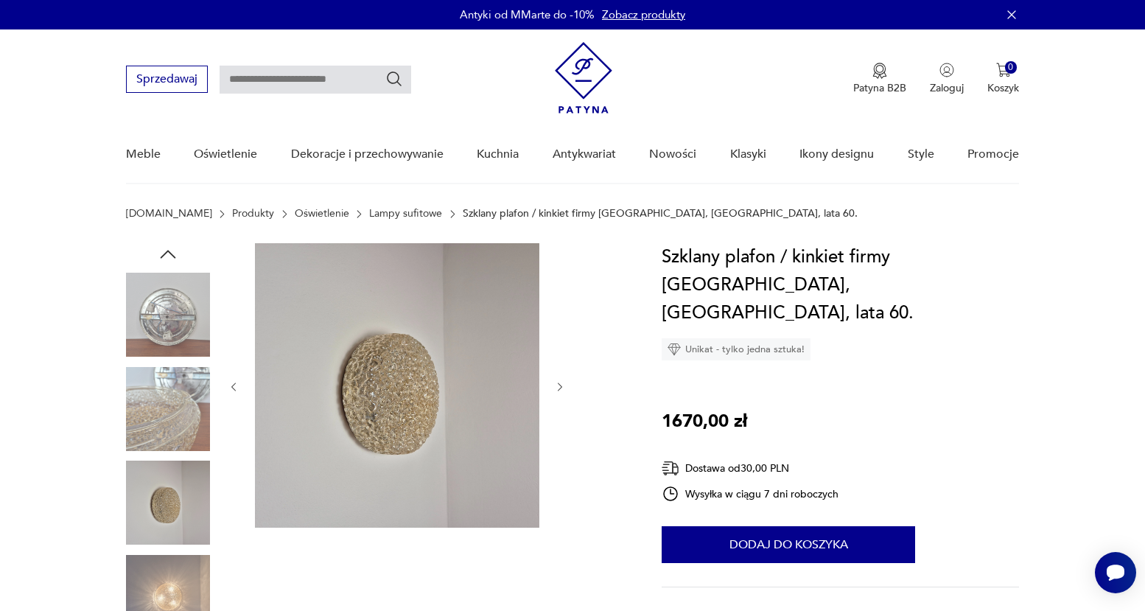
click at [562, 390] on icon "button" at bounding box center [560, 387] width 13 height 13
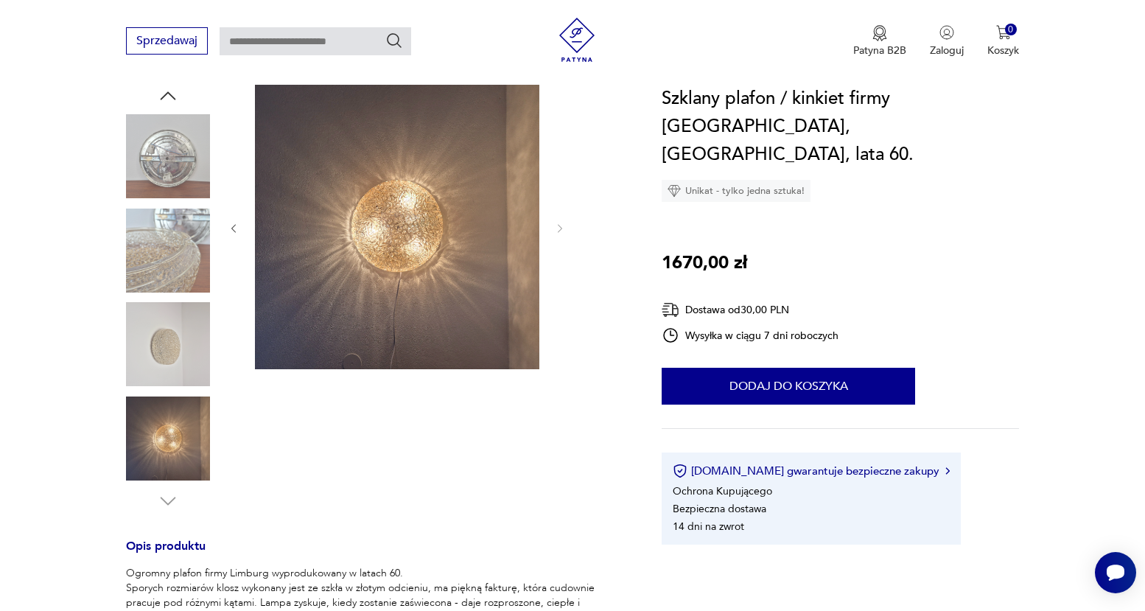
scroll to position [161, 0]
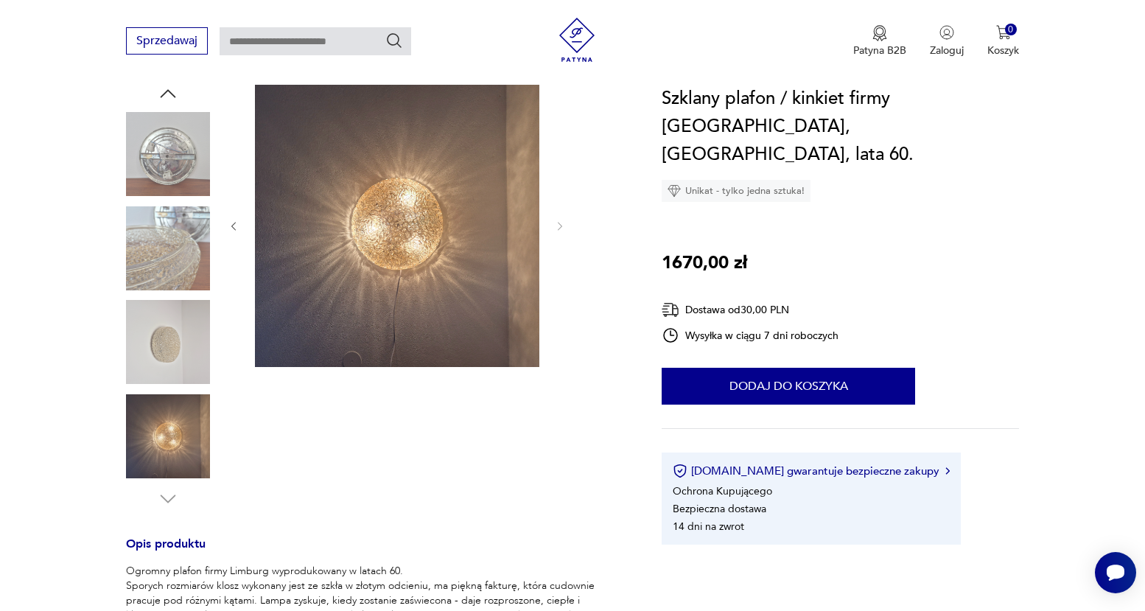
click at [178, 362] on img at bounding box center [168, 342] width 84 height 84
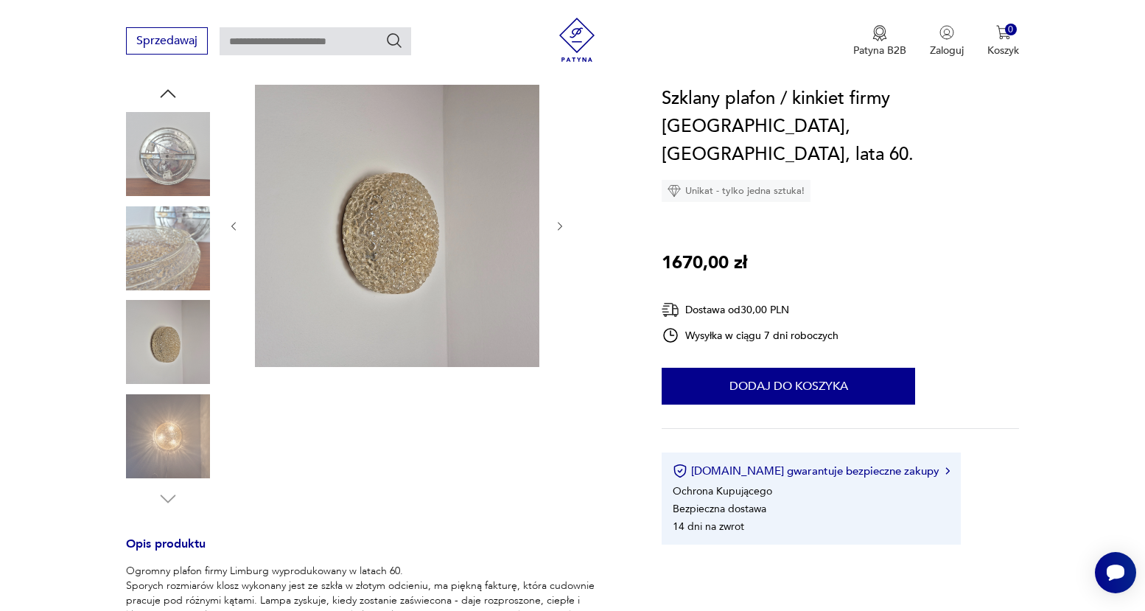
click at [172, 423] on img at bounding box center [168, 436] width 84 height 84
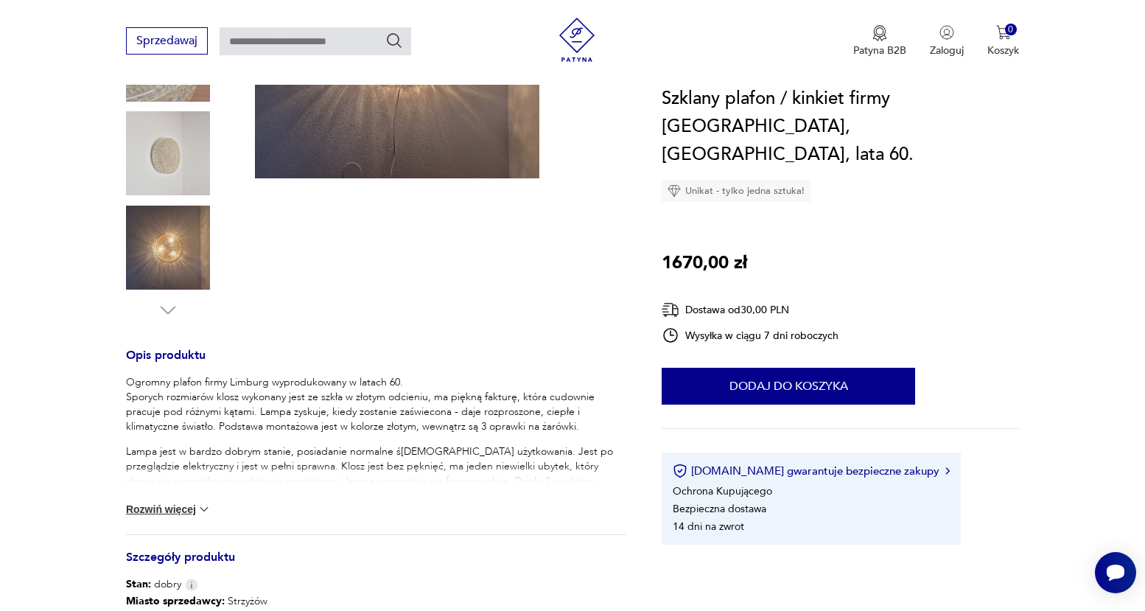
scroll to position [472, 0]
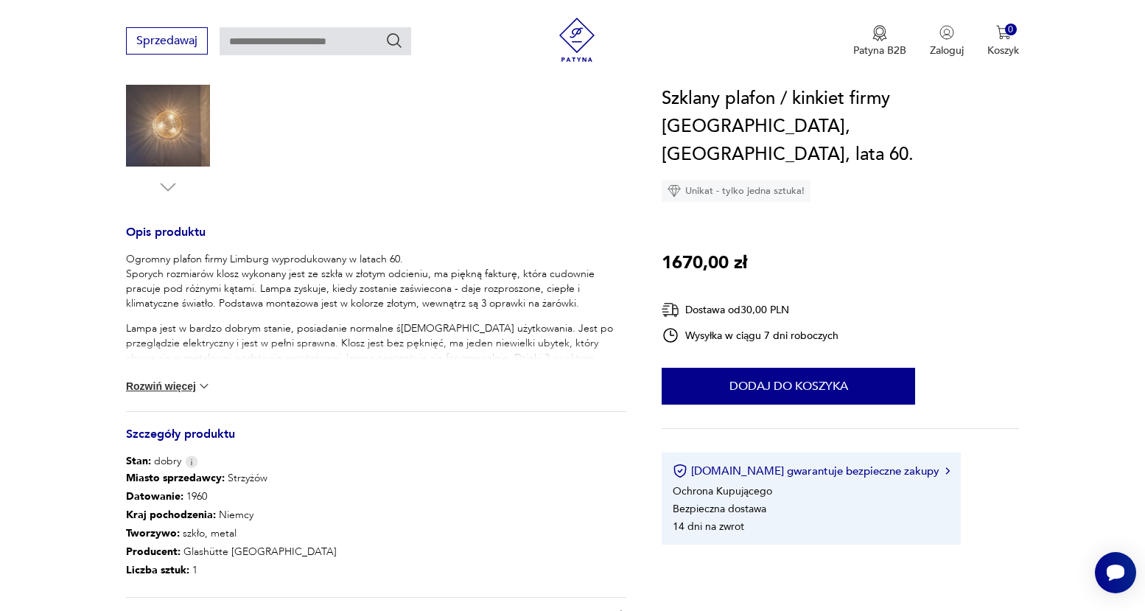
click at [203, 383] on img at bounding box center [204, 386] width 15 height 15
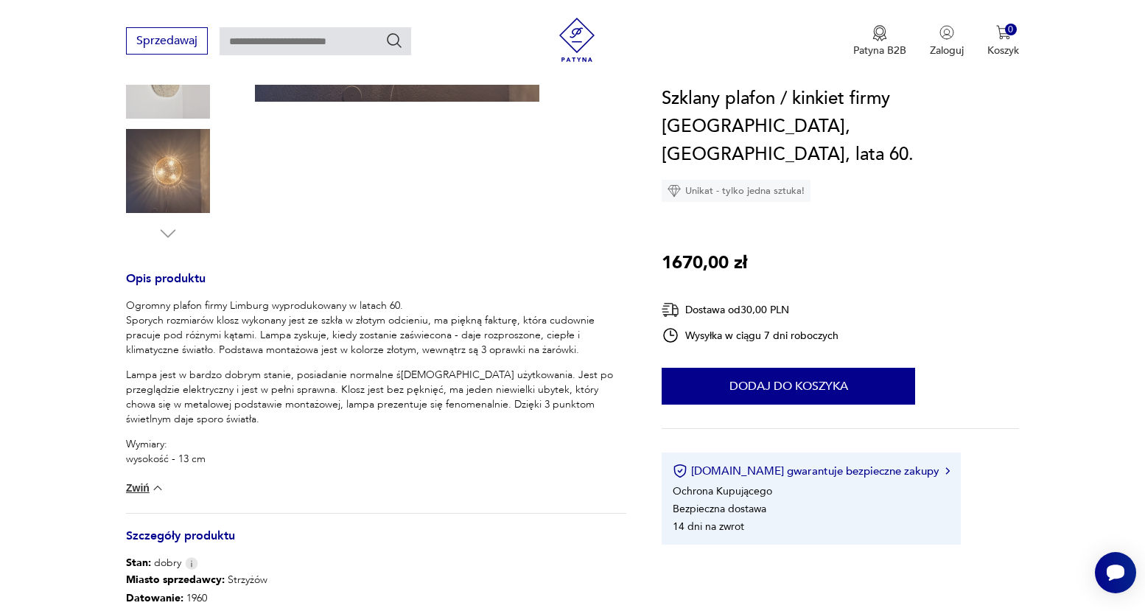
scroll to position [290, 0]
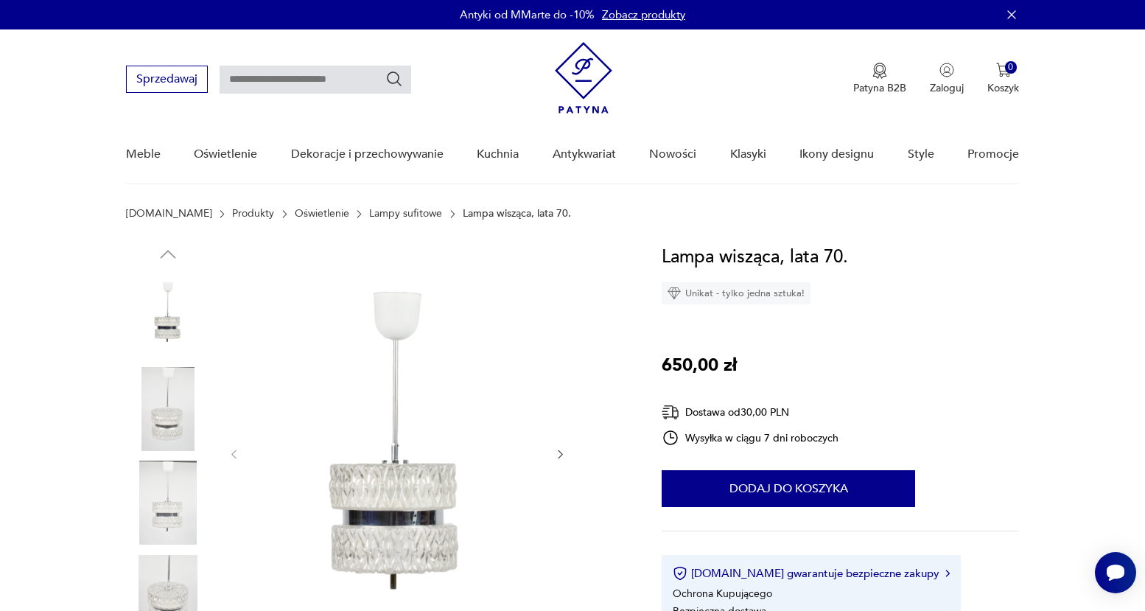
scroll to position [283, 0]
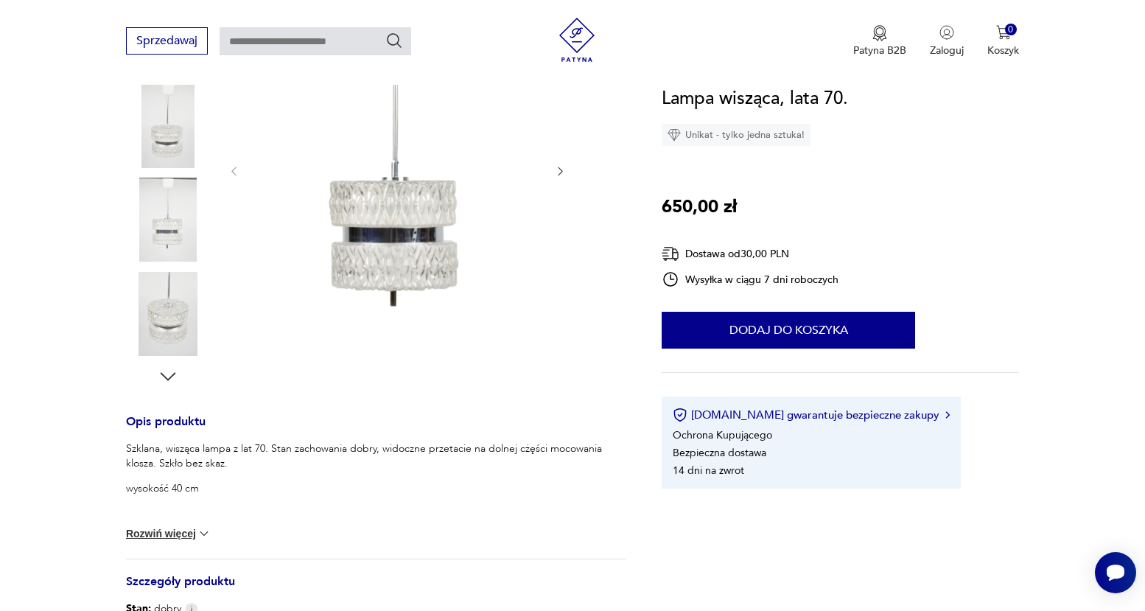
click at [557, 157] on div at bounding box center [397, 171] width 339 height 422
click at [555, 175] on icon "button" at bounding box center [560, 171] width 13 height 13
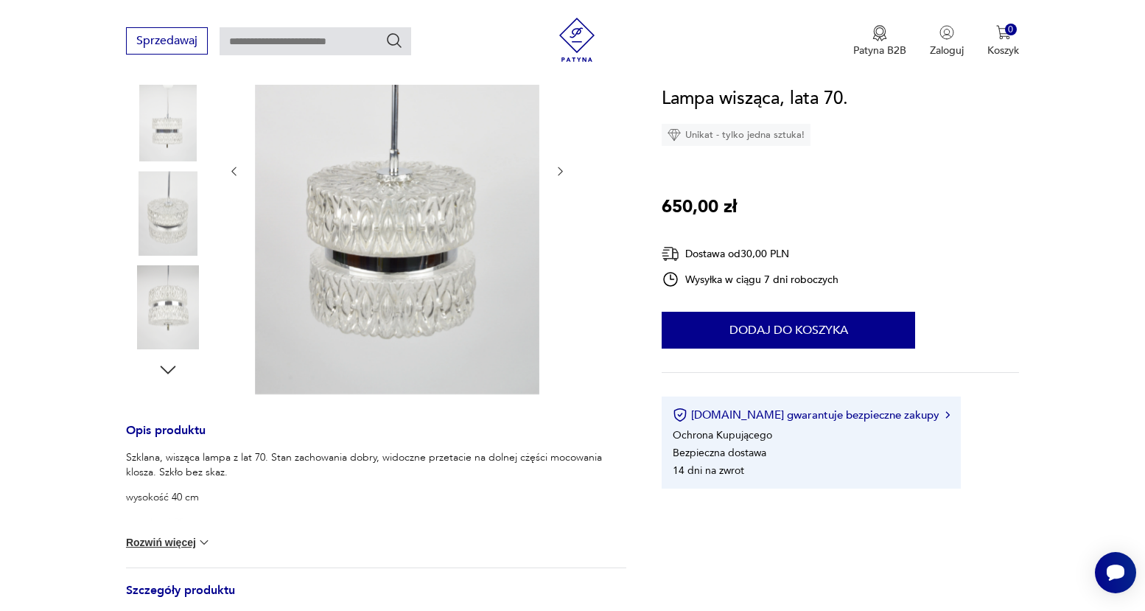
click at [172, 371] on icon "button" at bounding box center [168, 370] width 22 height 22
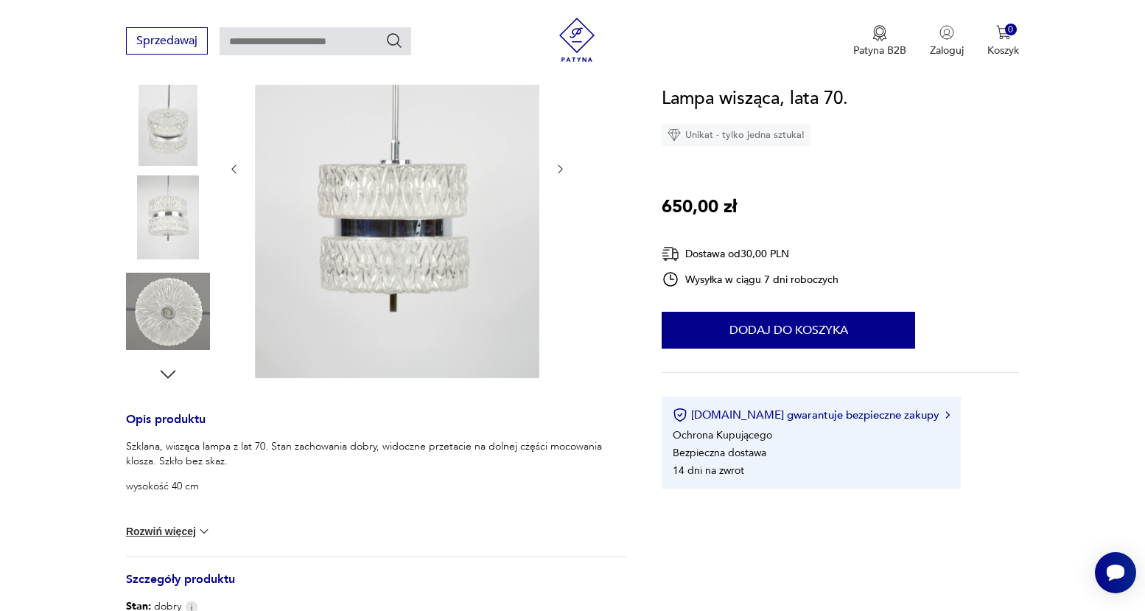
click at [172, 371] on icon "button" at bounding box center [168, 374] width 22 height 22
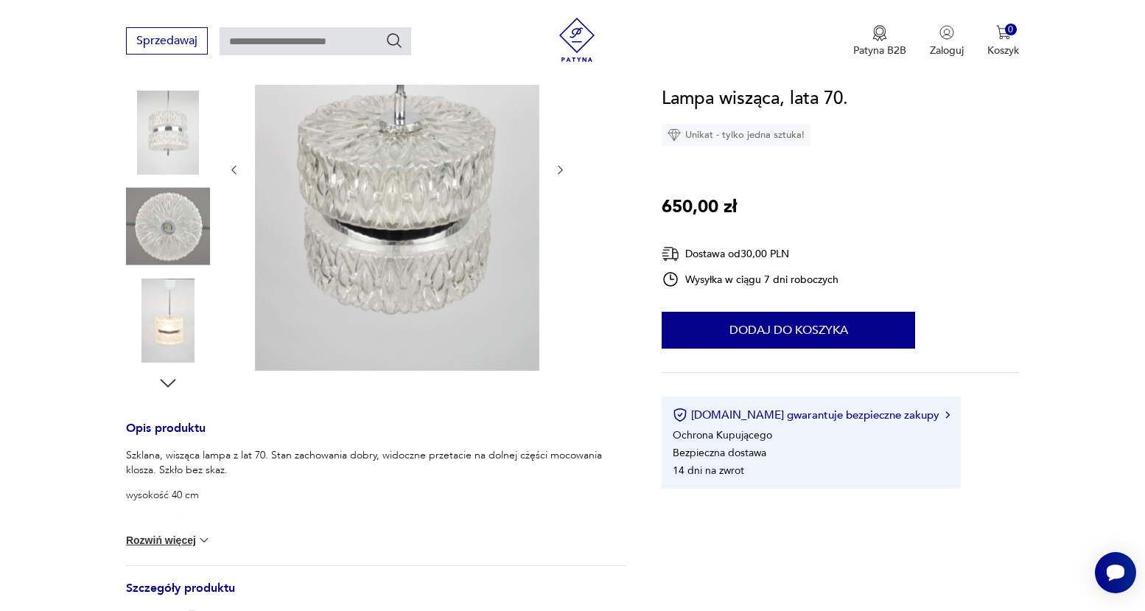
click at [172, 371] on div at bounding box center [168, 180] width 84 height 427
click at [172, 371] on div at bounding box center [168, 181] width 84 height 427
click at [172, 340] on img at bounding box center [168, 322] width 84 height 84
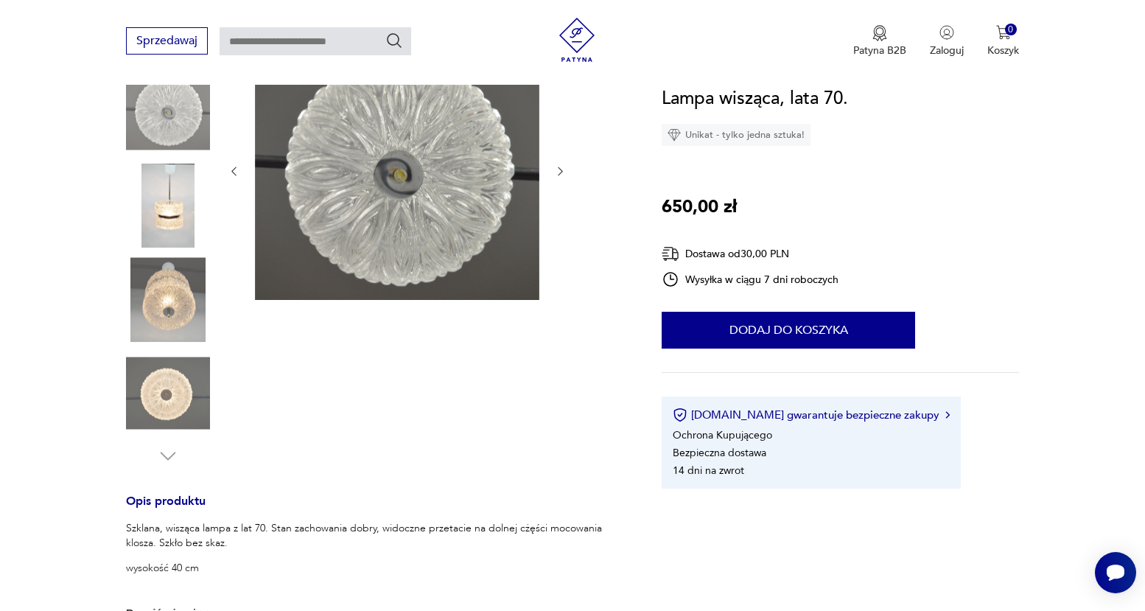
click at [160, 312] on img at bounding box center [168, 299] width 84 height 84
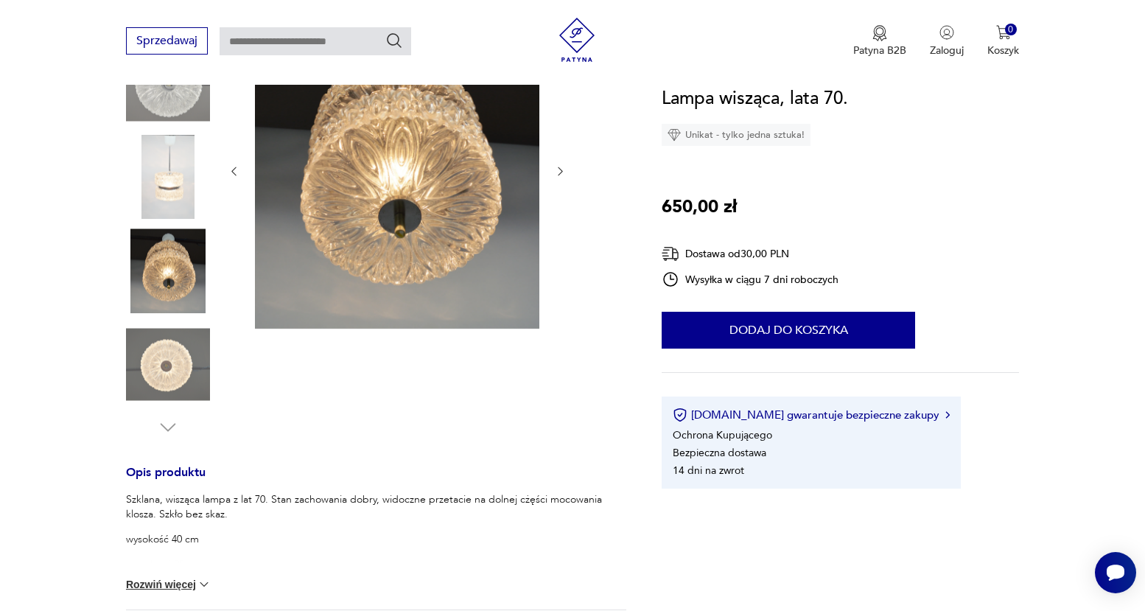
click at [153, 190] on img at bounding box center [168, 177] width 84 height 84
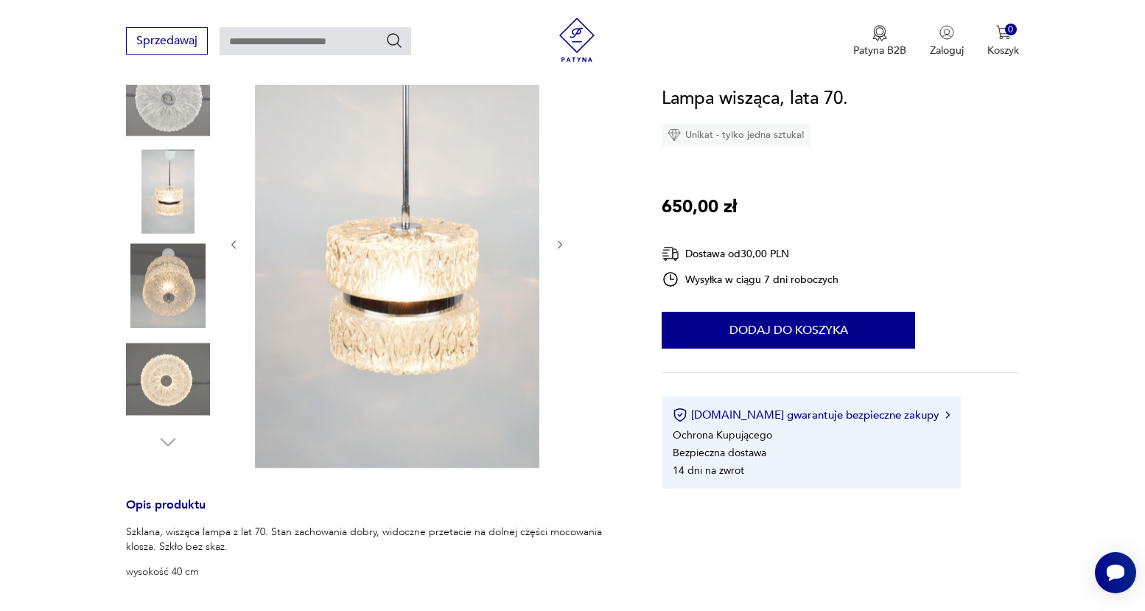
scroll to position [564, 0]
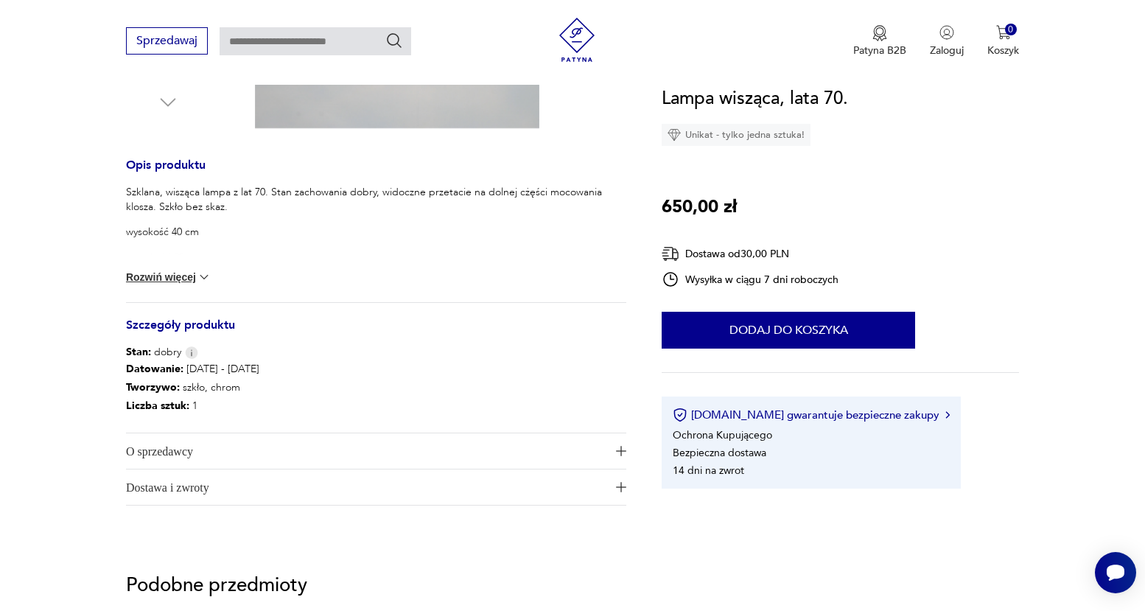
click at [207, 273] on img at bounding box center [204, 277] width 15 height 15
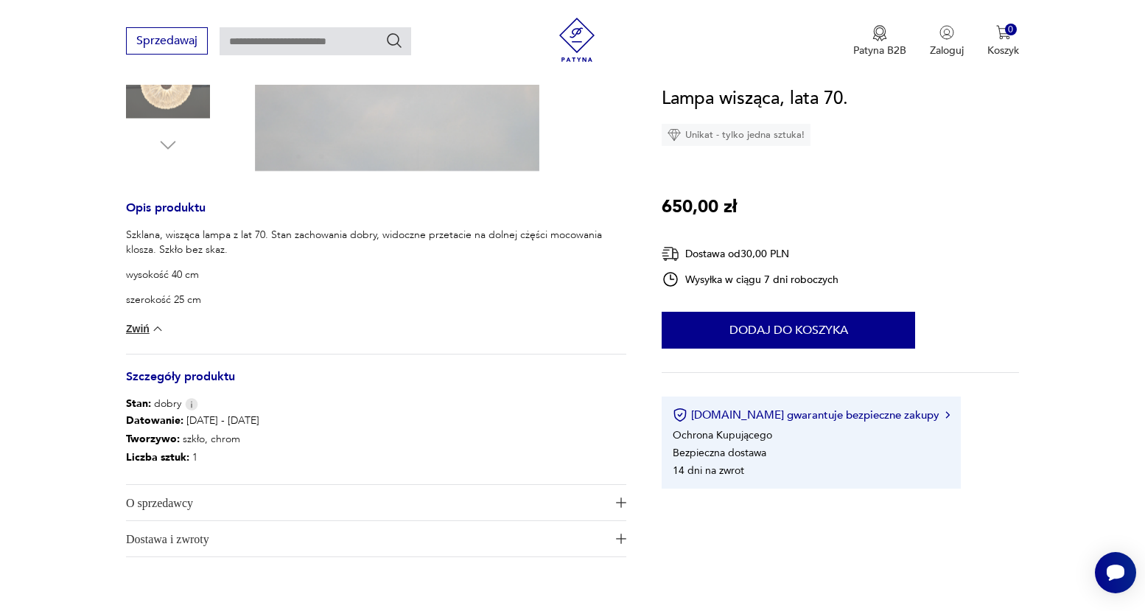
scroll to position [259, 0]
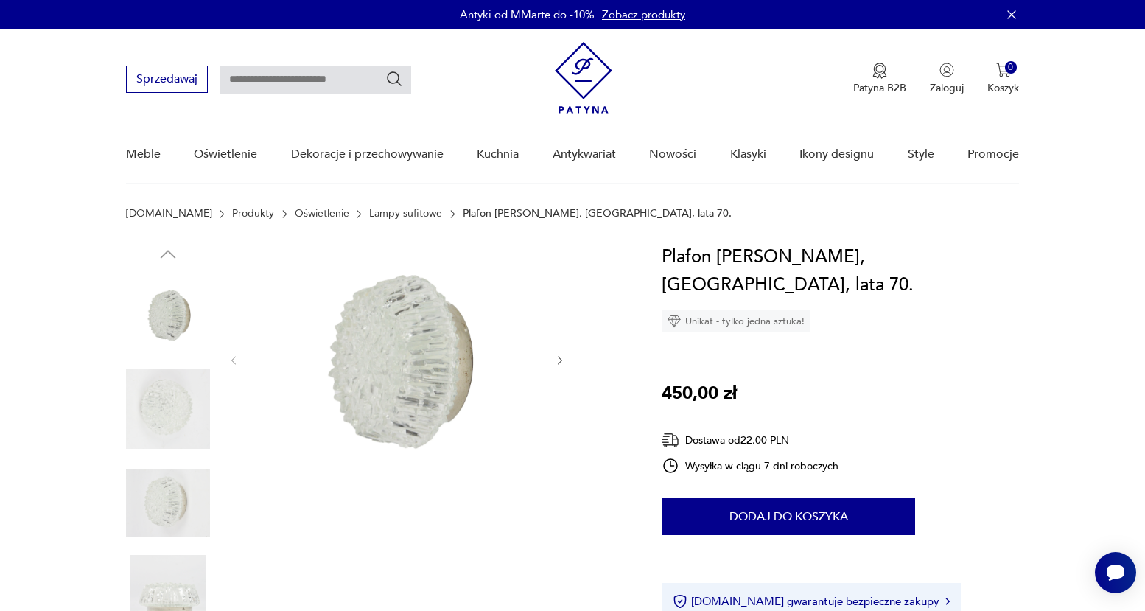
click at [562, 367] on button "button" at bounding box center [560, 360] width 13 height 15
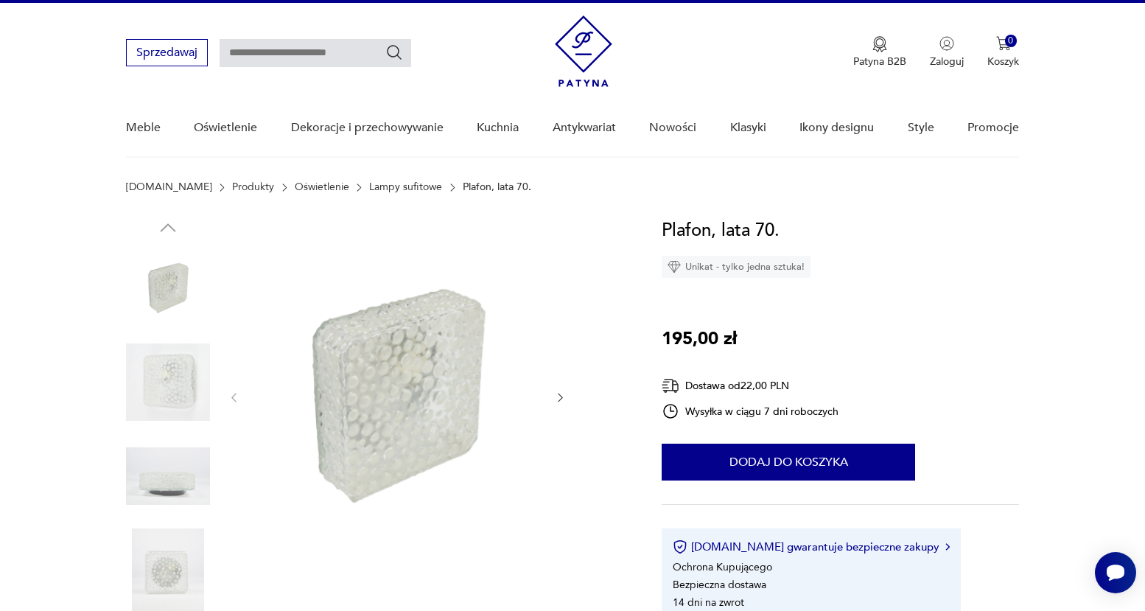
scroll to position [120, 0]
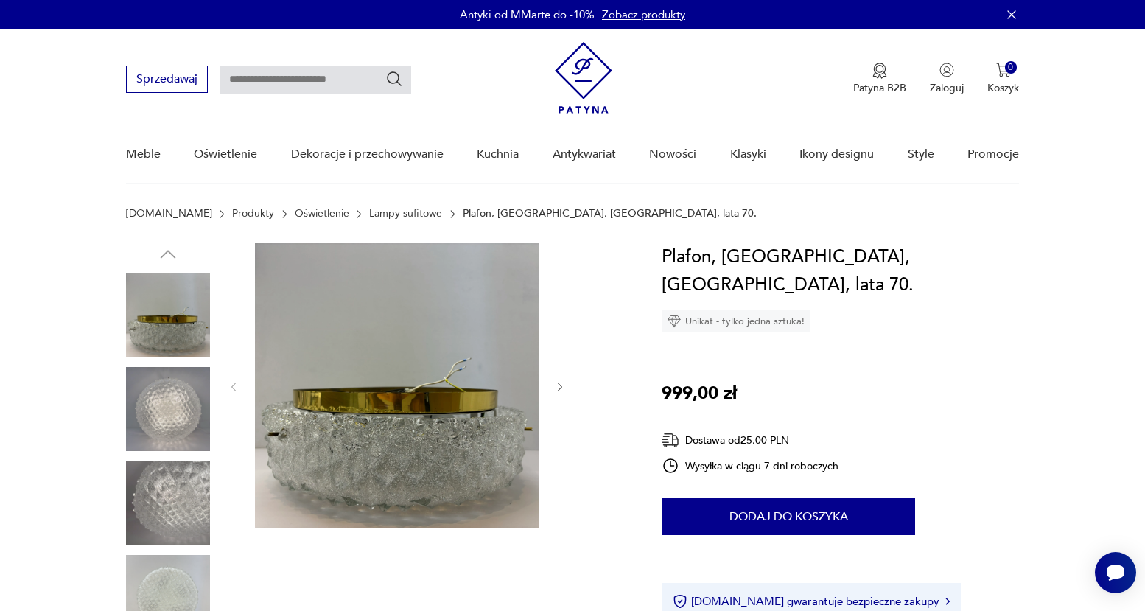
click at [170, 403] on img at bounding box center [168, 409] width 84 height 84
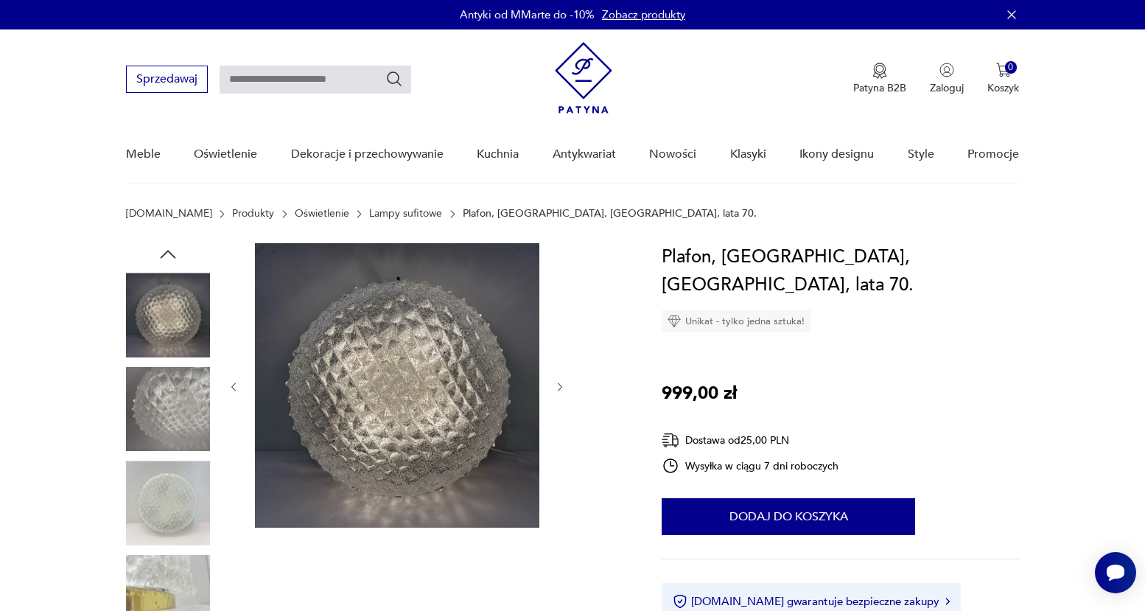
scroll to position [297, 0]
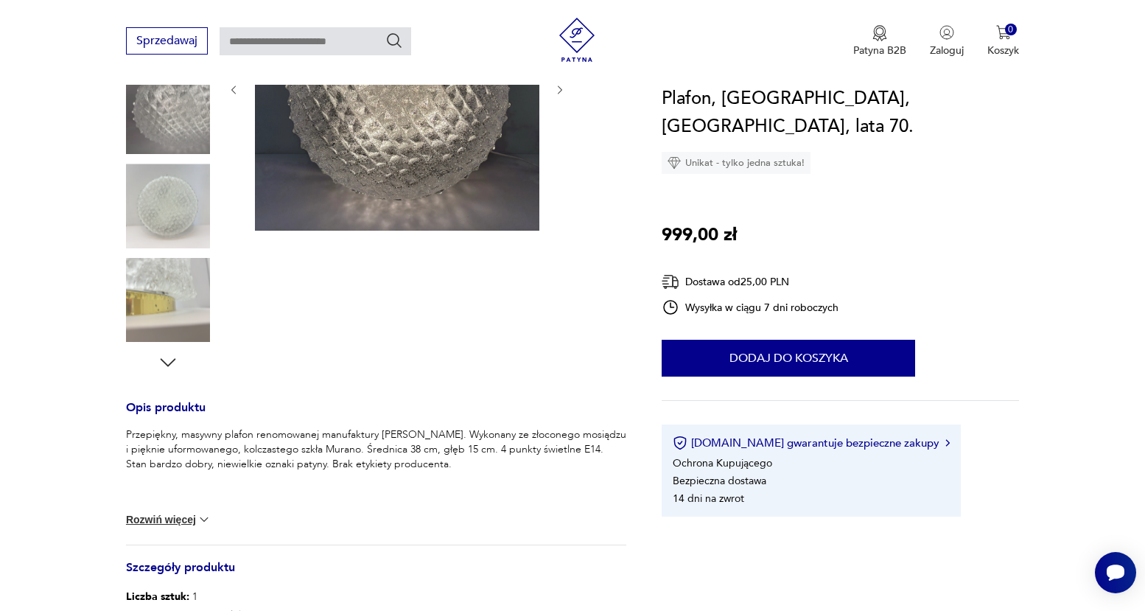
click at [171, 363] on icon "button" at bounding box center [168, 362] width 22 height 22
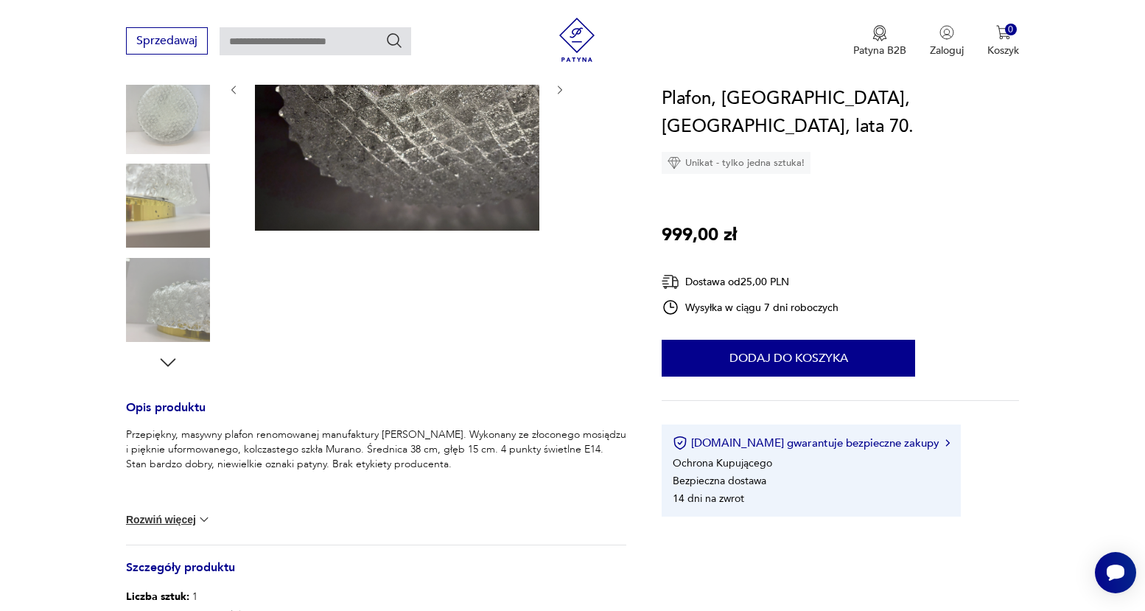
click at [171, 363] on icon "button" at bounding box center [168, 362] width 22 height 22
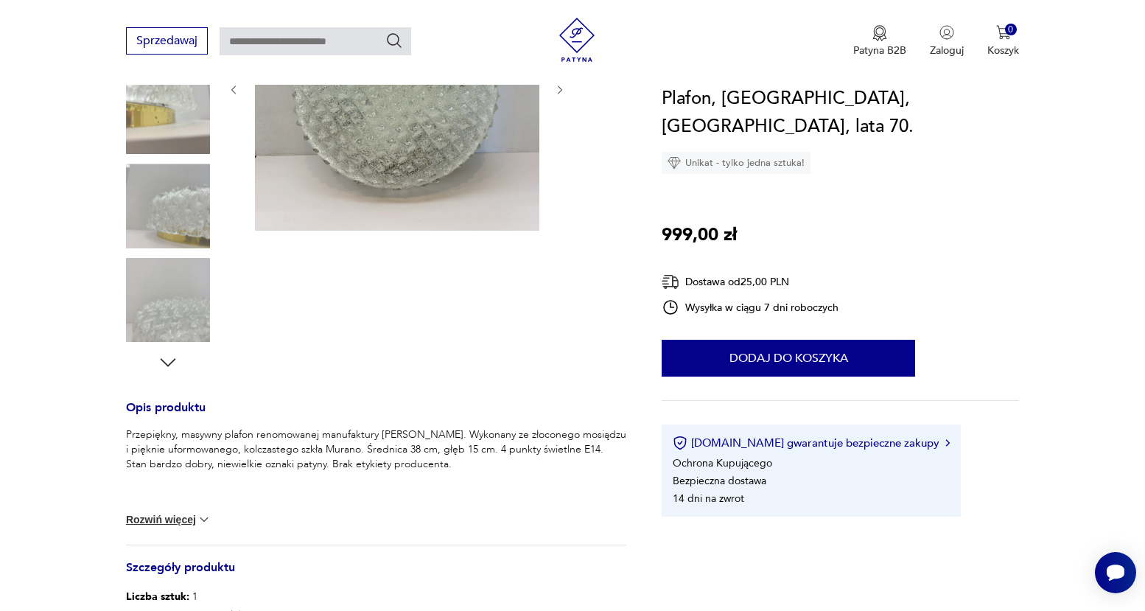
click at [171, 363] on icon "button" at bounding box center [168, 362] width 22 height 22
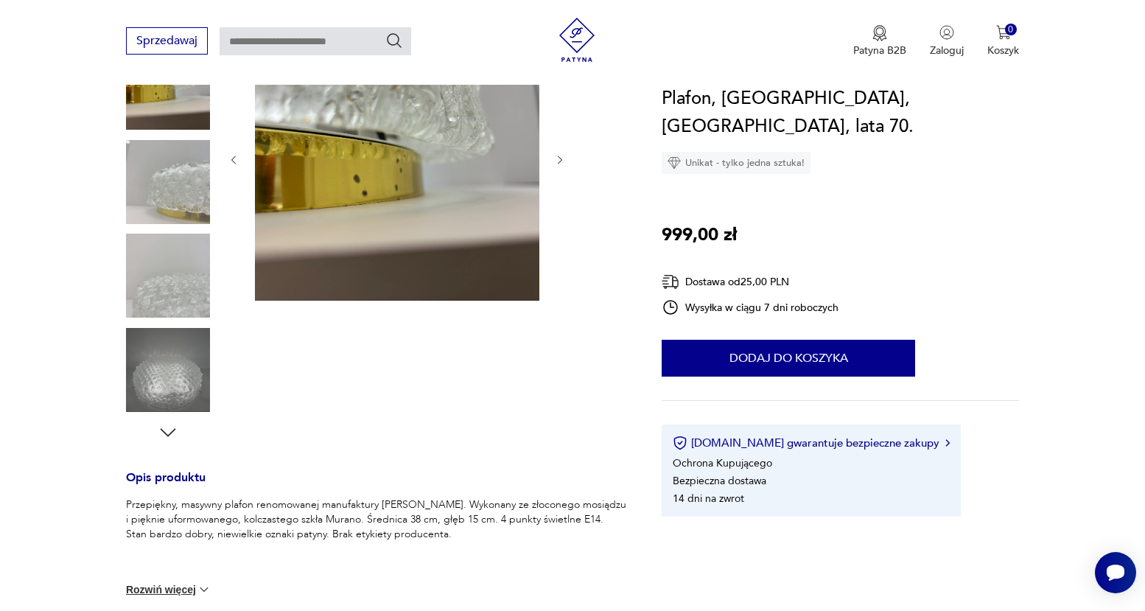
scroll to position [214, 0]
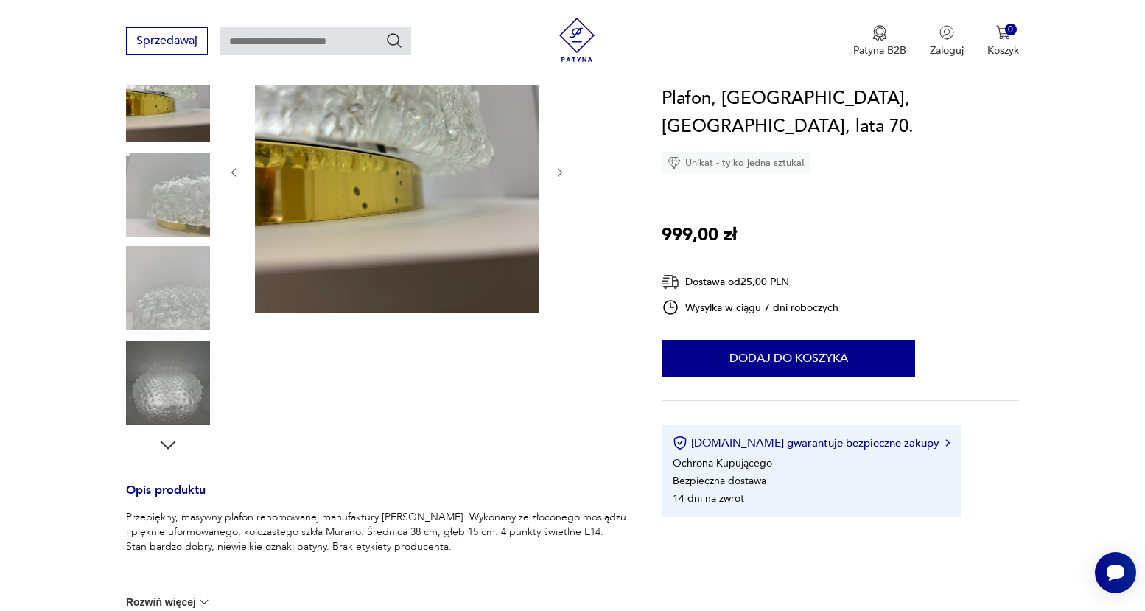
click at [171, 447] on icon "button" at bounding box center [168, 445] width 22 height 22
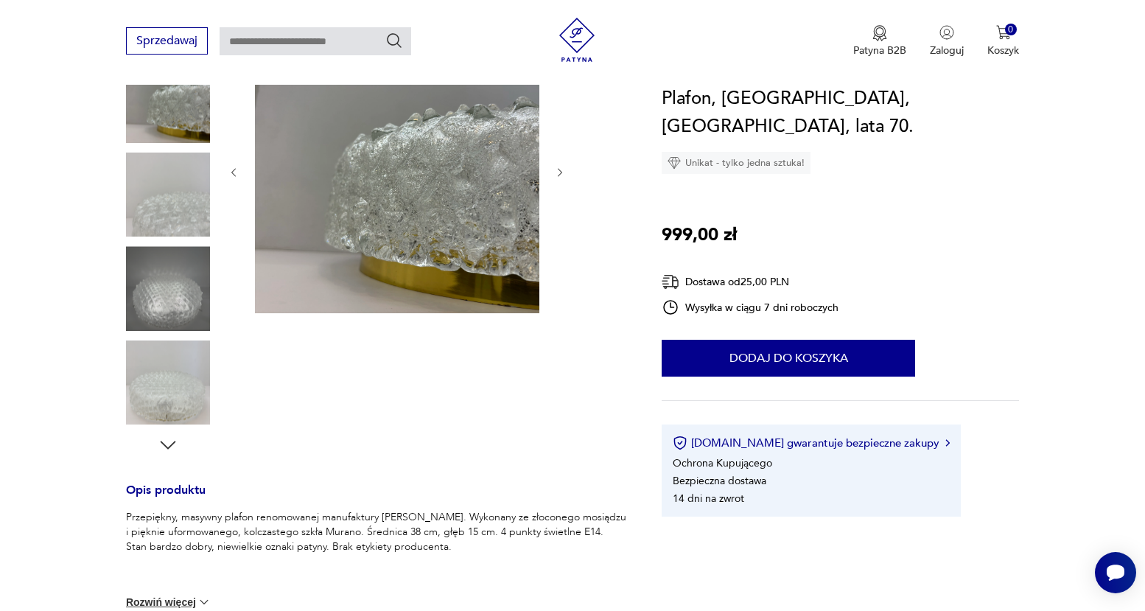
click at [183, 295] on img at bounding box center [168, 288] width 84 height 84
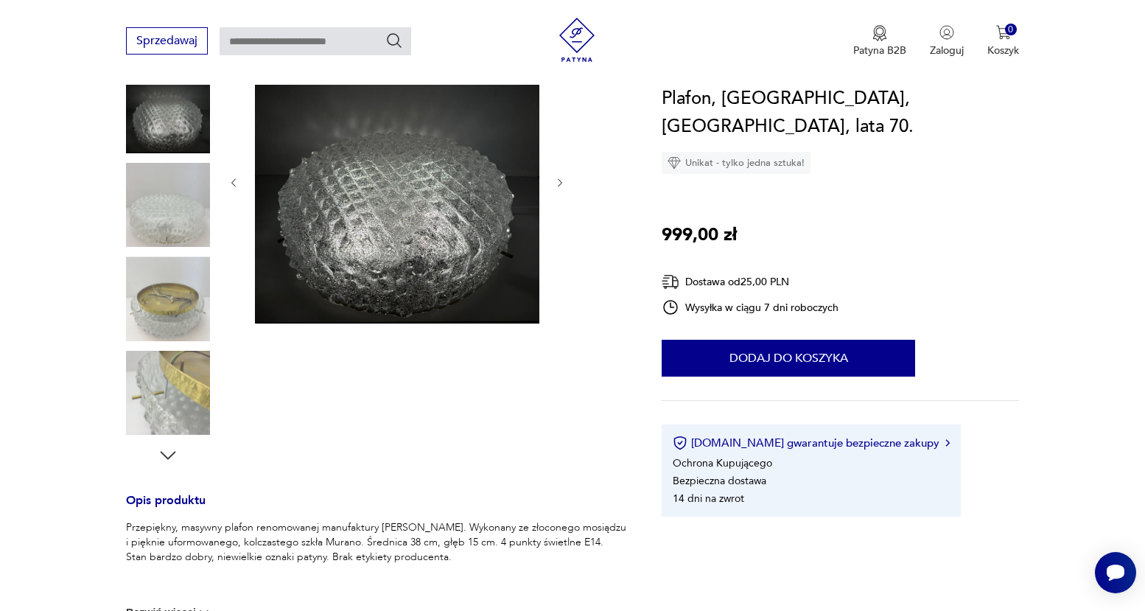
scroll to position [199, 0]
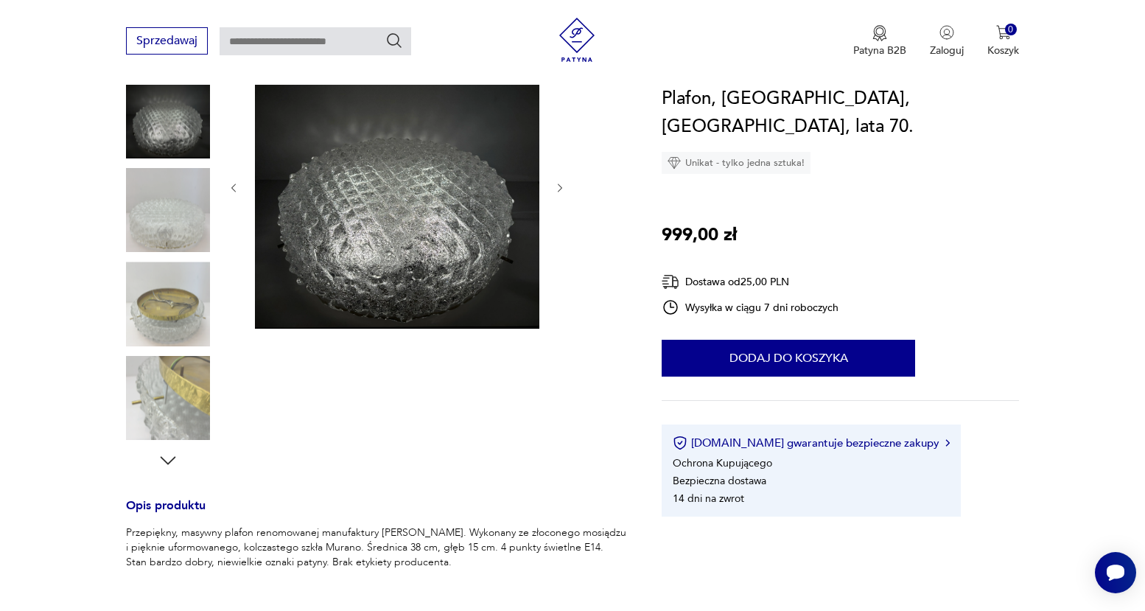
click at [186, 418] on img at bounding box center [168, 398] width 84 height 84
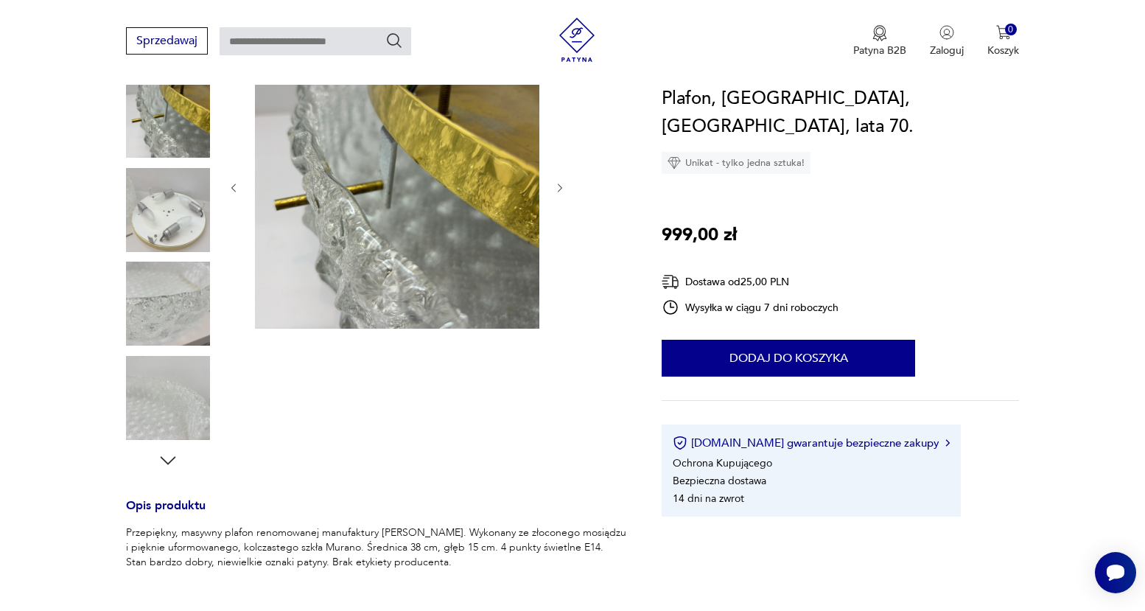
click at [171, 454] on icon "button" at bounding box center [168, 460] width 22 height 22
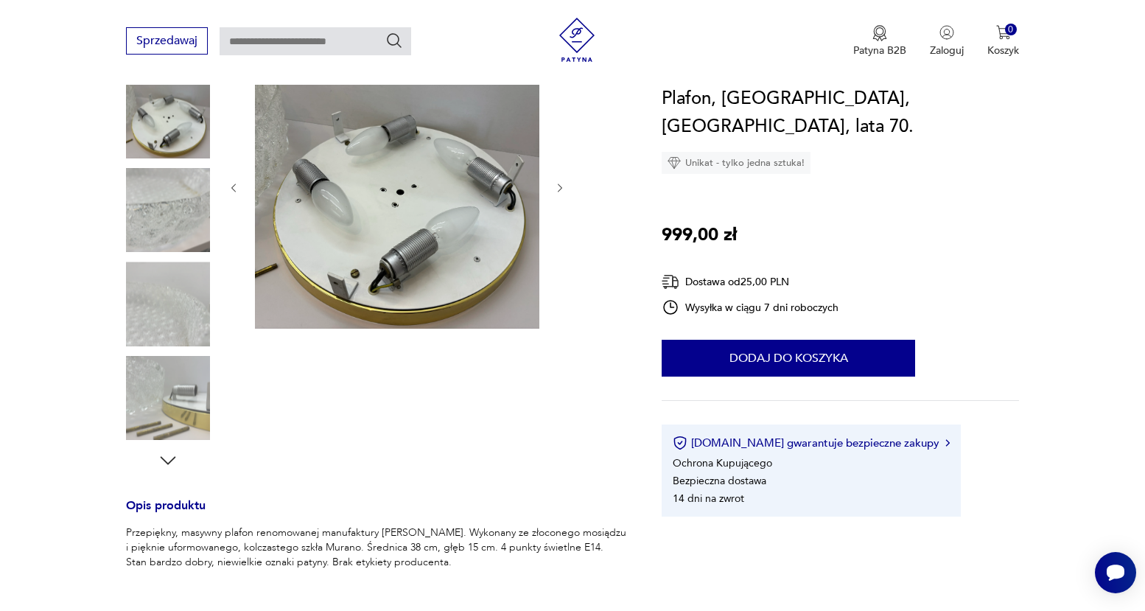
click at [171, 455] on icon "button" at bounding box center [168, 460] width 22 height 22
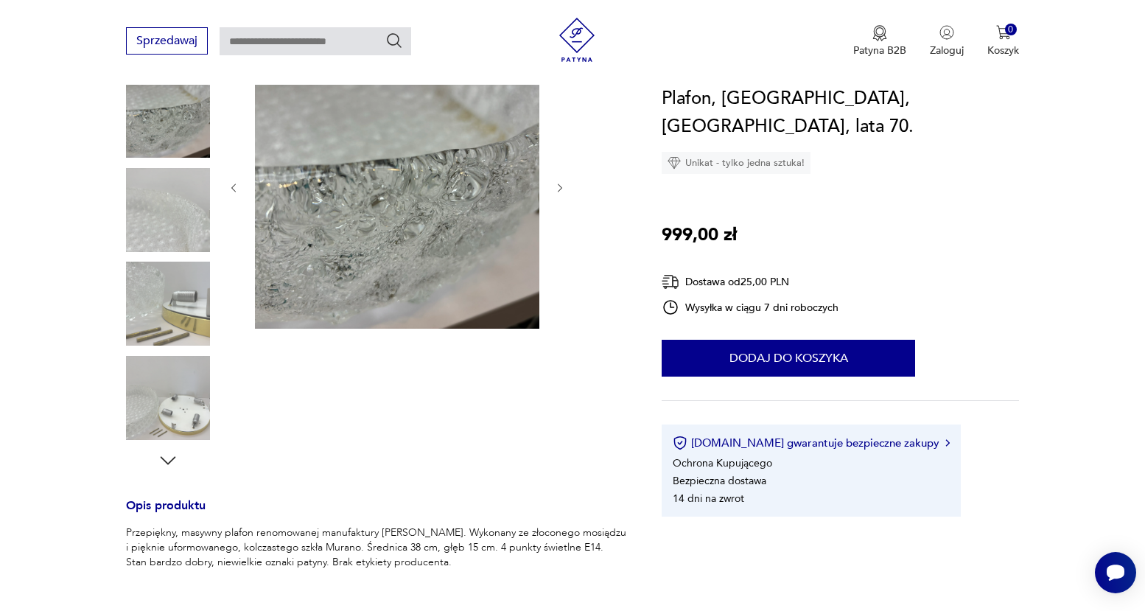
click at [171, 455] on icon "button" at bounding box center [168, 460] width 22 height 22
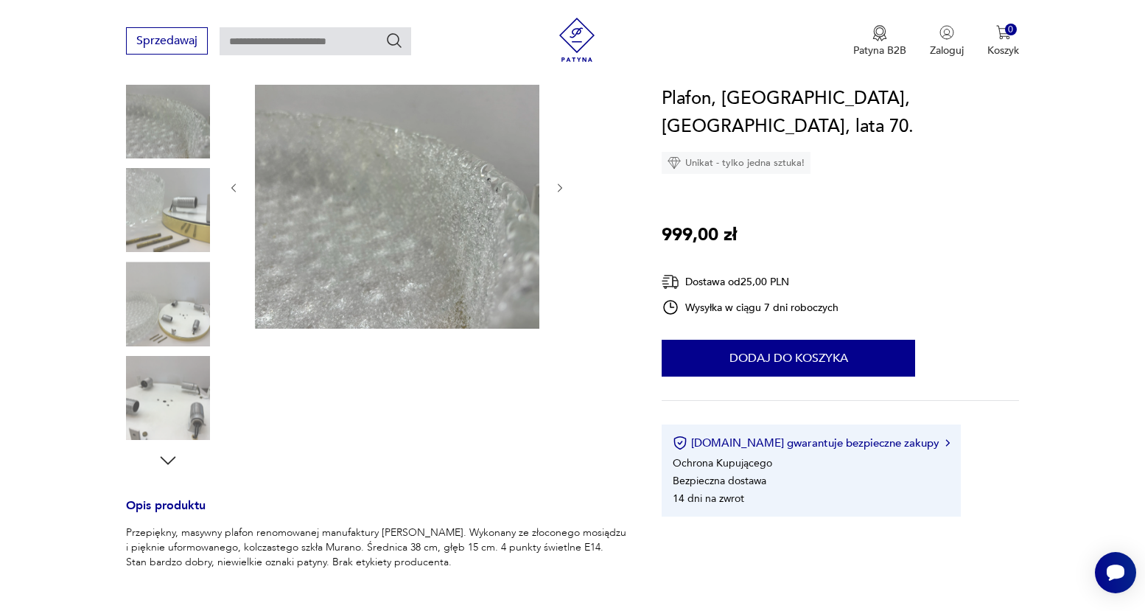
click at [171, 455] on icon "button" at bounding box center [168, 460] width 22 height 22
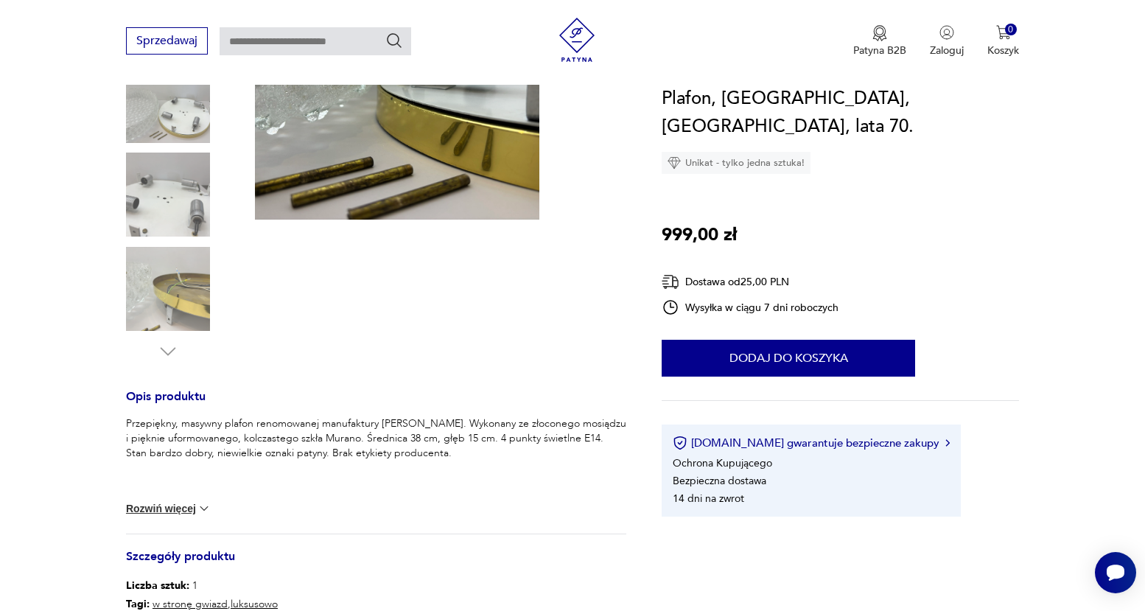
scroll to position [320, 0]
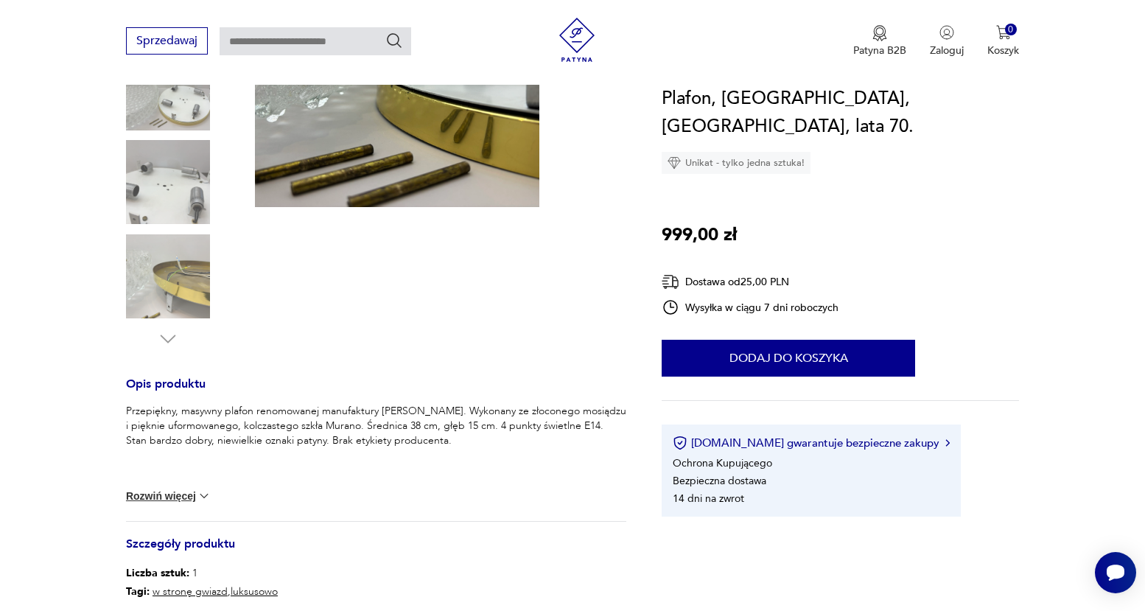
click at [217, 501] on div "Przepiękny, masywny plafon renomowanej manufaktury [PERSON_NAME]. Wykonany ze z…" at bounding box center [376, 462] width 500 height 117
click at [206, 499] on img at bounding box center [204, 495] width 15 height 15
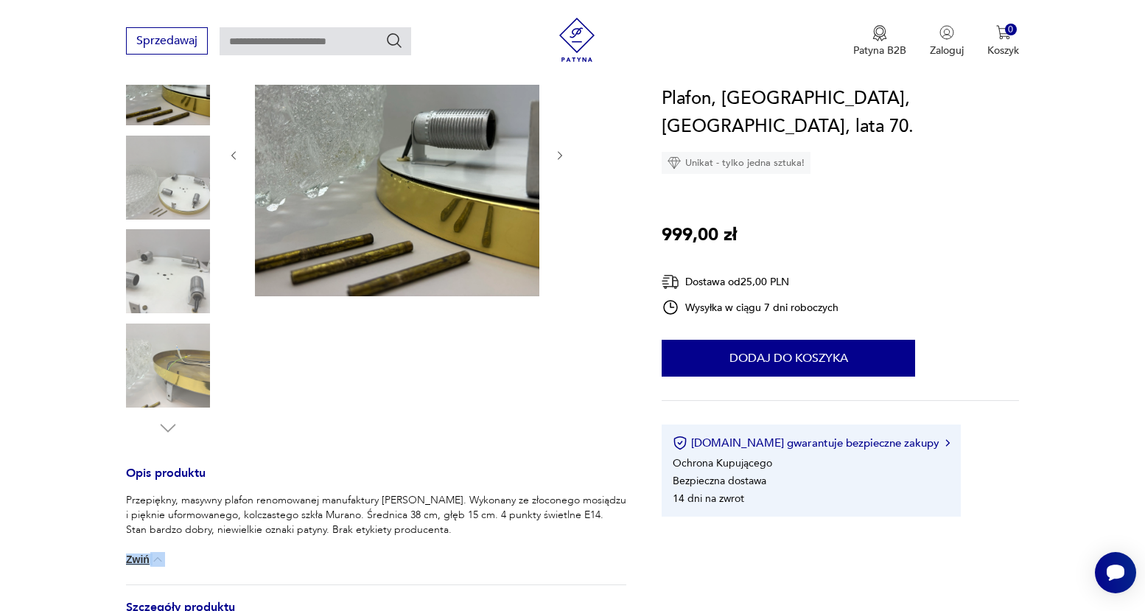
scroll to position [74, 0]
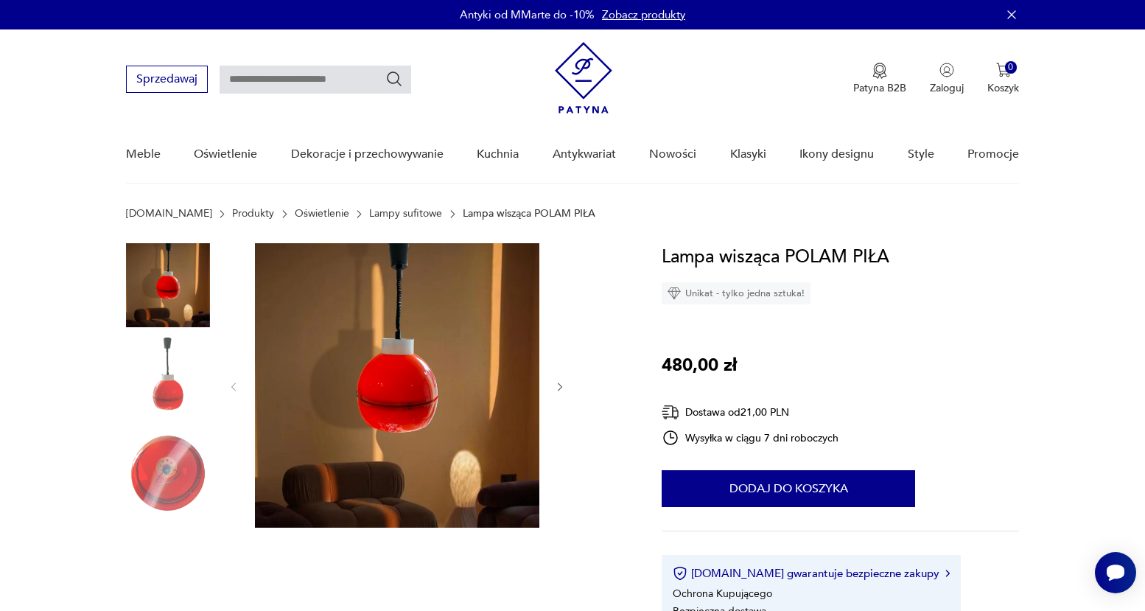
click at [555, 389] on icon "button" at bounding box center [560, 387] width 13 height 13
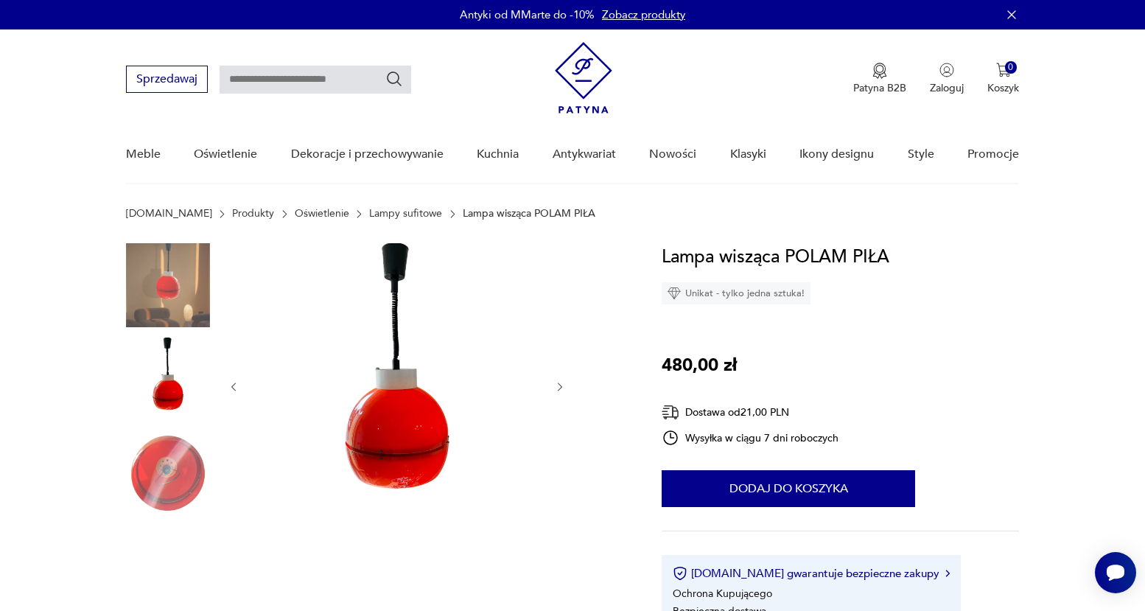
click at [558, 386] on icon "button" at bounding box center [560, 387] width 13 height 13
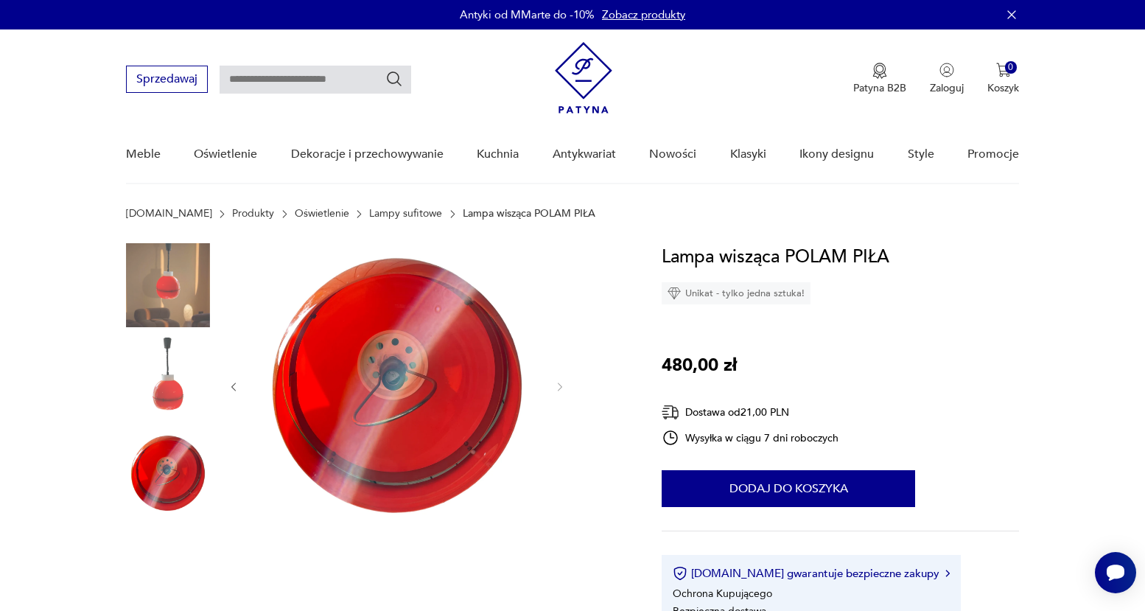
click at [190, 300] on img at bounding box center [168, 285] width 84 height 84
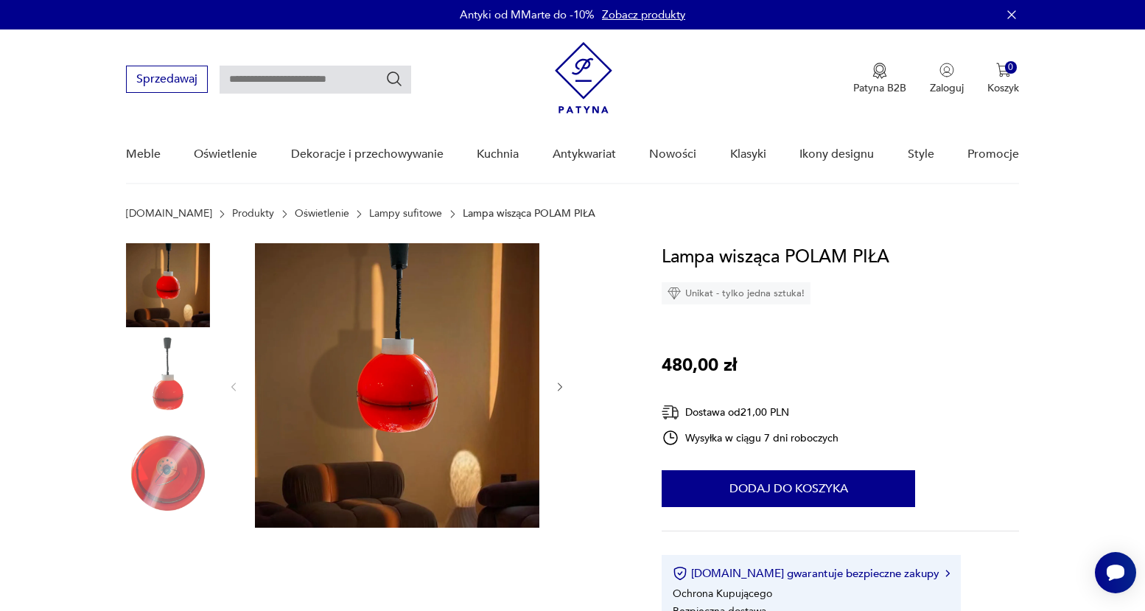
click at [390, 409] on img at bounding box center [397, 385] width 284 height 284
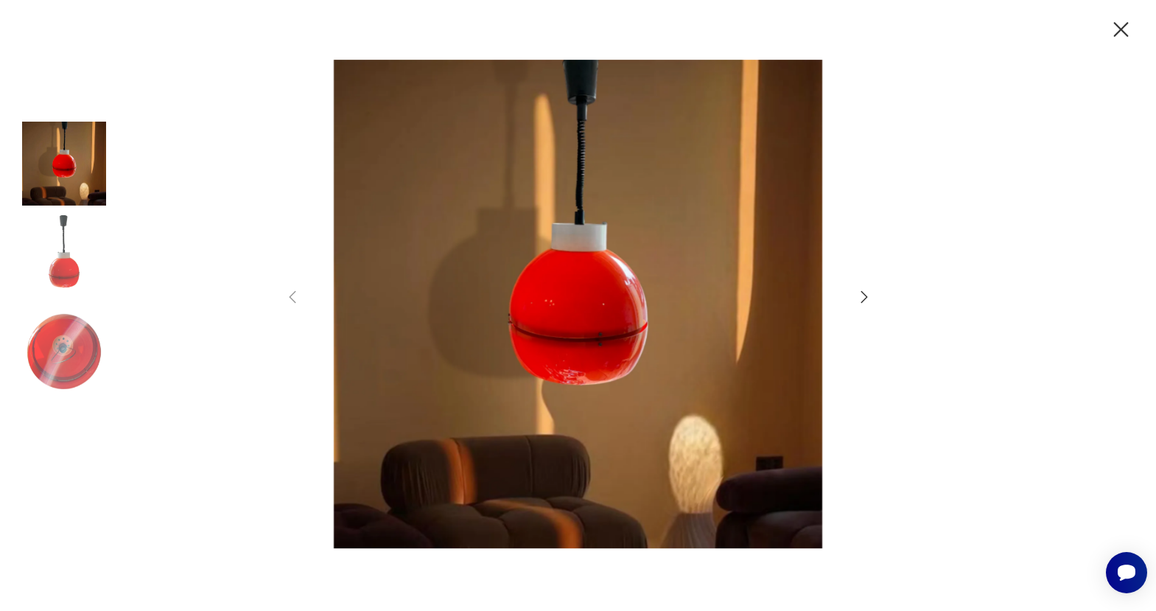
click at [703, 302] on icon "button" at bounding box center [864, 297] width 18 height 18
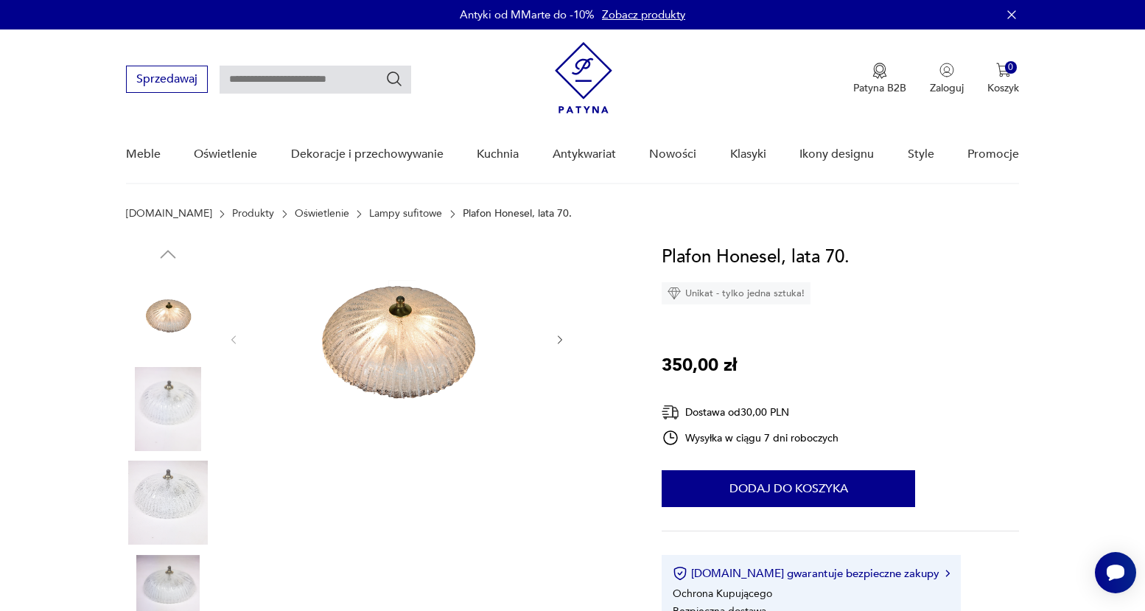
click at [560, 339] on icon "button" at bounding box center [560, 340] width 13 height 13
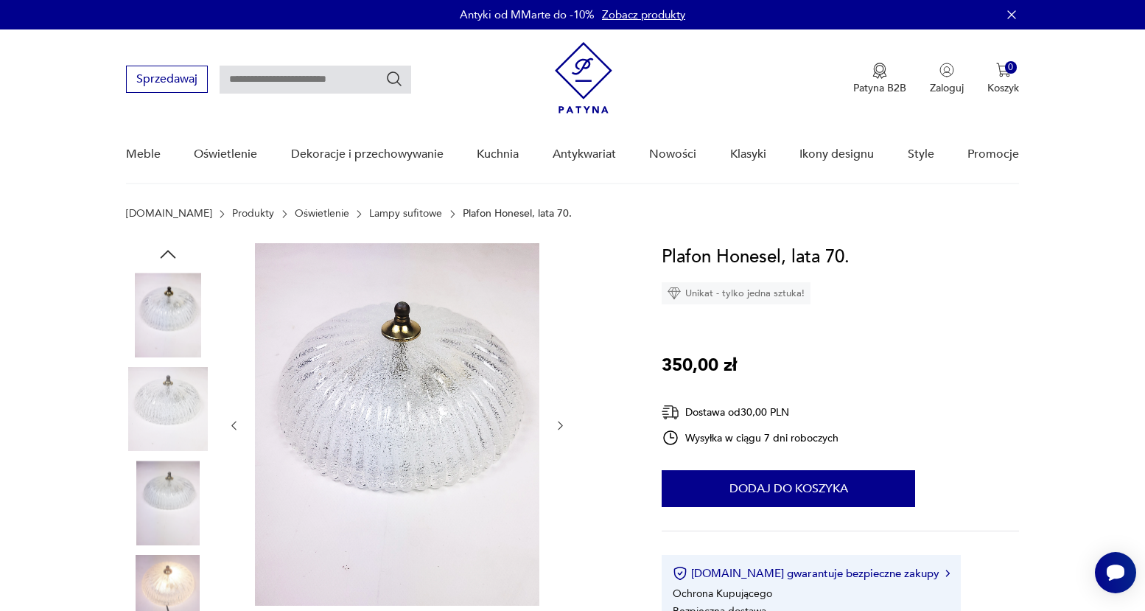
click at [560, 339] on div at bounding box center [397, 425] width 339 height 365
click at [178, 586] on img at bounding box center [168, 597] width 84 height 84
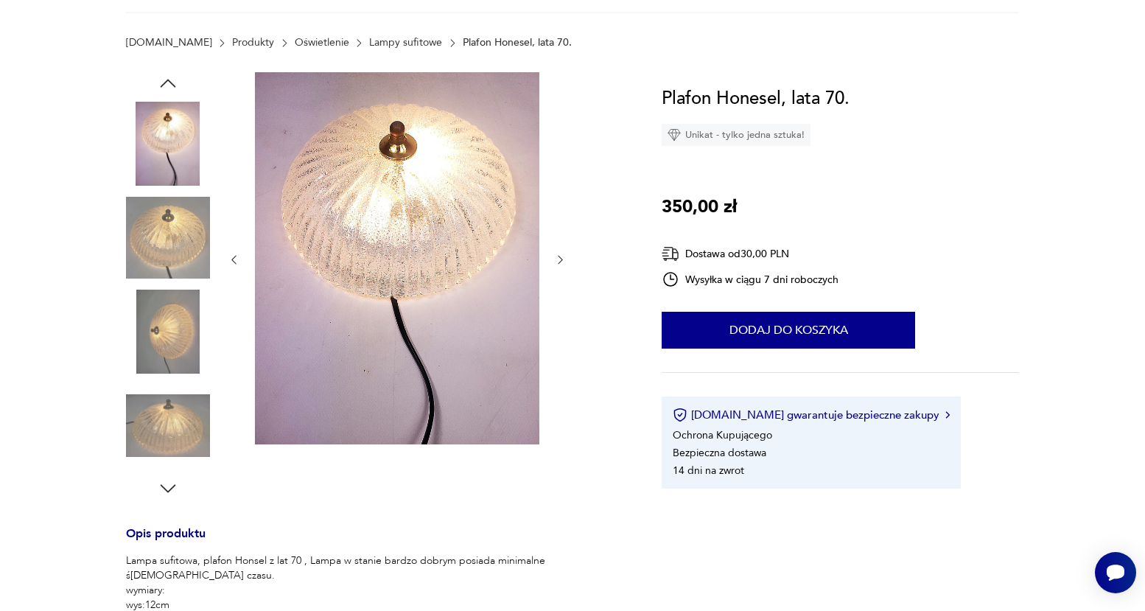
scroll to position [172, 0]
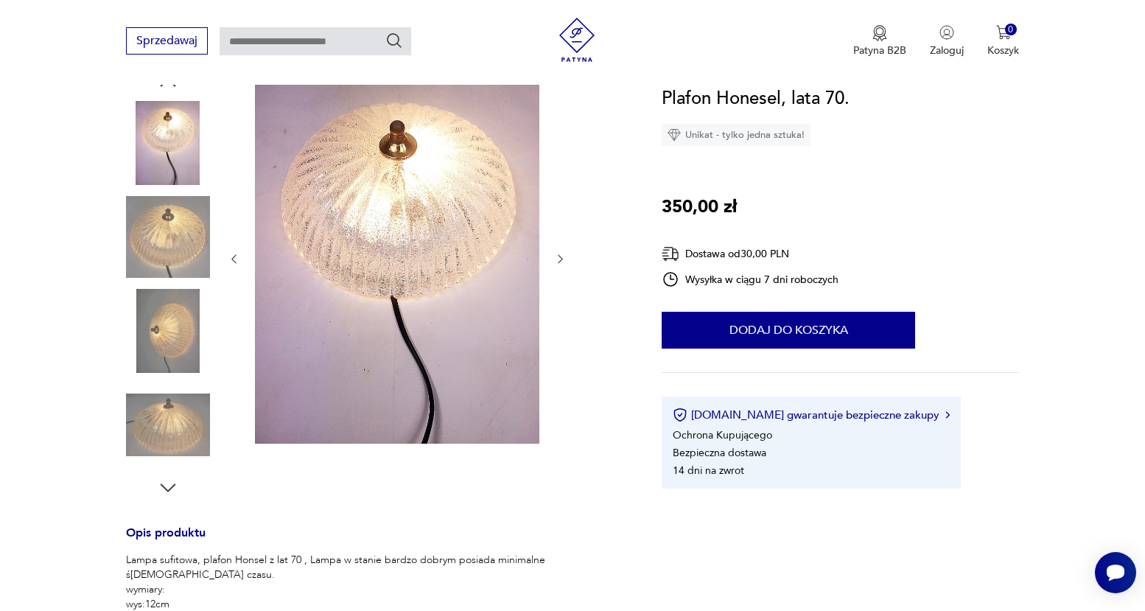
click at [186, 352] on img at bounding box center [168, 331] width 84 height 84
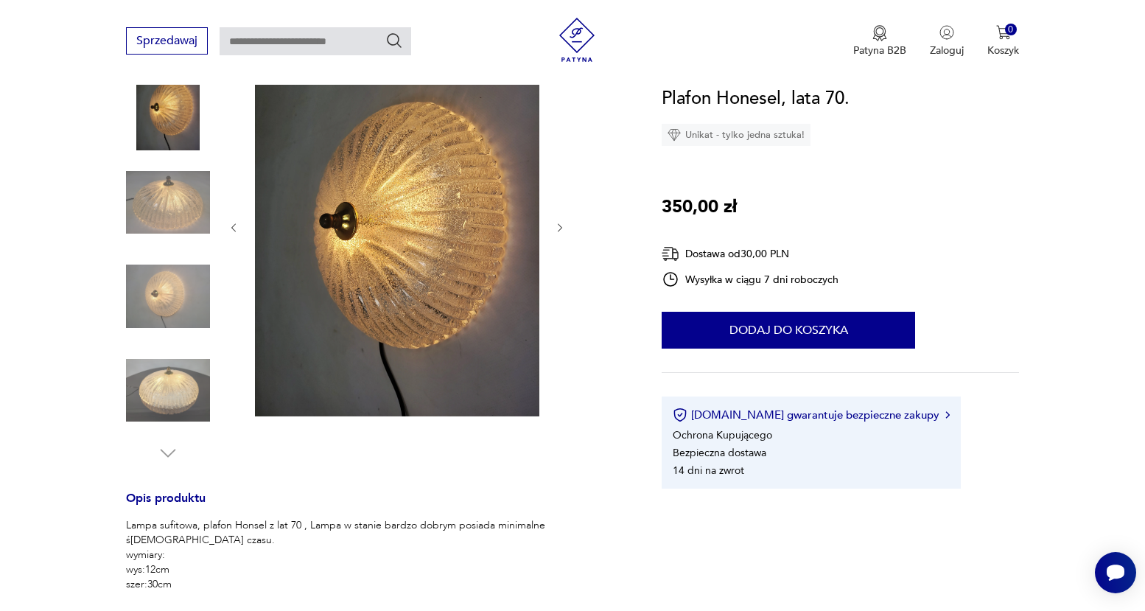
scroll to position [208, 0]
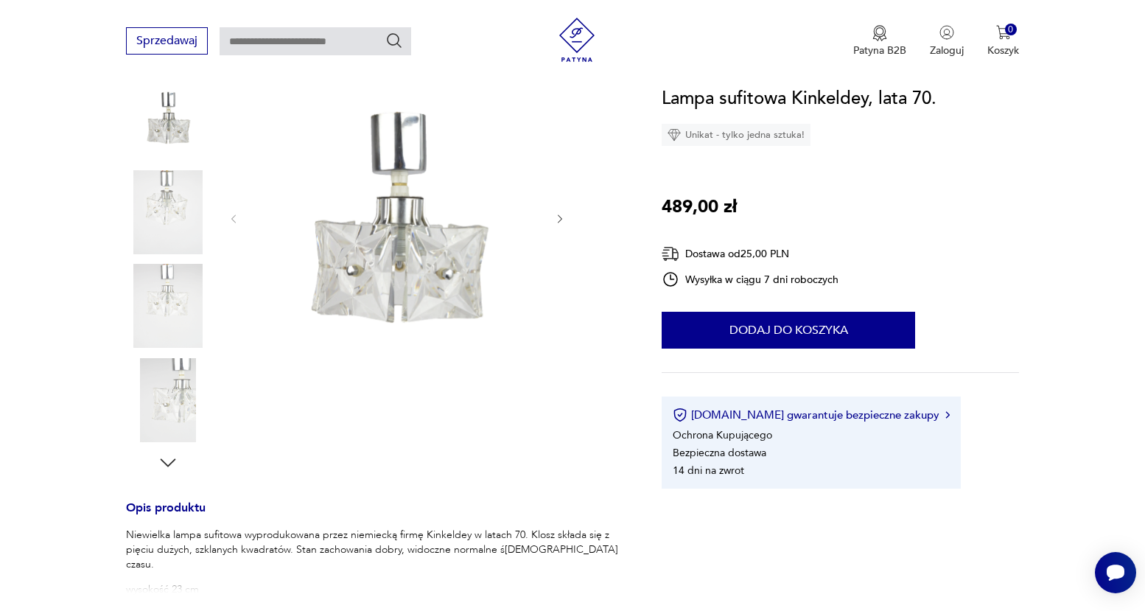
scroll to position [200, 0]
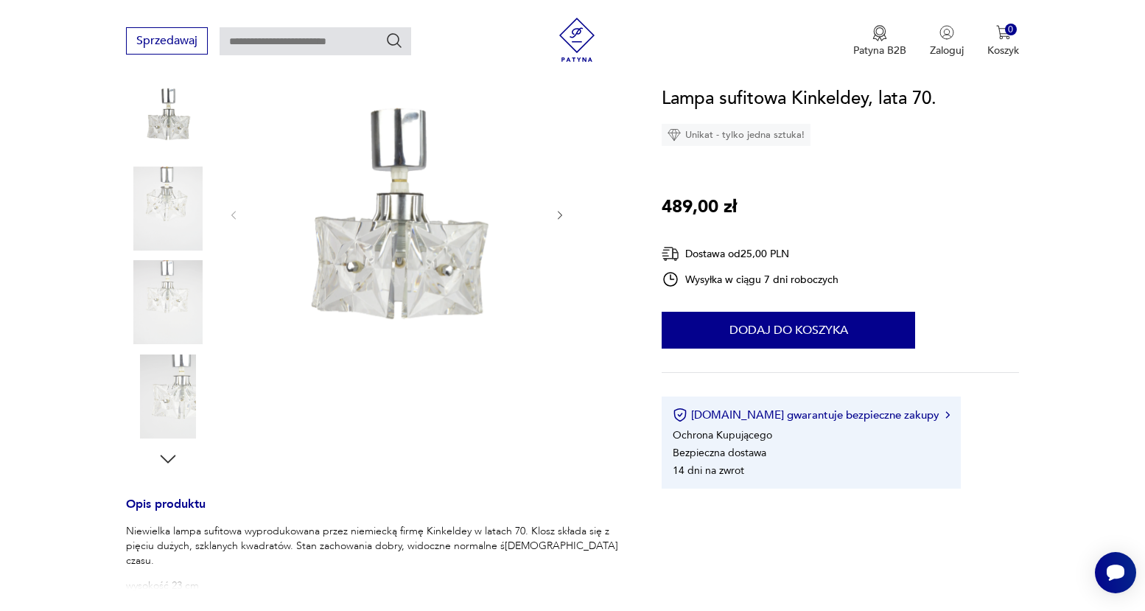
click at [172, 465] on icon "button" at bounding box center [168, 459] width 22 height 22
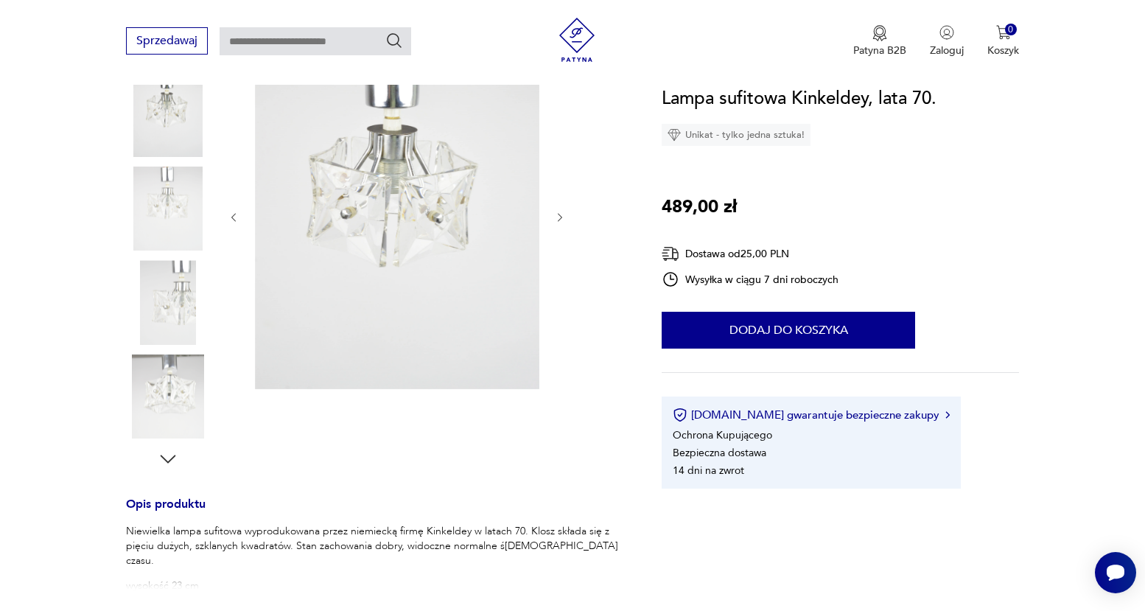
click at [169, 455] on icon "button" at bounding box center [168, 459] width 22 height 22
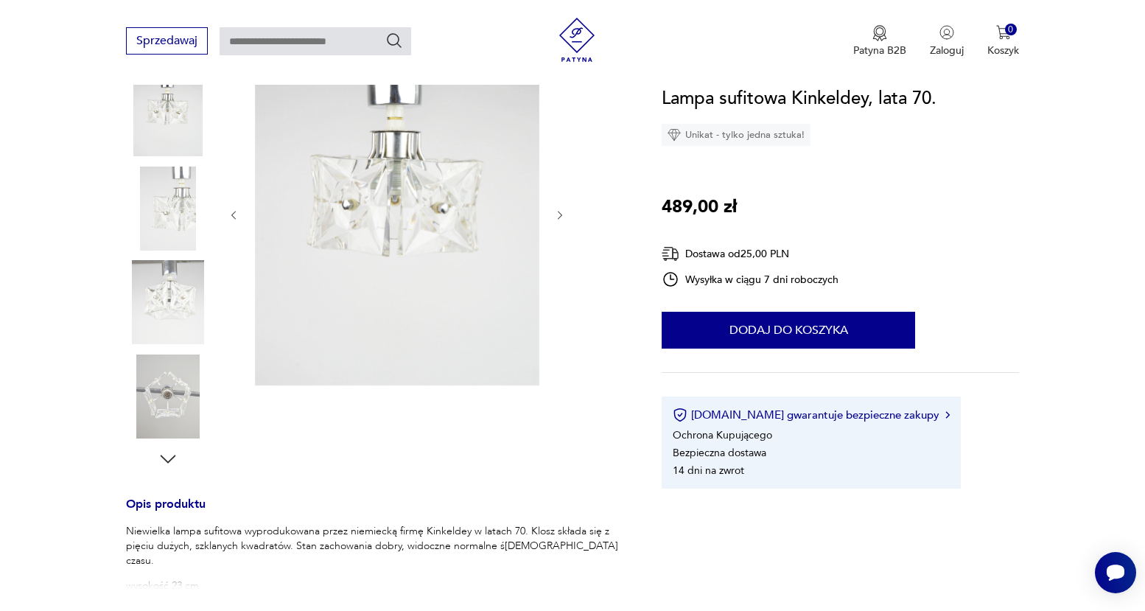
click at [169, 455] on icon "button" at bounding box center [168, 459] width 22 height 22
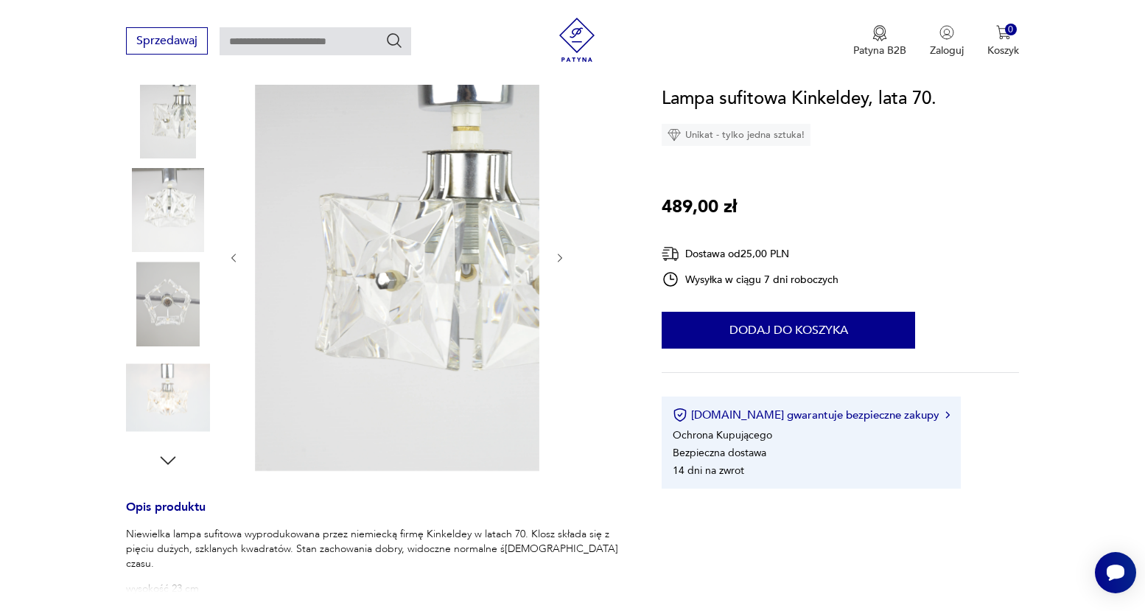
click at [169, 455] on icon "button" at bounding box center [168, 460] width 22 height 22
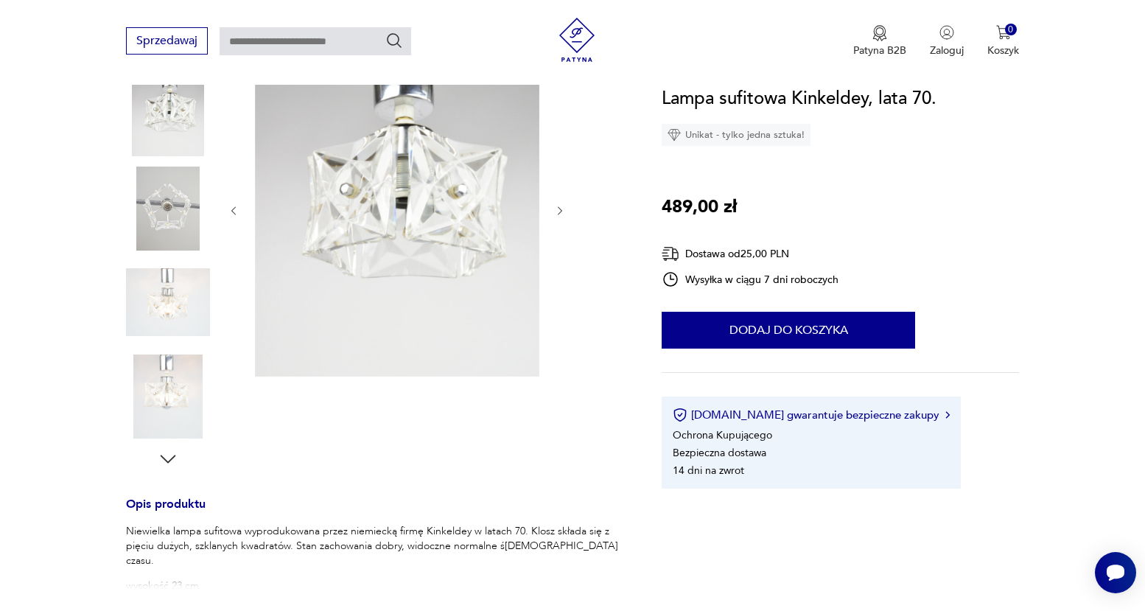
click at [169, 455] on icon "button" at bounding box center [168, 459] width 22 height 22
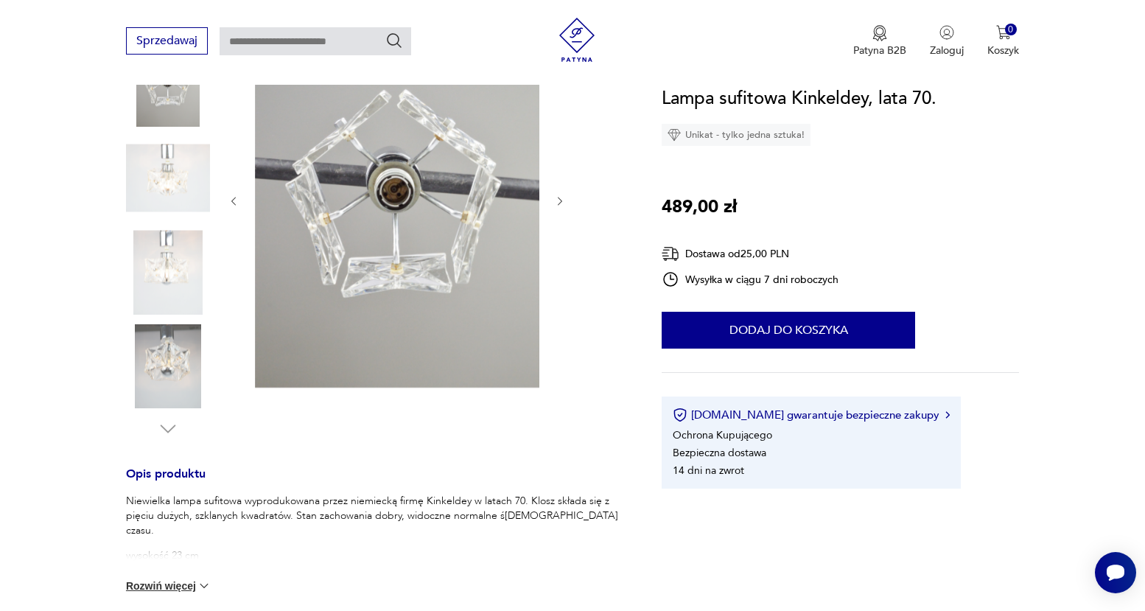
scroll to position [231, 0]
click at [154, 369] on img at bounding box center [168, 365] width 84 height 84
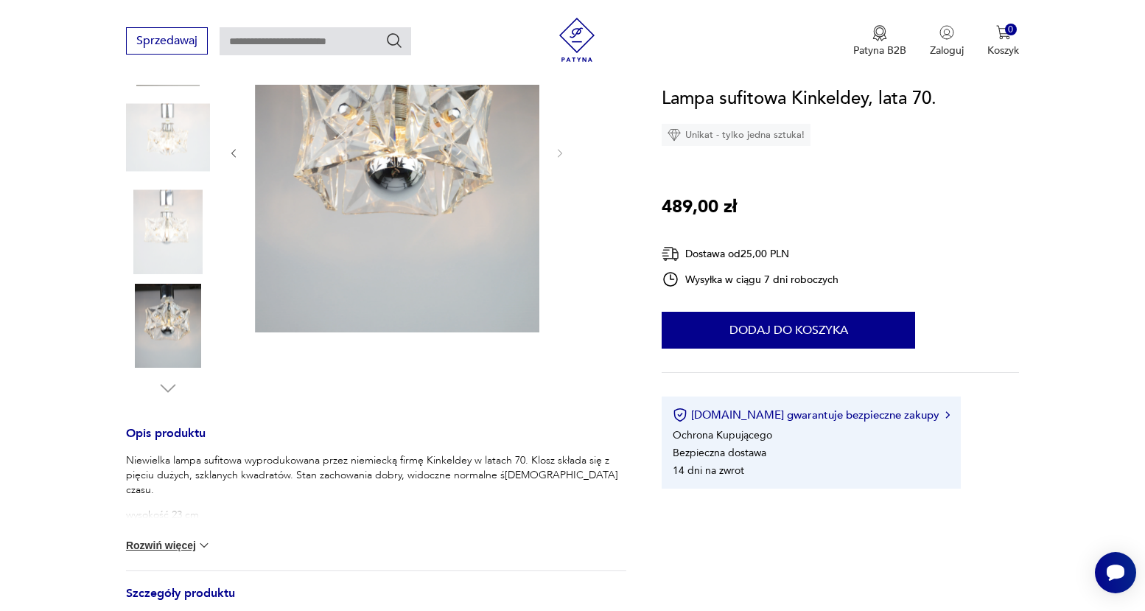
scroll to position [315, 0]
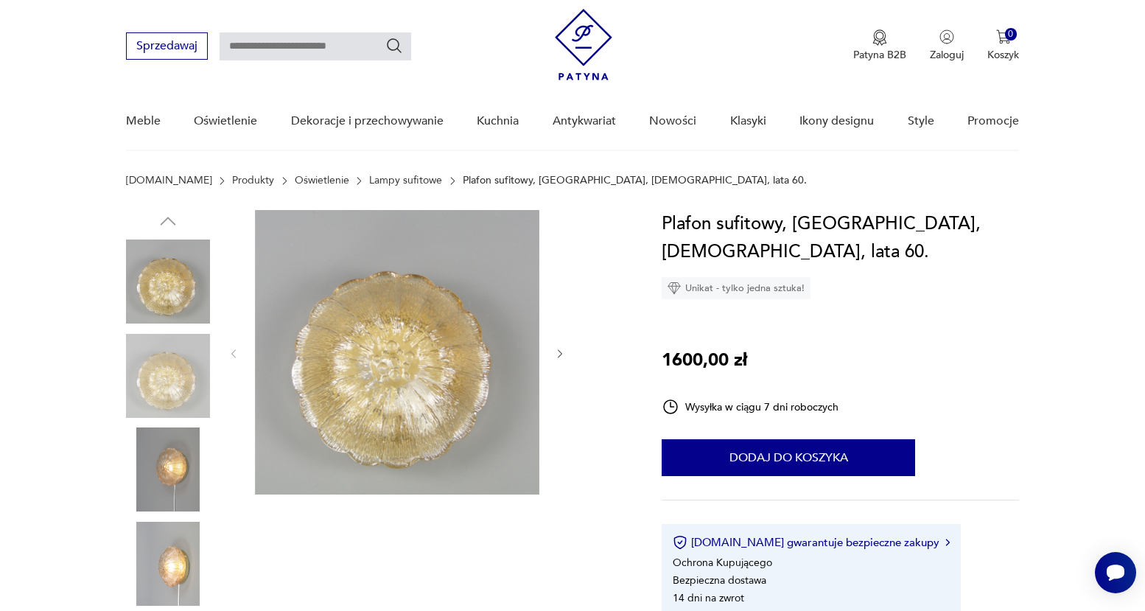
scroll to position [34, 0]
click at [186, 473] on img at bounding box center [168, 469] width 84 height 84
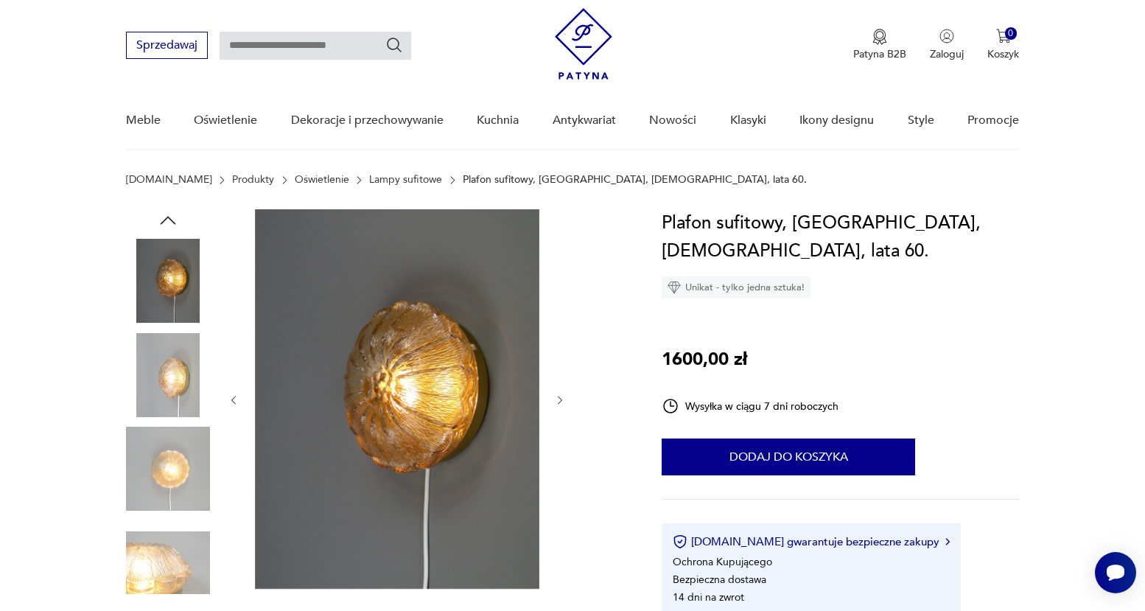
click at [180, 471] on img at bounding box center [168, 469] width 84 height 84
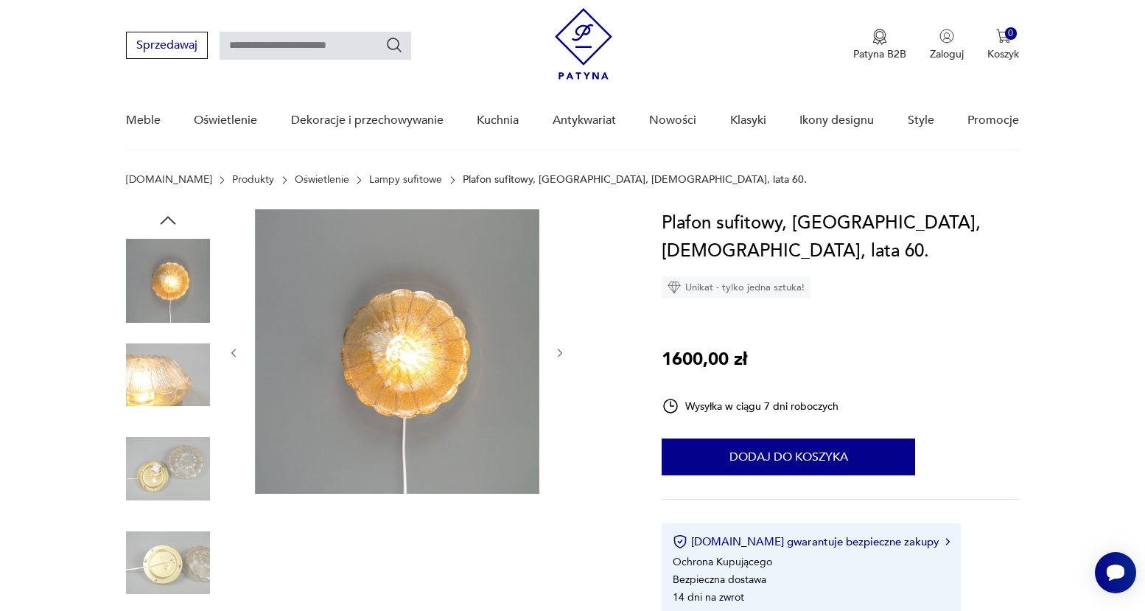
click at [167, 527] on img at bounding box center [168, 563] width 84 height 84
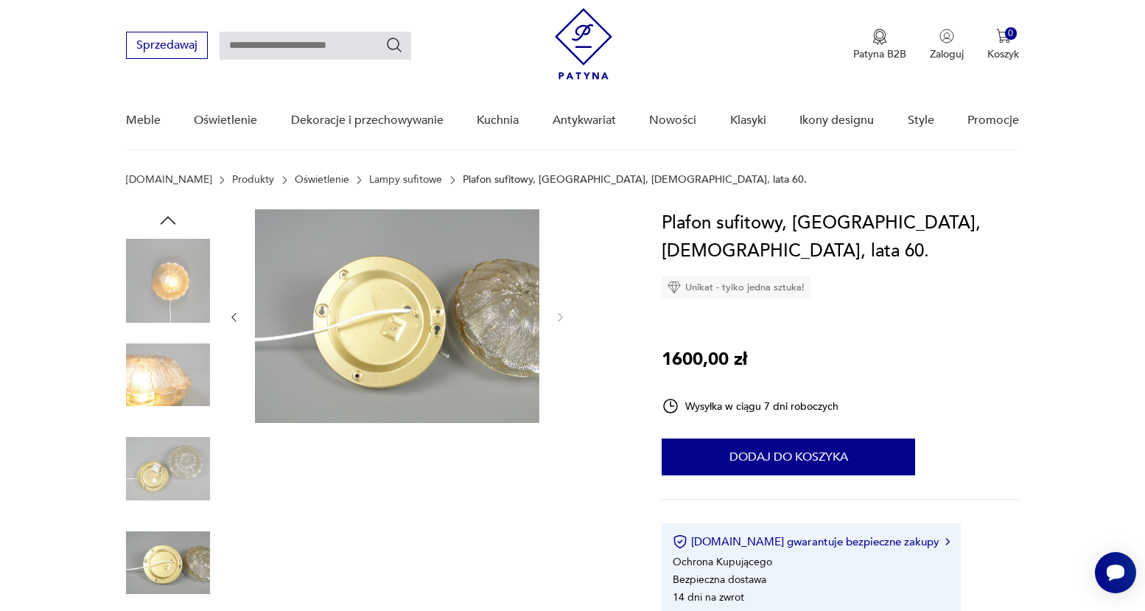
click at [174, 277] on img at bounding box center [168, 281] width 84 height 84
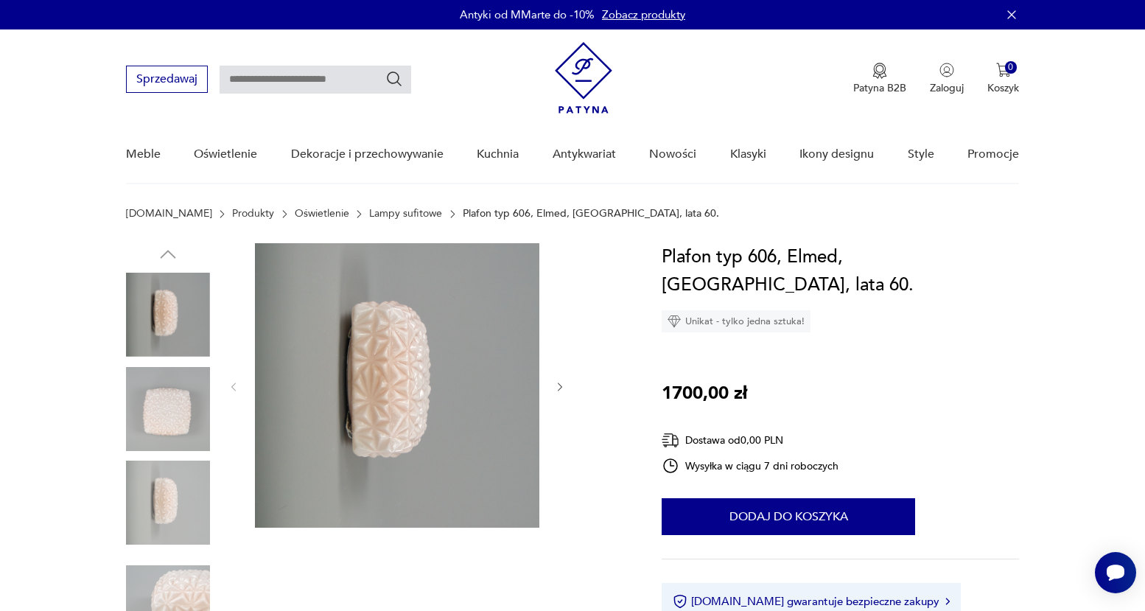
click at [560, 385] on icon "button" at bounding box center [560, 387] width 13 height 13
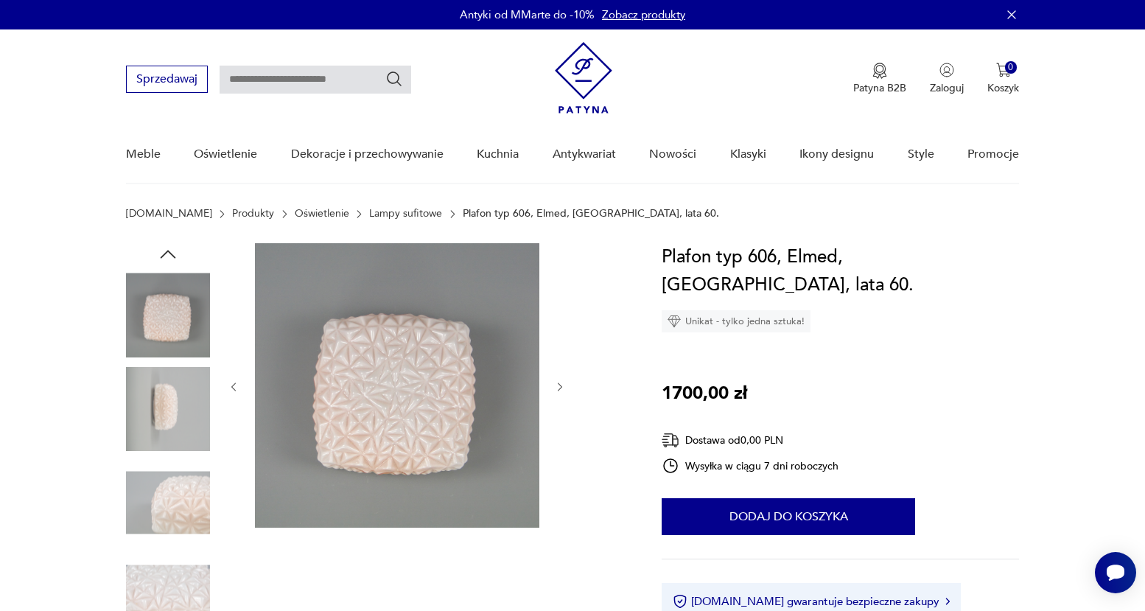
click at [561, 387] on icon "button" at bounding box center [560, 386] width 4 height 9
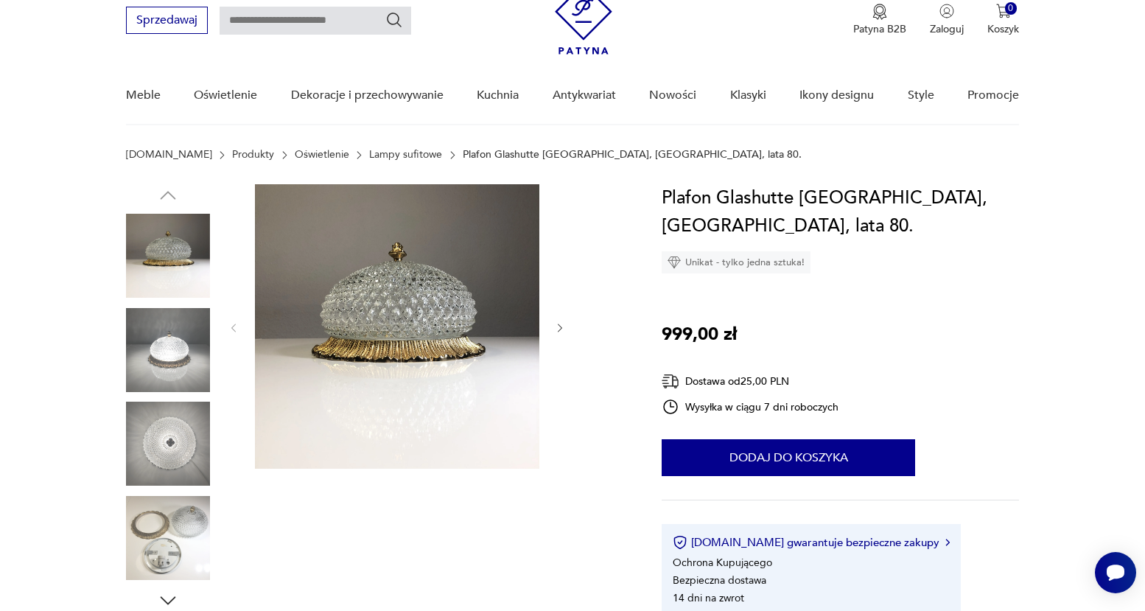
scroll to position [91, 0]
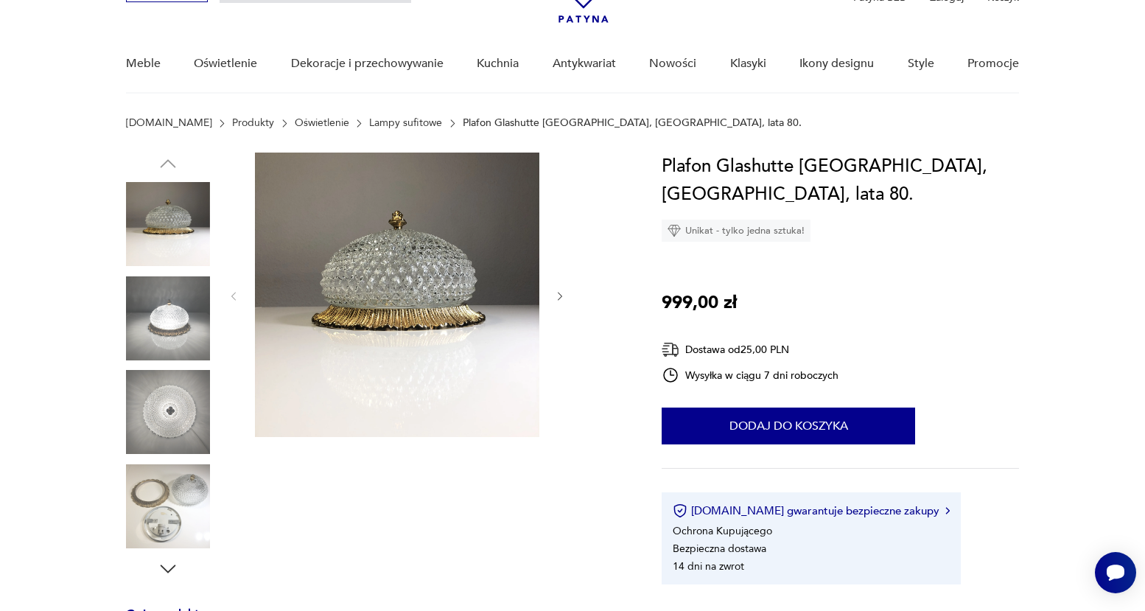
click at [558, 289] on button "button" at bounding box center [560, 296] width 13 height 15
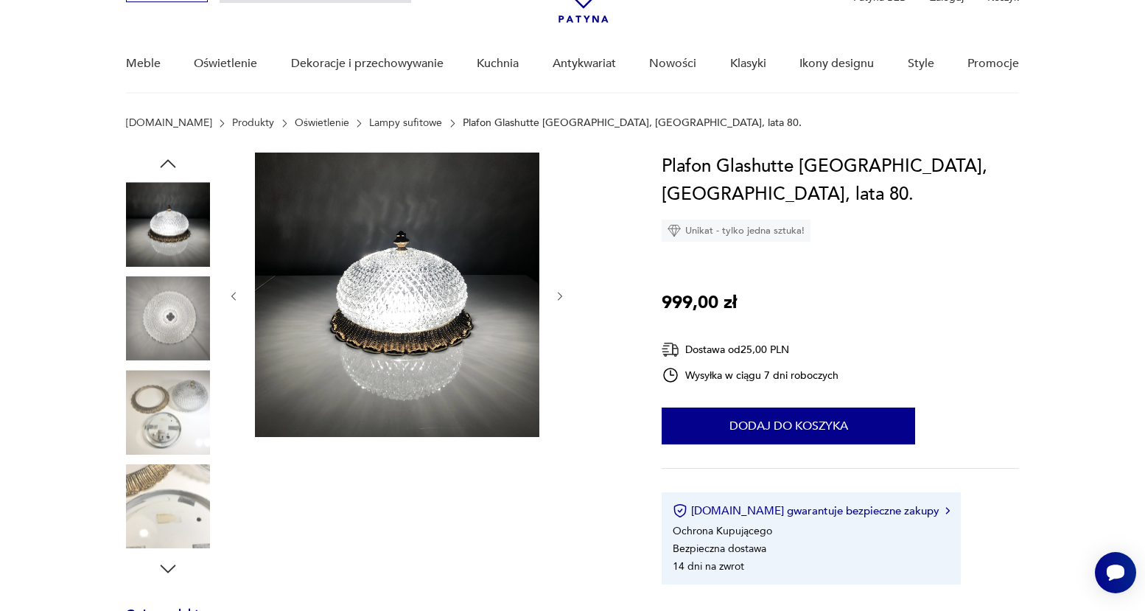
click at [558, 289] on button "button" at bounding box center [560, 296] width 13 height 15
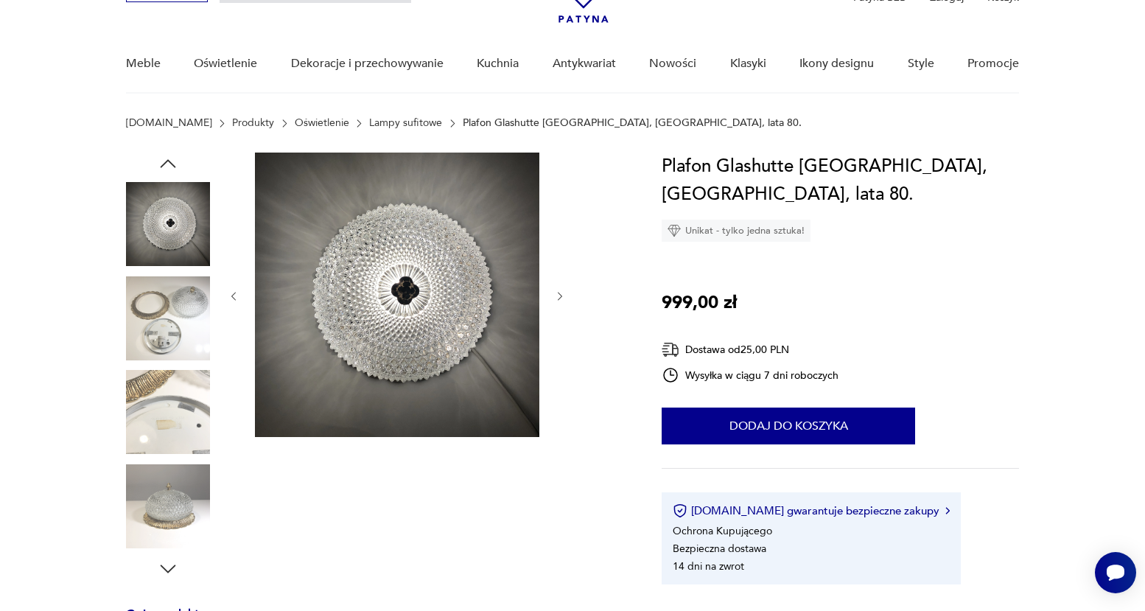
click at [558, 289] on button "button" at bounding box center [560, 296] width 13 height 15
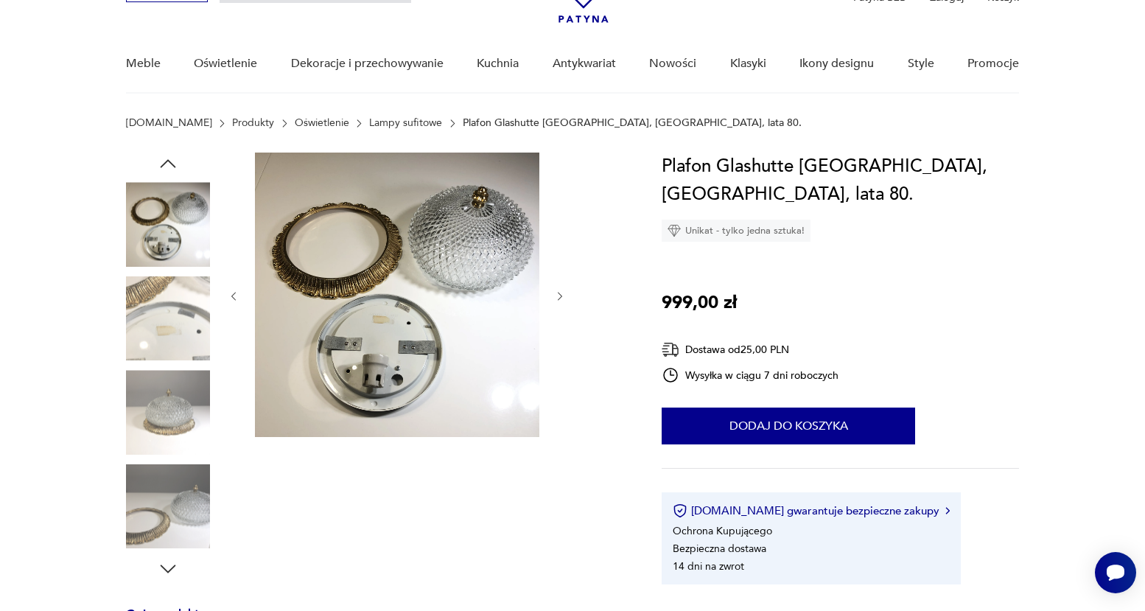
click at [559, 287] on div at bounding box center [397, 296] width 339 height 287
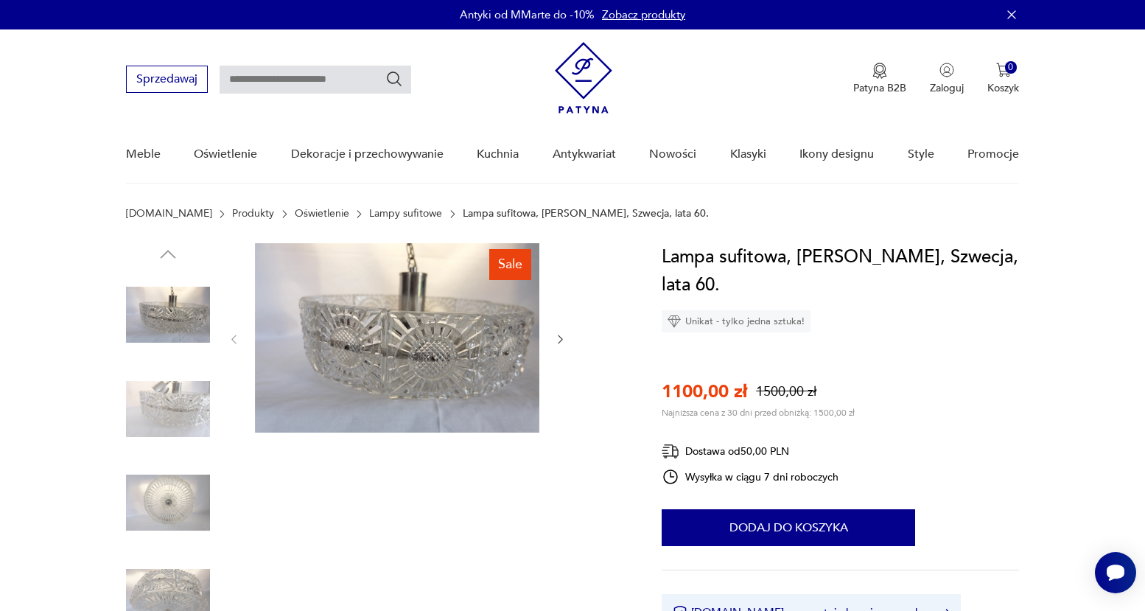
click at [170, 414] on img at bounding box center [168, 409] width 84 height 84
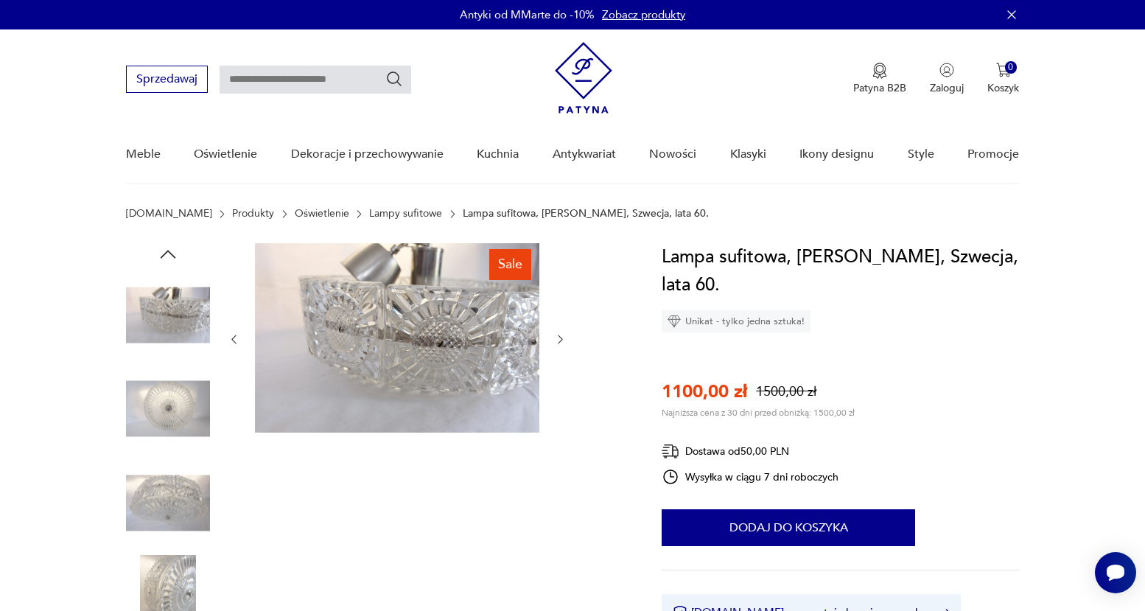
click at [168, 418] on img at bounding box center [168, 409] width 84 height 84
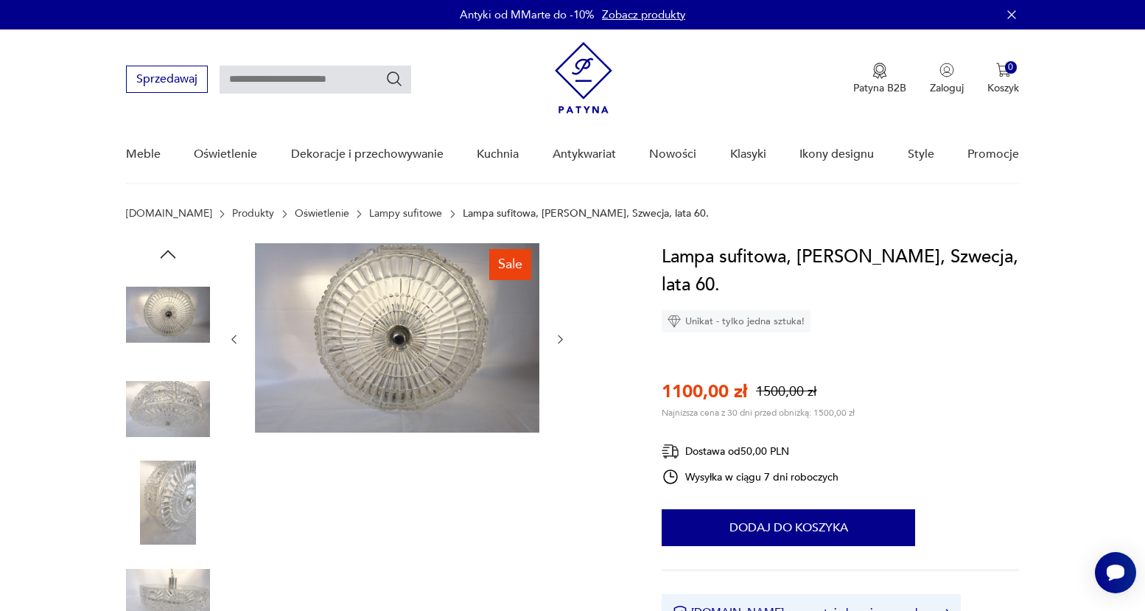
click at [168, 418] on img at bounding box center [168, 409] width 84 height 84
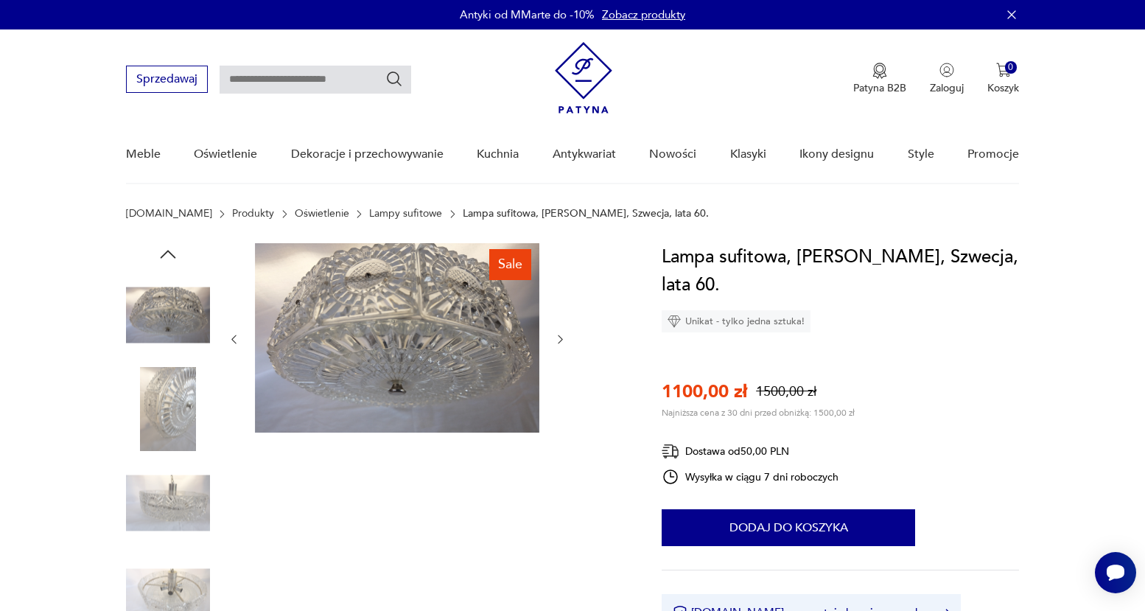
click at [162, 432] on img at bounding box center [168, 409] width 84 height 84
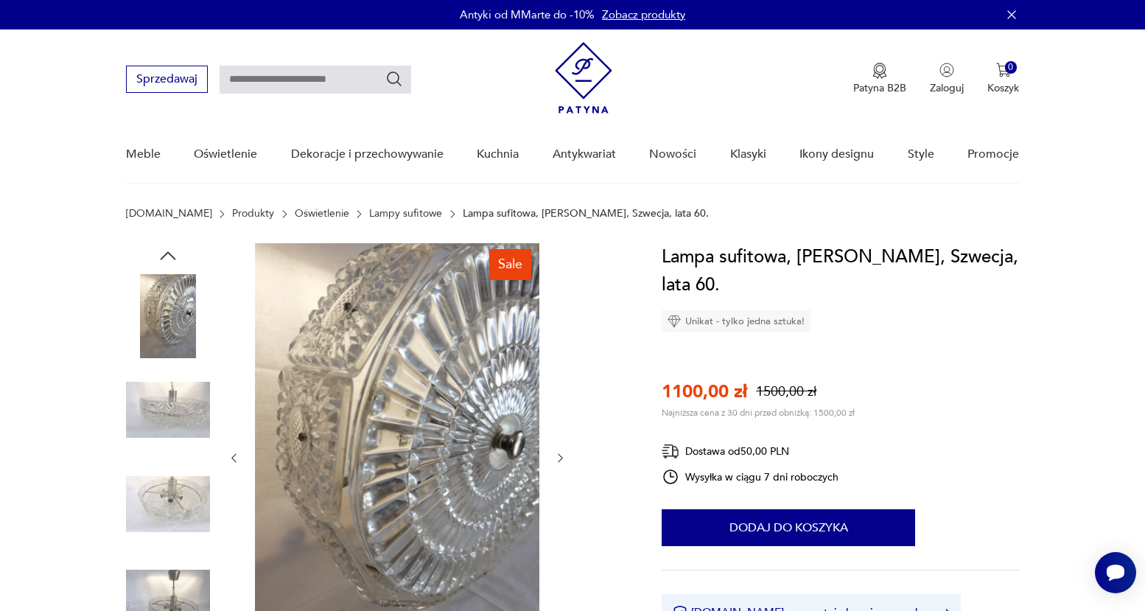
click at [153, 463] on img at bounding box center [168, 504] width 84 height 84
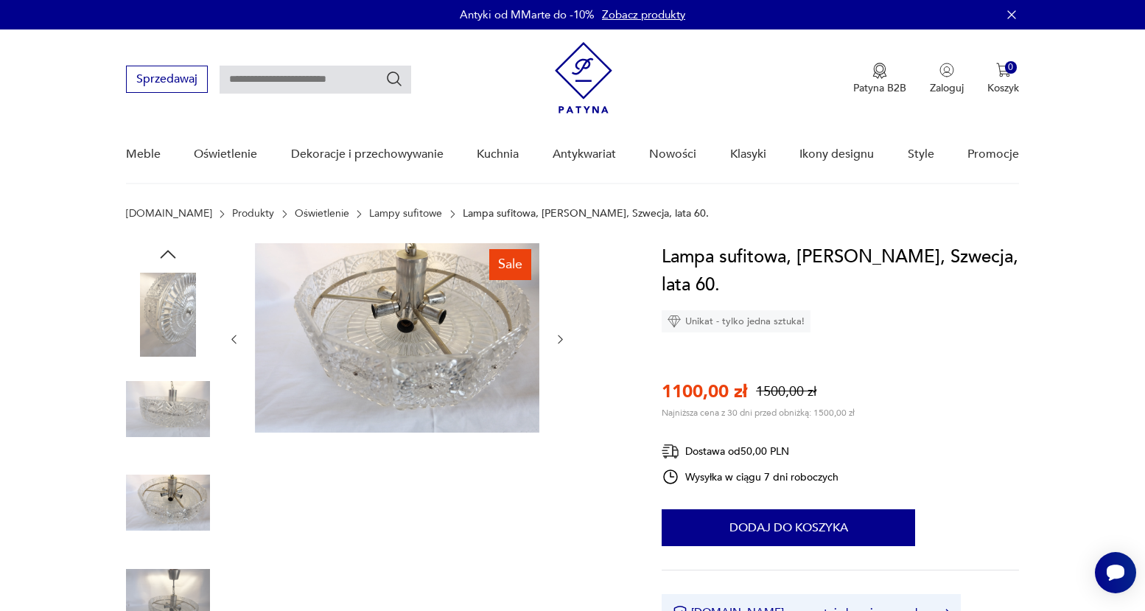
click at [172, 583] on img at bounding box center [168, 597] width 84 height 84
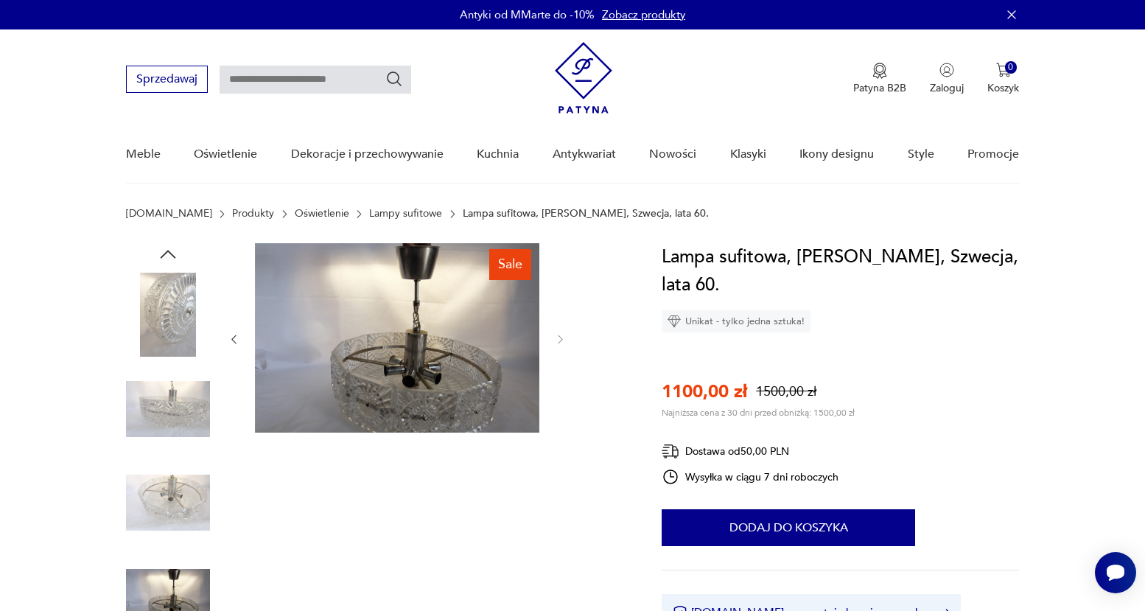
click at [169, 506] on img at bounding box center [168, 502] width 84 height 84
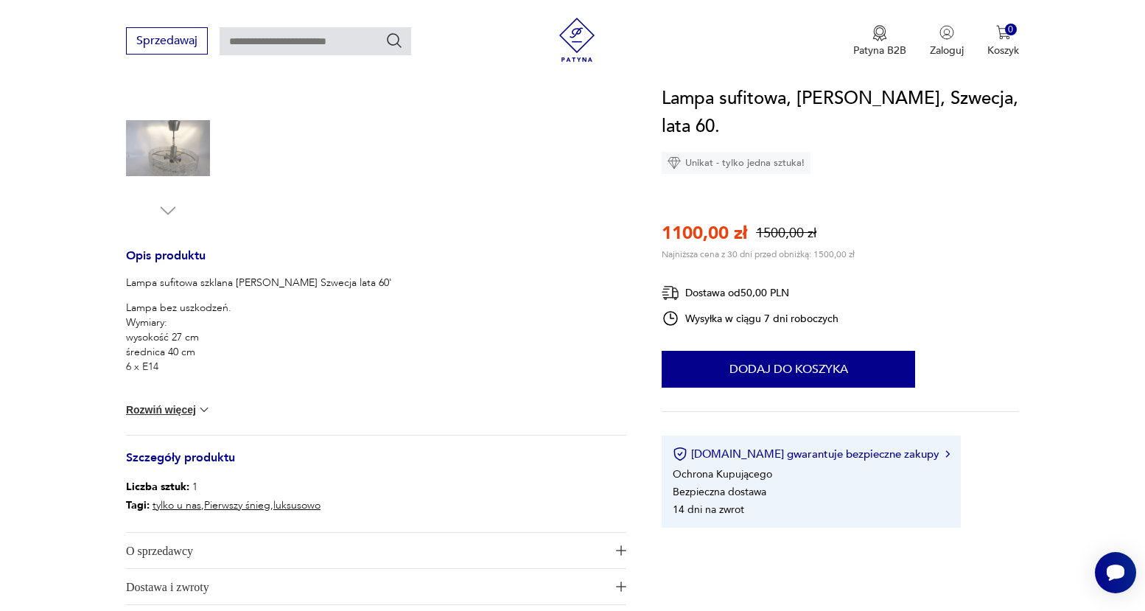
scroll to position [447, 0]
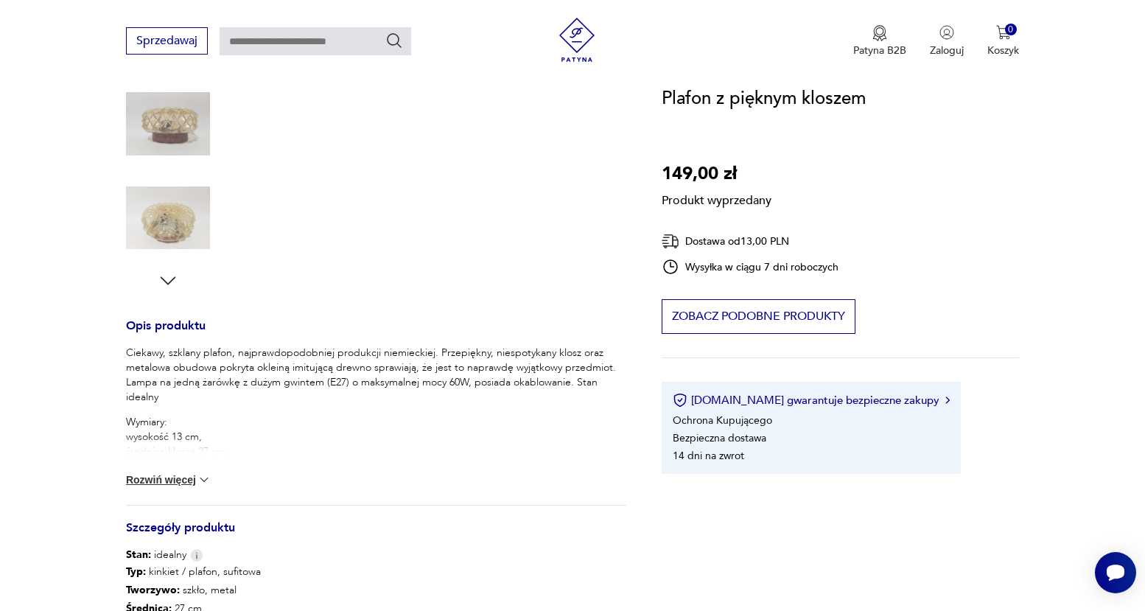
scroll to position [505, 0]
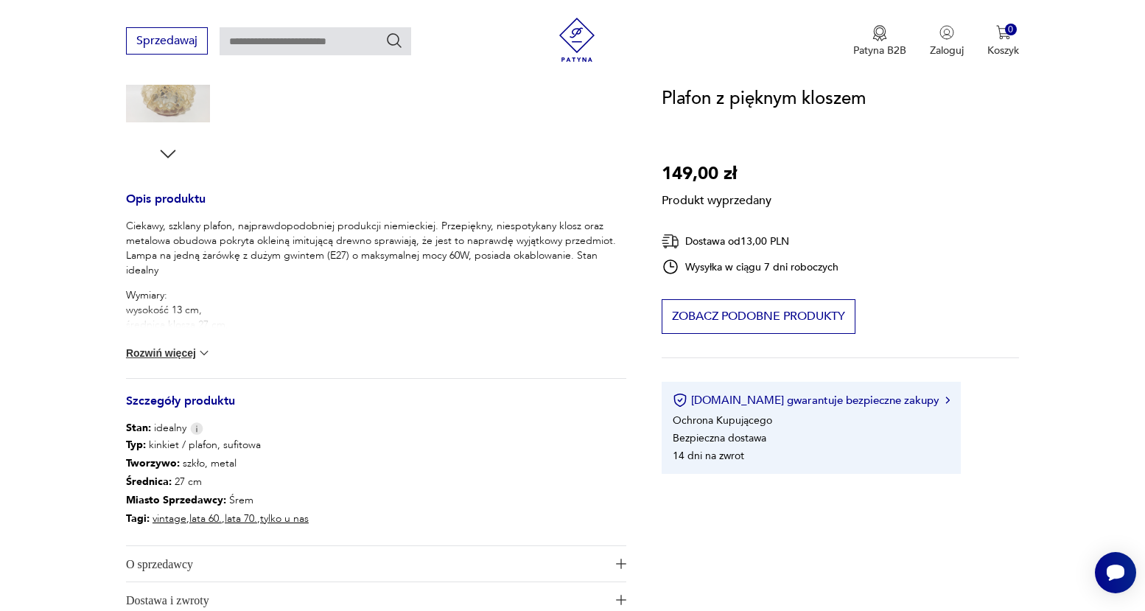
click at [194, 354] on button "Rozwiń więcej" at bounding box center [168, 353] width 85 height 15
